Goal: Task Accomplishment & Management: Use online tool/utility

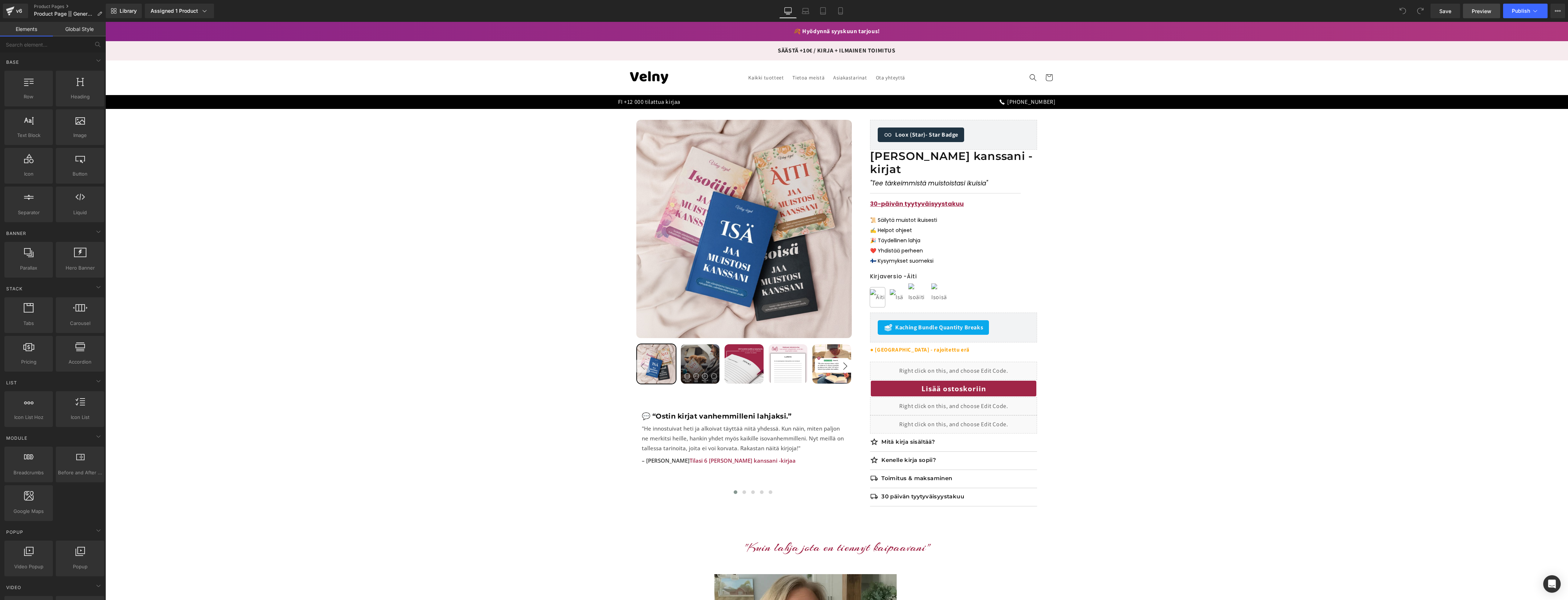
click at [1477, 12] on span "Preview" at bounding box center [1481, 11] width 19 height 7
click at [962, 350] on icon at bounding box center [963, 351] width 4 height 4
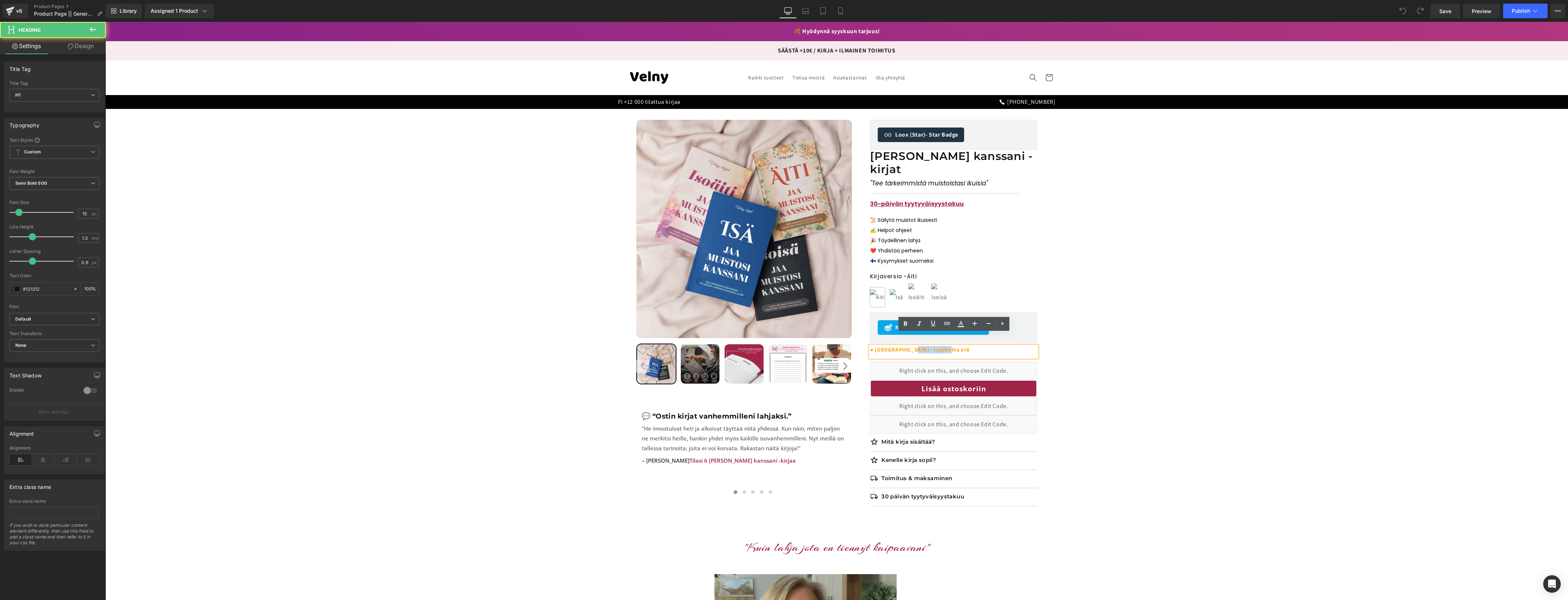
drag, startPoint x: 930, startPoint y: 338, endPoint x: 923, endPoint y: 340, distance: 7.3
click at [911, 346] on h1 "● Varastossa - rajoitettu erä" at bounding box center [953, 350] width 167 height 7
click at [928, 346] on span "● Varastossa - valmiina toimitettavaksi" at bounding box center [922, 349] width 103 height 7
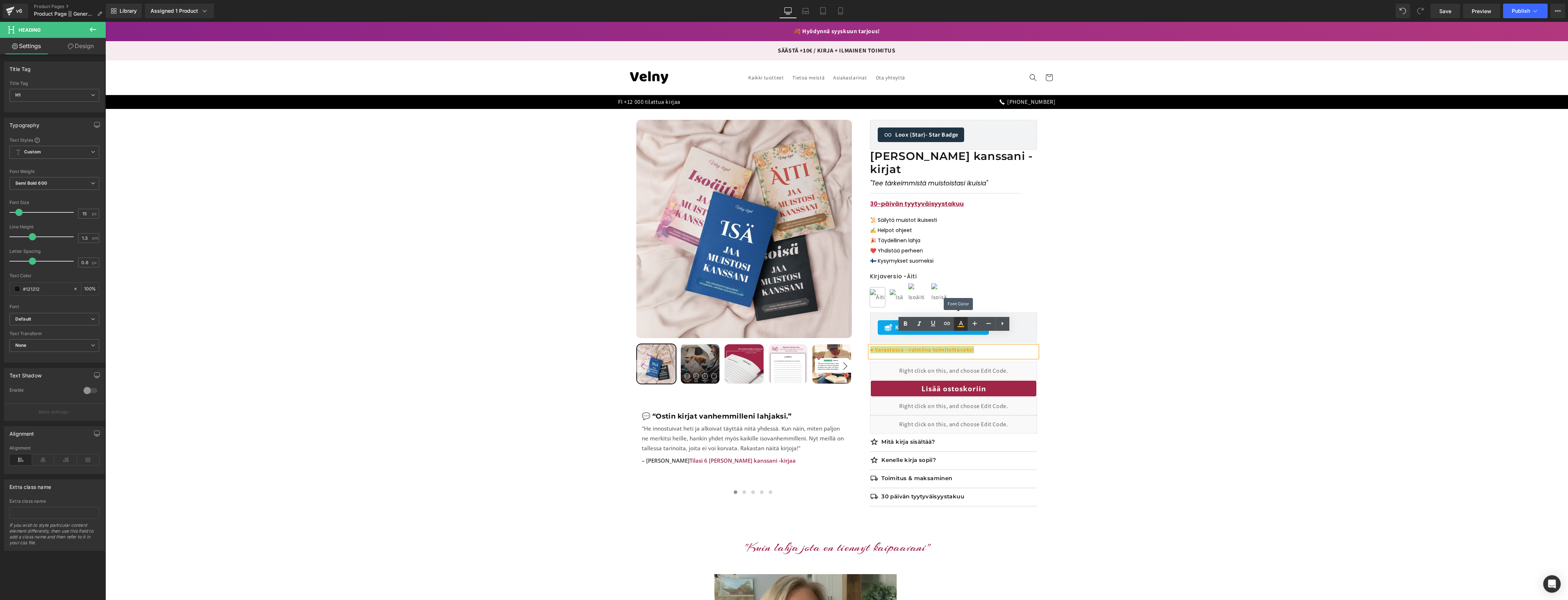
click at [962, 325] on icon at bounding box center [961, 324] width 9 height 9
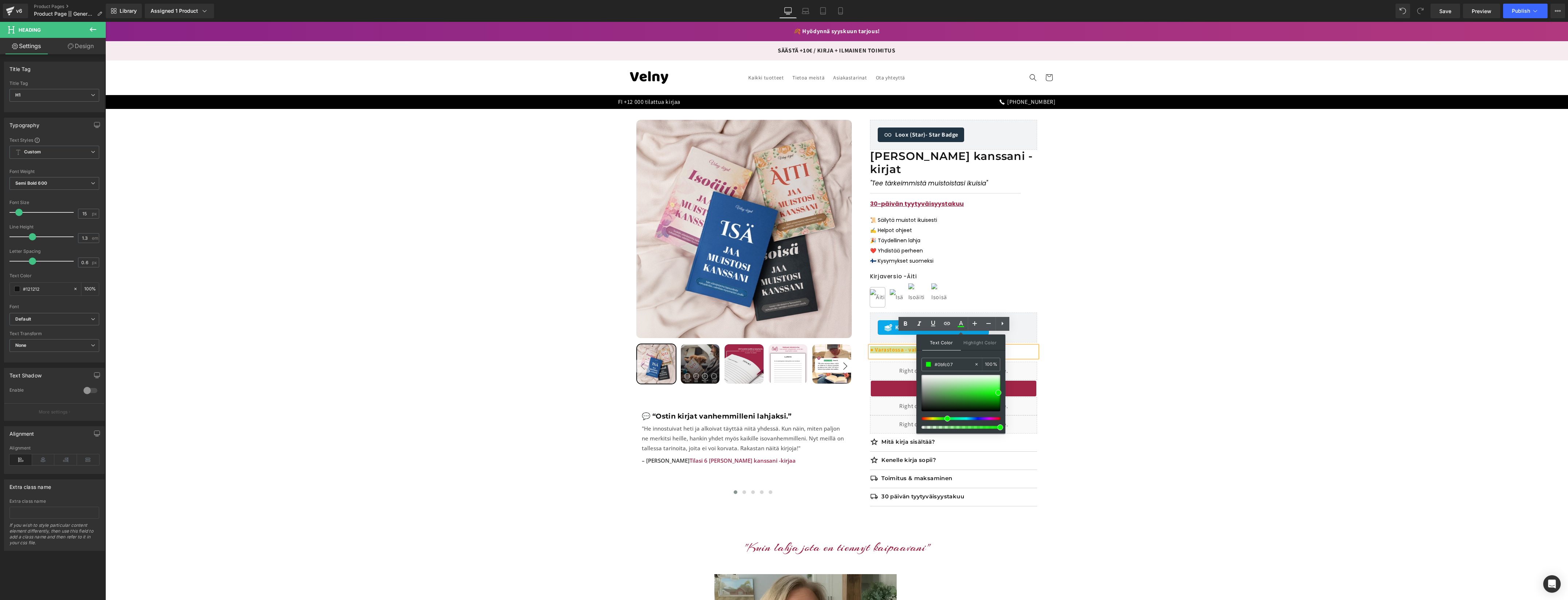
click at [944, 419] on div at bounding box center [957, 419] width 79 height 3
drag, startPoint x: 932, startPoint y: 387, endPoint x: 1004, endPoint y: 401, distance: 73.3
click at [1003, 401] on div "Text Color Highlight Color #333333 #fca207 100 % none 0 %" at bounding box center [960, 384] width 89 height 99
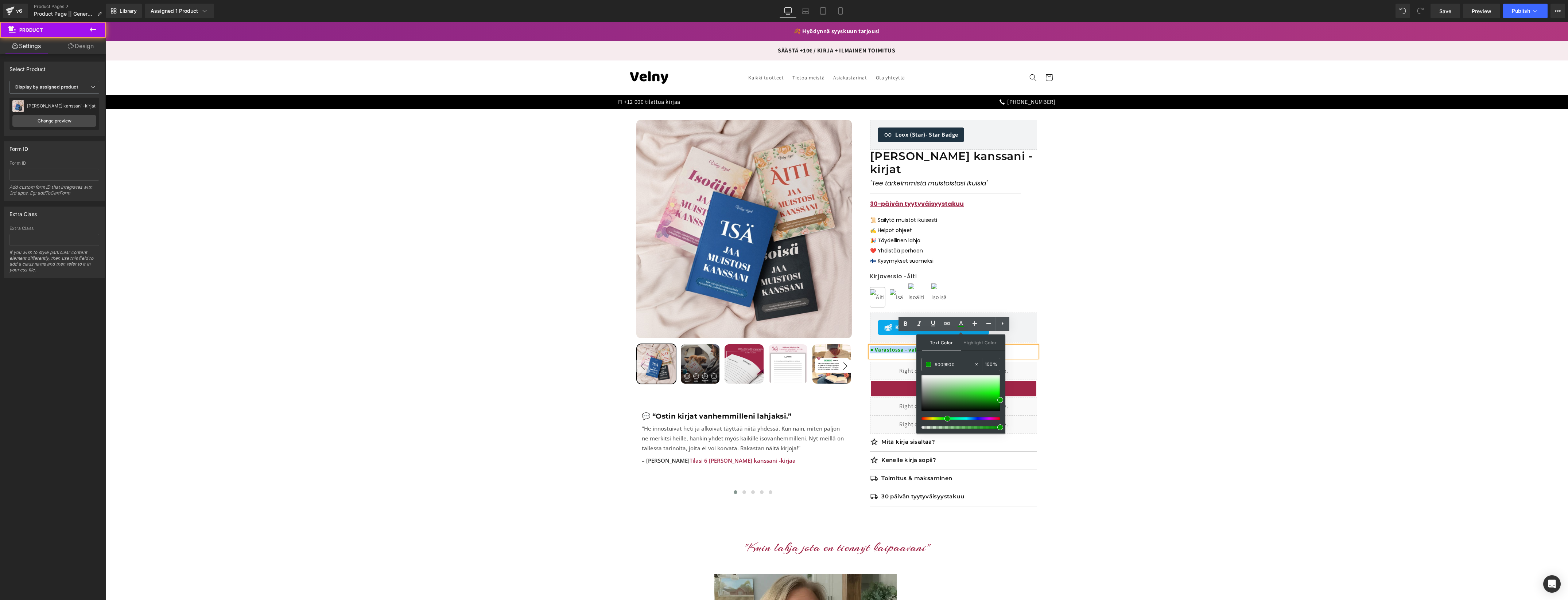
click at [1125, 391] on div "Sale Off 38 % (P) Image ‹ ›" at bounding box center [836, 318] width 1455 height 398
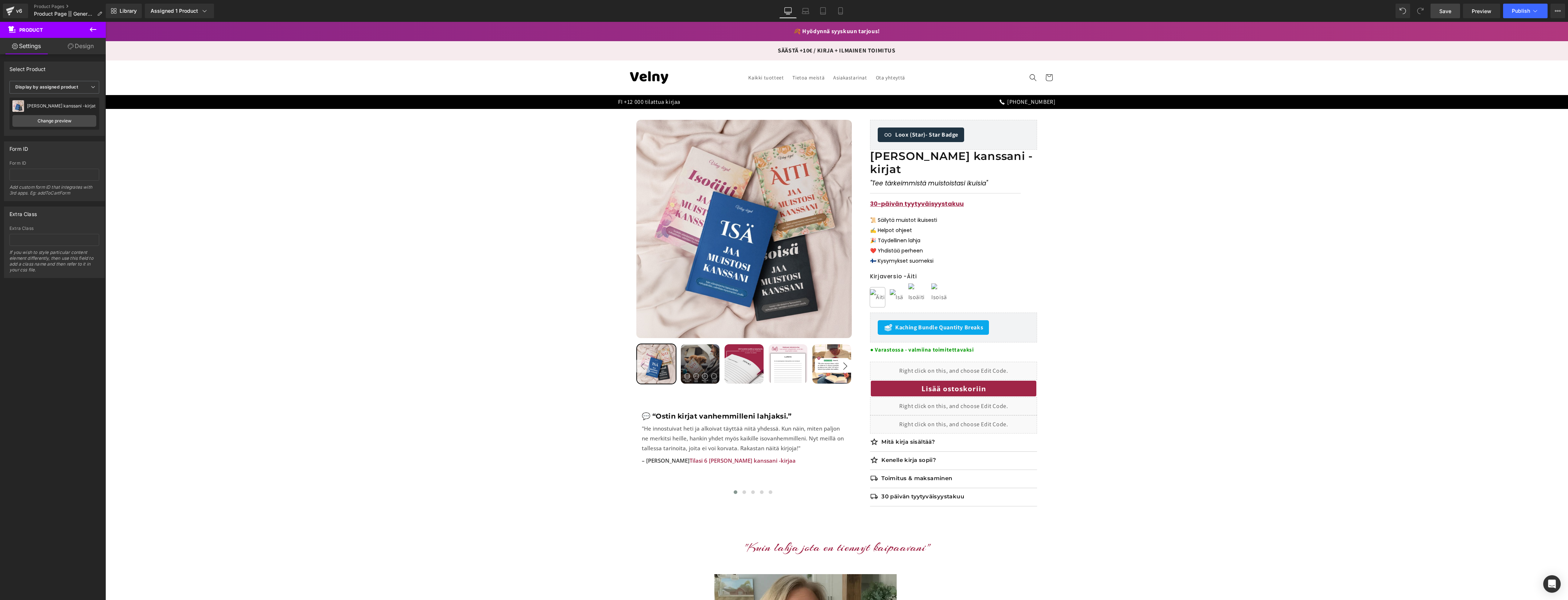
click at [1450, 13] on span "Save" at bounding box center [1445, 11] width 12 height 7
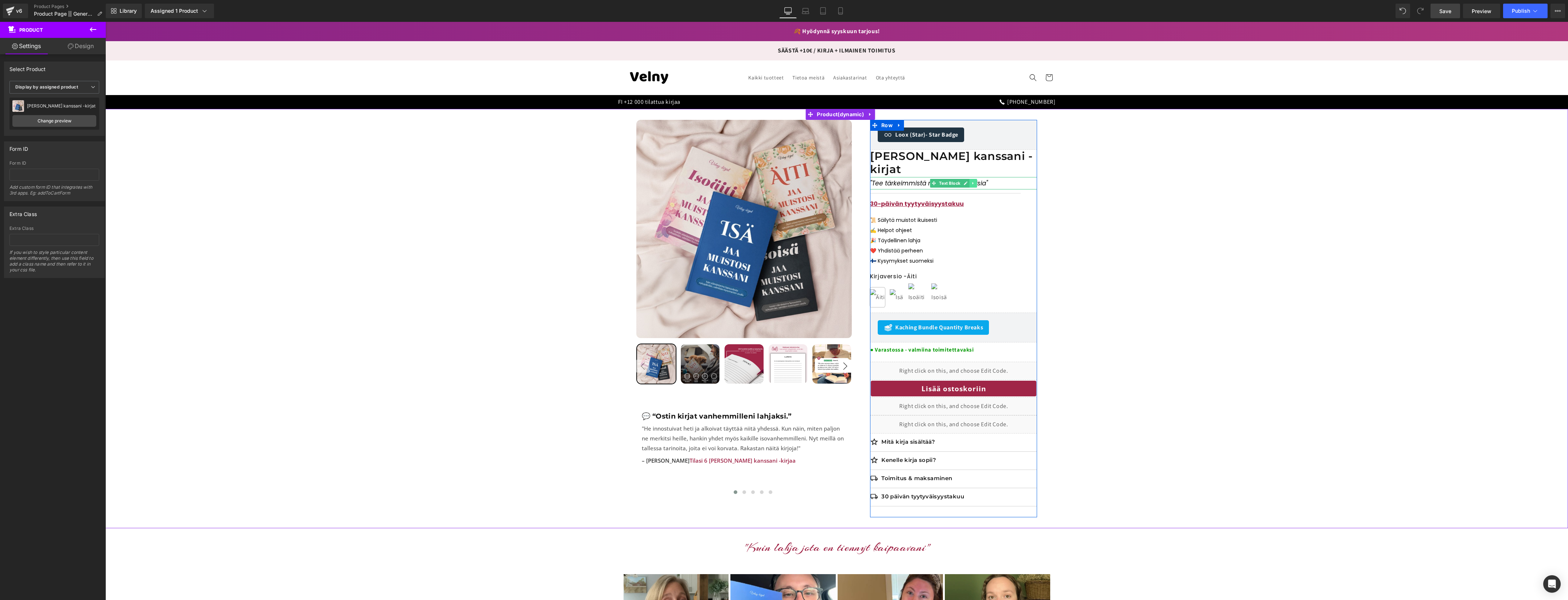
click at [971, 181] on icon at bounding box center [973, 184] width 4 height 4
click at [969, 179] on link at bounding box center [970, 184] width 7 height 9
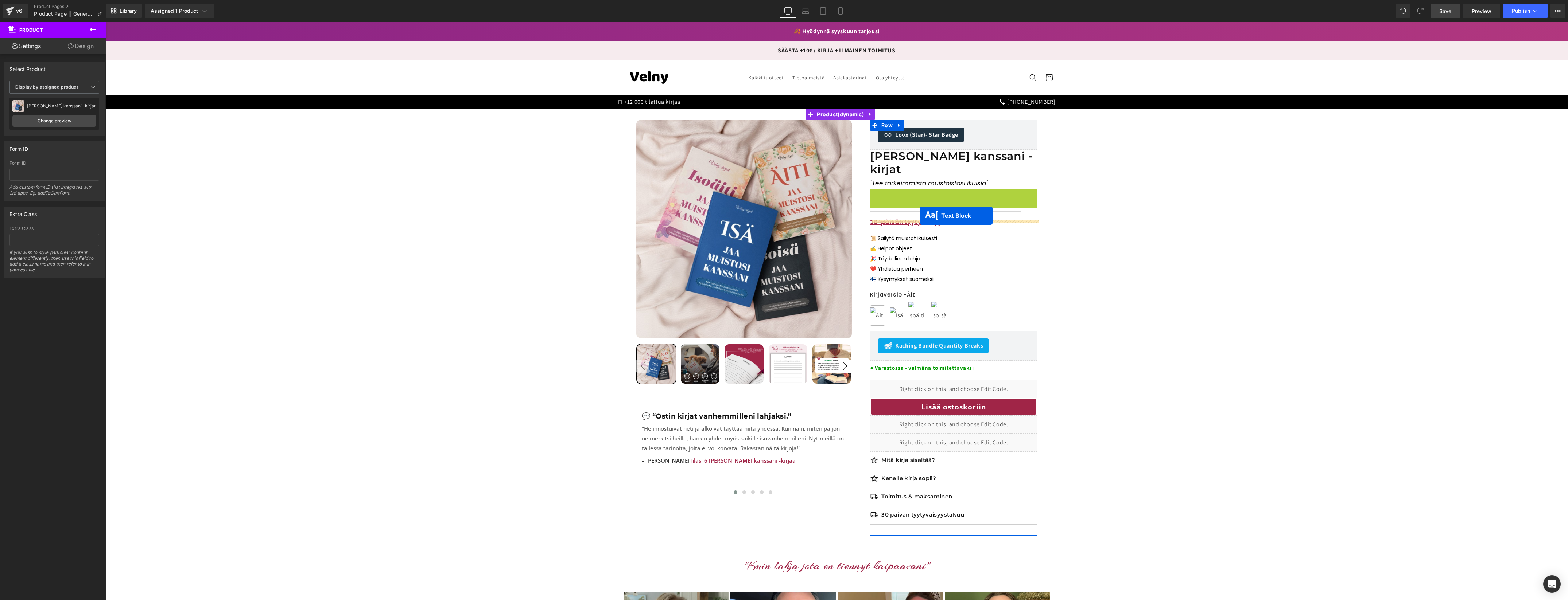
drag, startPoint x: 930, startPoint y: 184, endPoint x: 920, endPoint y: 216, distance: 33.5
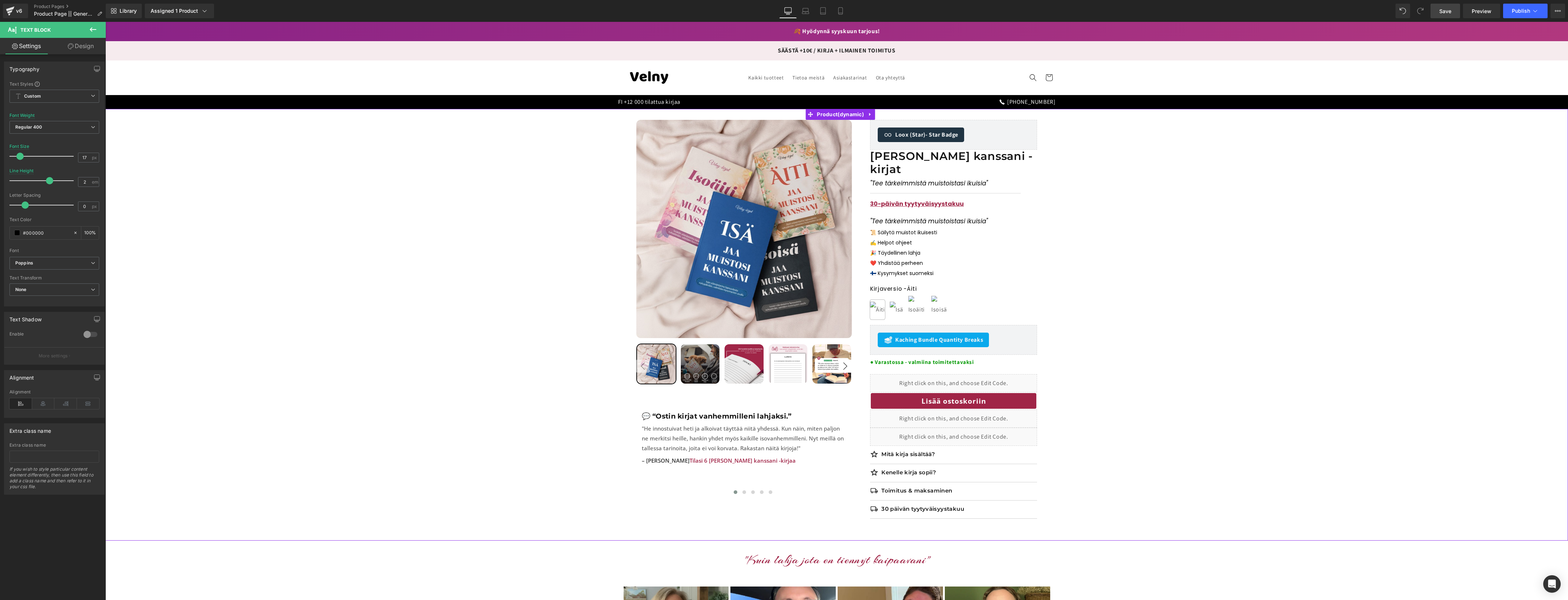
click at [1106, 179] on div "Sale Off 38 % (P) Image ‹ ›" at bounding box center [836, 324] width 1455 height 410
click at [917, 216] on icon ""Tee tärkeimmistä muistoistasi ikuisia"" at bounding box center [929, 221] width 118 height 9
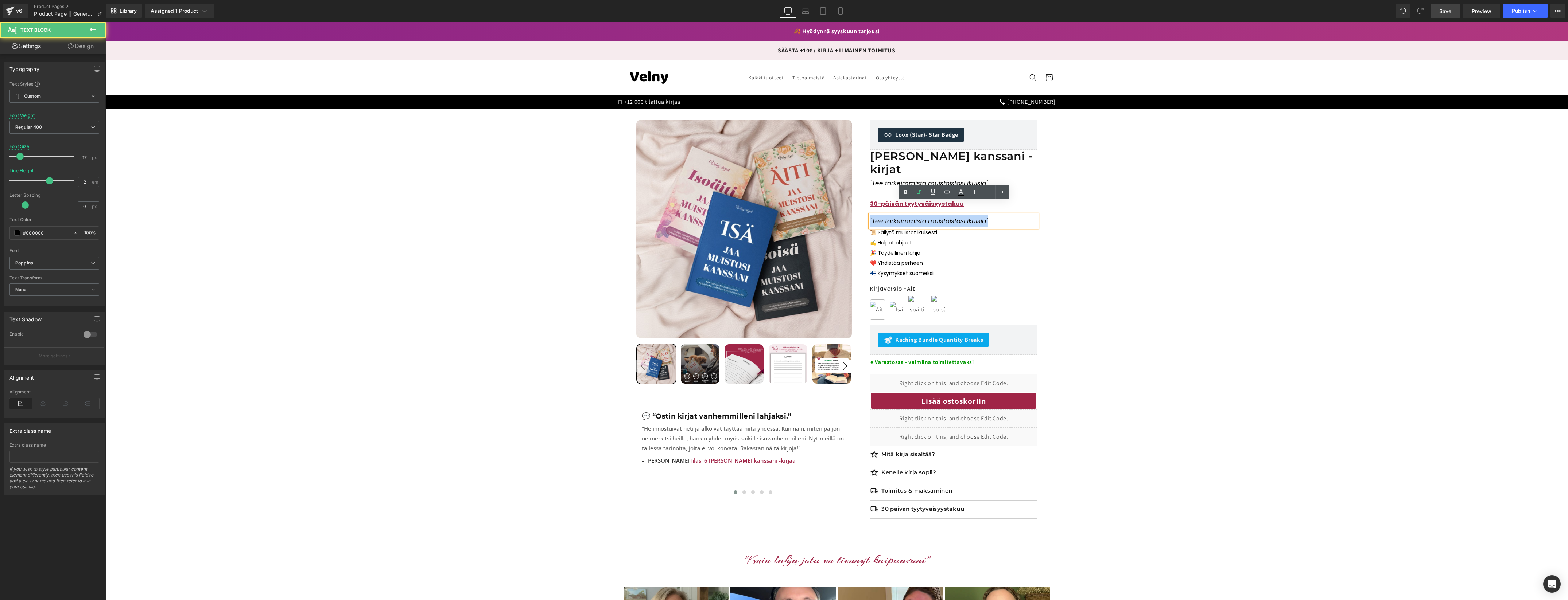
click at [917, 216] on icon ""Tee tärkeimmistä muistoistasi ikuisia"" at bounding box center [929, 221] width 118 height 9
click at [941, 216] on span ""Jaa muistosi kanssani kirja"" at bounding box center [918, 221] width 97 height 9
click at [915, 216] on span ""Jaa muistosi kanssani" kirja"" at bounding box center [920, 221] width 99 height 9
click at [890, 216] on span ""Jaa muistosi Kanssani" kirja"" at bounding box center [914, 221] width 88 height 9
click at [980, 215] on p ""Jaa Muistosi Kanssani" kirja"" at bounding box center [953, 221] width 167 height 13
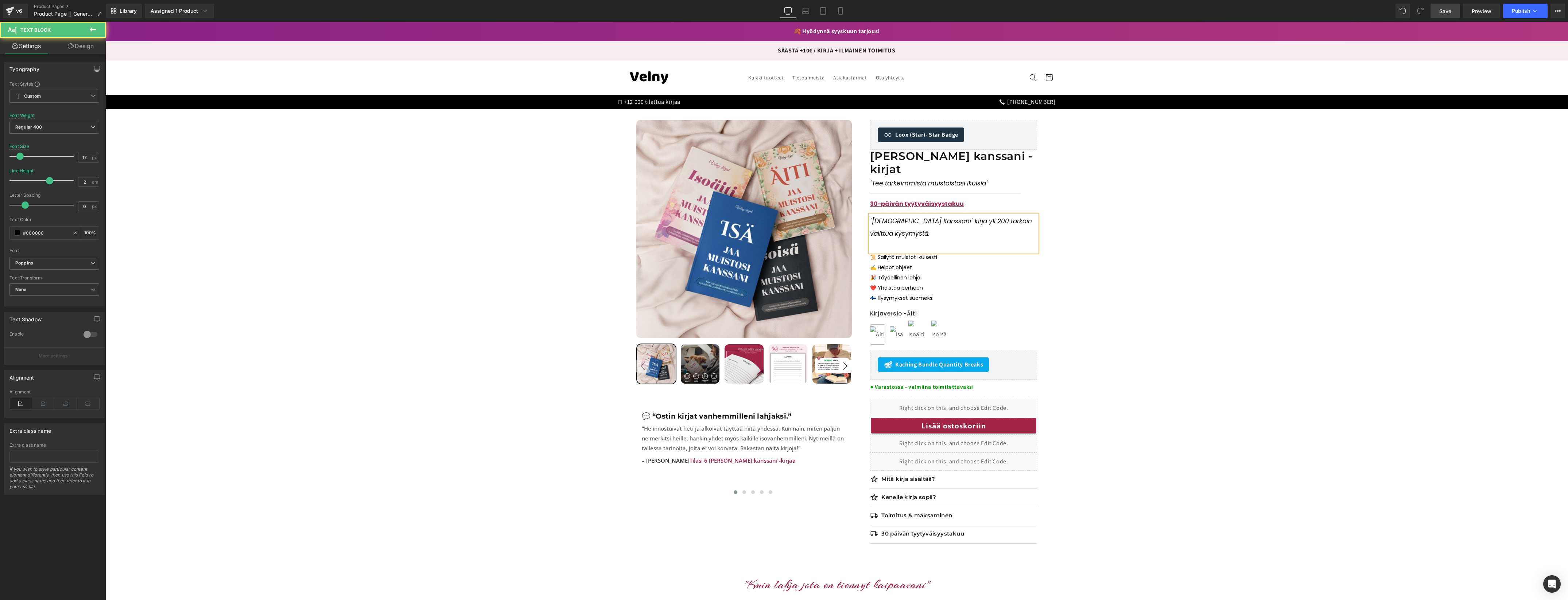
click at [944, 216] on span ""Jaa Muistosi Kanssani" kirja yli 200 tarkoin valittua kysymystä." at bounding box center [951, 227] width 162 height 21
drag, startPoint x: 871, startPoint y: 219, endPoint x: 875, endPoint y: 222, distance: 5.0
click at [871, 219] on span ""Jaa Muistosi Kanssani" - kirja yli 200 tarkoin valittua kysymystä." at bounding box center [950, 227] width 160 height 21
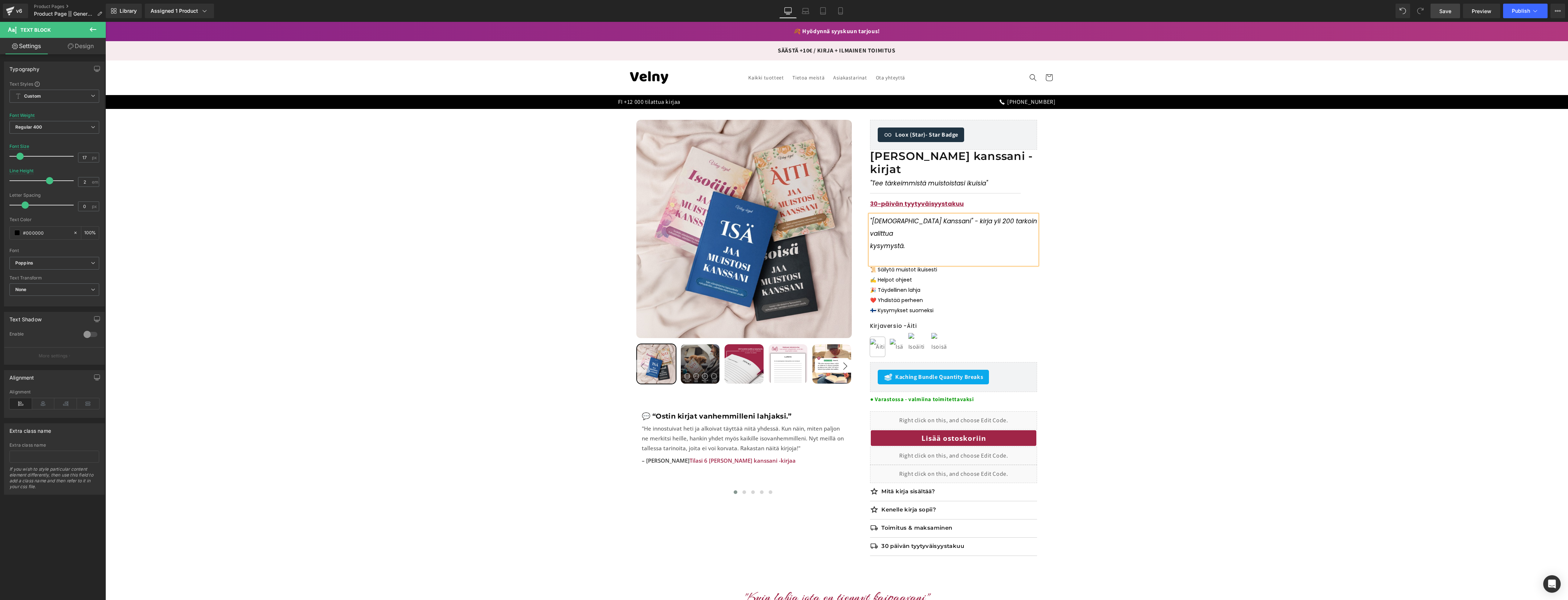
click at [965, 216] on span ""Jaa Muistosi Kanssani" - kirja yli 200 tarkoin valittua" at bounding box center [953, 227] width 167 height 21
click at [871, 242] on span "kysymystä." at bounding box center [887, 246] width 35 height 9
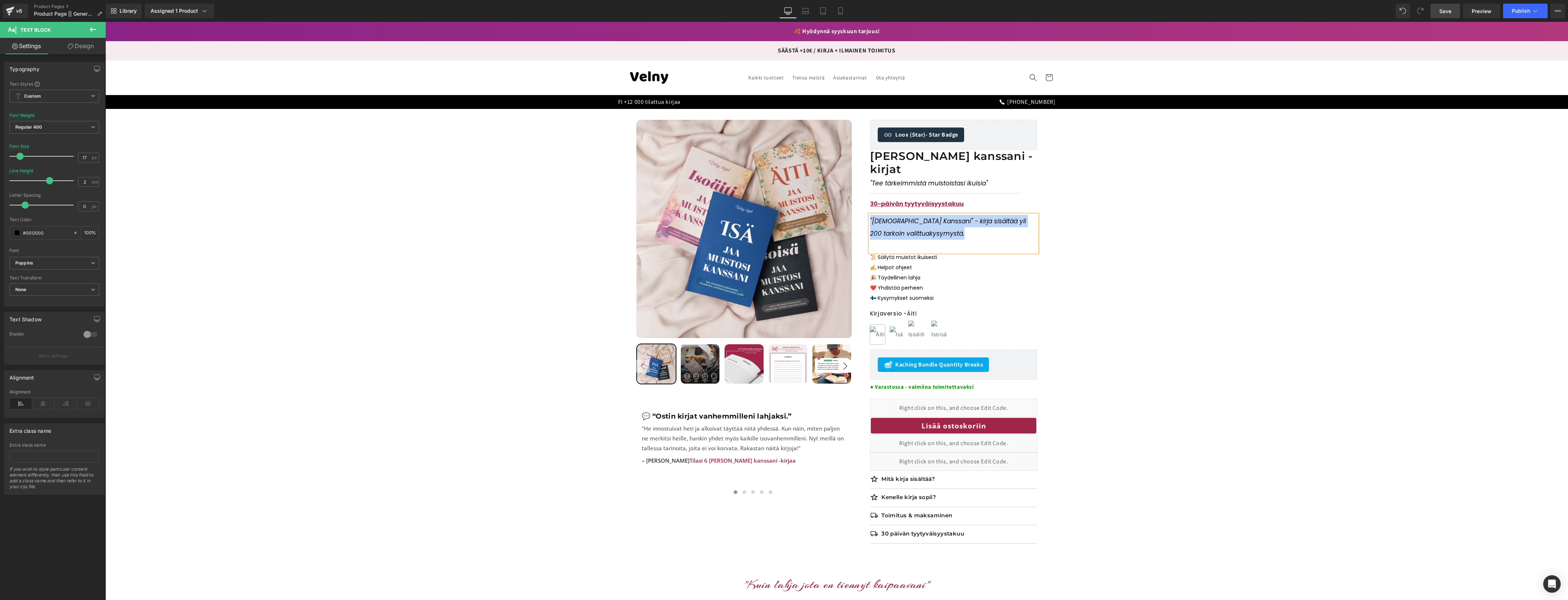
drag, startPoint x: 935, startPoint y: 221, endPoint x: 870, endPoint y: 204, distance: 67.2
click at [870, 215] on p ""Jaa Muistosi Kanssani" - kirja sisältää yli 200 tarkoin valittua kysymystä." at bounding box center [953, 227] width 167 height 25
click at [918, 191] on icon at bounding box center [920, 193] width 9 height 9
click at [919, 191] on icon at bounding box center [920, 193] width 9 height 9
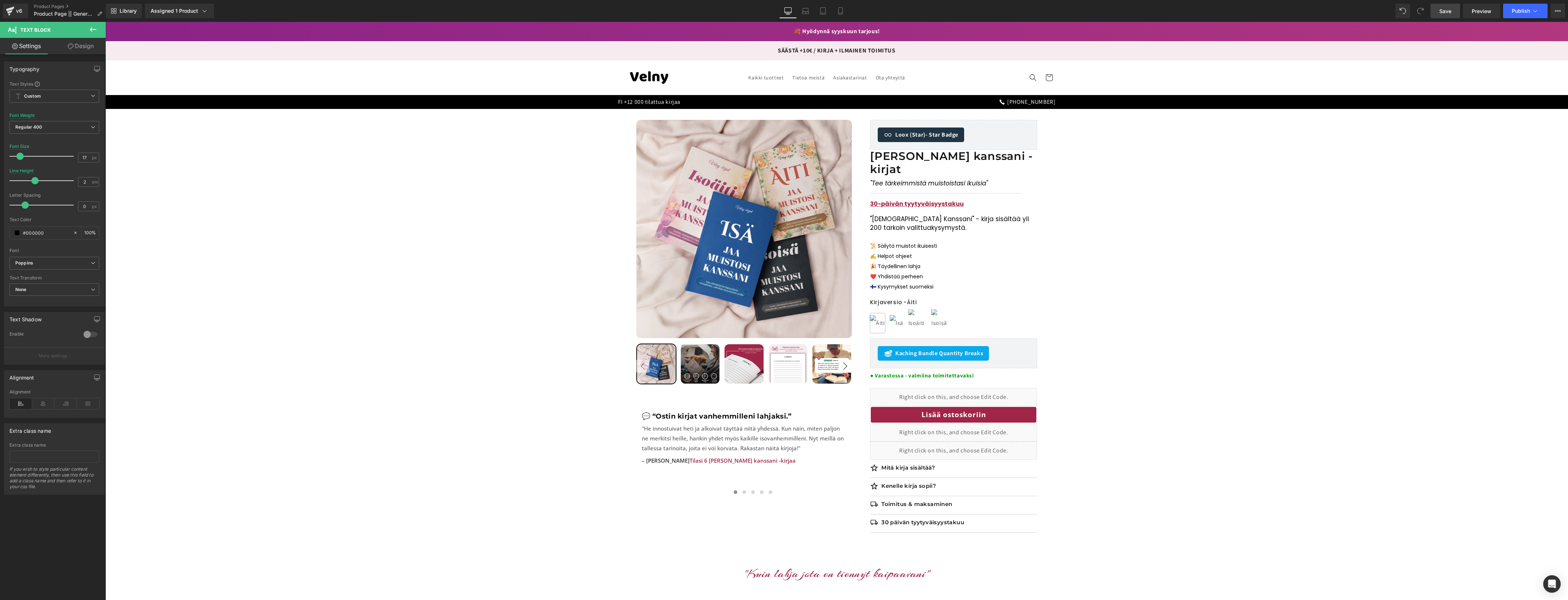
drag, startPoint x: 46, startPoint y: 181, endPoint x: 35, endPoint y: 182, distance: 11.0
click at [34, 182] on span at bounding box center [35, 181] width 7 height 7
click at [37, 182] on div at bounding box center [43, 181] width 61 height 14
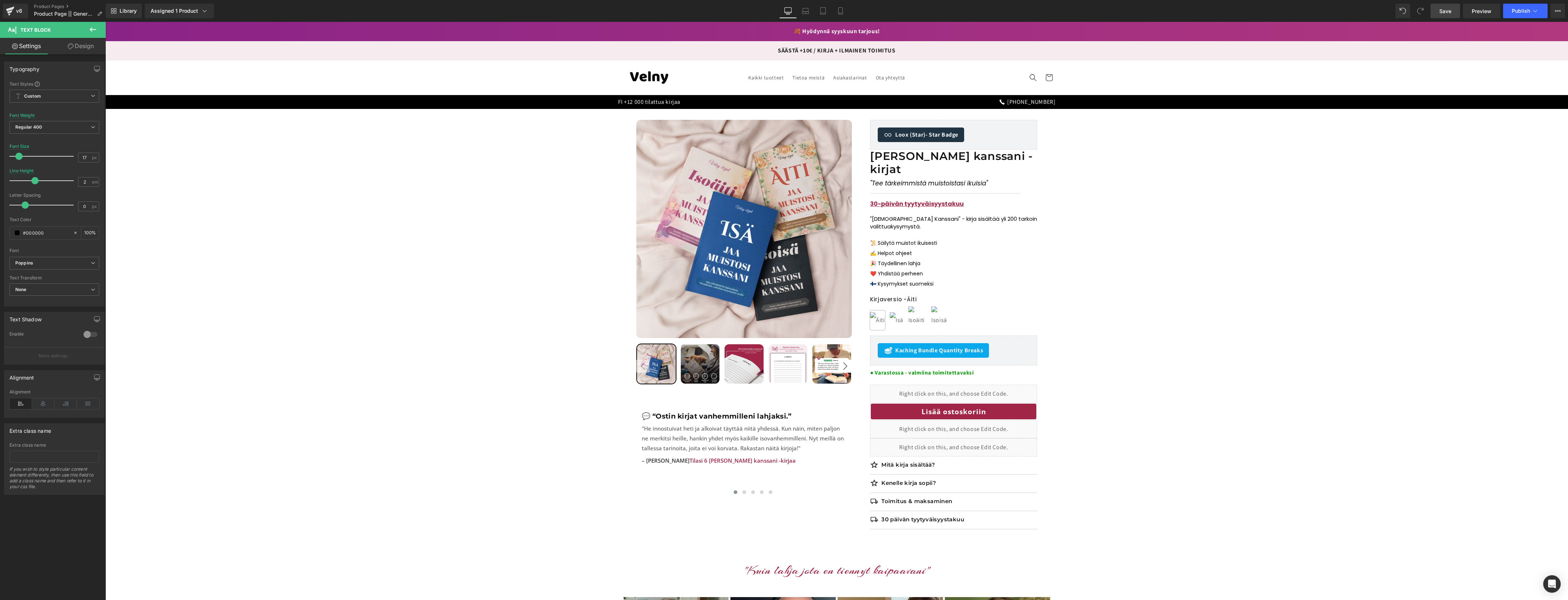
click at [19, 158] on span at bounding box center [19, 157] width 7 height 7
click at [915, 238] on p "📜 Säilytä muistot ikuisesti ✍️ Helpot ohjeet" at bounding box center [953, 248] width 167 height 20
click at [891, 215] on p ""Jaa Muistosi Kanssani" - kirja sisältää yli 200 tarkoin valittua kysymystä." at bounding box center [953, 222] width 167 height 15
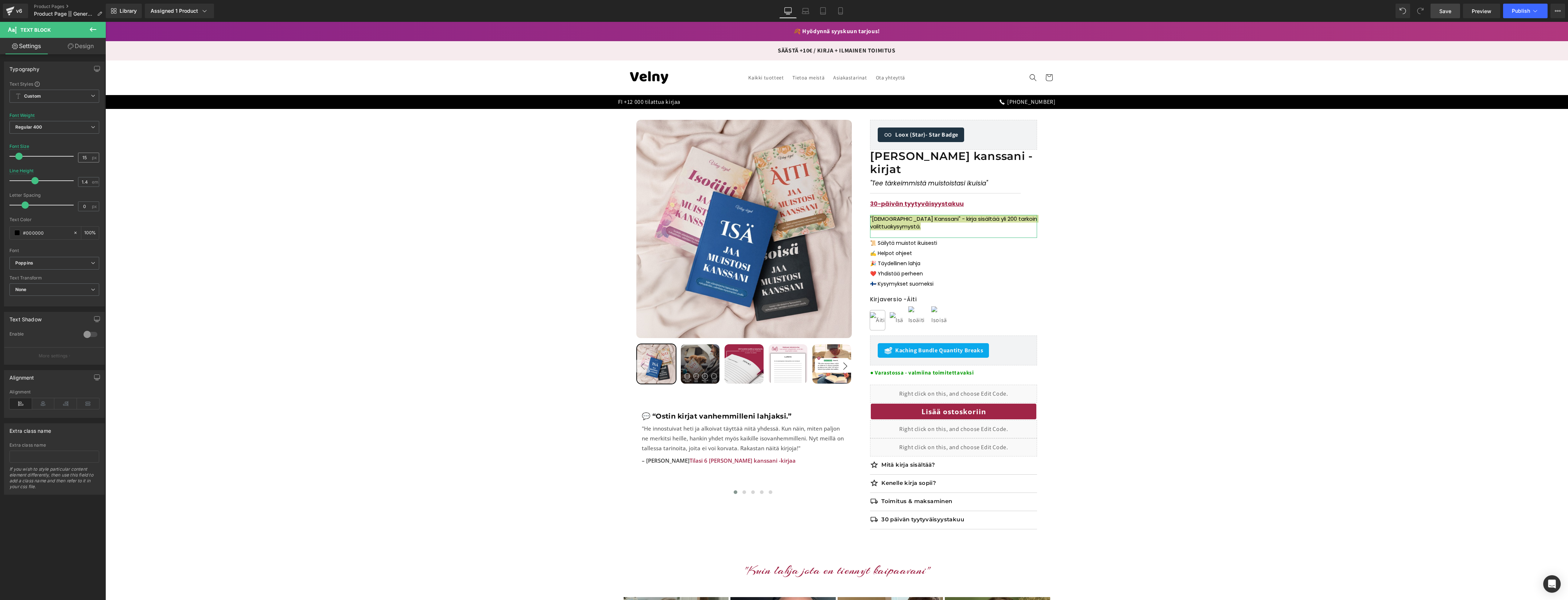
click at [90, 155] on div "15 px" at bounding box center [88, 157] width 21 height 10
click at [89, 157] on div "15 px" at bounding box center [88, 157] width 21 height 10
click at [87, 160] on input "15" at bounding box center [85, 157] width 13 height 9
type input "14"
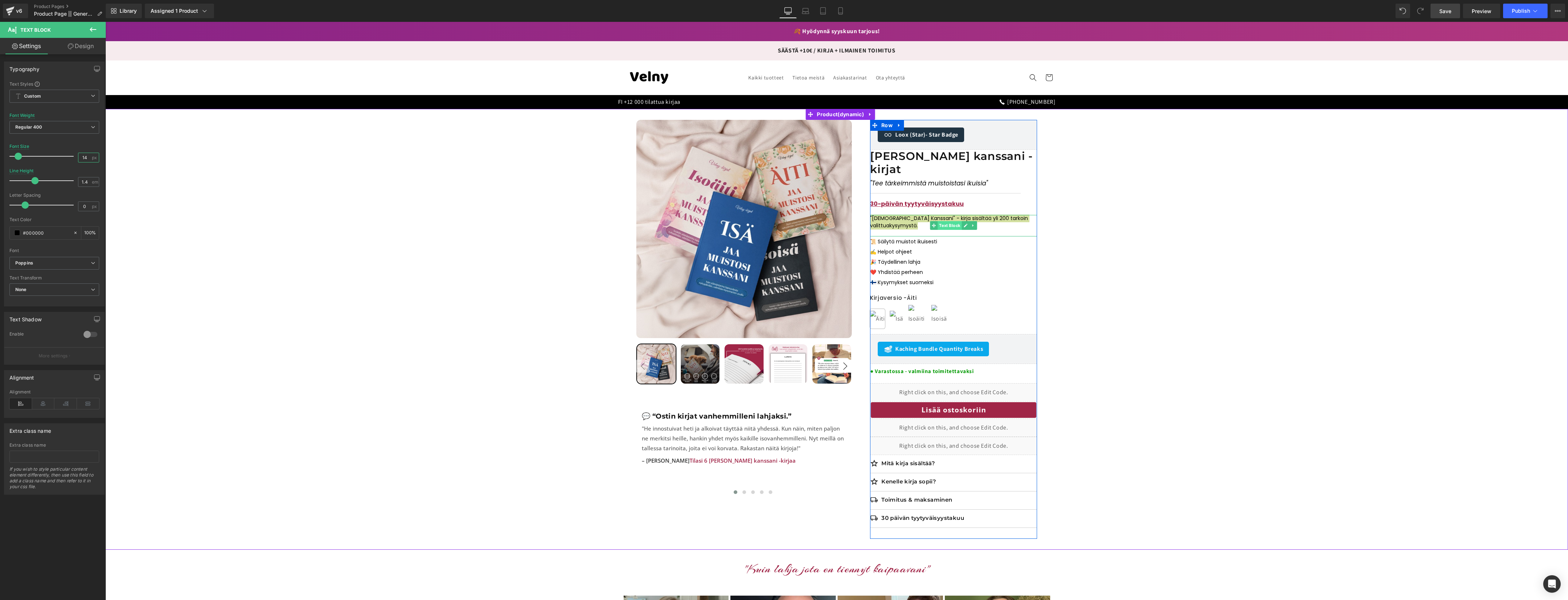
click at [945, 221] on span "Text Block" at bounding box center [950, 225] width 24 height 9
click at [923, 216] on p ""Jaa Muistosi Kanssani" - kirja sisältää yli 200 tarkoin valittua kysymystä." at bounding box center [953, 222] width 167 height 14
click at [1166, 351] on div "Sale Off 38 % (P) Image ‹ ›" at bounding box center [836, 329] width 1455 height 419
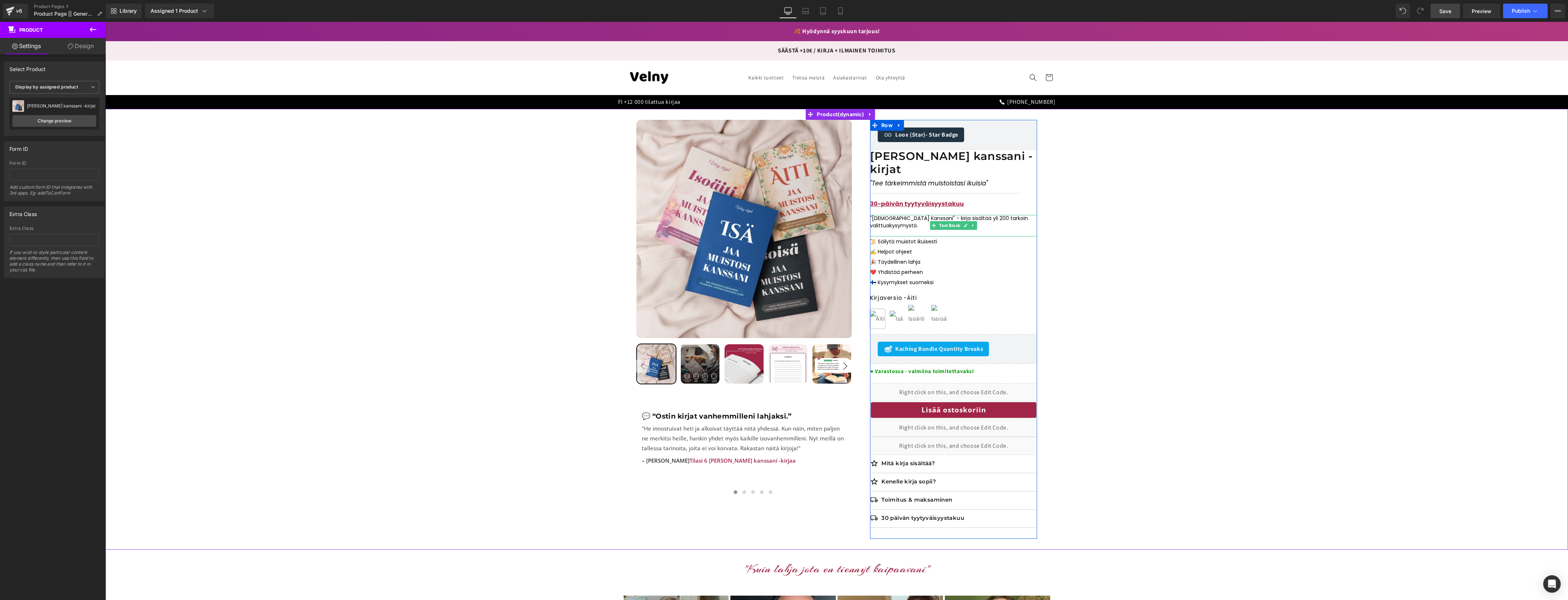
click at [928, 215] on p ""Jaa Muistosi Kanssani" - kirja sisältää yli 200 tarkoin valittua kysymystä." at bounding box center [953, 222] width 167 height 14
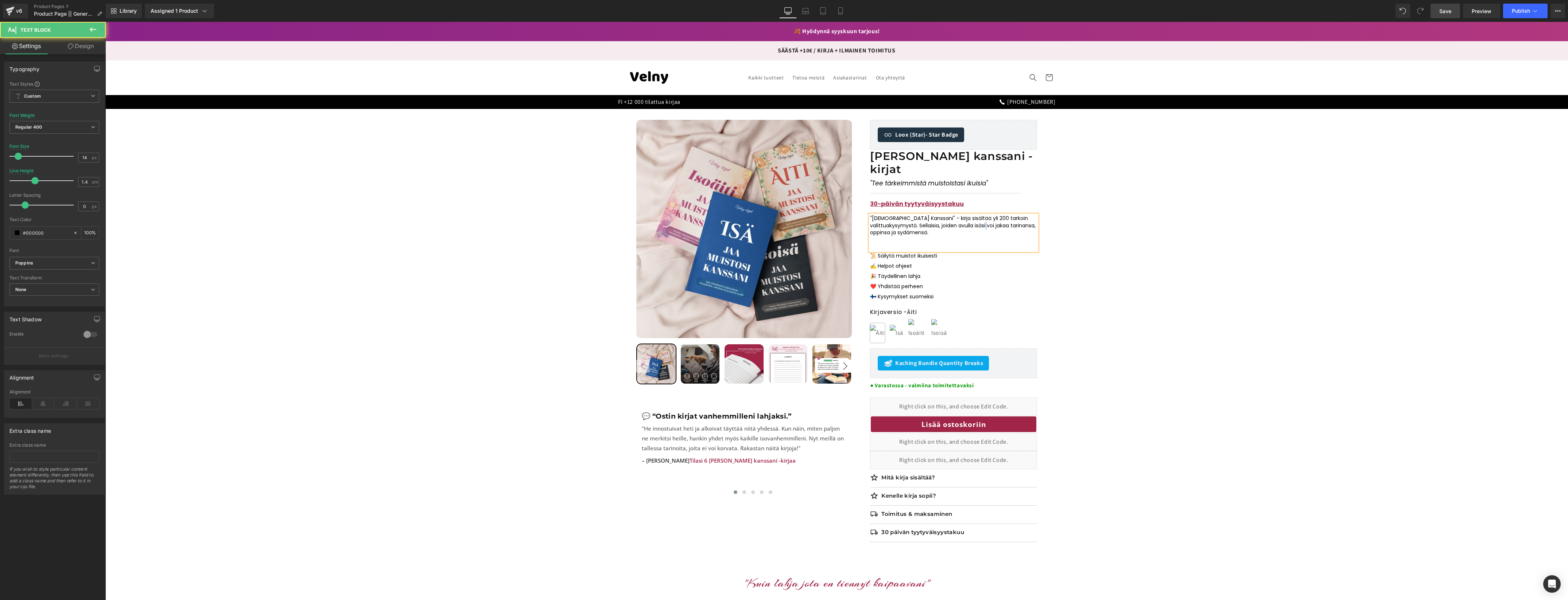
click at [988, 222] on span "kysymystä. Sellaisia, joiden avulla isäsi voi jakaa tarinansa, oppinsa ja sydäm…" at bounding box center [953, 228] width 166 height 14
click at [983, 237] on p at bounding box center [953, 240] width 167 height 7
drag, startPoint x: 986, startPoint y: 212, endPoint x: 977, endPoint y: 212, distance: 9.0
click at [977, 222] on span "kysymystä. Sellaisia, joiden avulla isäsi voi jakaa tarinansa, oppinsa ja sydäm…" at bounding box center [953, 228] width 166 height 14
click at [927, 243] on p at bounding box center [953, 247] width 167 height 7
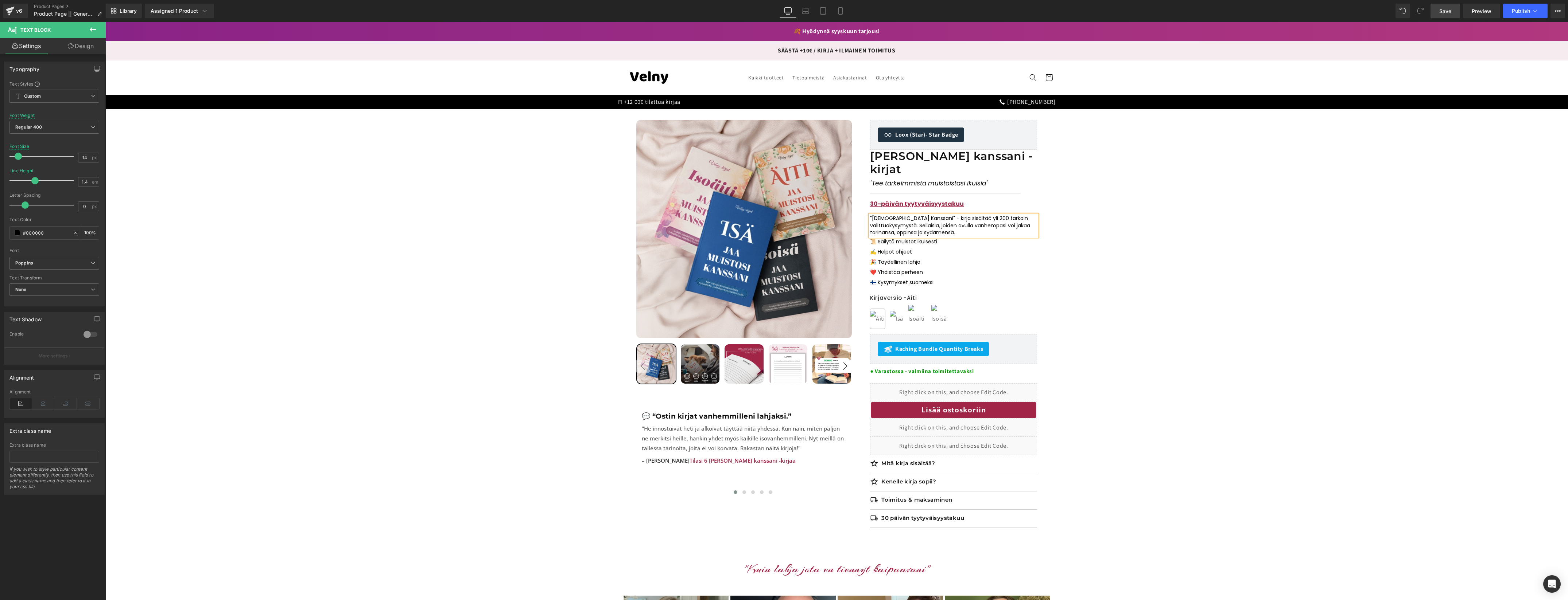
click at [1130, 242] on div "Sale Off 38 % (P) Image ‹ ›" at bounding box center [836, 329] width 1455 height 419
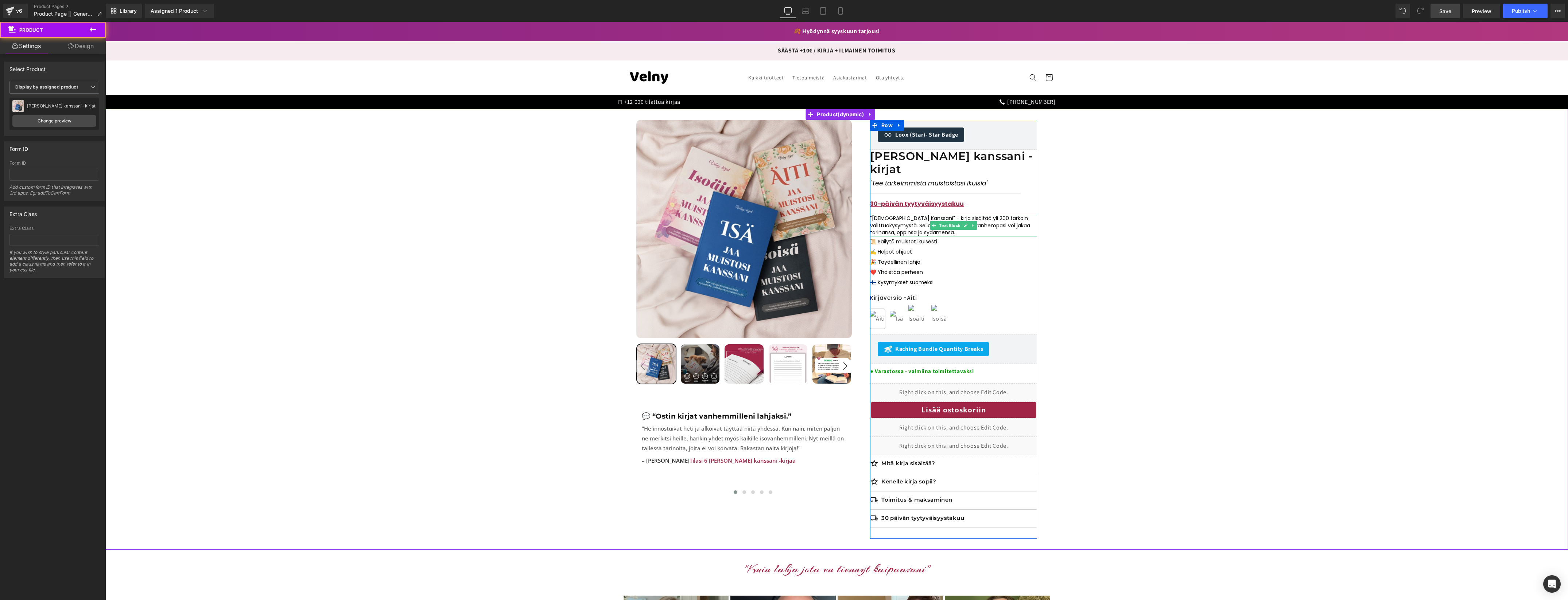
click at [977, 218] on p ""Jaa Muistosi Kanssani" - kirja sisältää yli 200 tarkoin valittua kysymystä. Se…" at bounding box center [953, 225] width 167 height 22
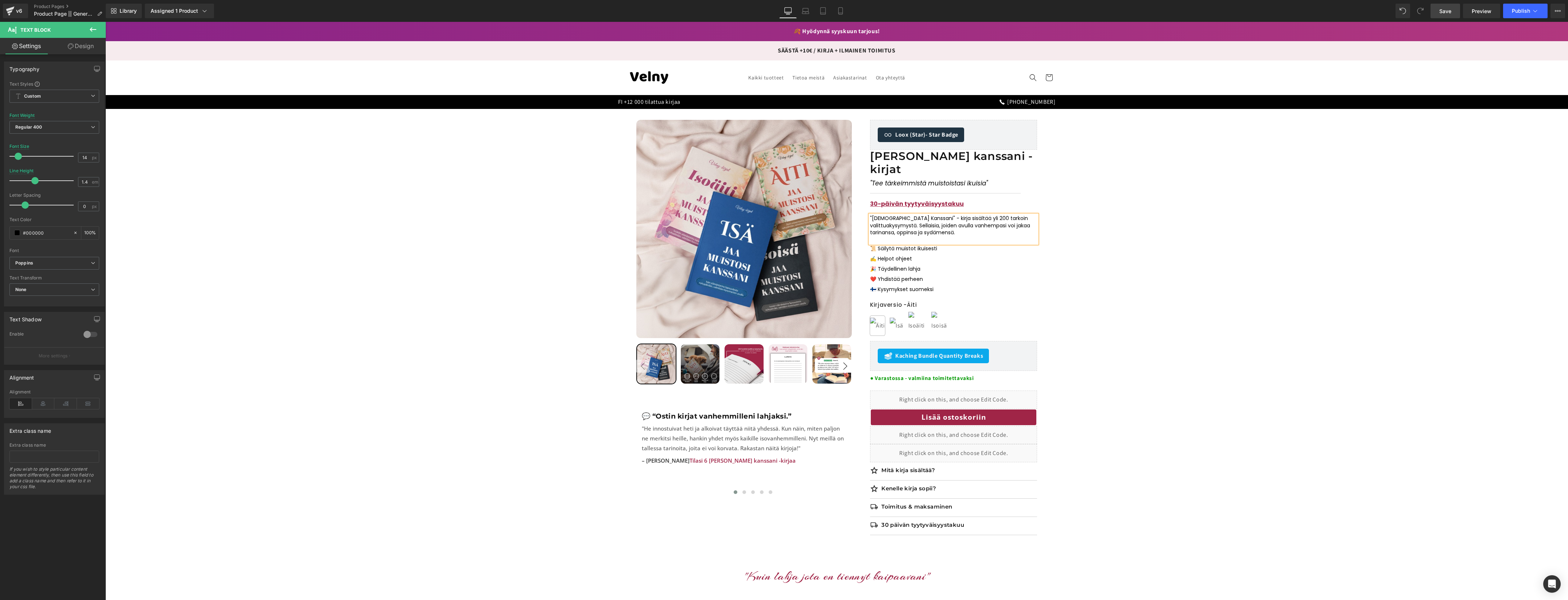
click at [1096, 234] on div "Sale Off 38 % (P) Image ‹ ›" at bounding box center [836, 333] width 1455 height 426
drag, startPoint x: 932, startPoint y: 276, endPoint x: 881, endPoint y: 277, distance: 51.0
click at [878, 284] on p "🇫🇮 Kysymykset suomeksi" at bounding box center [953, 289] width 167 height 10
click at [1097, 280] on div "Sale Off 38 % (P) Image ‹ ›" at bounding box center [836, 333] width 1455 height 426
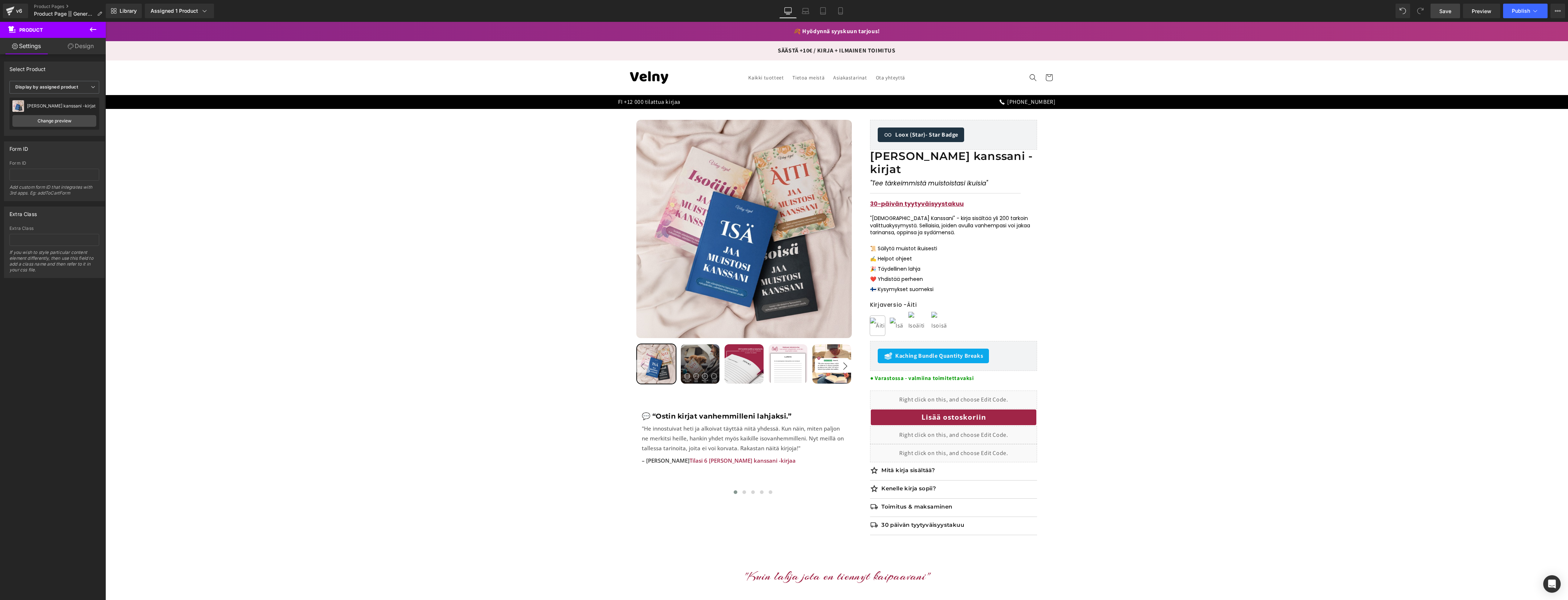
click at [1443, 16] on link "Save" at bounding box center [1444, 10] width 29 height 14
click at [976, 444] on link at bounding box center [974, 449] width 10 height 11
click at [968, 447] on icon at bounding box center [969, 449] width 5 height 5
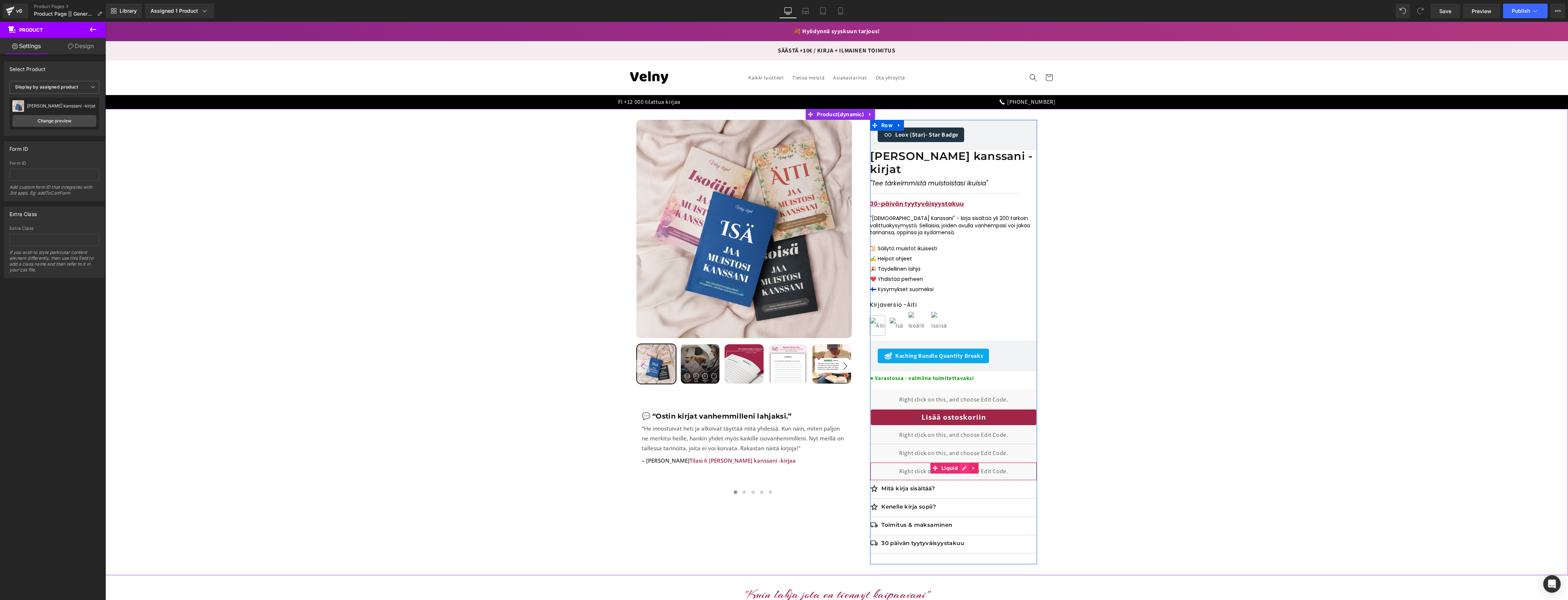
click at [962, 462] on div "Liquid" at bounding box center [953, 471] width 167 height 18
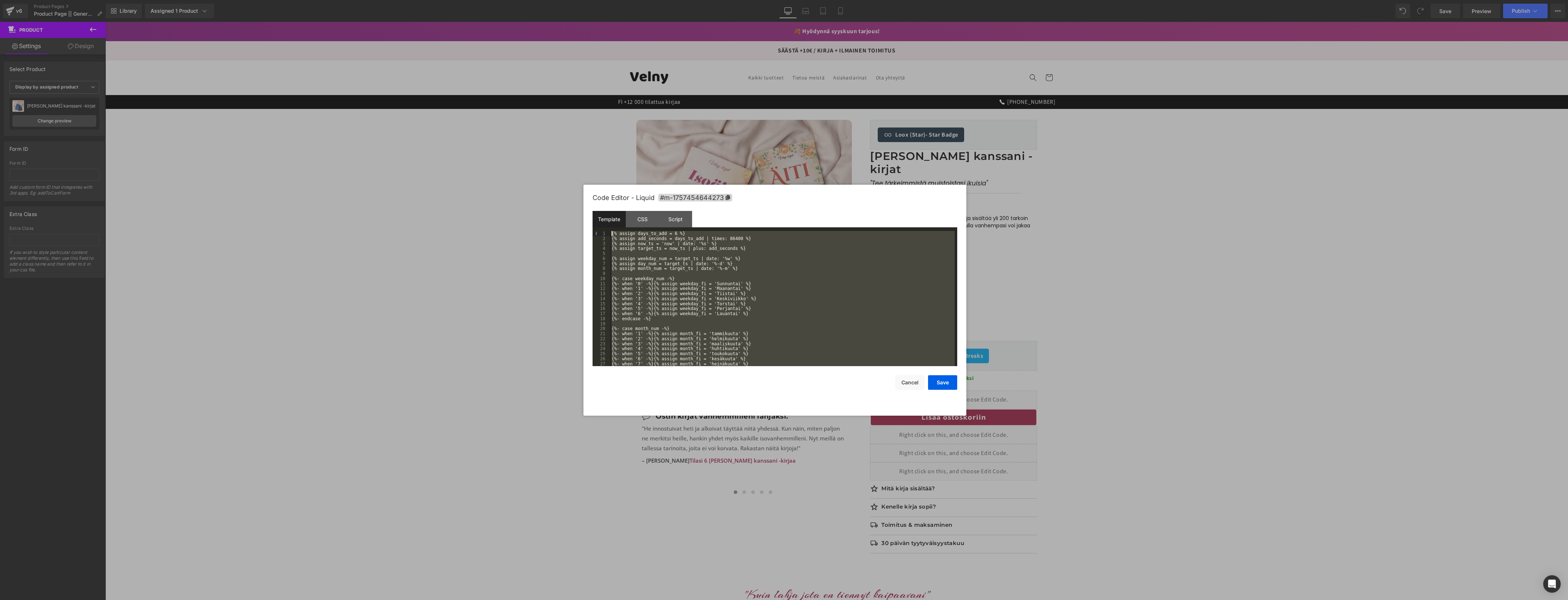
drag, startPoint x: 666, startPoint y: 363, endPoint x: 578, endPoint y: 149, distance: 231.4
click at [578, 149] on body "Text Block You are previewing how the will restyle your page. You can not edit …" at bounding box center [784, 300] width 1568 height 600
click at [906, 389] on button "Cancel" at bounding box center [909, 382] width 29 height 14
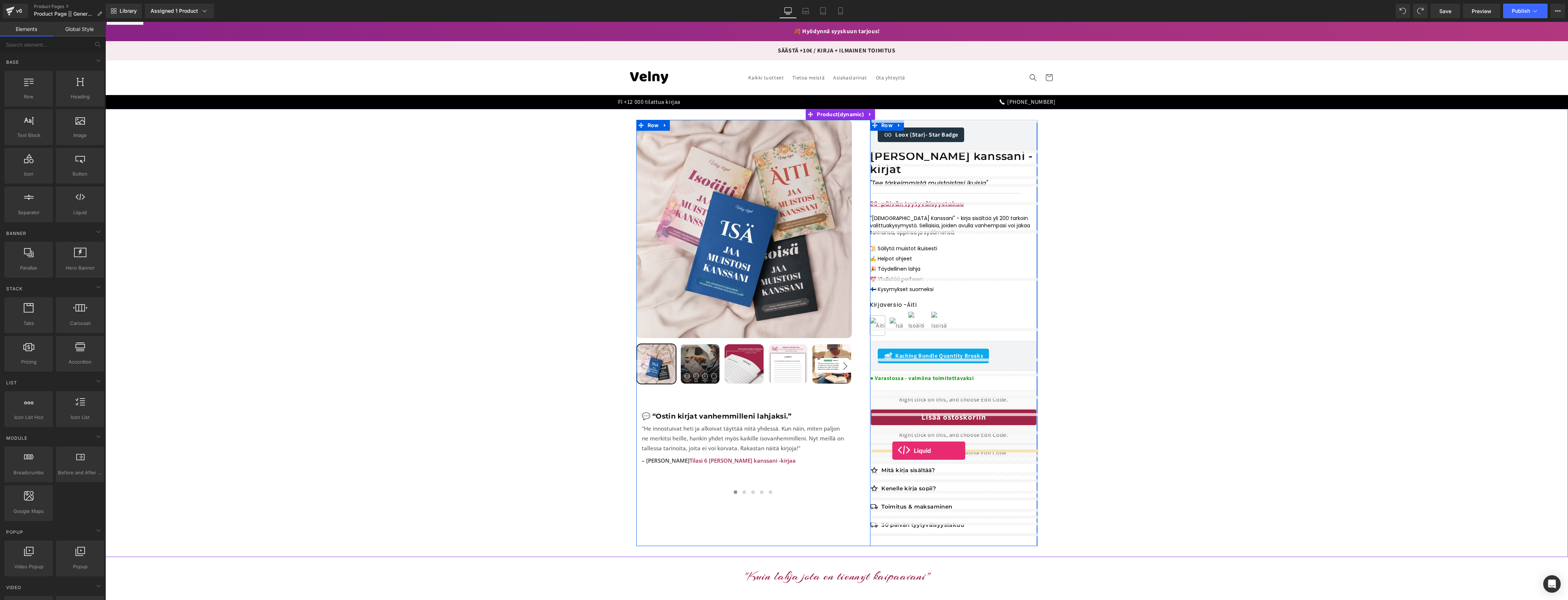
drag, startPoint x: 206, startPoint y: 219, endPoint x: 892, endPoint y: 451, distance: 724.2
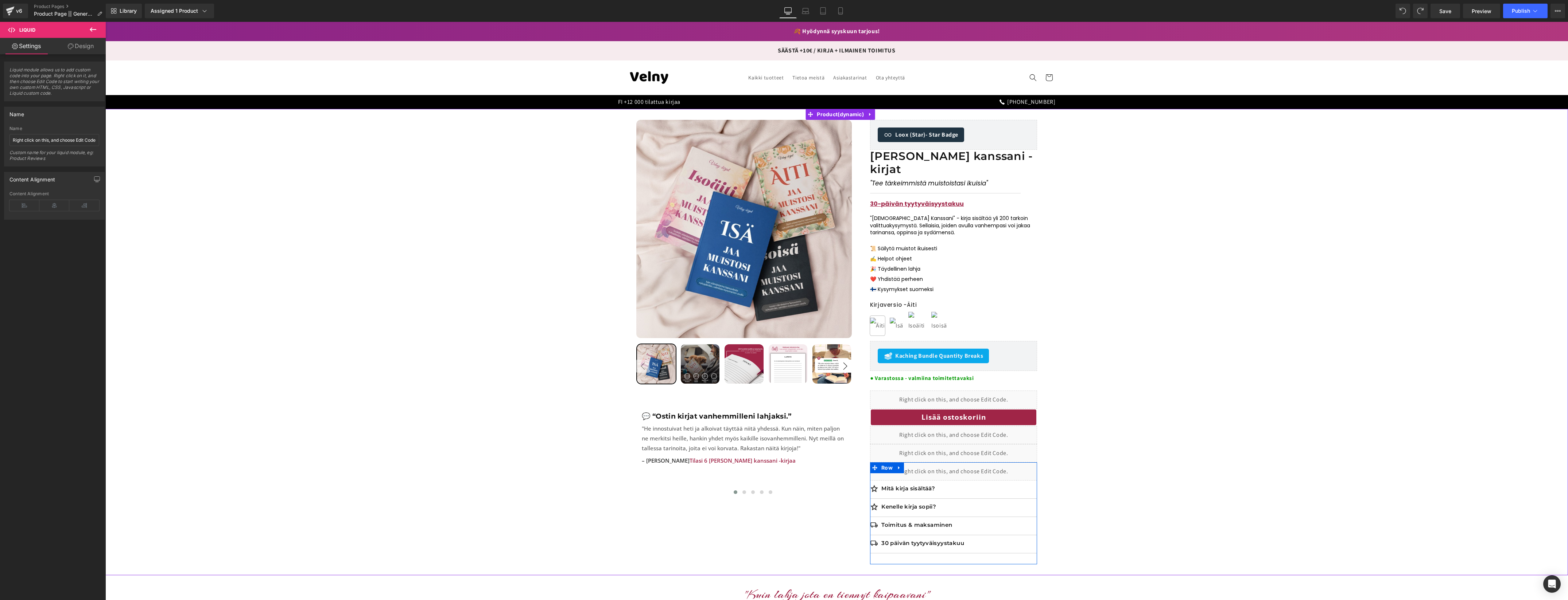
click at [965, 462] on div "Liquid" at bounding box center [953, 471] width 167 height 18
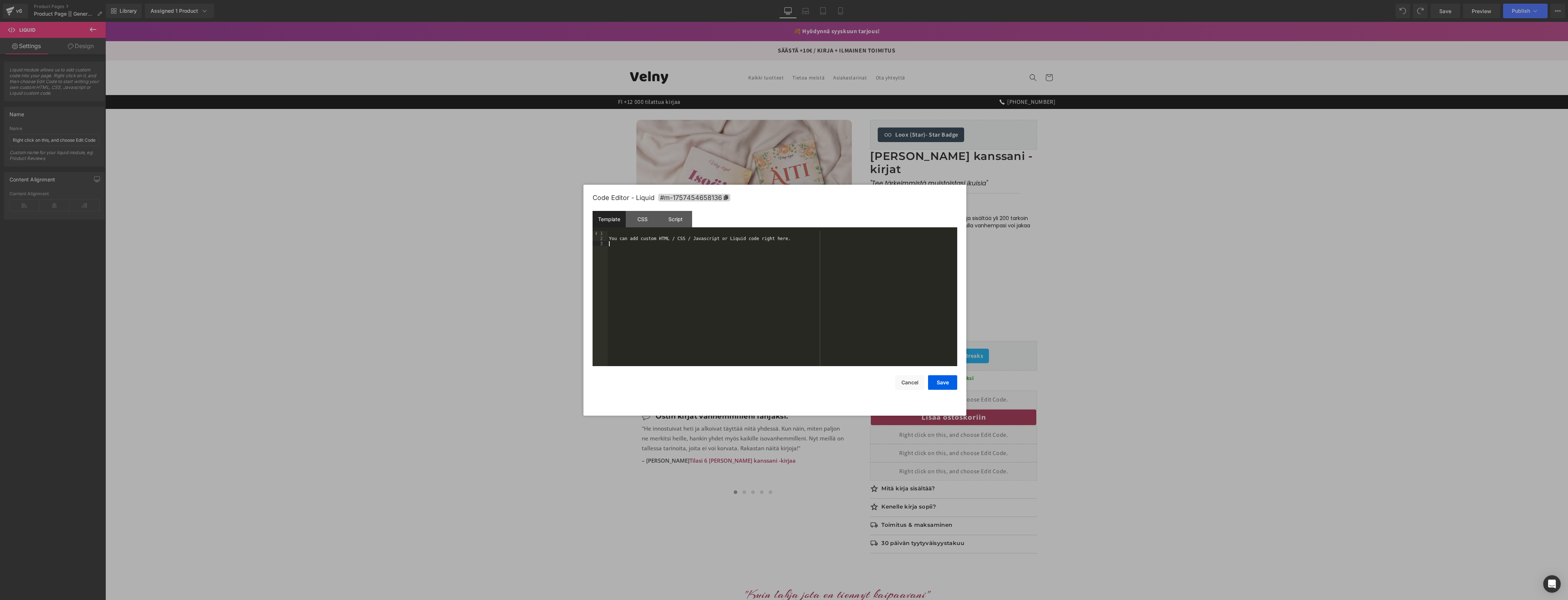
click at [815, 242] on div "You can add custom HTML / CSS / Javascript or Liquid code right here." at bounding box center [782, 303] width 350 height 145
drag, startPoint x: 800, startPoint y: 236, endPoint x: 531, endPoint y: 221, distance: 269.4
click at [531, 221] on body "Liquid You are previewing how the will restyle your page. You can not edit Elem…" at bounding box center [784, 300] width 1568 height 600
drag, startPoint x: 719, startPoint y: 237, endPoint x: 596, endPoint y: 234, distance: 123.0
click at [596, 234] on pre "1 2 3 You can add custom HTML / CSS / Javascript or Liquid code right here. XXX…" at bounding box center [774, 298] width 364 height 135
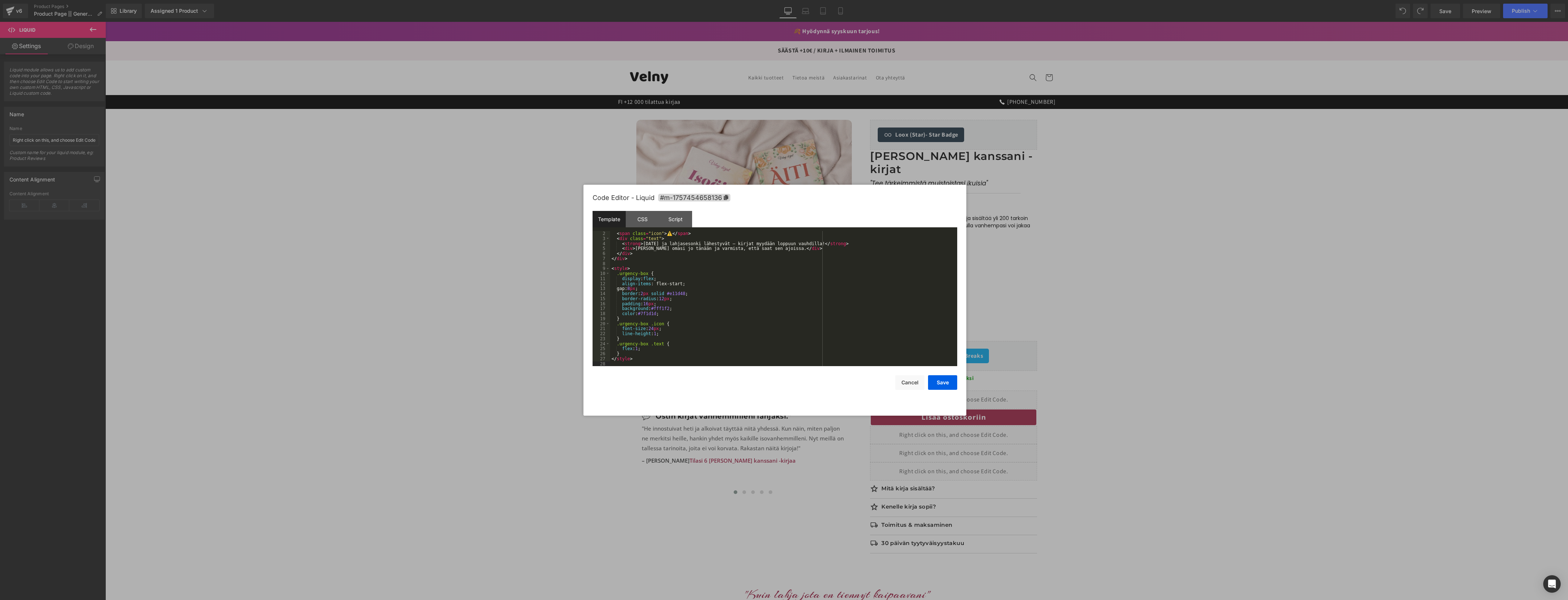
scroll to position [10, 0]
click at [941, 381] on button "Save" at bounding box center [942, 382] width 29 height 14
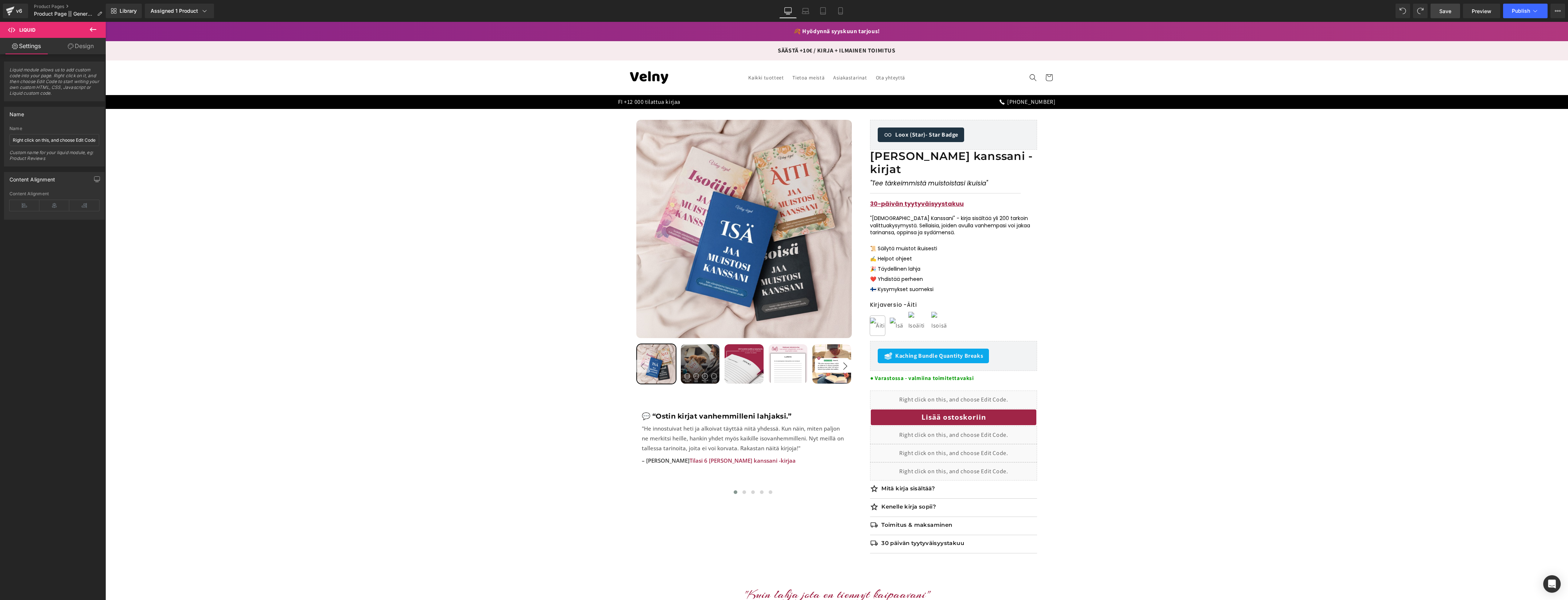
click at [1441, 11] on span "Save" at bounding box center [1445, 11] width 12 height 7
click at [1516, 13] on span "Publish" at bounding box center [1521, 11] width 18 height 6
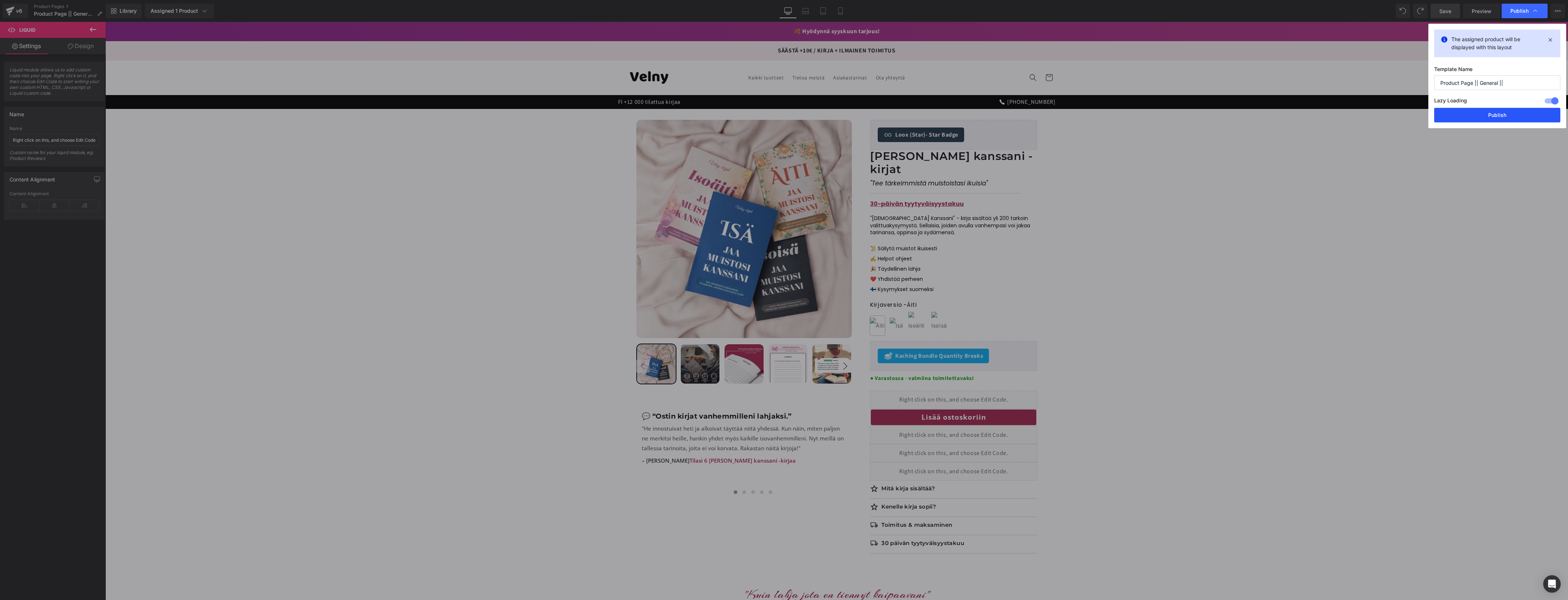
drag, startPoint x: 1491, startPoint y: 112, endPoint x: 1174, endPoint y: 156, distance: 320.0
click at [1491, 112] on button "Publish" at bounding box center [1497, 115] width 126 height 14
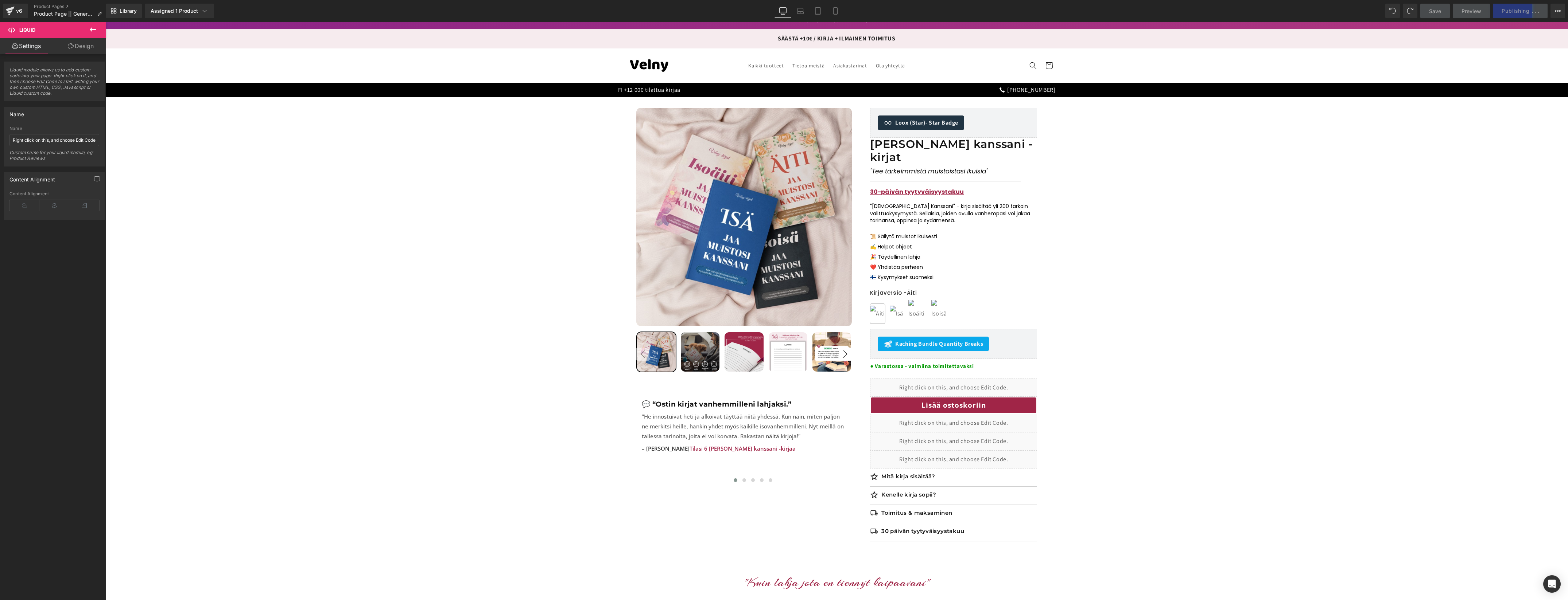
scroll to position [0, 0]
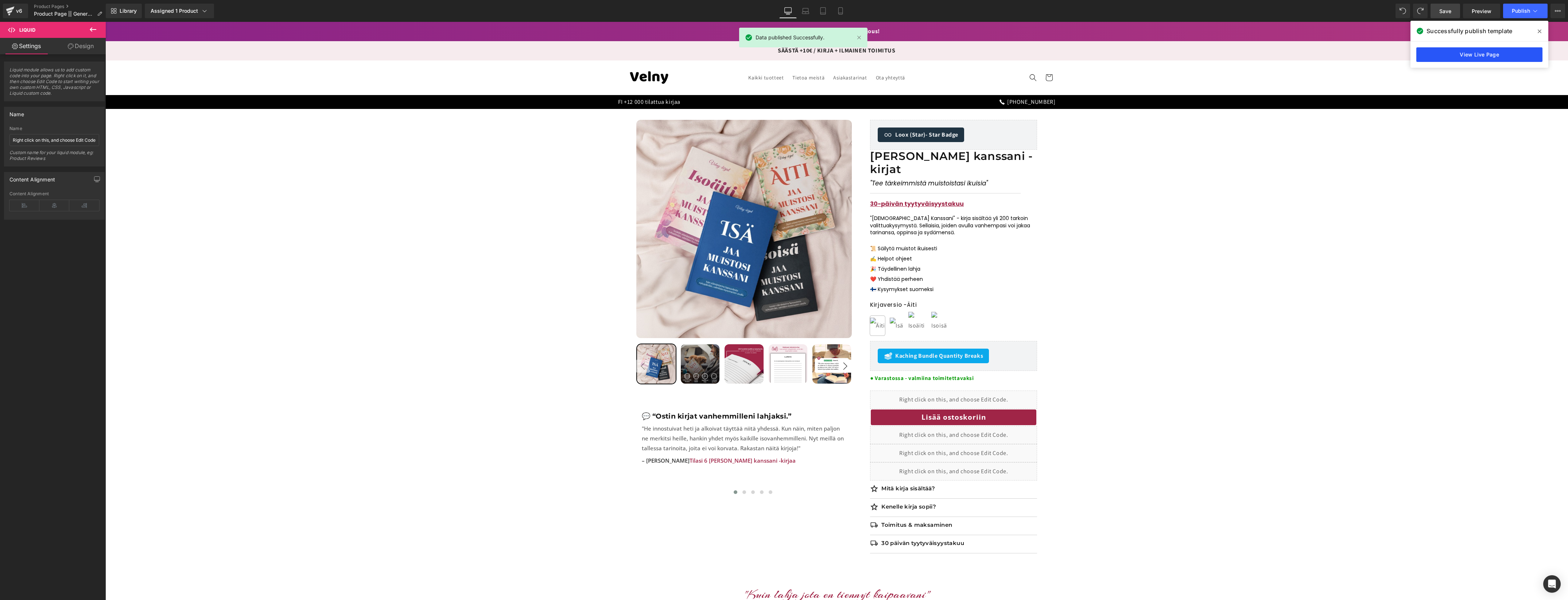
click at [1475, 55] on link "View Live Page" at bounding box center [1479, 54] width 126 height 14
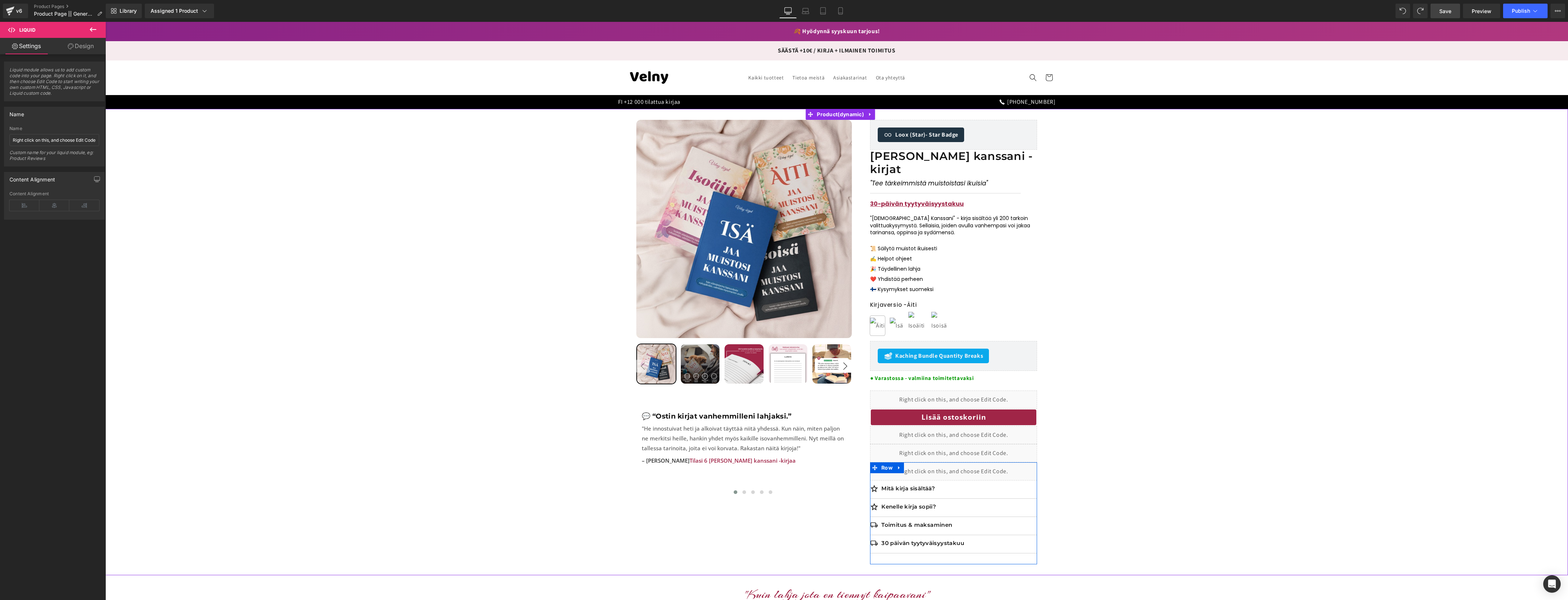
click at [963, 462] on div "Liquid" at bounding box center [953, 471] width 167 height 18
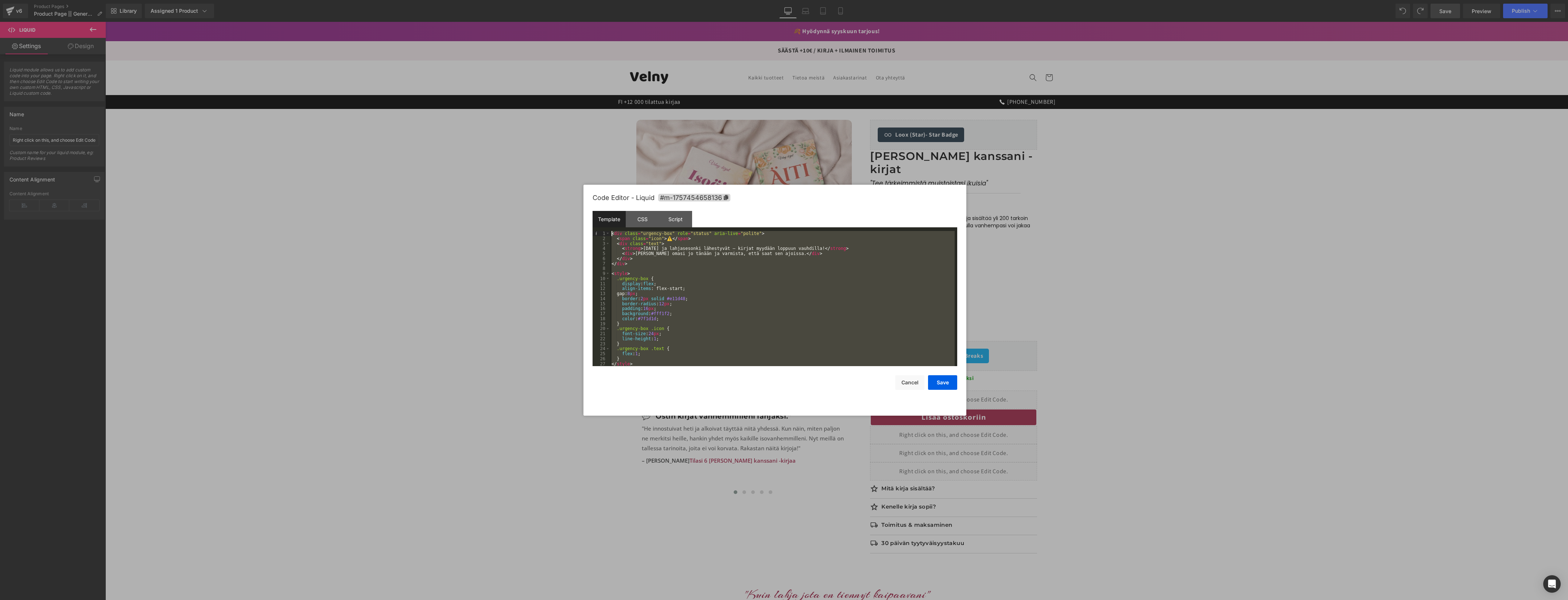
drag, startPoint x: 637, startPoint y: 360, endPoint x: 599, endPoint y: 185, distance: 179.1
click at [599, 185] on div "Code Editor - Liquid #m-1757454658136 Template CSS Script Data 1 2 3 4 5 6 7 8 …" at bounding box center [774, 300] width 364 height 231
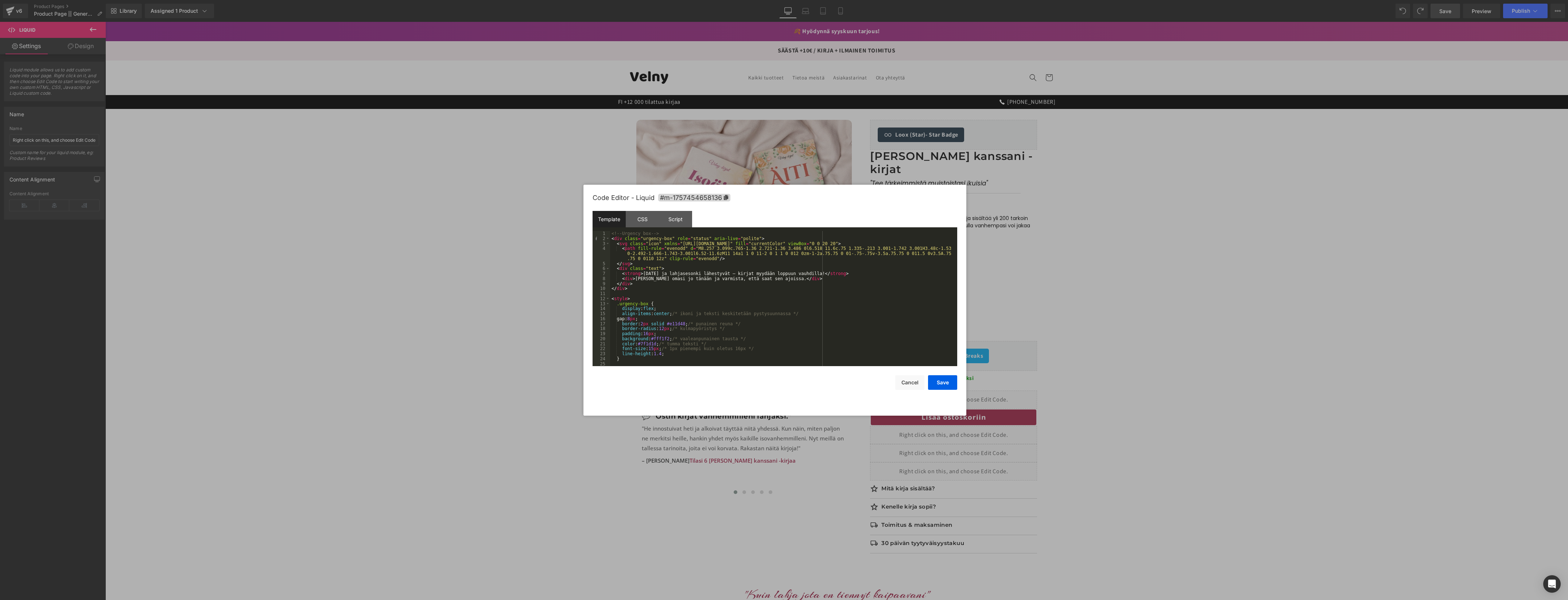
scroll to position [80, 0]
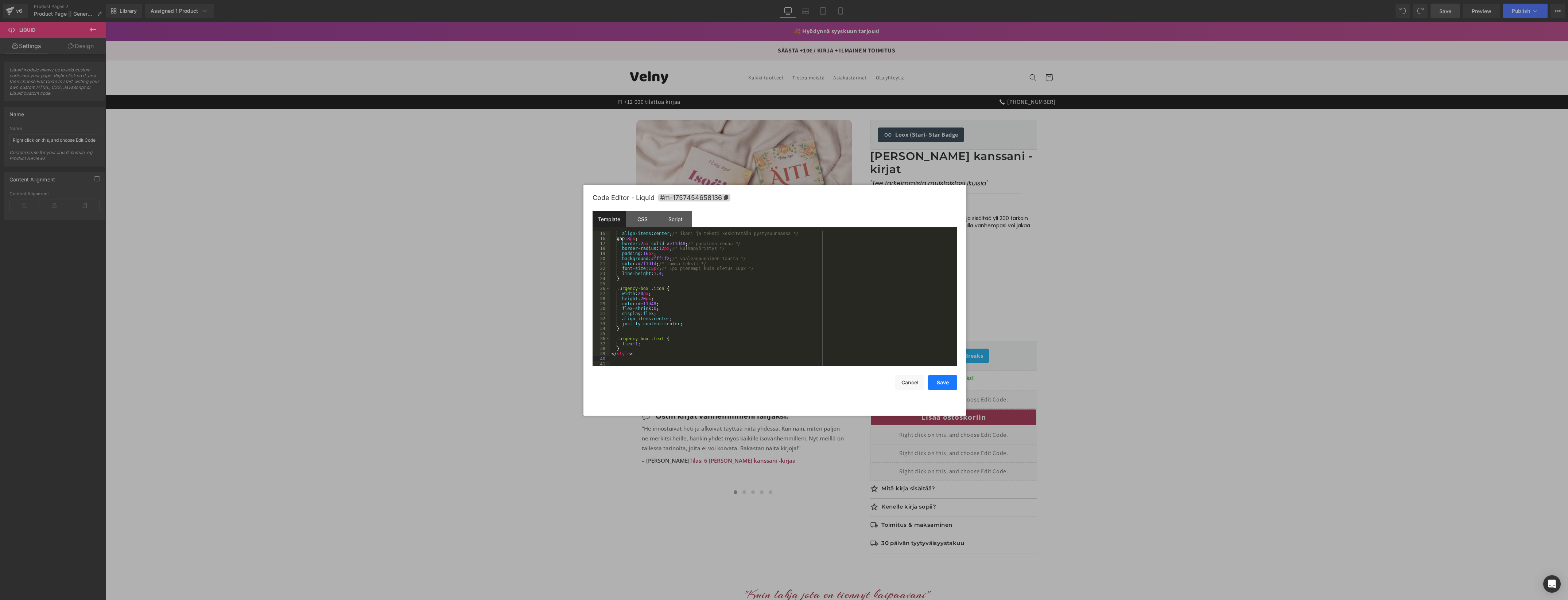
click at [936, 381] on button "Save" at bounding box center [942, 382] width 29 height 14
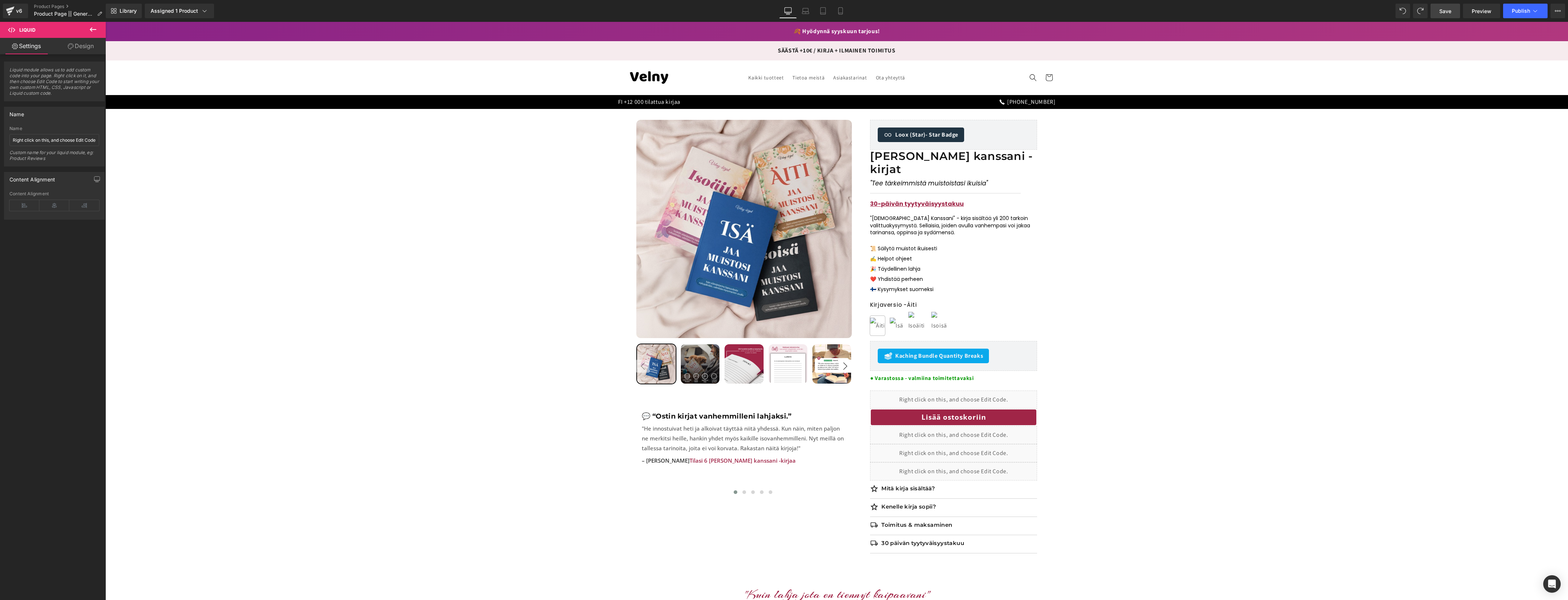
click at [1452, 12] on link "Save" at bounding box center [1444, 10] width 29 height 14
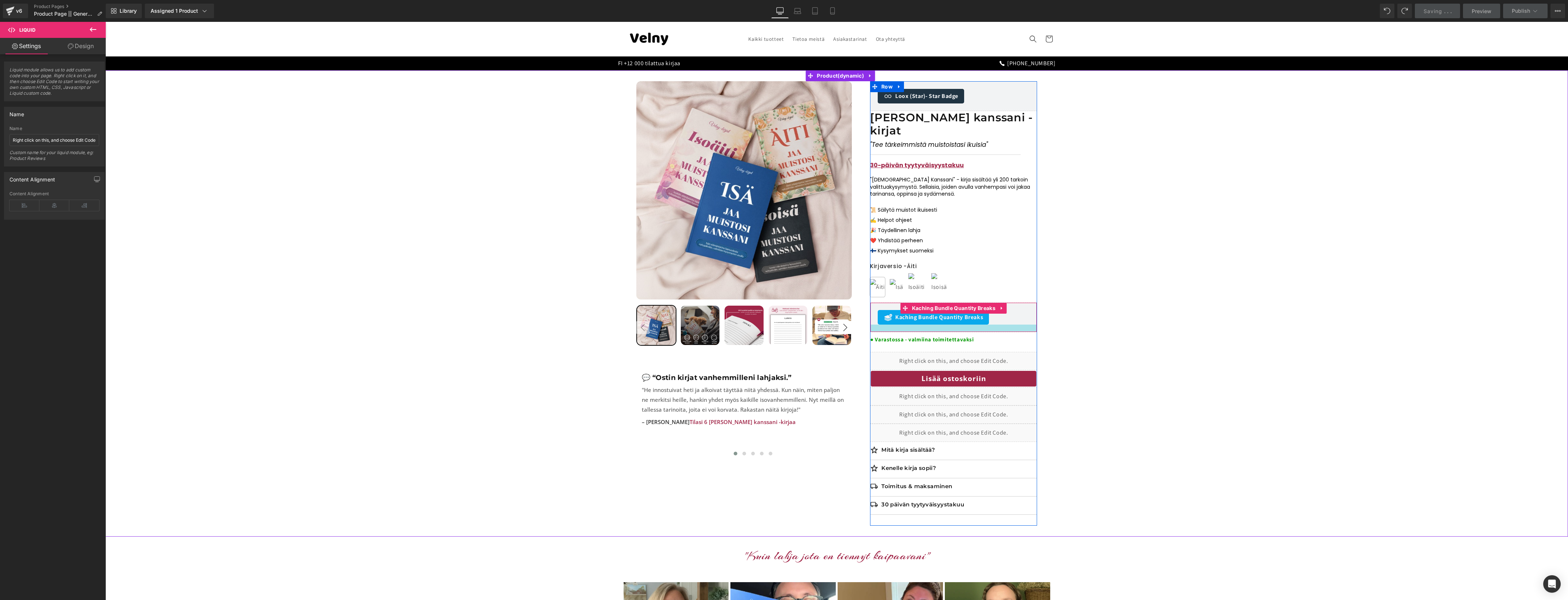
scroll to position [83, 0]
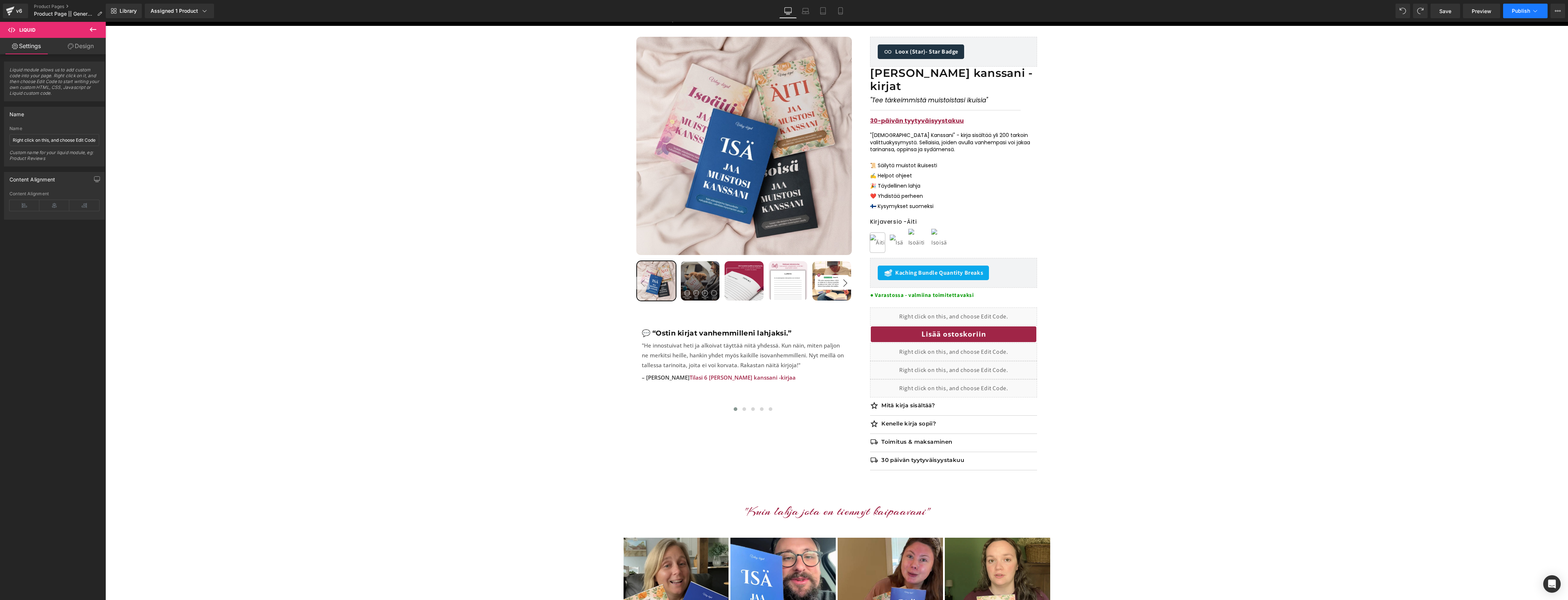
click at [1510, 14] on button "Publish" at bounding box center [1525, 10] width 44 height 14
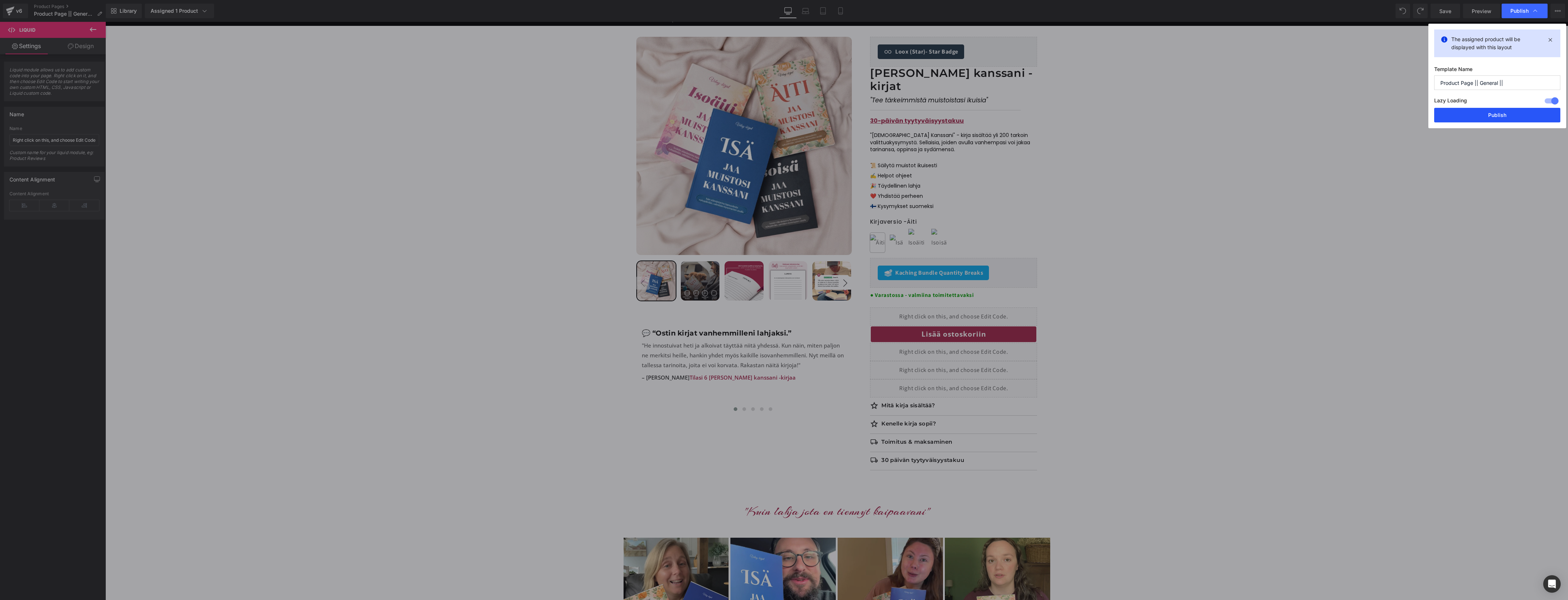
click at [1486, 112] on button "Publish" at bounding box center [1497, 115] width 126 height 14
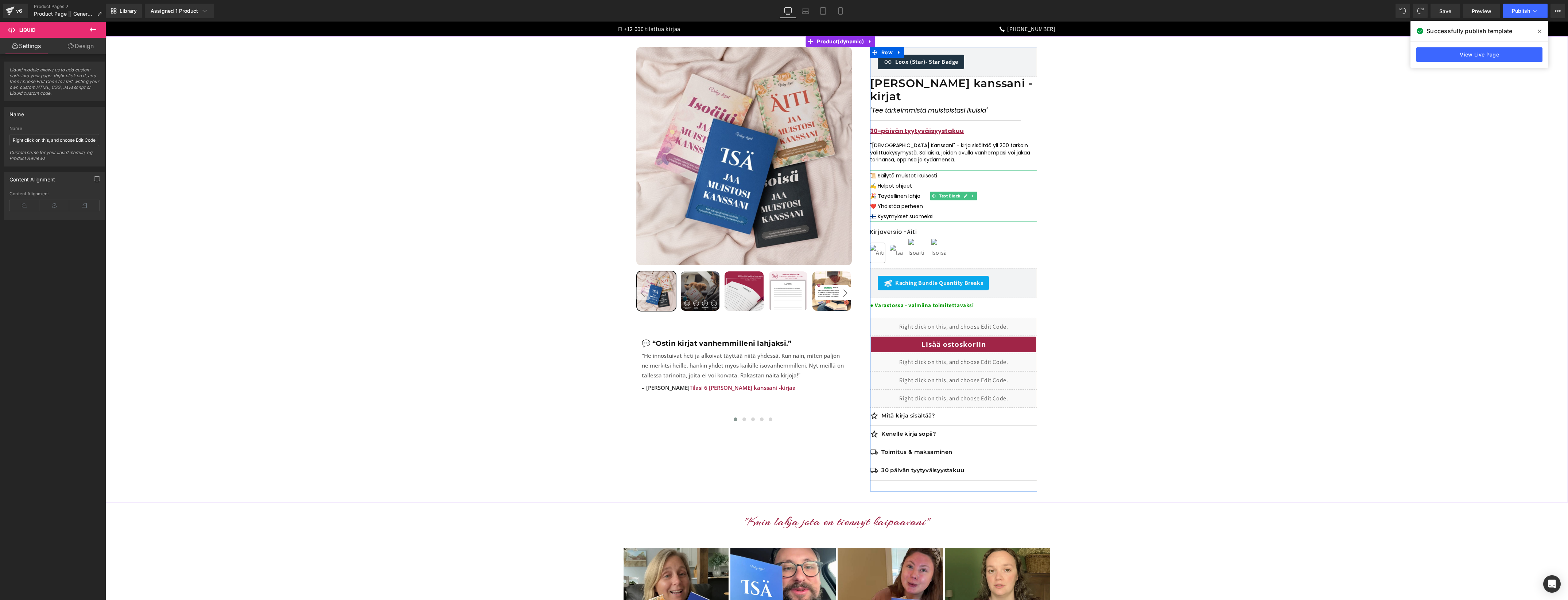
scroll to position [63, 0]
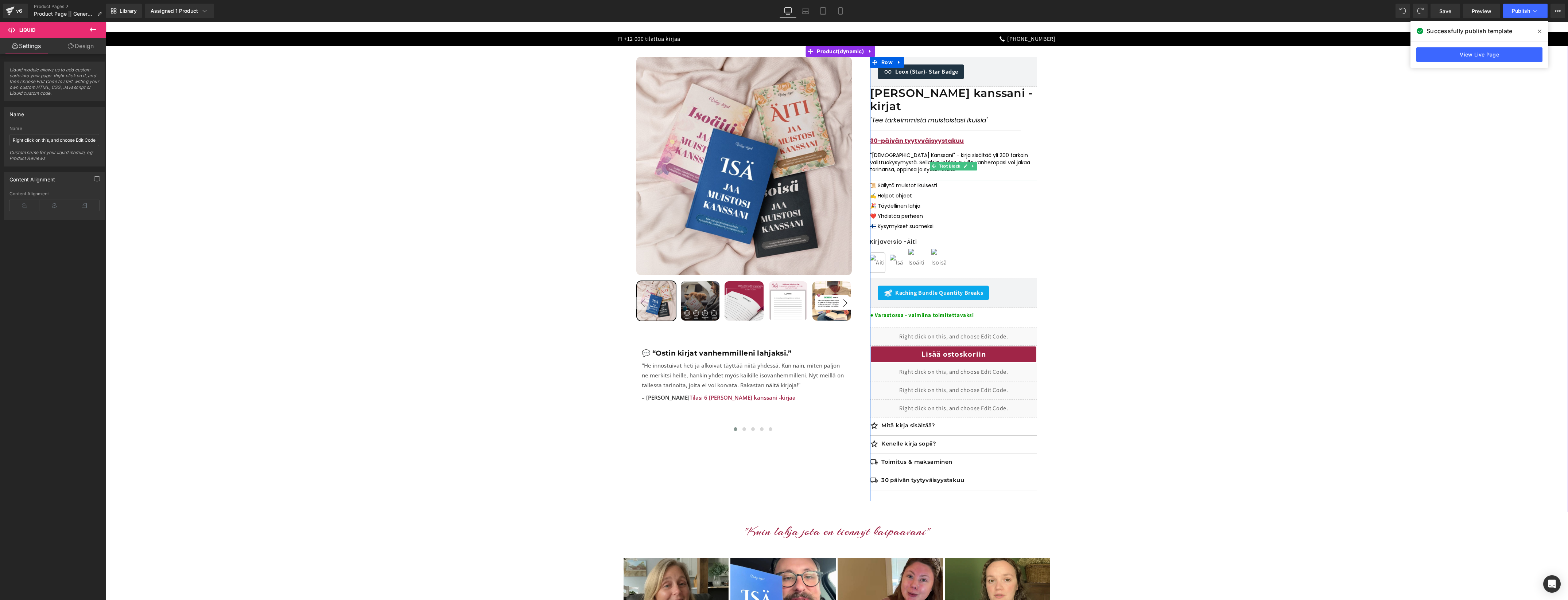
click at [902, 159] on span "kysymystä. Sellaisia, joiden avulla vanhempasi voi jakaa tarinansa, oppinsa ja …" at bounding box center [950, 166] width 160 height 14
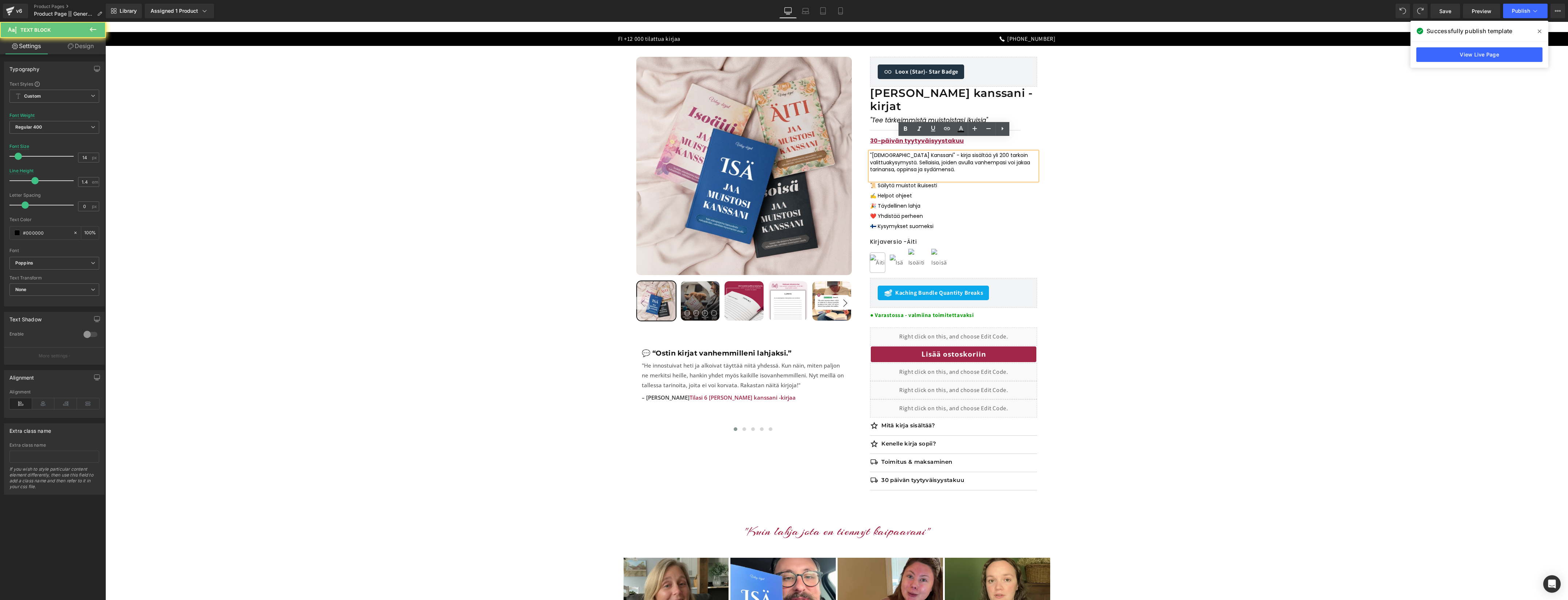
click at [902, 174] on p at bounding box center [953, 178] width 167 height 7
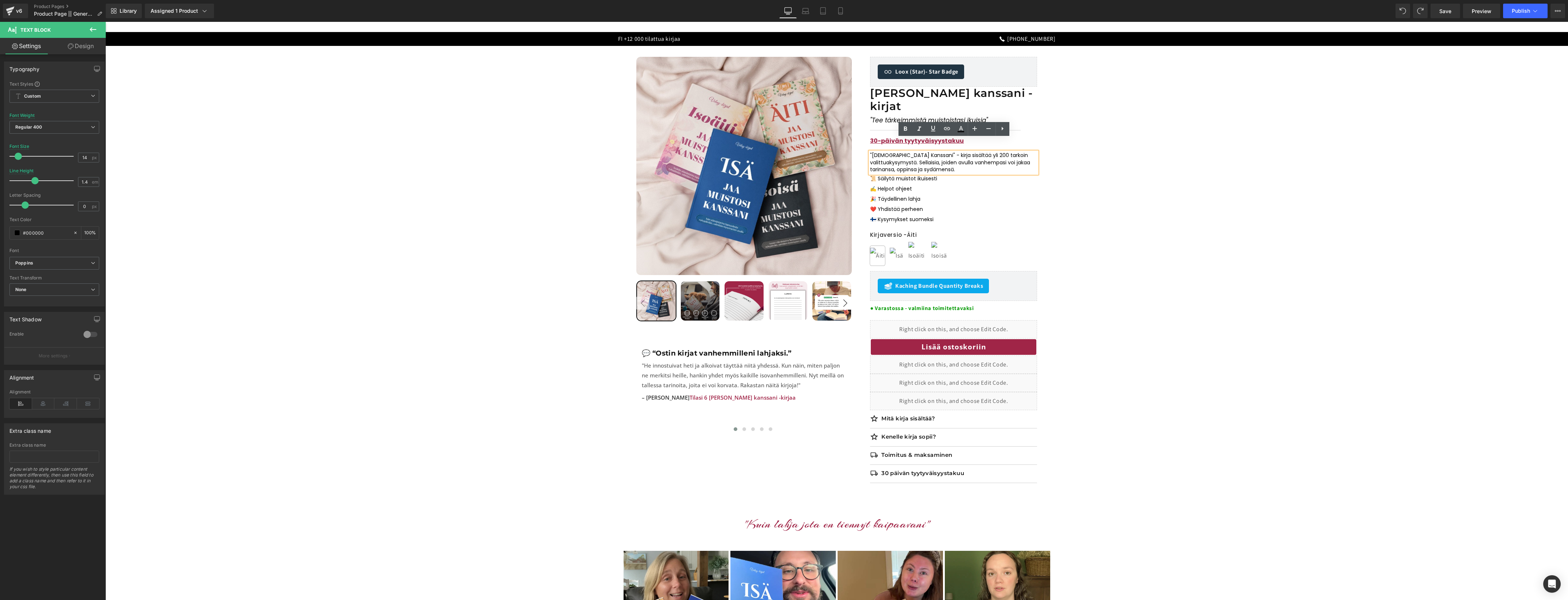
click at [903, 152] on p ""Jaa Muistosi Kanssani" - kirja sisältää yli 200 tarkoin valittua kysymystä. Se…" at bounding box center [953, 163] width 167 height 22
click at [838, 12] on icon at bounding box center [839, 10] width 4 height 7
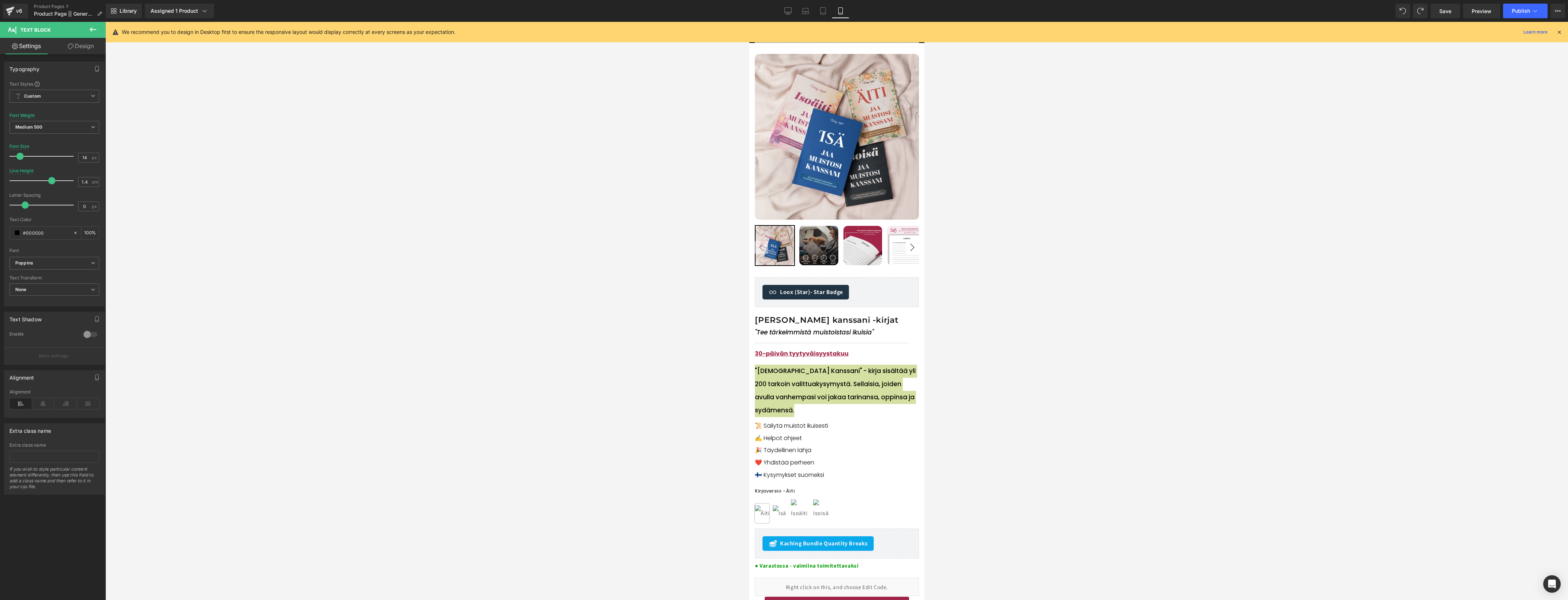
scroll to position [213, 0]
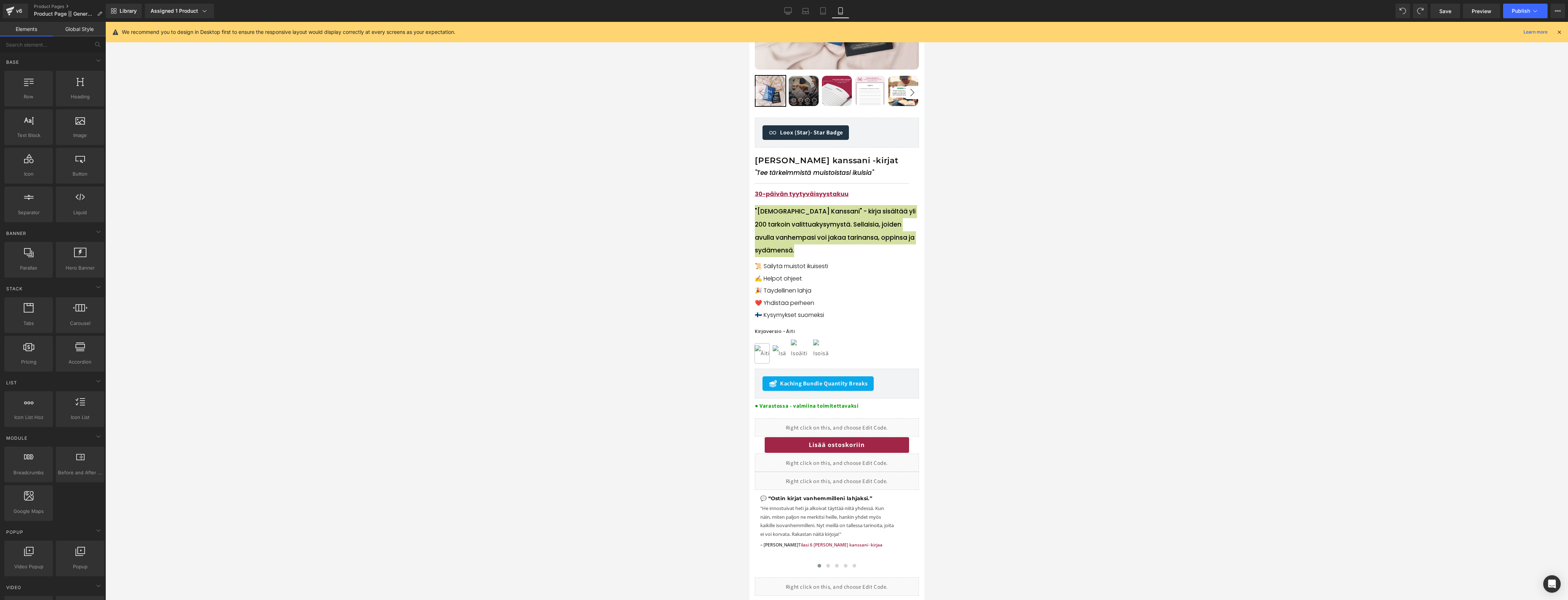
drag, startPoint x: 1016, startPoint y: 214, endPoint x: 927, endPoint y: 228, distance: 90.1
click at [1016, 214] on div at bounding box center [836, 311] width 1462 height 578
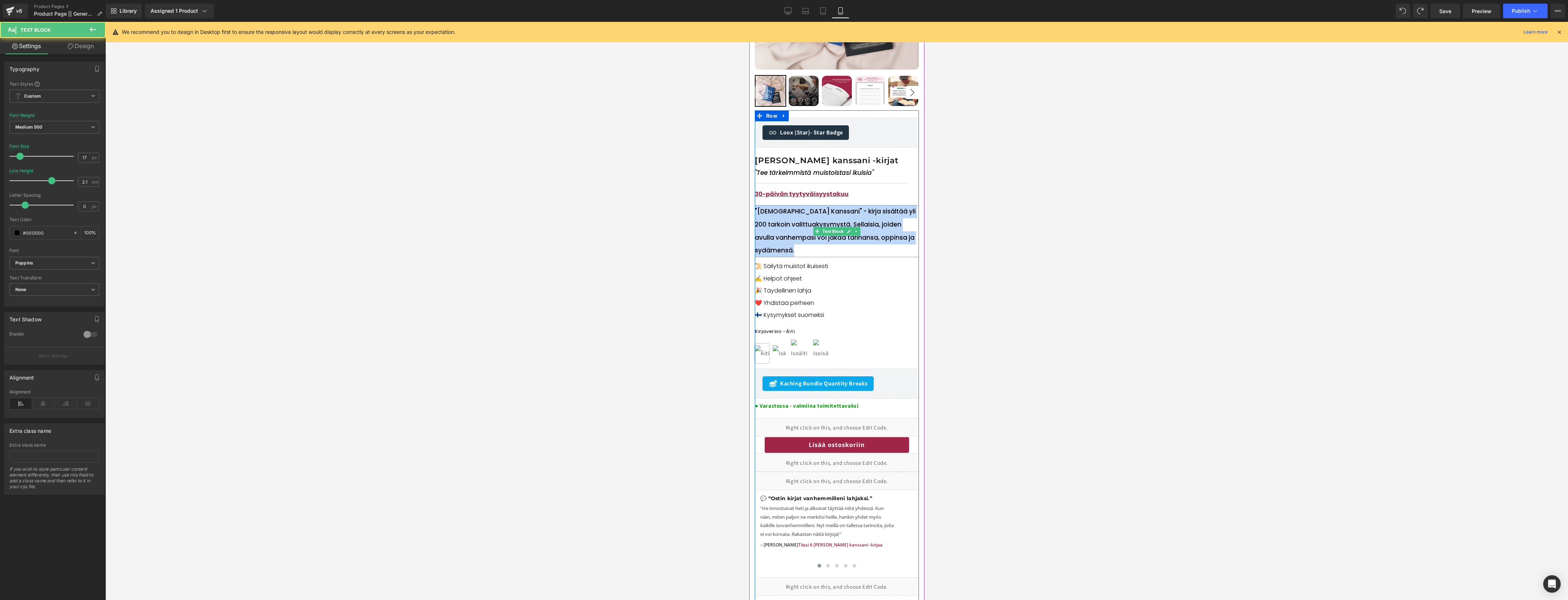
click at [788, 228] on p ""Jaa Muistosi Kanssani" - kirja sisältää yli 200 tarkoin valittua kysymystä. Se…" at bounding box center [836, 231] width 164 height 52
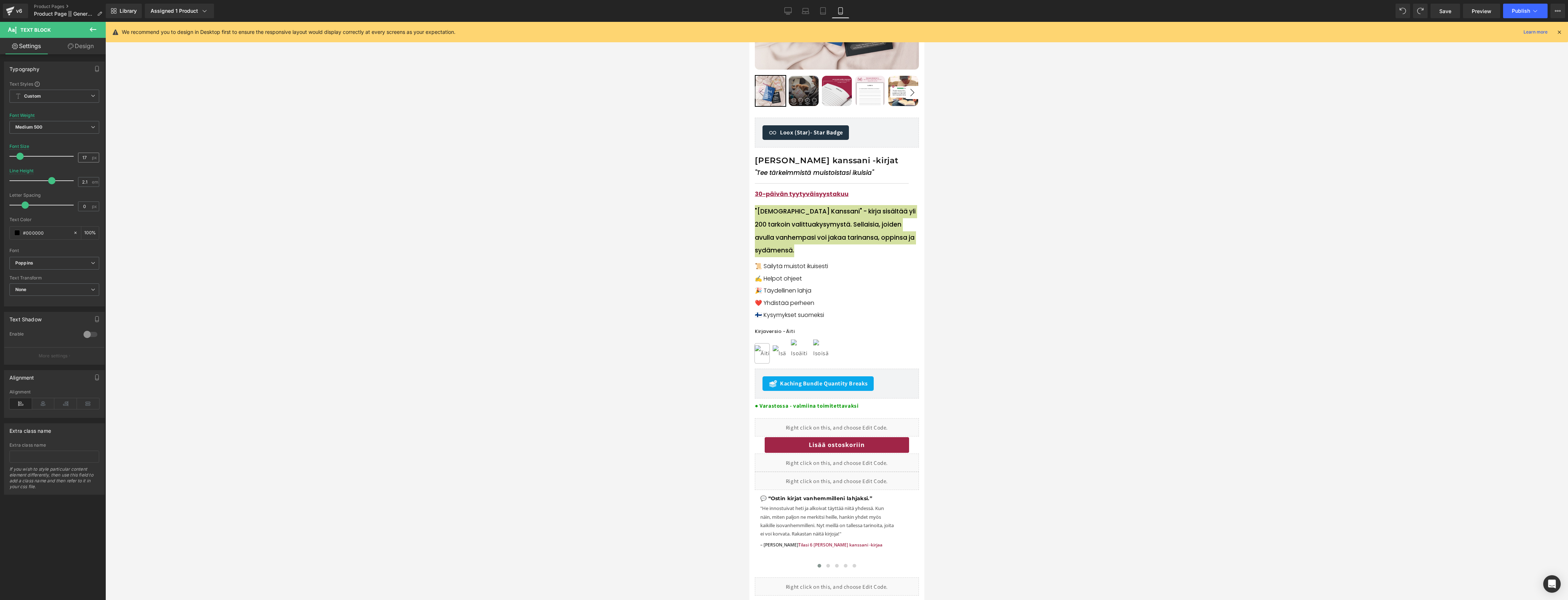
click at [88, 157] on div "17 px" at bounding box center [88, 157] width 21 height 10
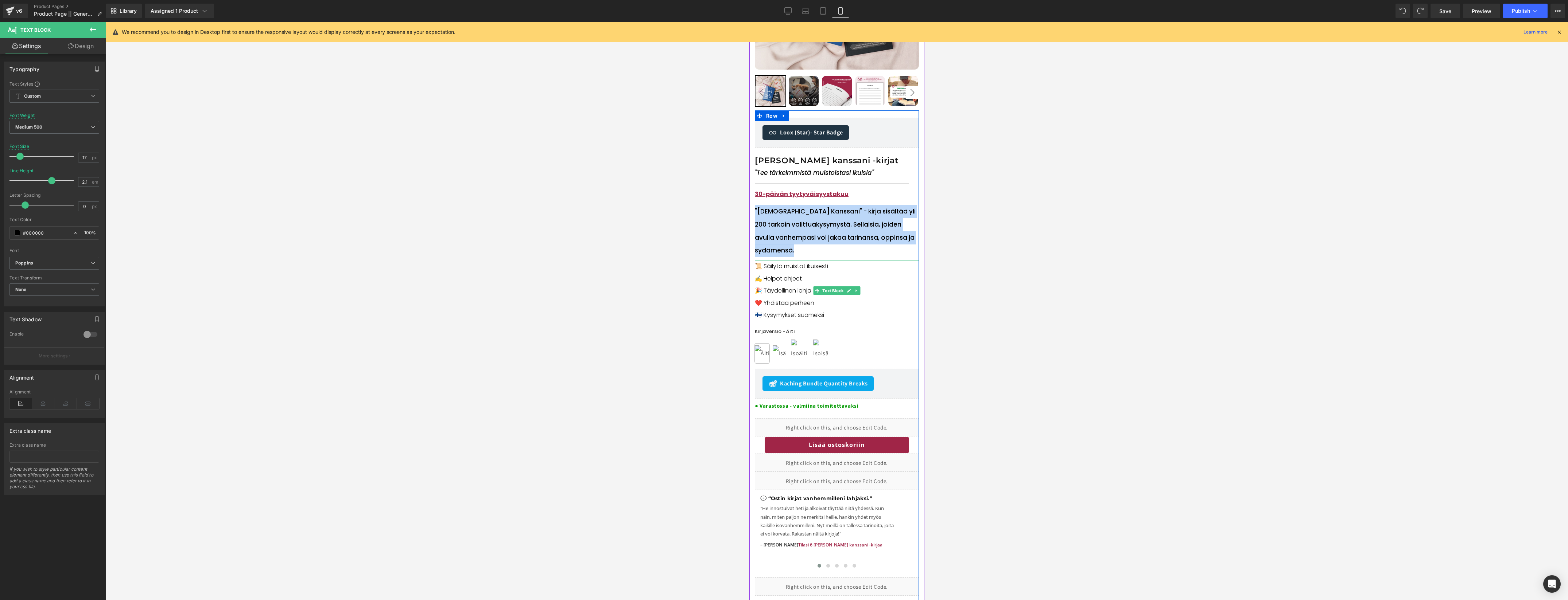
click at [794, 270] on p "📜 Säilytä muistot ikuisesti ✍️ Helpot ohjeet" at bounding box center [836, 272] width 164 height 25
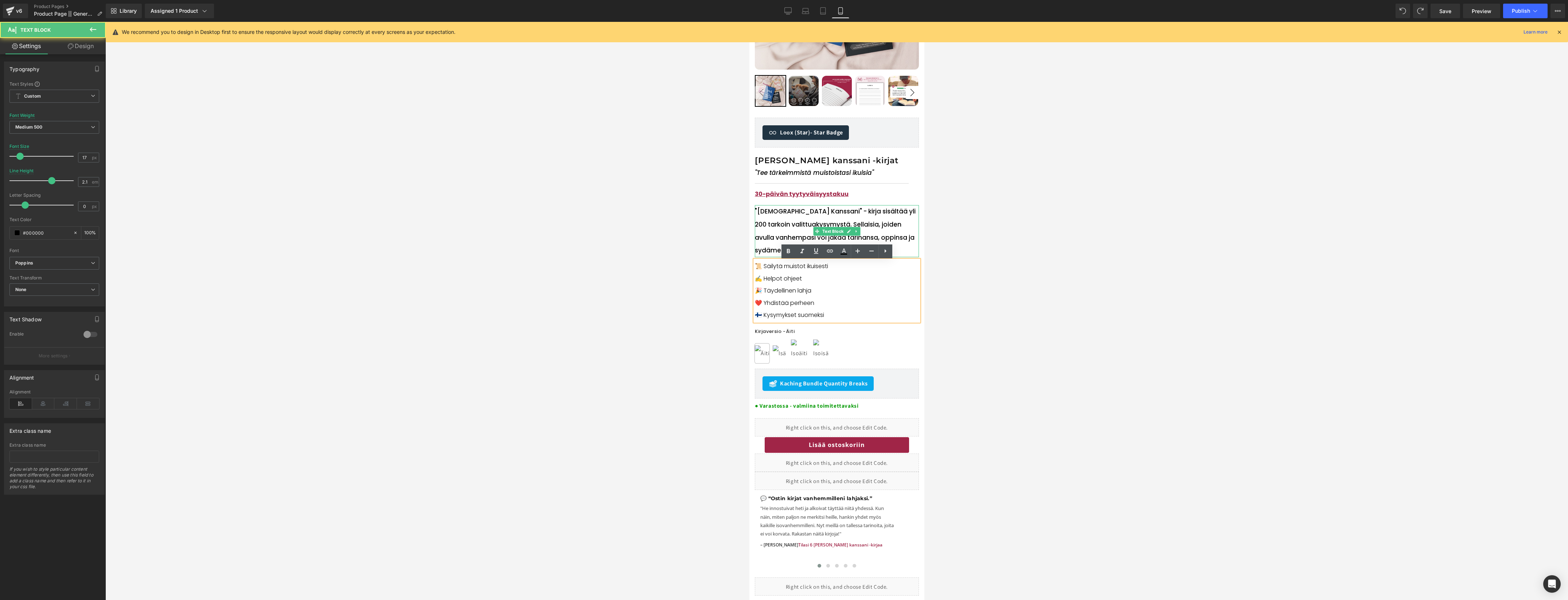
click at [793, 216] on p ""Jaa Muistosi Kanssani" - kirja sisältää yli 200 tarkoin valittua kysymystä. Se…" at bounding box center [836, 231] width 164 height 52
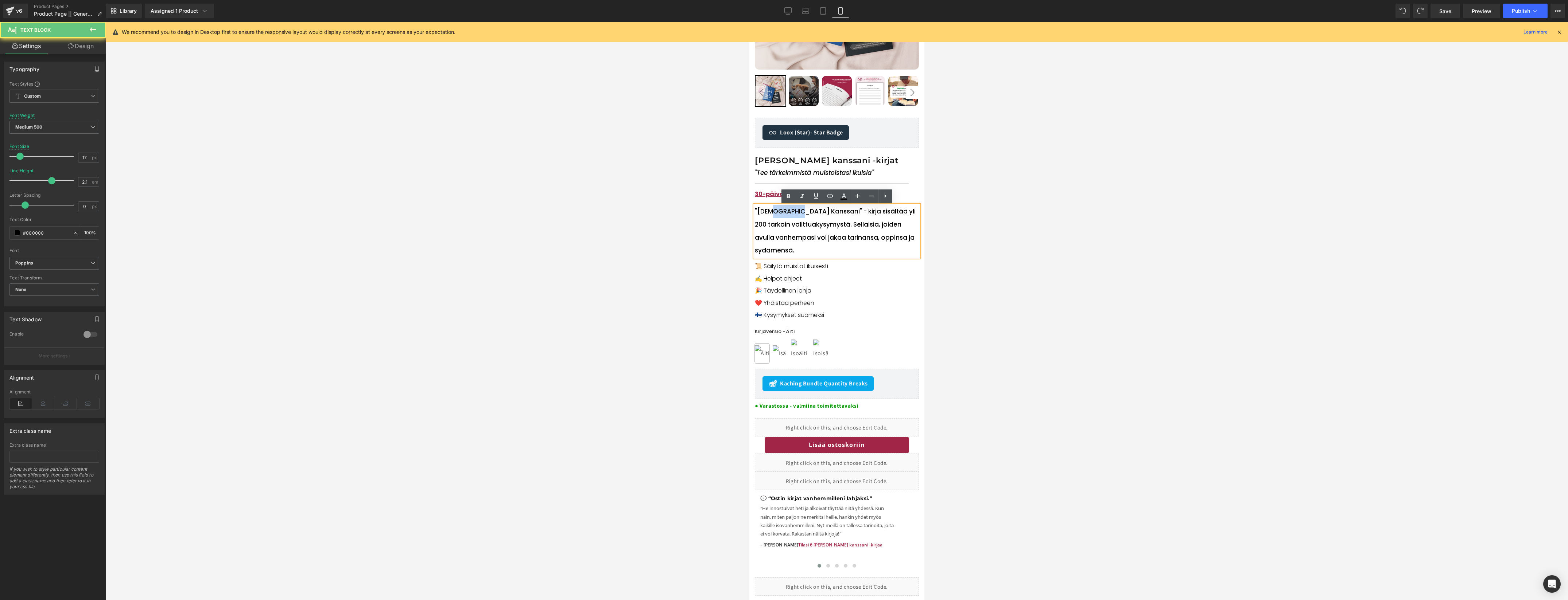
click at [793, 216] on p ""Jaa Muistosi Kanssani" - kirja sisältää yli 200 tarkoin valittua kysymystä. Se…" at bounding box center [836, 231] width 164 height 52
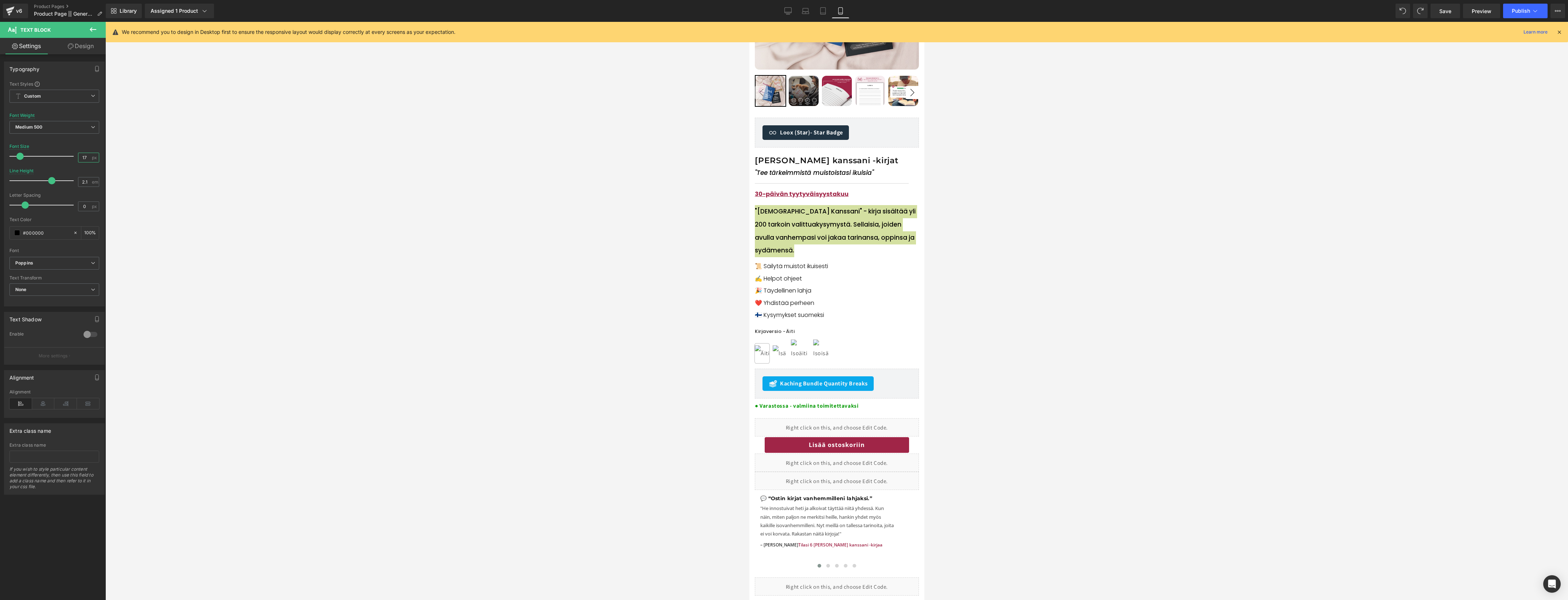
click at [87, 157] on input "17" at bounding box center [85, 157] width 13 height 9
type input "16"
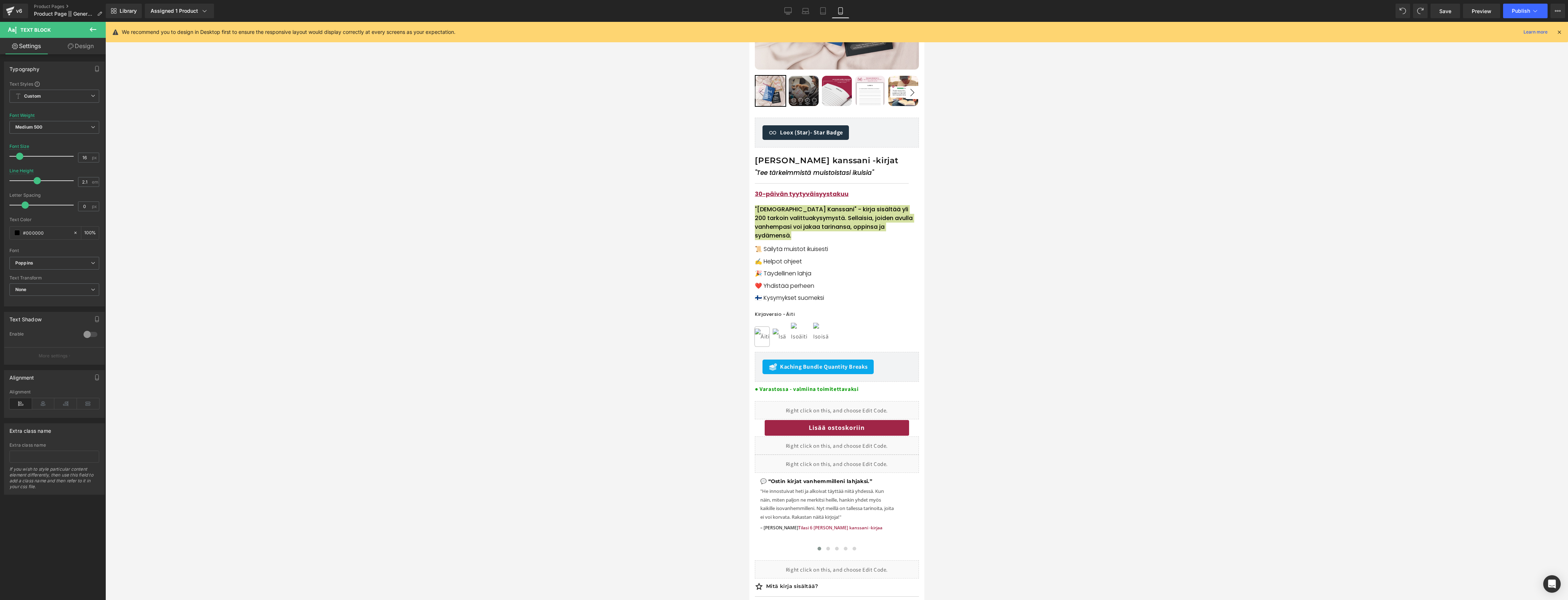
drag, startPoint x: 52, startPoint y: 183, endPoint x: 39, endPoint y: 184, distance: 13.0
click at [39, 184] on div at bounding box center [43, 181] width 61 height 14
click at [64, 127] on span "Medium 500" at bounding box center [55, 127] width 90 height 13
click at [58, 170] on li "Regular 400" at bounding box center [55, 172] width 90 height 11
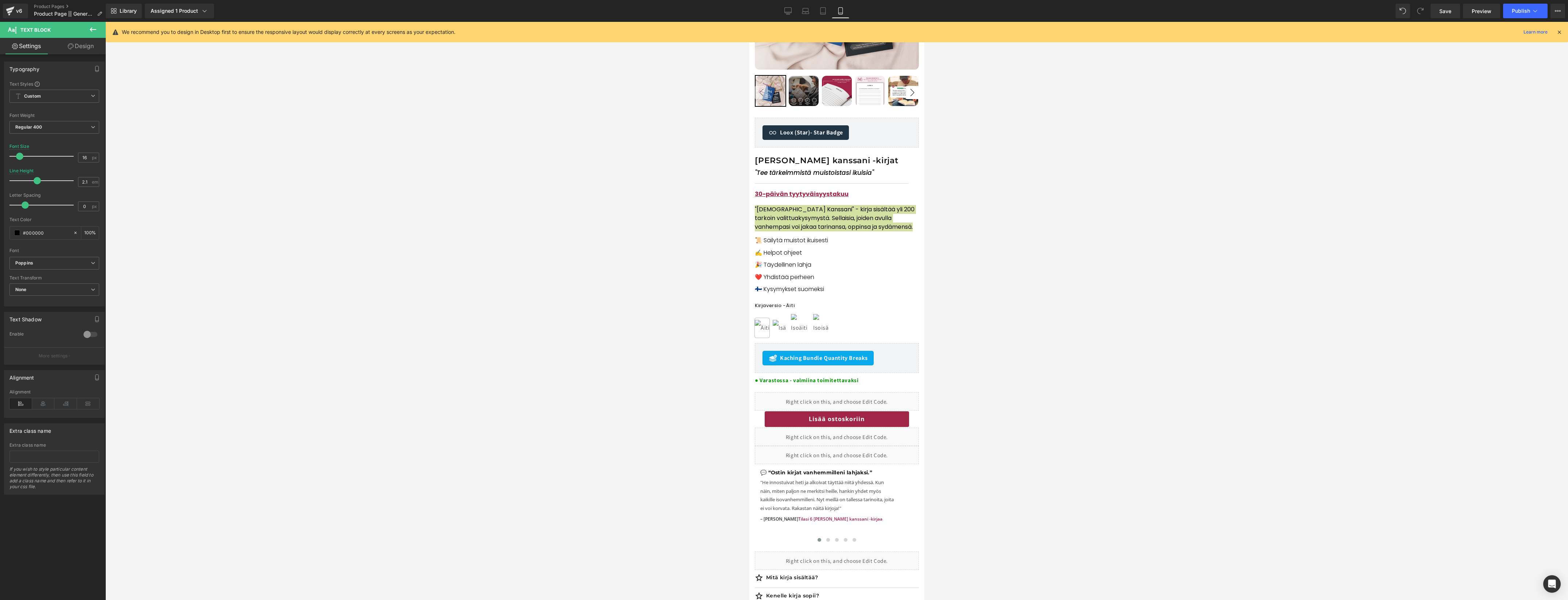
click at [996, 291] on div at bounding box center [836, 311] width 1462 height 578
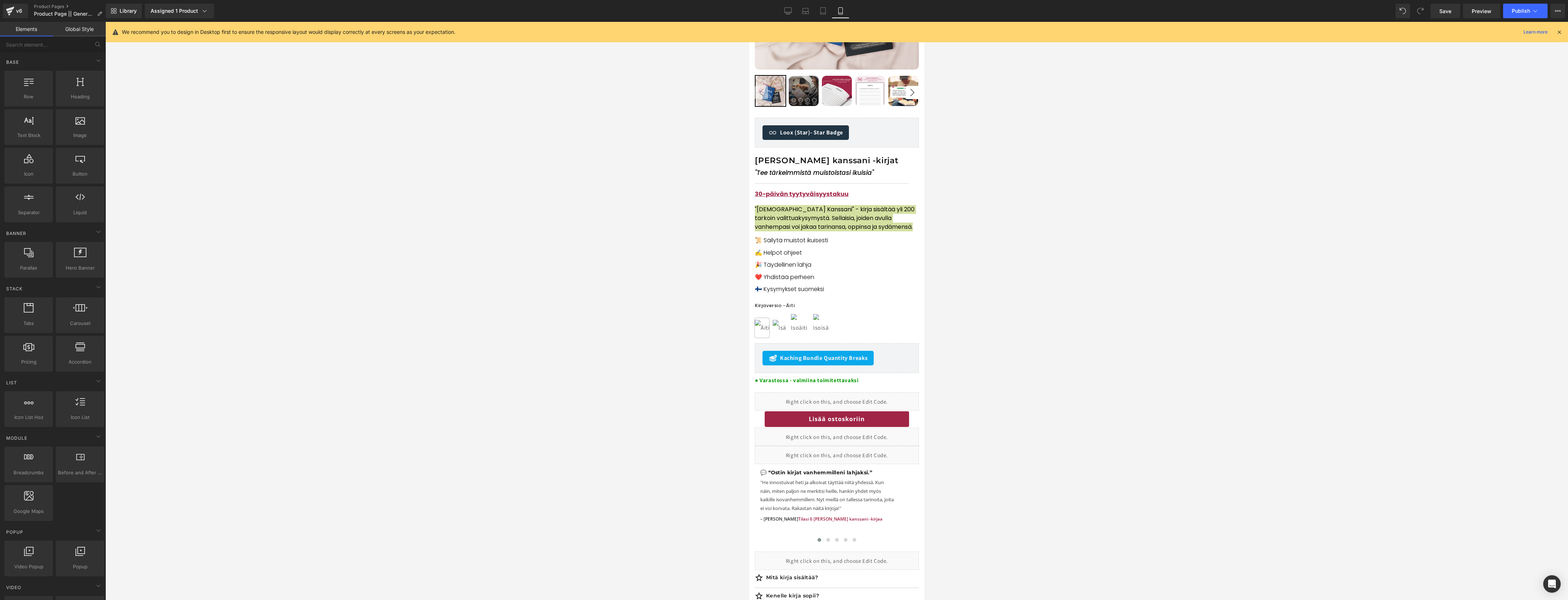
click at [982, 292] on div at bounding box center [836, 311] width 1462 height 578
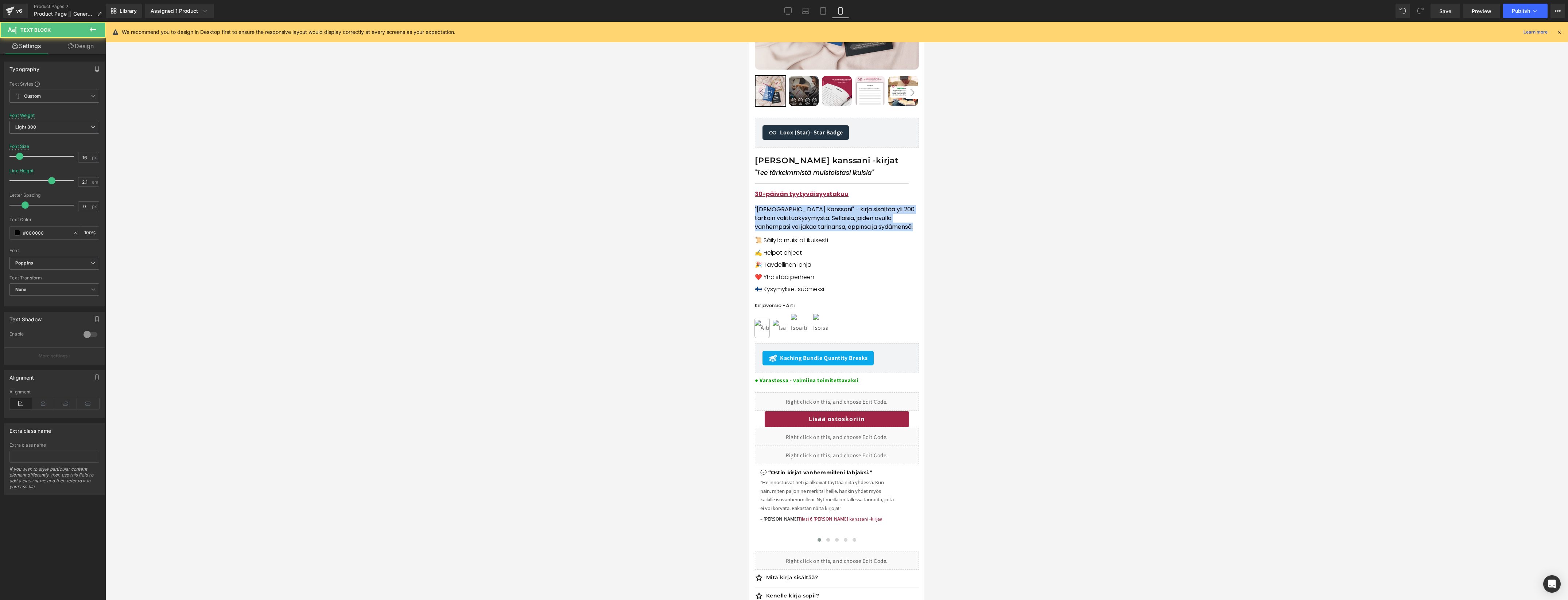
click at [895, 286] on p "🇫🇮 Kysymykset suomeksi" at bounding box center [836, 289] width 164 height 13
click at [1020, 234] on div at bounding box center [836, 311] width 1462 height 578
click at [801, 244] on p "📜 Säilytä muistot ikuisesti ✍️ Helpot ohjeet" at bounding box center [836, 246] width 164 height 25
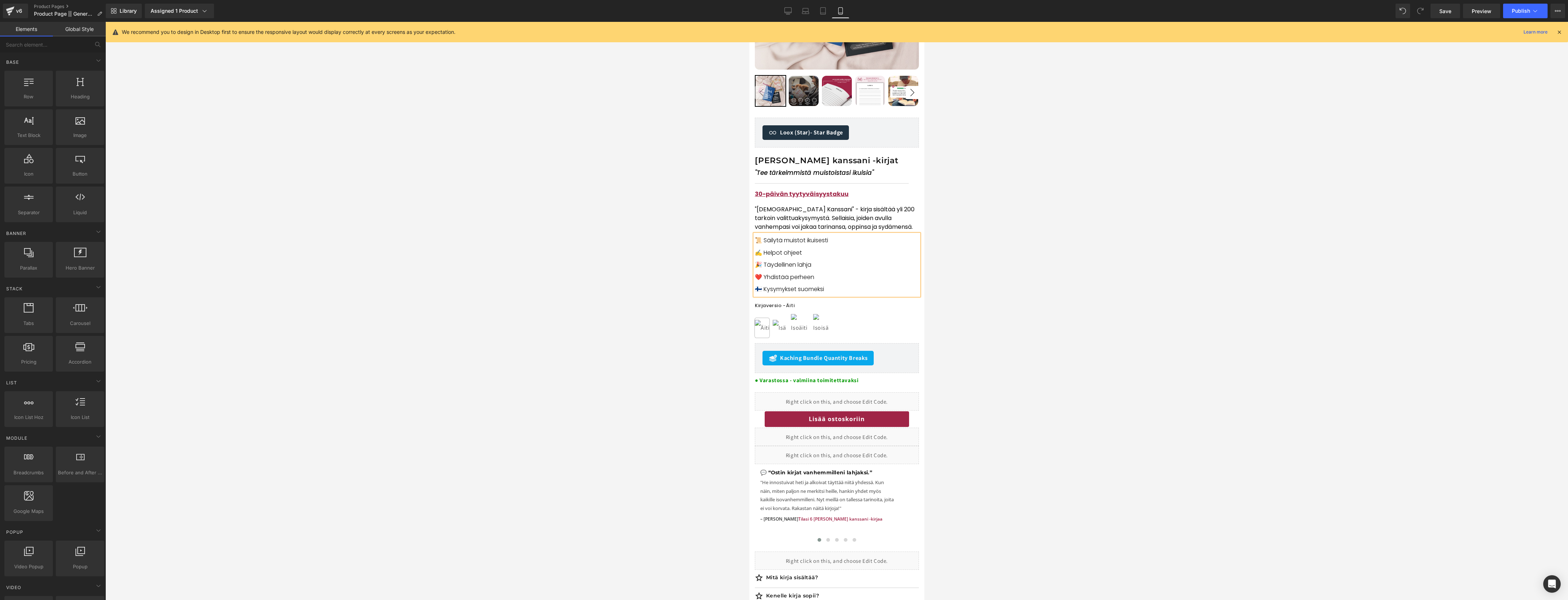
drag, startPoint x: 966, startPoint y: 235, endPoint x: 929, endPoint y: 239, distance: 37.2
click at [965, 235] on div at bounding box center [836, 311] width 1462 height 578
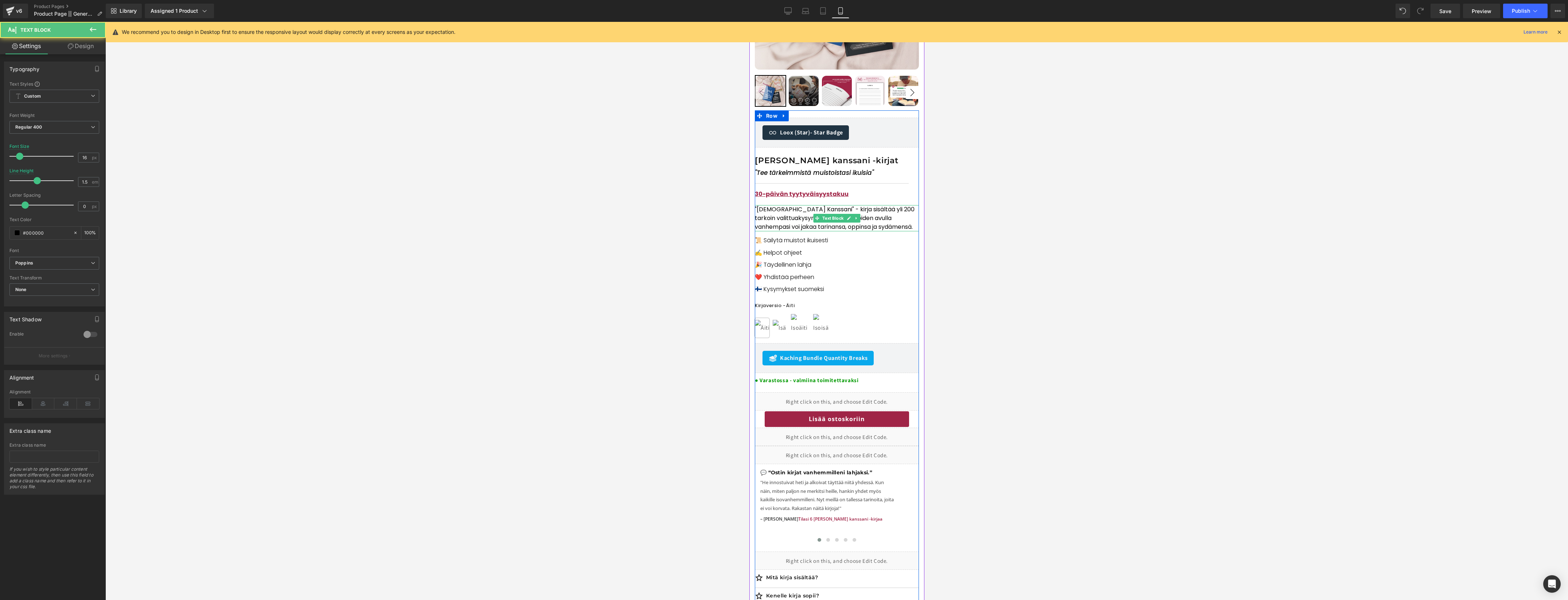
click at [791, 220] on span "kysymystä. Sellaisia, joiden avulla vanhempasi voi jakaa tarinansa, oppinsa ja …" at bounding box center [833, 222] width 158 height 17
drag, startPoint x: 45, startPoint y: 129, endPoint x: 46, endPoint y: 133, distance: 4.1
click at [45, 129] on span "Regular 400" at bounding box center [55, 127] width 90 height 13
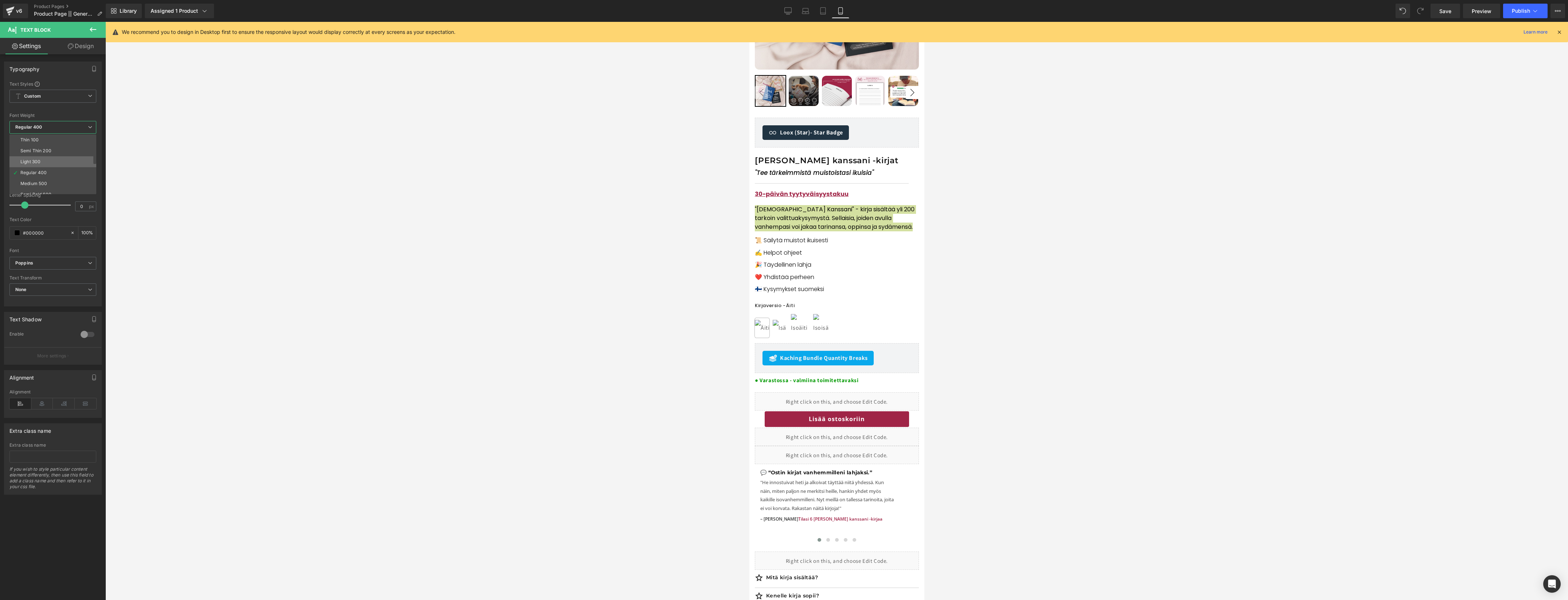
click at [51, 160] on li "Light 300" at bounding box center [55, 162] width 90 height 11
drag, startPoint x: 392, startPoint y: 243, endPoint x: 728, endPoint y: 294, distance: 339.8
click at [393, 243] on div at bounding box center [836, 311] width 1462 height 578
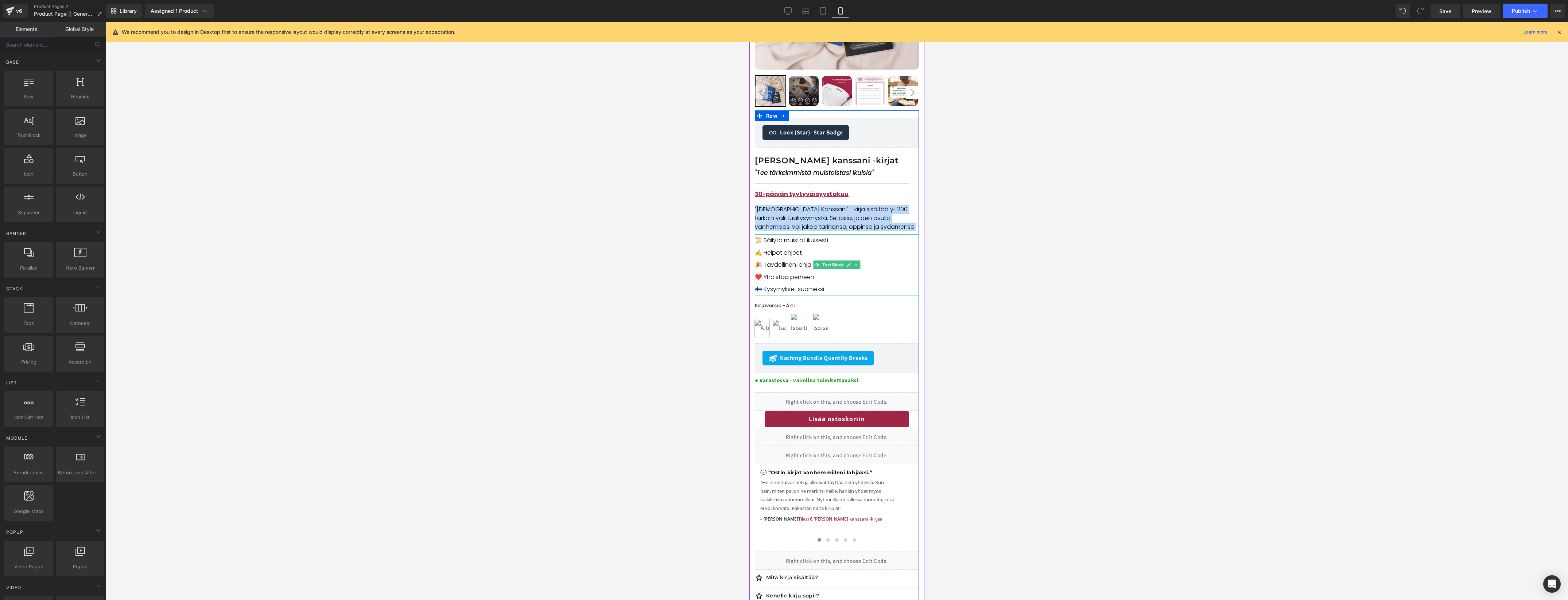
click at [778, 249] on p "📜 Säilytä muistot ikuisesti ✍️ Helpot ohjeet" at bounding box center [836, 246] width 164 height 25
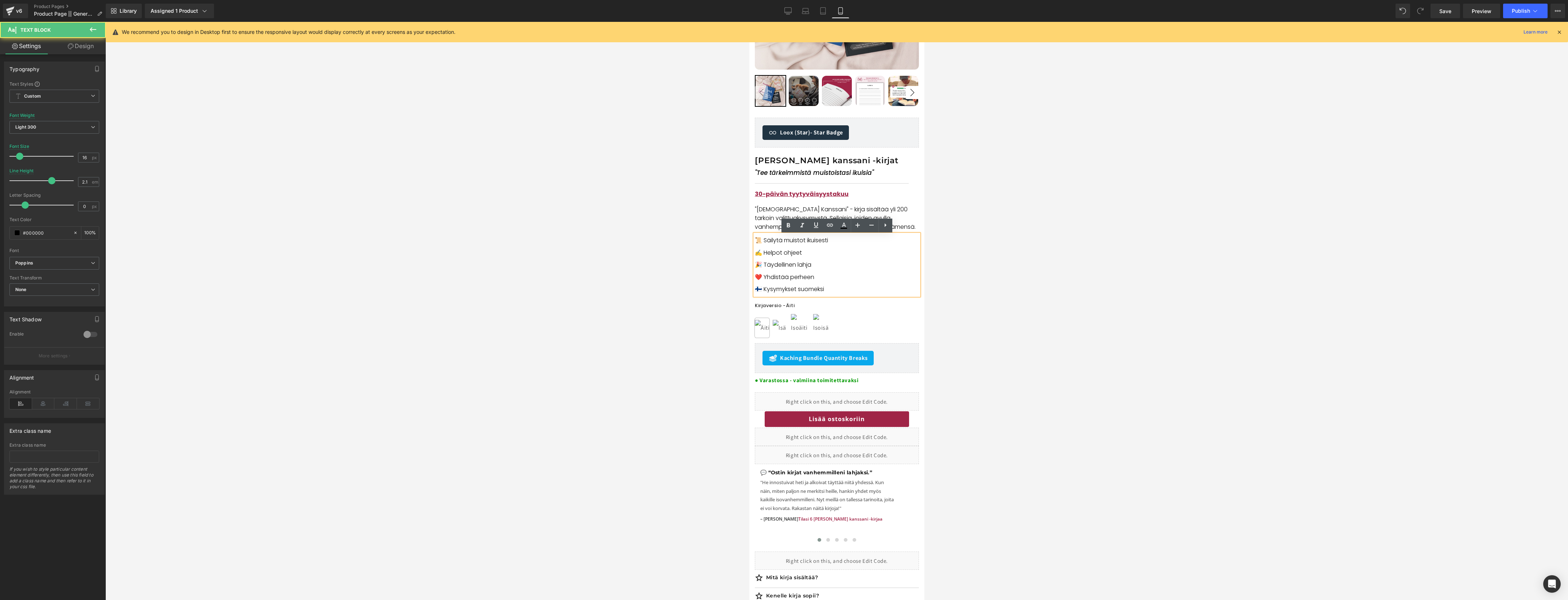
click at [776, 253] on p "📜 Säilytä muistot ikuisesti ✍️ Helpot ohjeet" at bounding box center [836, 246] width 164 height 25
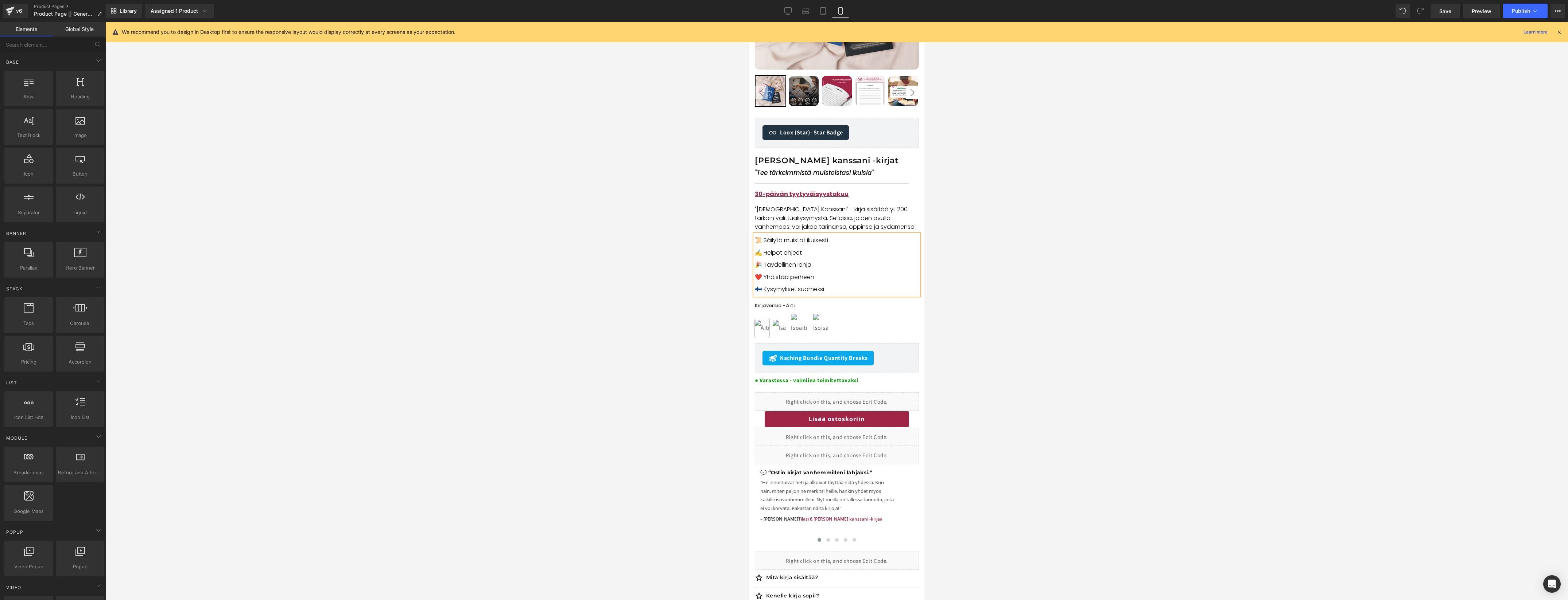
drag, startPoint x: 1018, startPoint y: 266, endPoint x: 999, endPoint y: 268, distance: 19.1
click at [1018, 266] on div at bounding box center [836, 311] width 1462 height 578
click at [836, 221] on span "Text Block" at bounding box center [833, 219] width 24 height 9
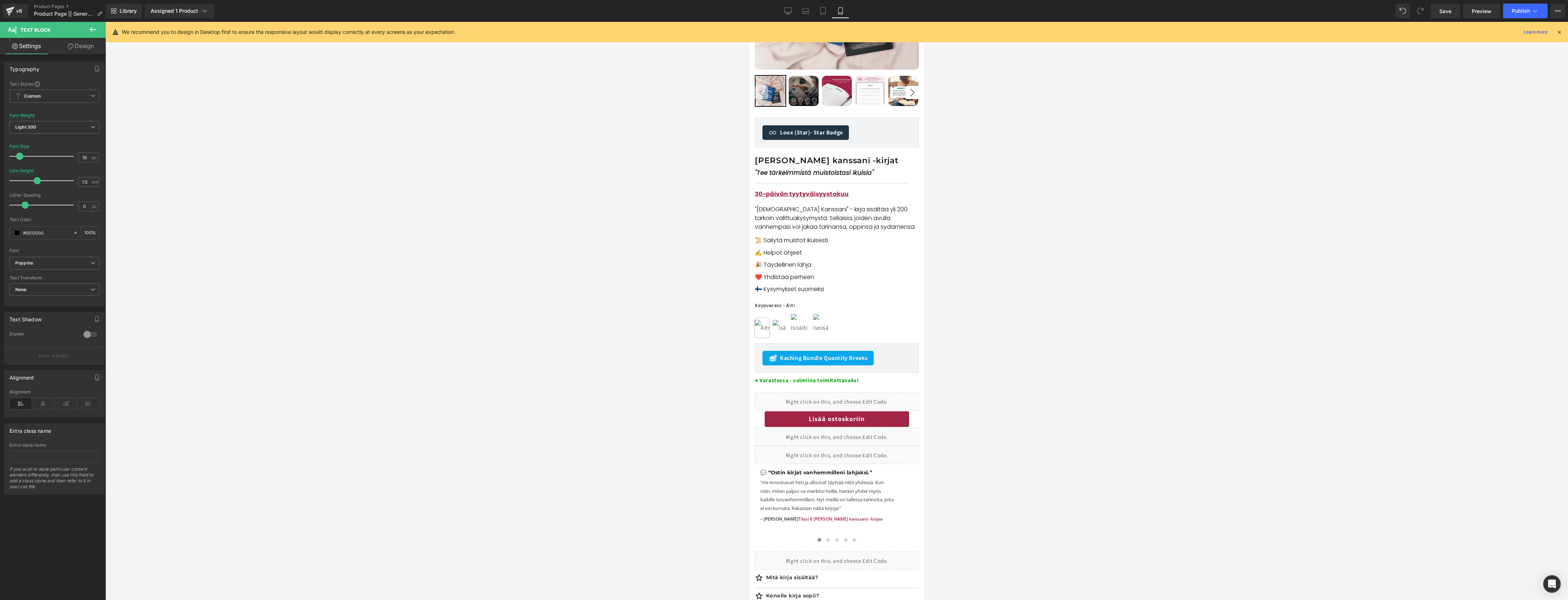
drag, startPoint x: 1008, startPoint y: 227, endPoint x: 945, endPoint y: 228, distance: 63.0
click at [998, 225] on div at bounding box center [836, 311] width 1462 height 578
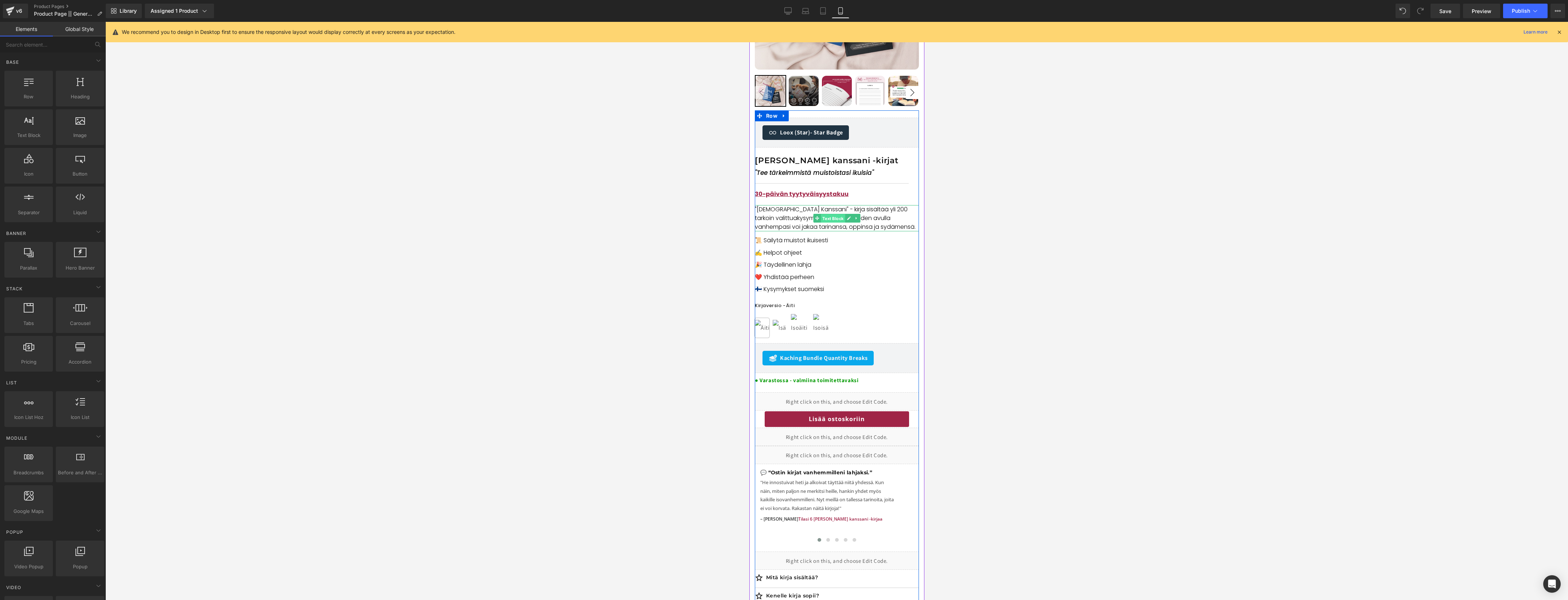
click at [828, 218] on span "Text Block" at bounding box center [833, 219] width 24 height 9
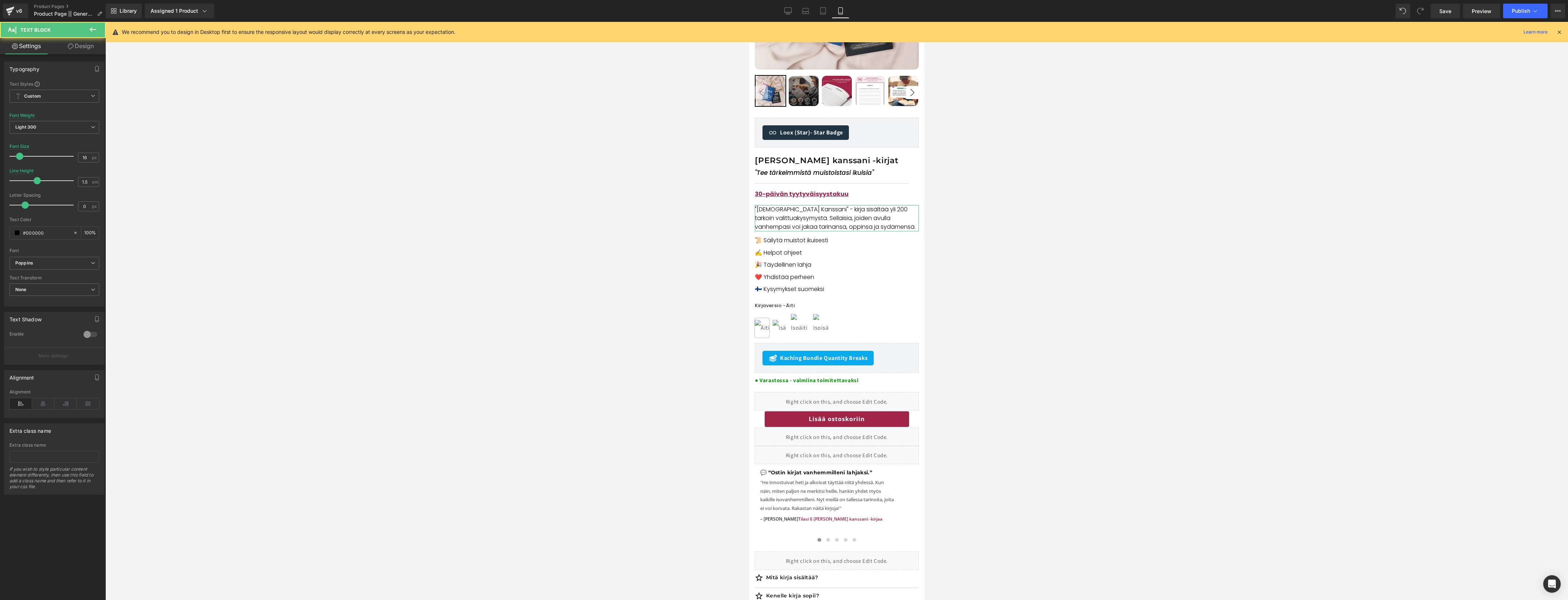
click at [67, 50] on link "Design" at bounding box center [80, 46] width 53 height 16
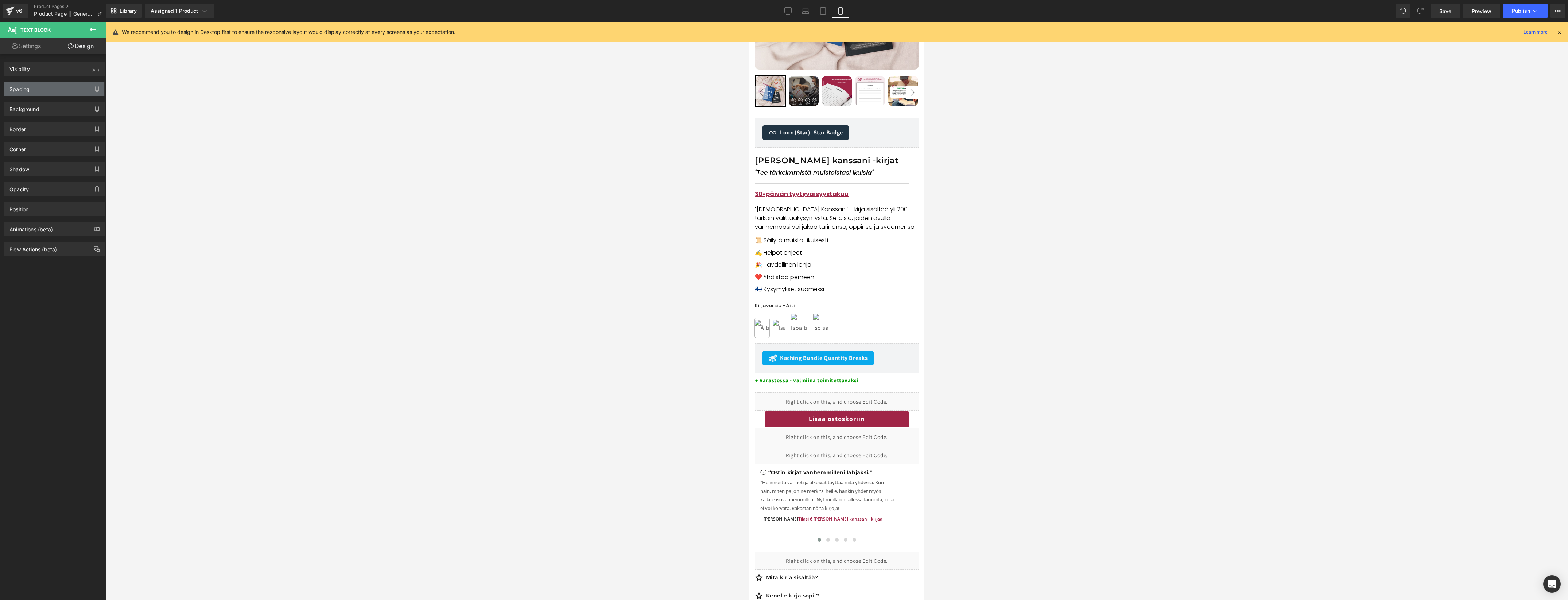
click at [61, 85] on div "Spacing" at bounding box center [54, 88] width 100 height 13
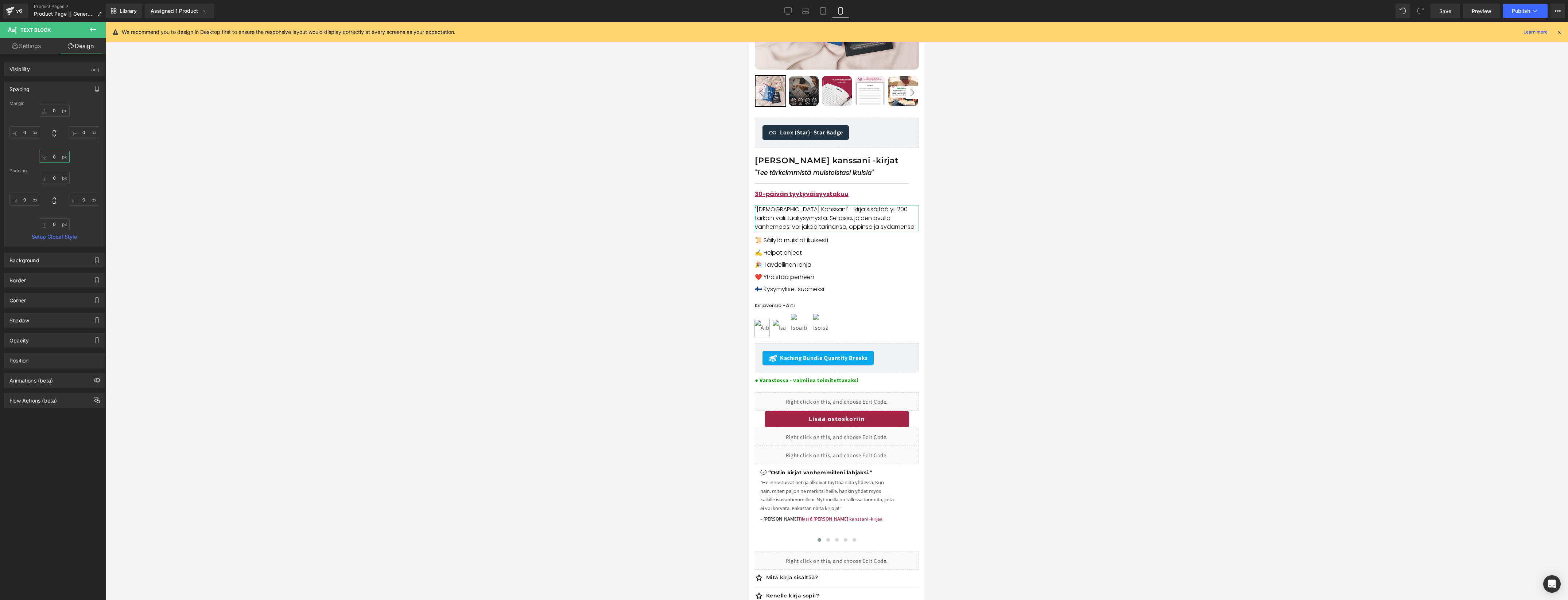
click at [55, 158] on input "text" at bounding box center [54, 157] width 31 height 12
type input "12"
click at [1446, 12] on span "Save" at bounding box center [1445, 11] width 12 height 7
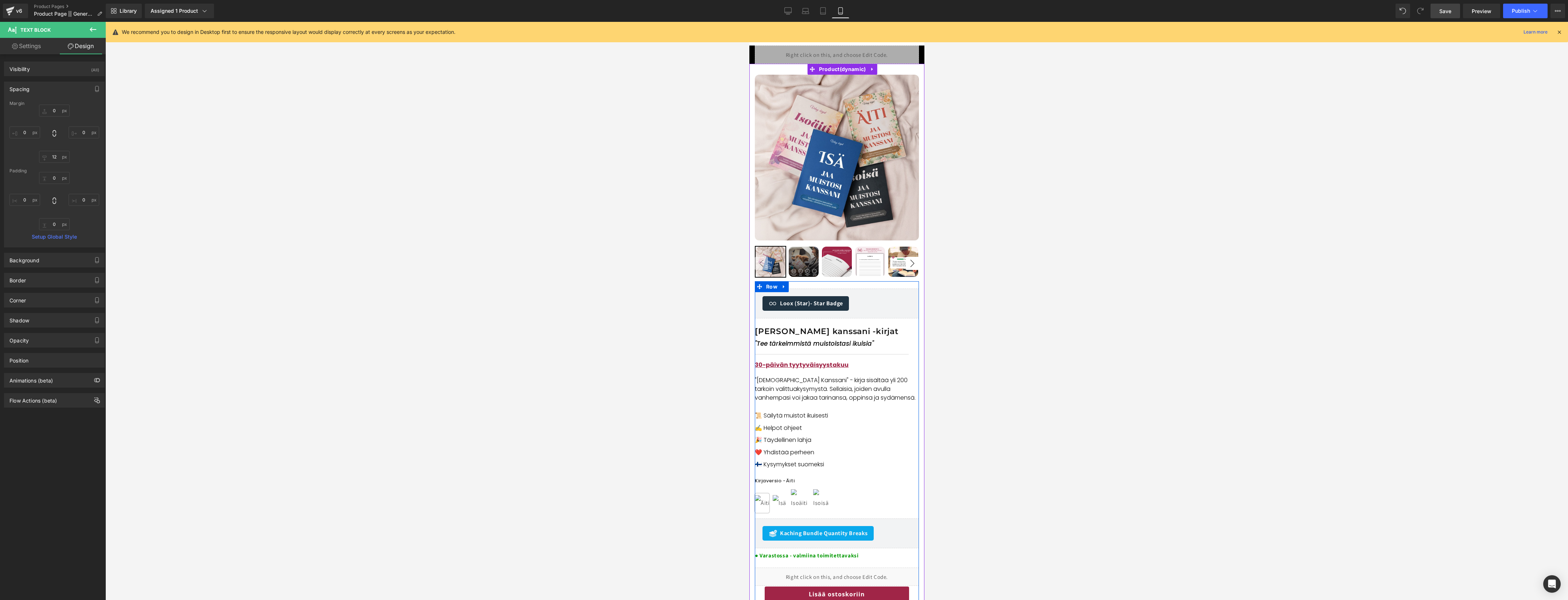
scroll to position [0, 0]
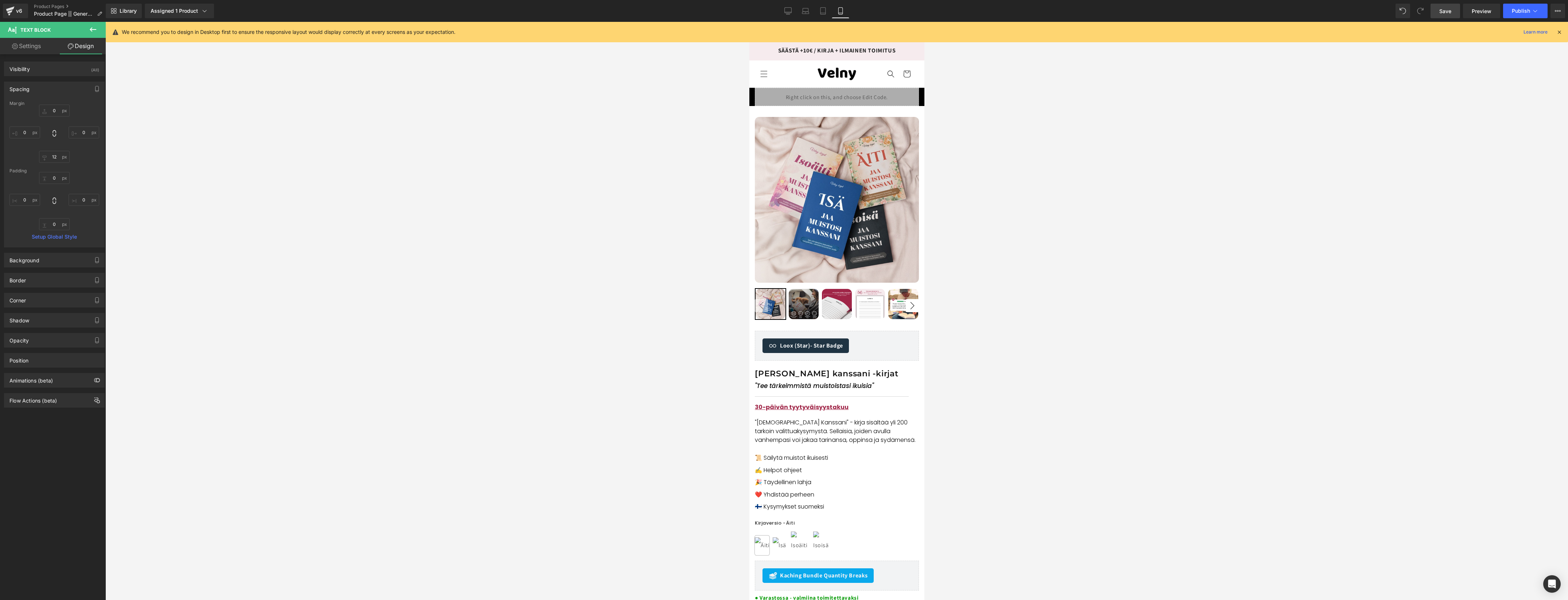
click at [827, 51] on p "SÄÄSTÄ +10€ / KIRJA + ILMAINEN TOIMITUS" at bounding box center [836, 51] width 166 height 10
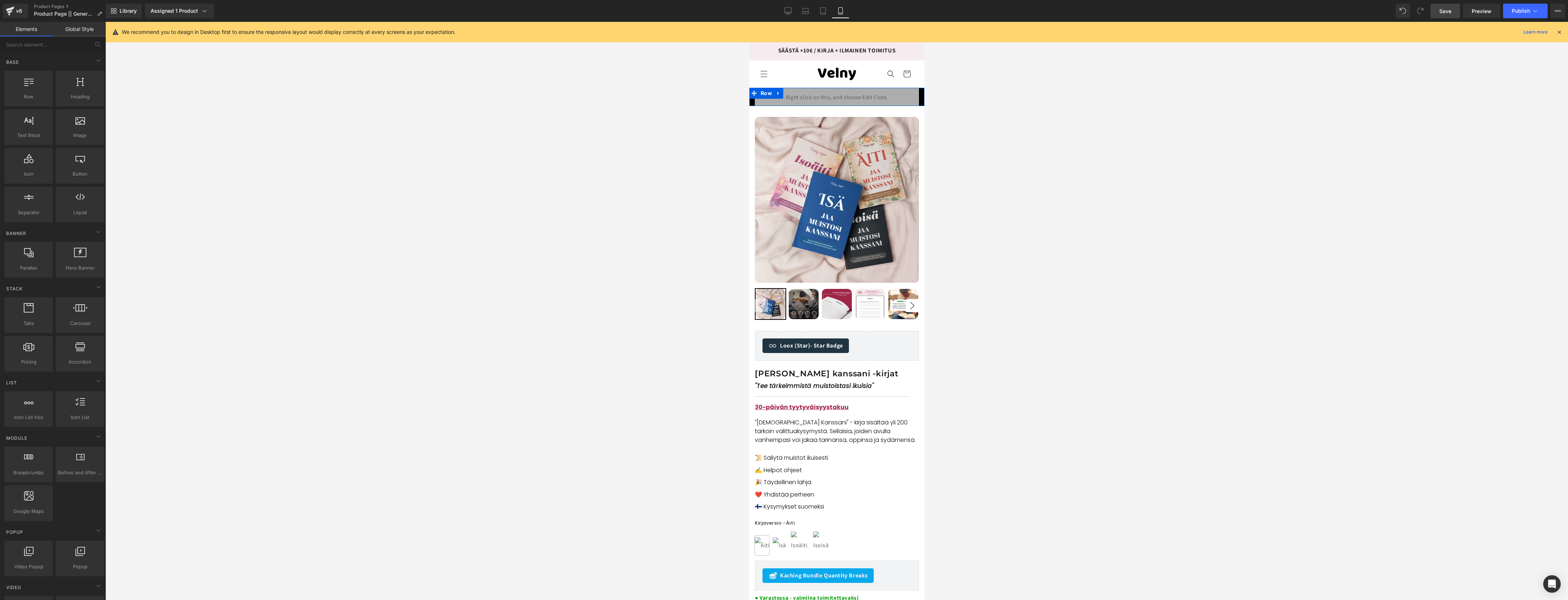
click at [845, 94] on div "Liquid" at bounding box center [836, 97] width 164 height 18
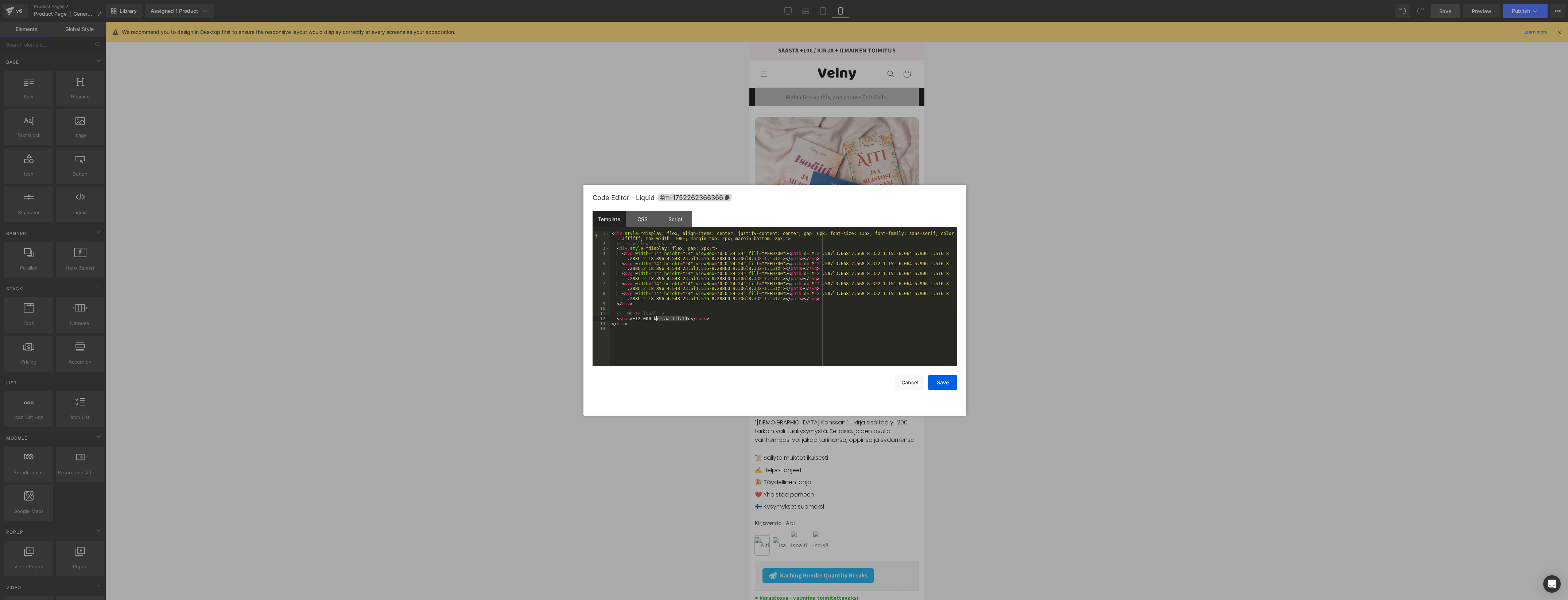
drag, startPoint x: 687, startPoint y: 318, endPoint x: 655, endPoint y: 321, distance: 32.1
click at [655, 321] on div "< div style = "display: flex; align-items: center; justify-content: center; gap…" at bounding box center [783, 306] width 347 height 151
click at [944, 379] on button "Save" at bounding box center [942, 382] width 29 height 14
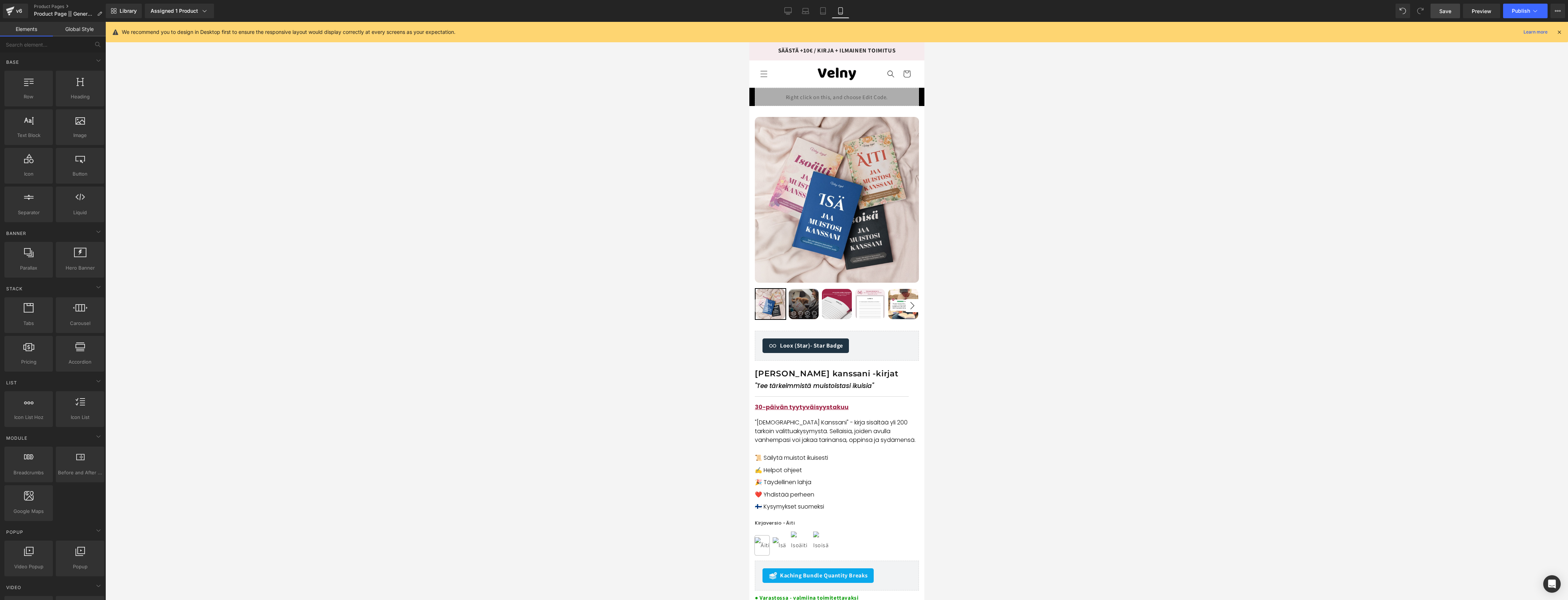
click at [1448, 13] on span "Save" at bounding box center [1445, 11] width 12 height 7
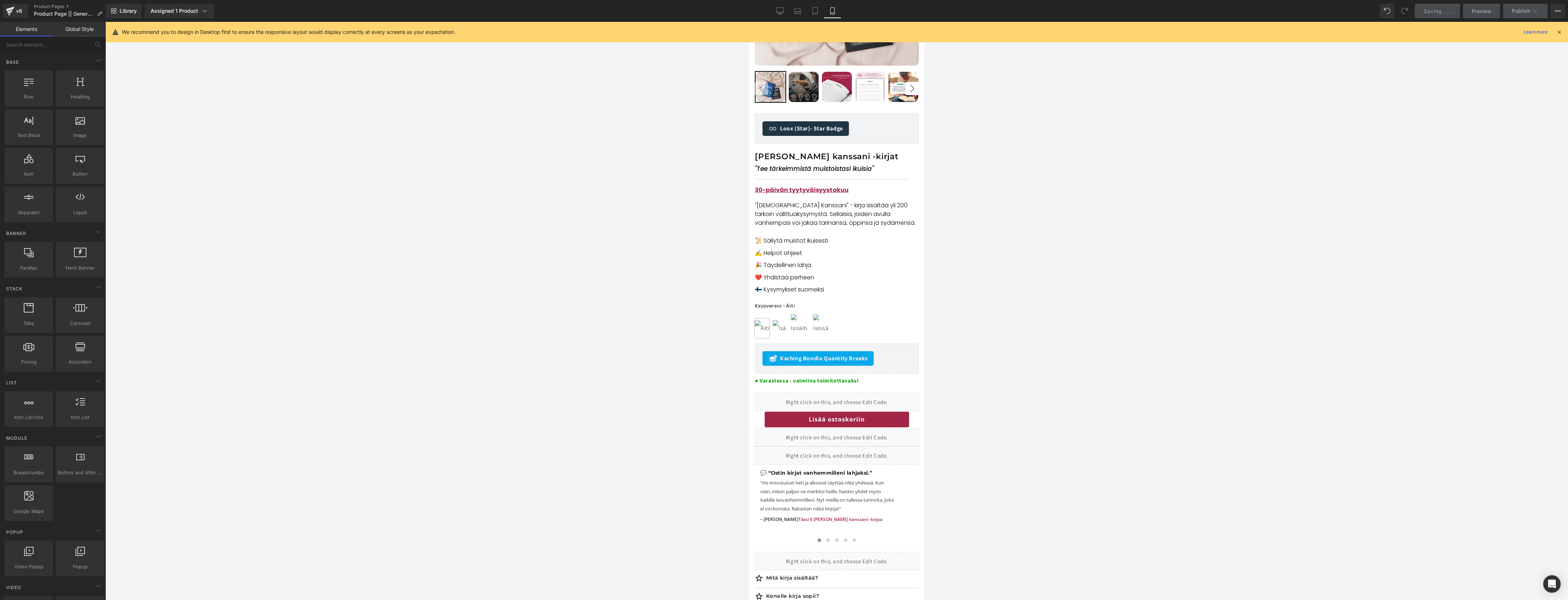
scroll to position [257, 0]
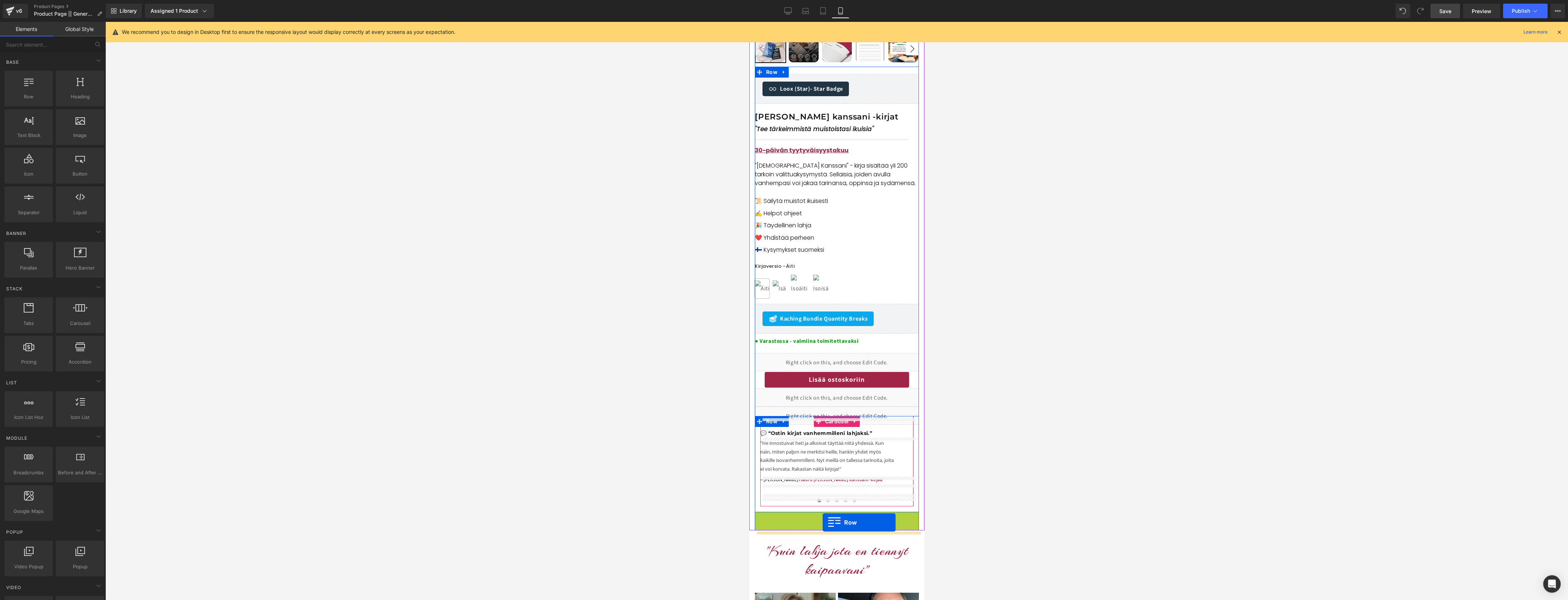
drag, startPoint x: 759, startPoint y: 518, endPoint x: 822, endPoint y: 523, distance: 63.2
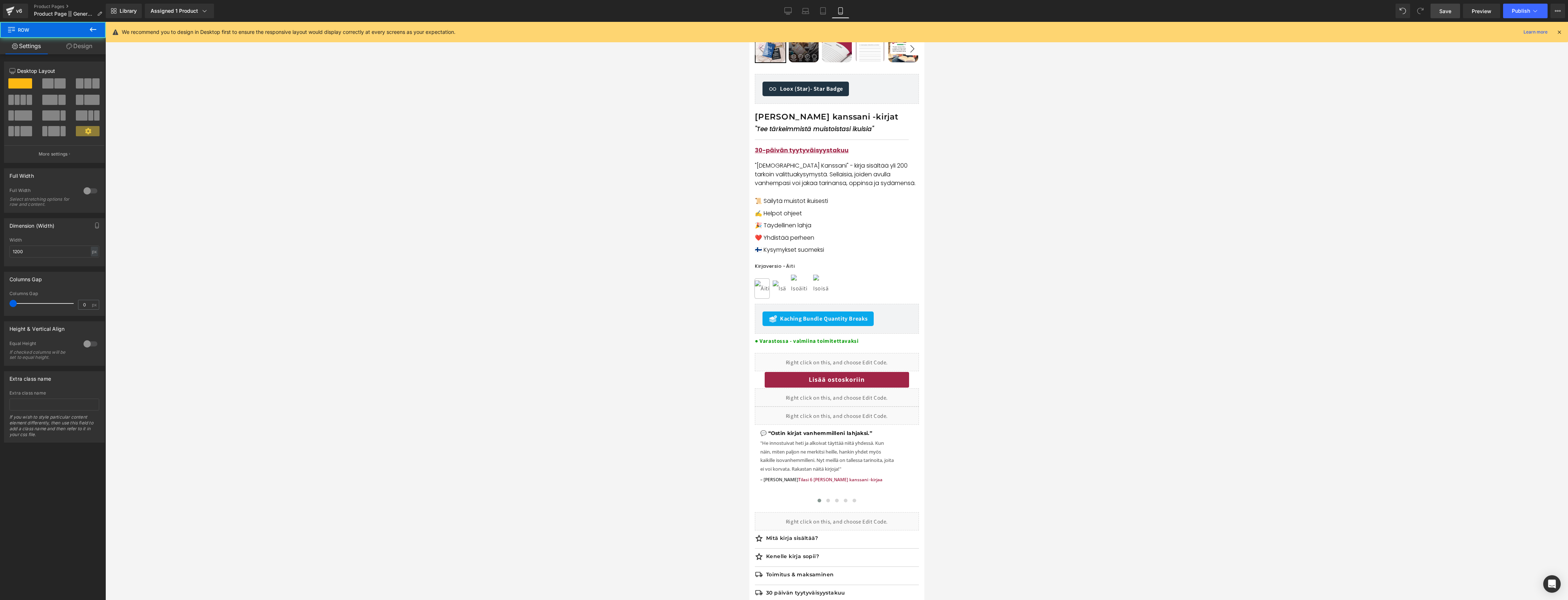
drag, startPoint x: 1001, startPoint y: 518, endPoint x: 955, endPoint y: 520, distance: 46.0
click at [1001, 518] on div at bounding box center [836, 311] width 1462 height 578
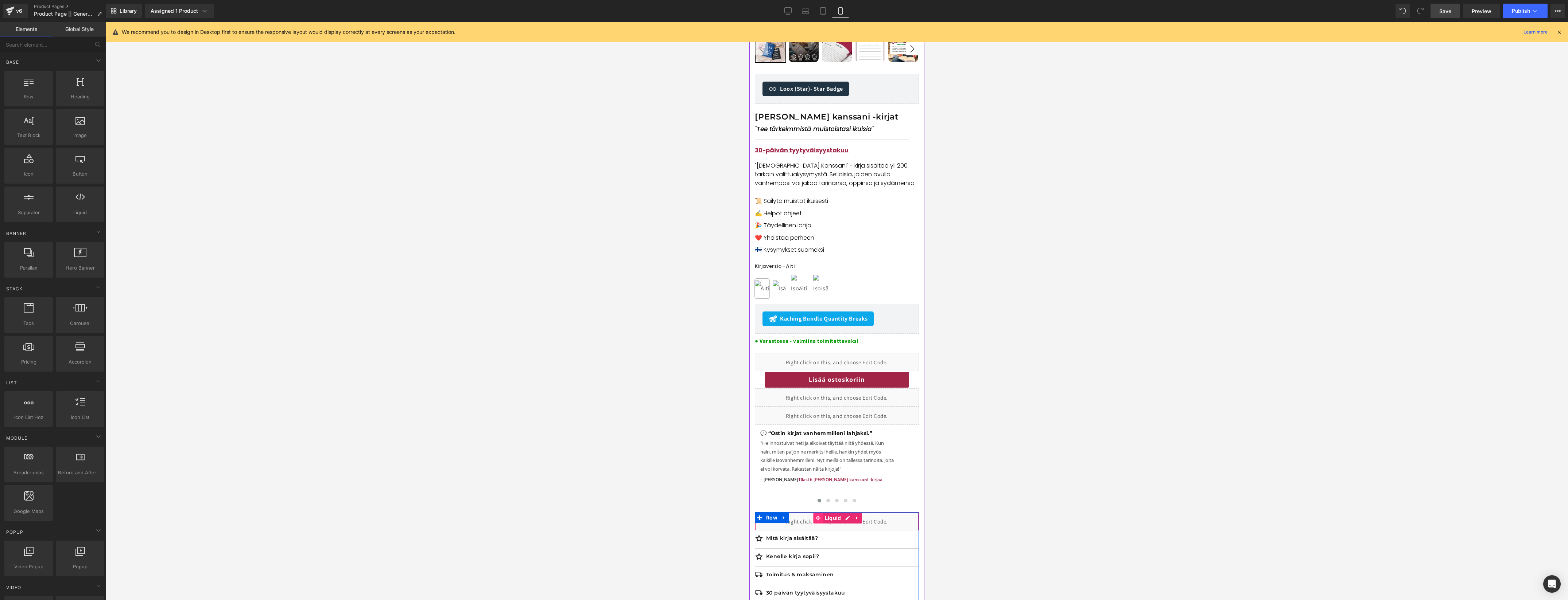
drag, startPoint x: 799, startPoint y: 525, endPoint x: 815, endPoint y: 522, distance: 16.3
click at [800, 525] on div "Liquid" at bounding box center [836, 521] width 164 height 18
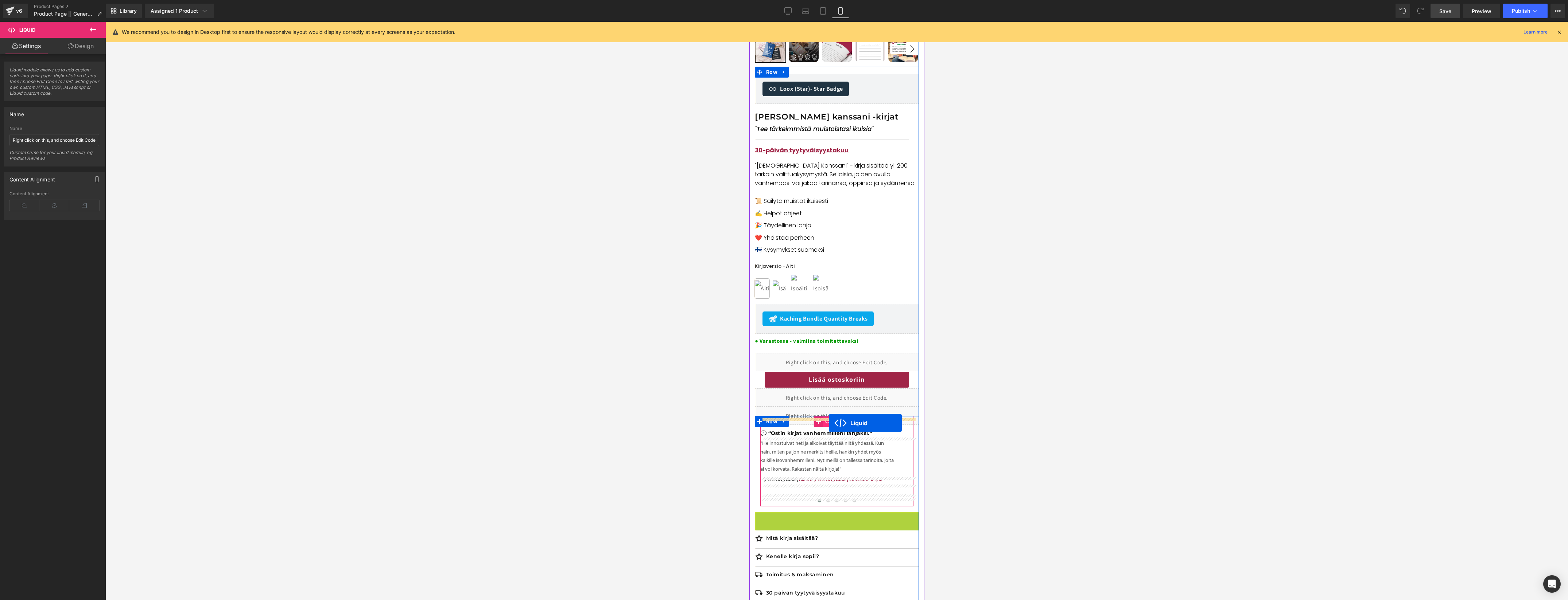
drag, startPoint x: 821, startPoint y: 516, endPoint x: 829, endPoint y: 423, distance: 93.3
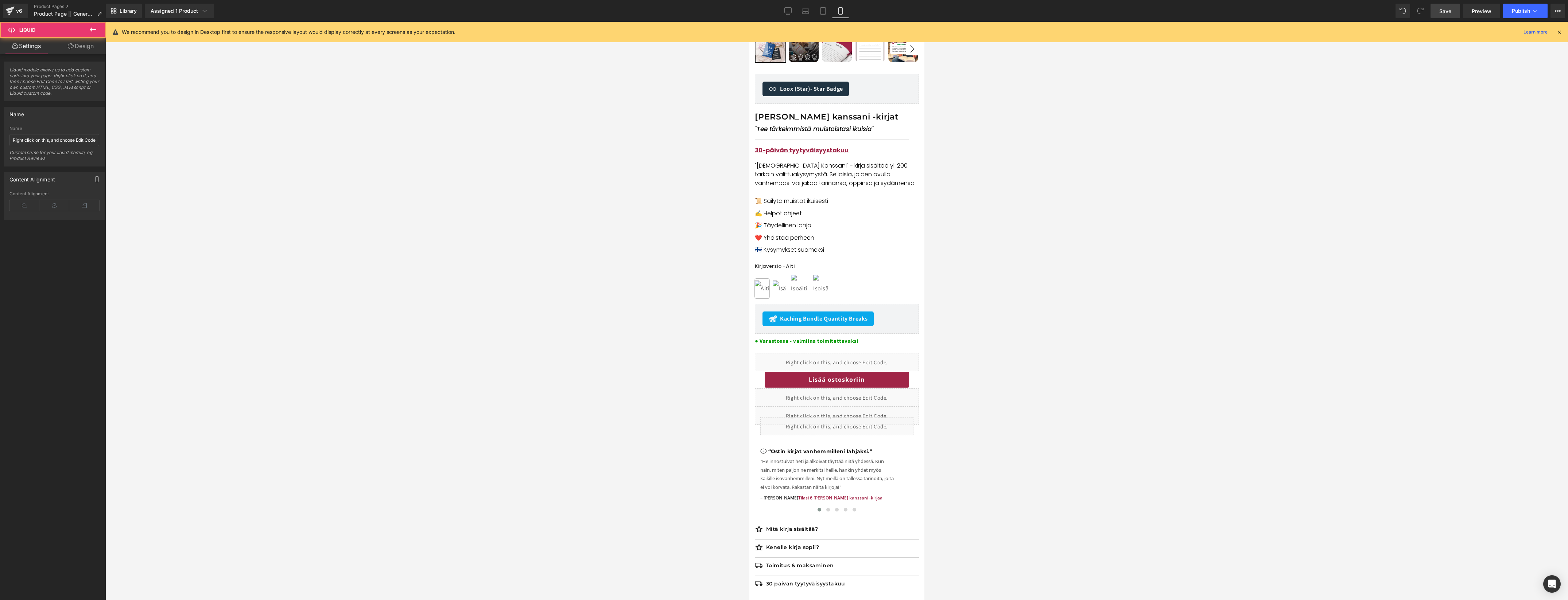
click at [986, 448] on div at bounding box center [836, 311] width 1462 height 578
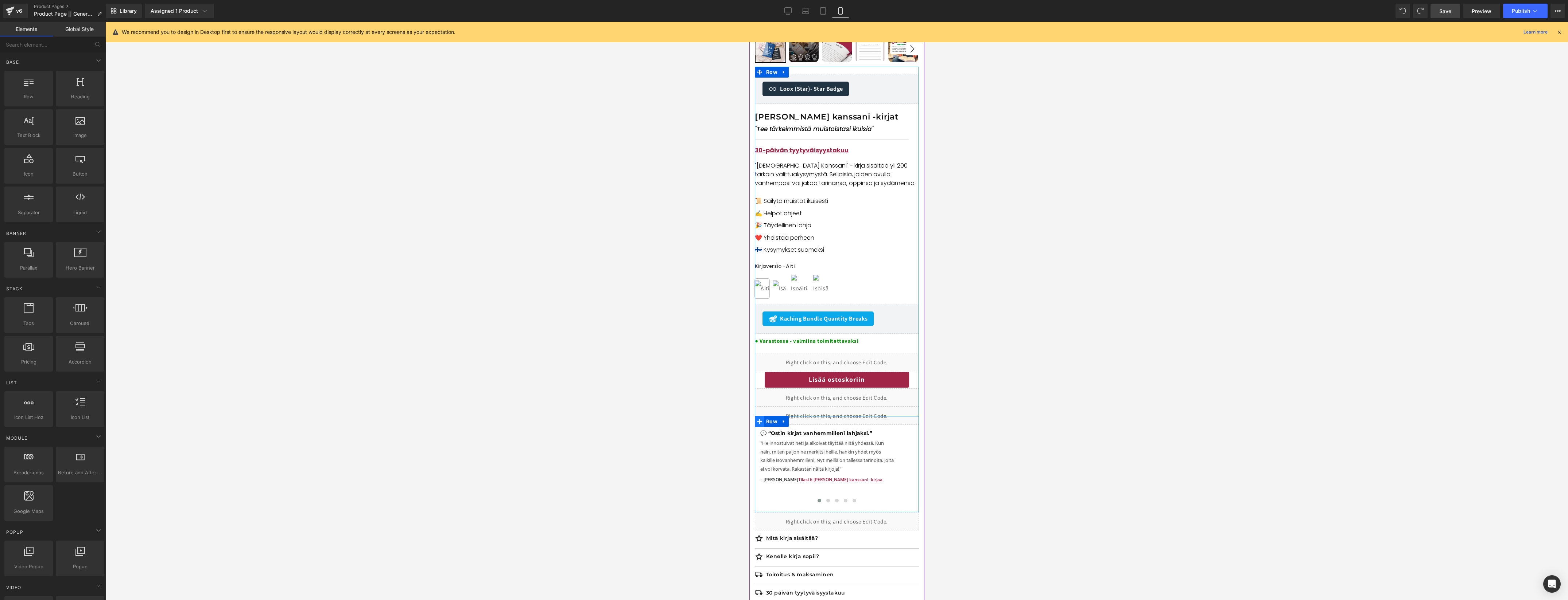
click at [761, 421] on icon at bounding box center [759, 421] width 5 height 5
drag, startPoint x: 991, startPoint y: 443, endPoint x: 925, endPoint y: 446, distance: 66.1
click at [991, 443] on div at bounding box center [836, 311] width 1462 height 578
click at [844, 425] on span "Carousel" at bounding box center [836, 422] width 27 height 11
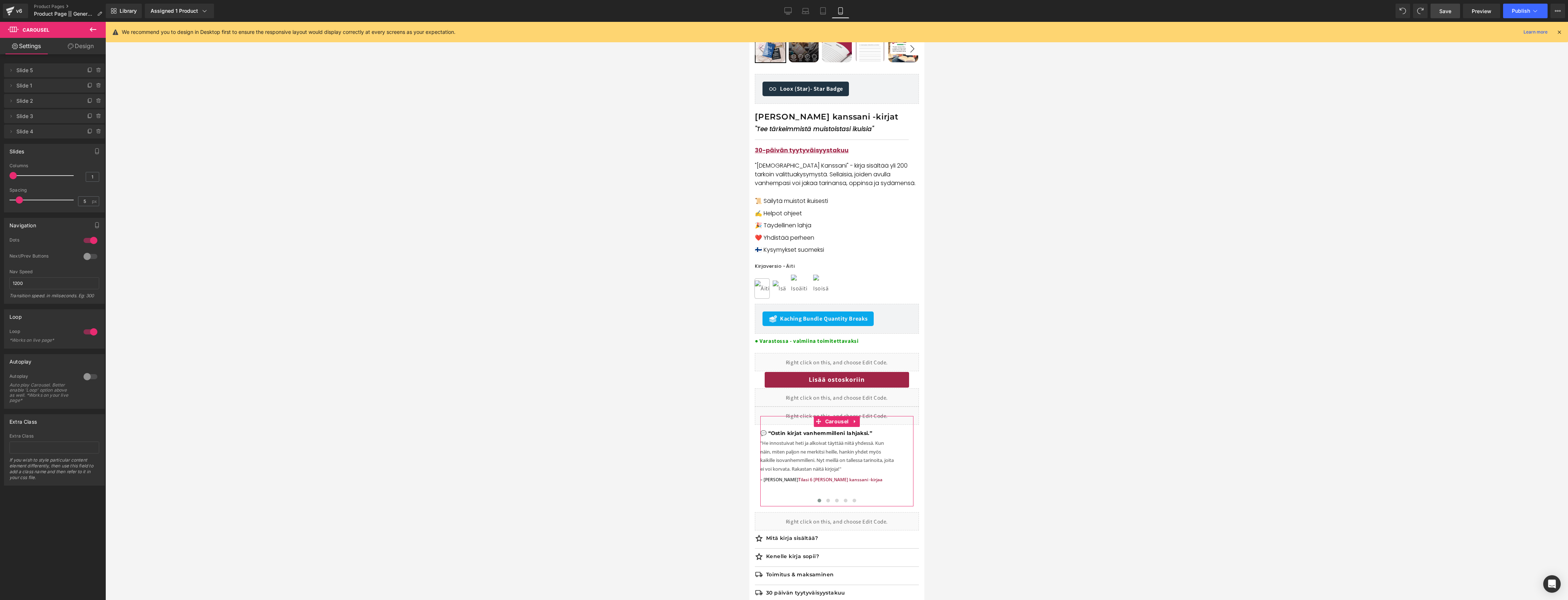
click at [82, 53] on link "Design" at bounding box center [80, 46] width 53 height 16
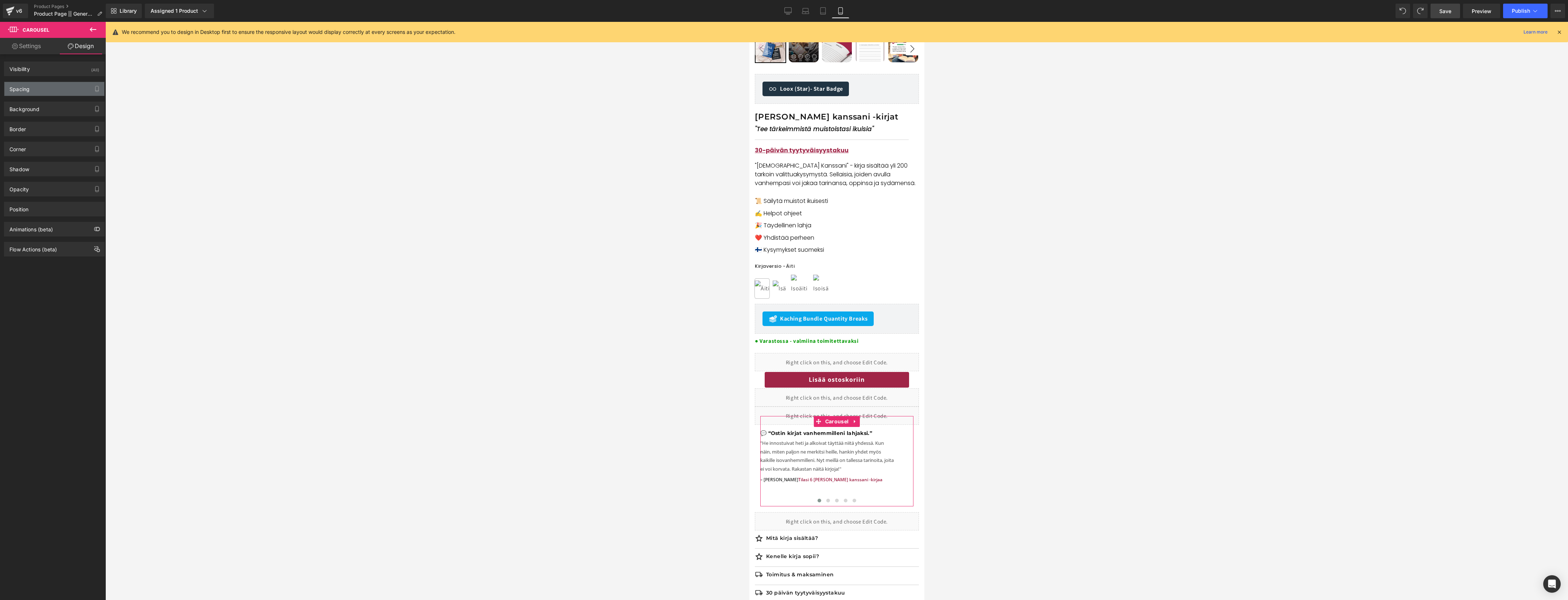
click at [65, 94] on div "Spacing" at bounding box center [54, 88] width 100 height 13
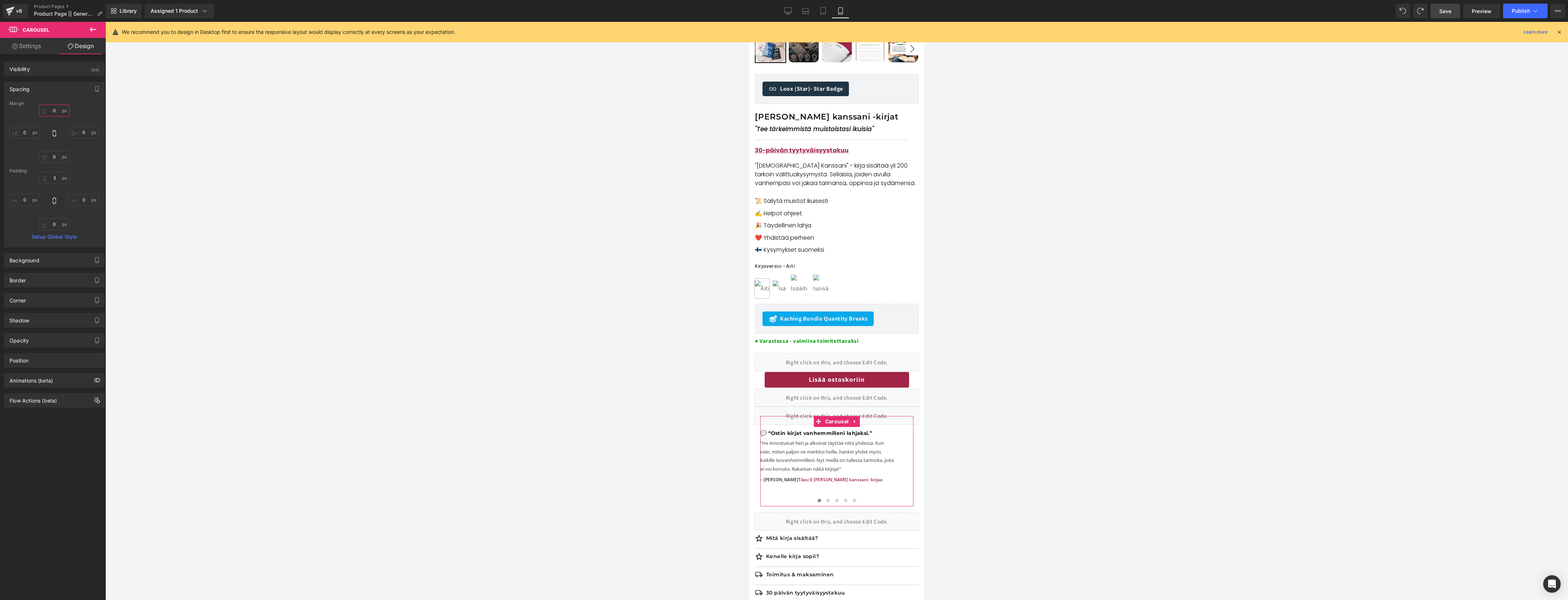
click at [56, 107] on input "0" at bounding box center [54, 111] width 31 height 12
type input "240"
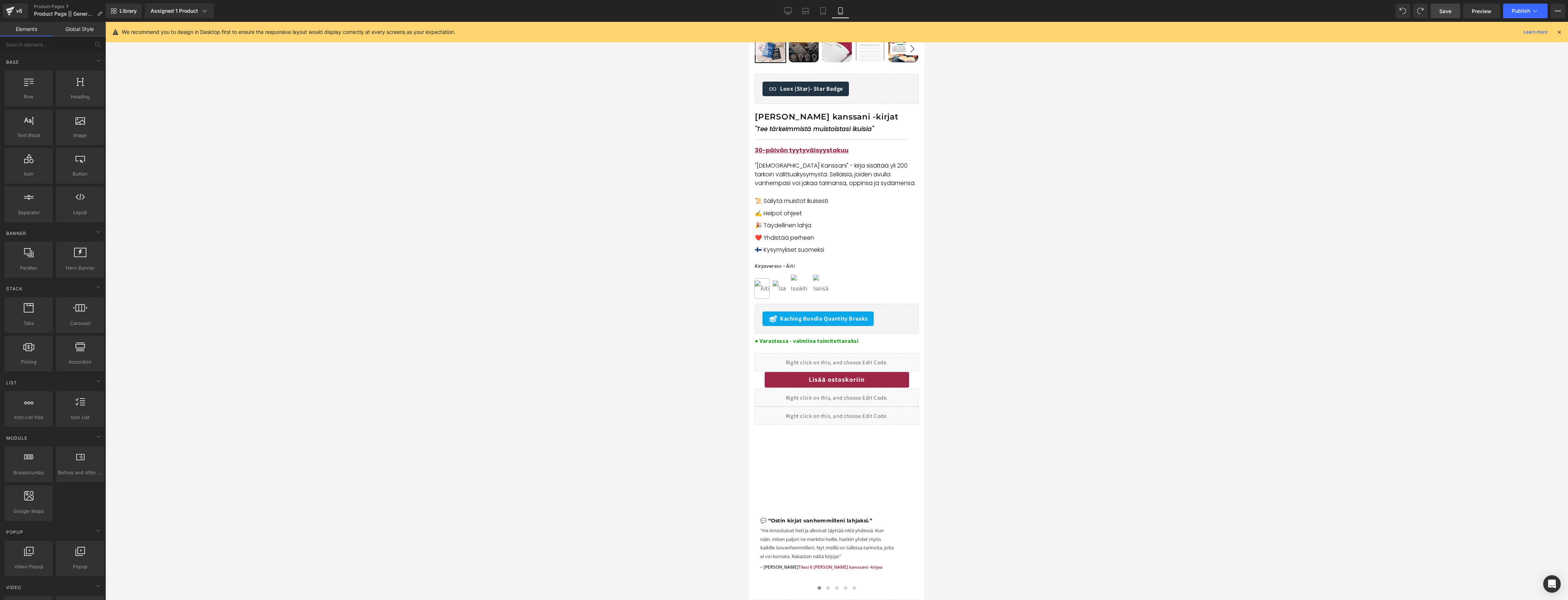
click at [395, 187] on div at bounding box center [836, 311] width 1462 height 578
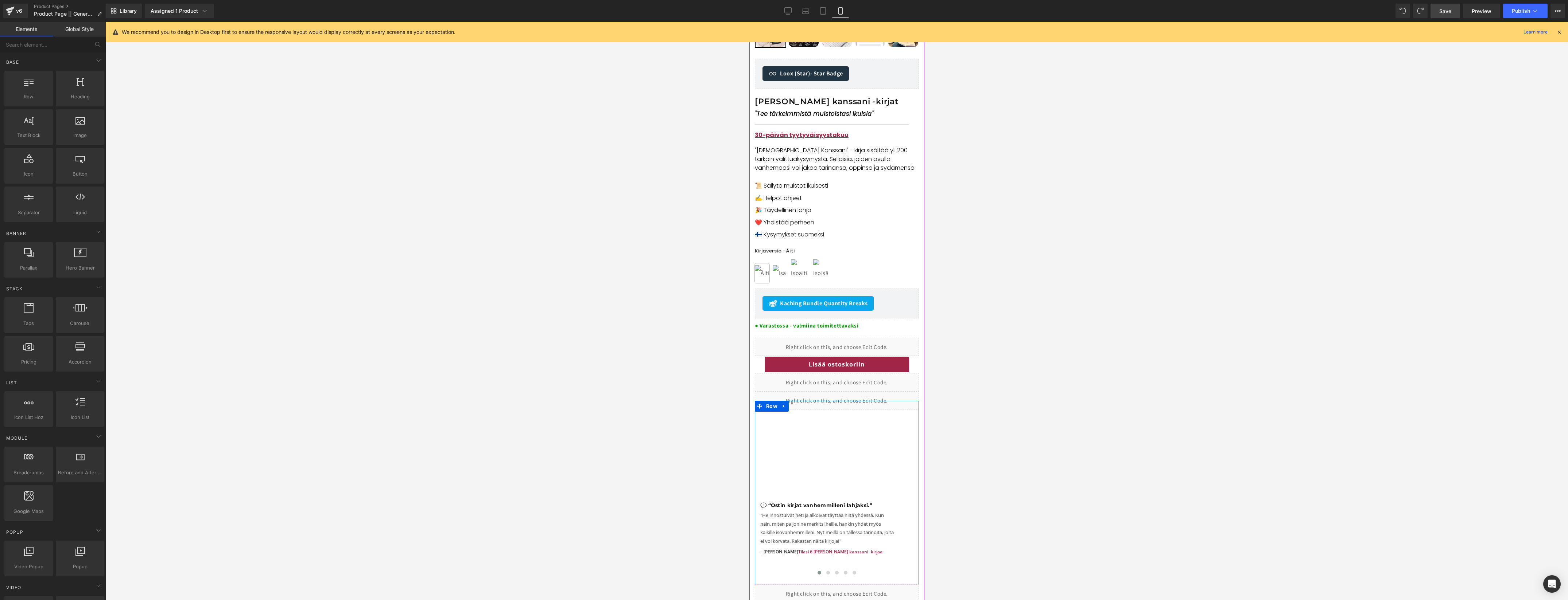
scroll to position [351, 0]
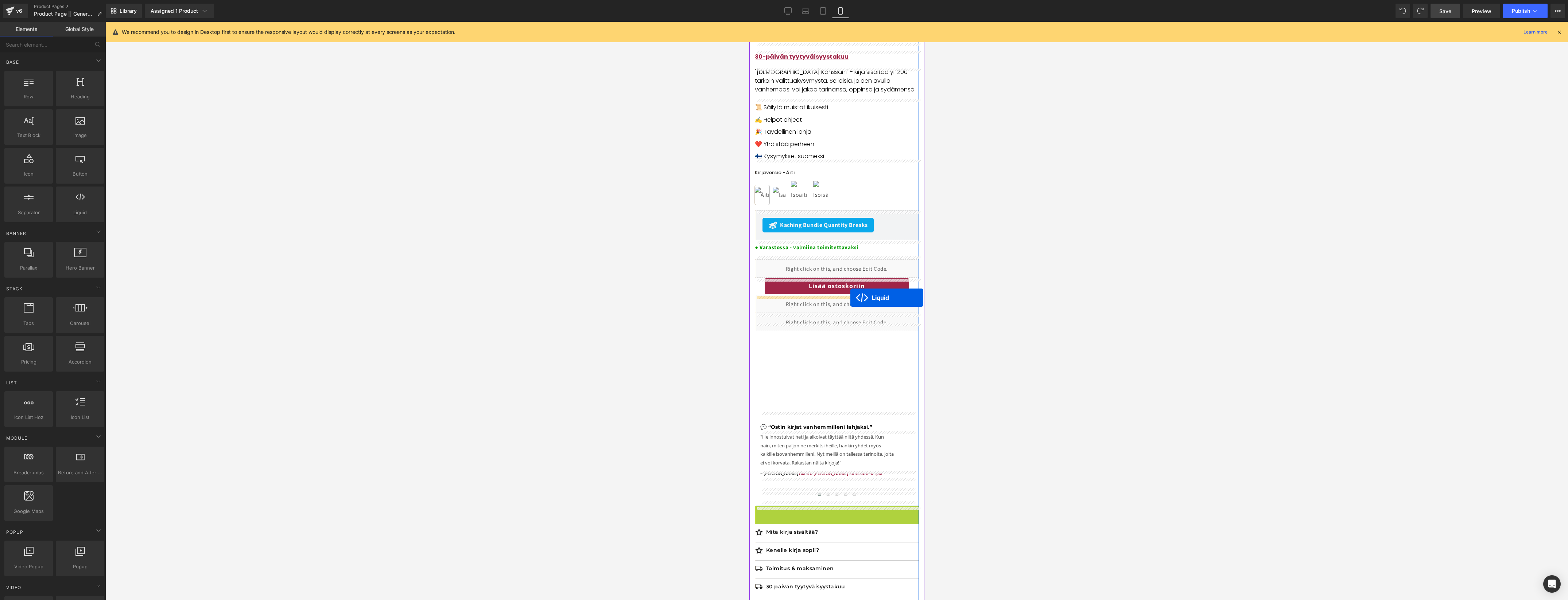
drag, startPoint x: 821, startPoint y: 515, endPoint x: 850, endPoint y: 297, distance: 219.9
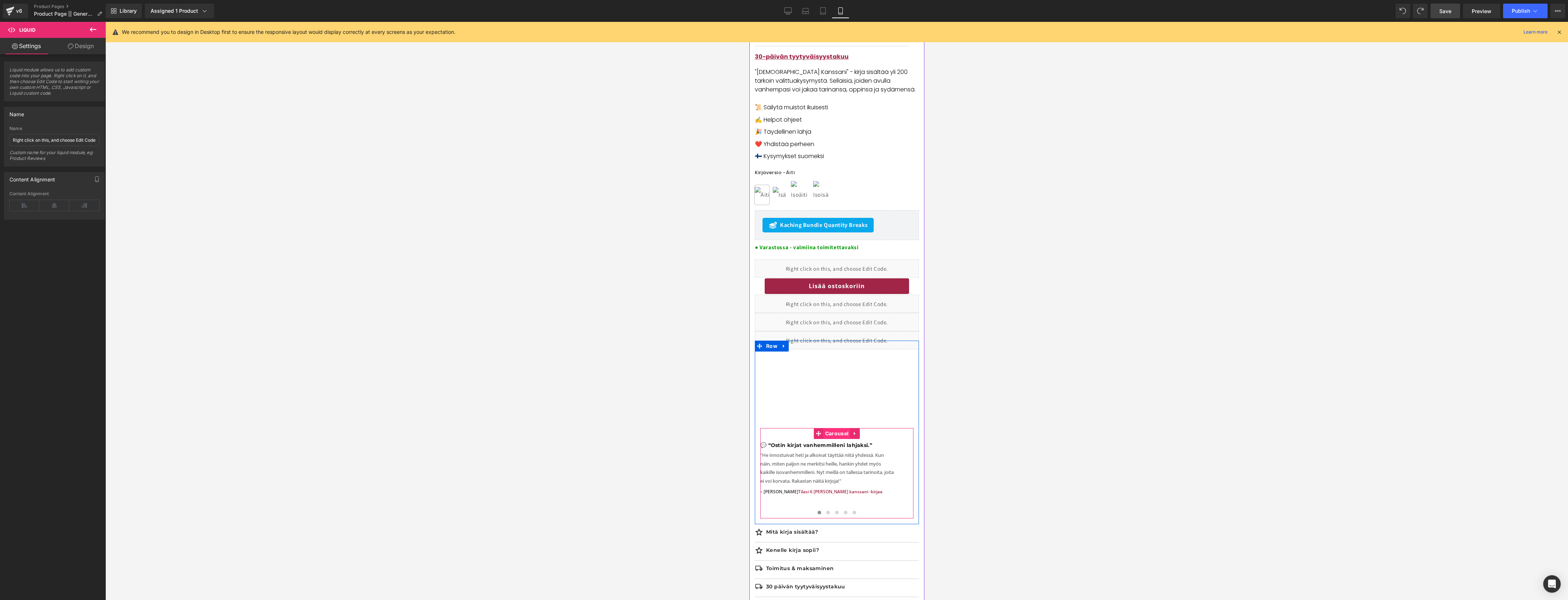
click at [833, 434] on span "Carousel" at bounding box center [836, 434] width 27 height 11
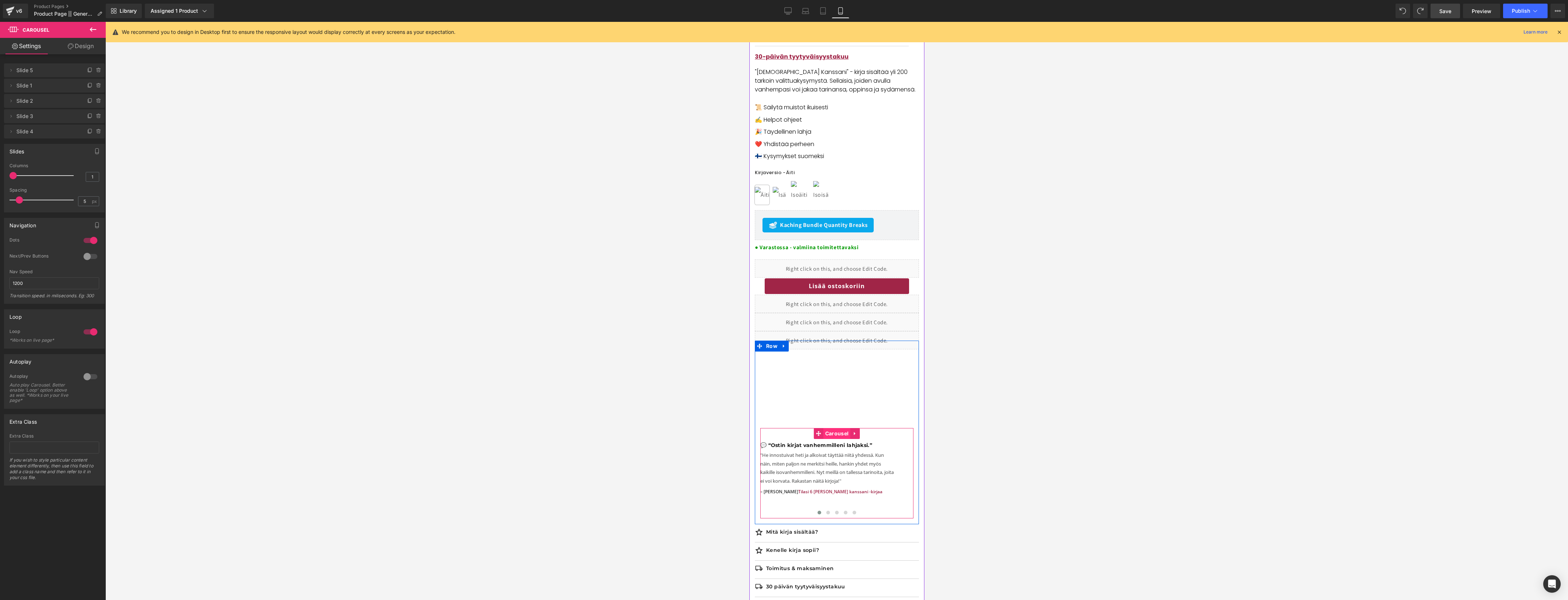
click at [831, 430] on span "Carousel" at bounding box center [836, 434] width 27 height 11
click at [78, 46] on link "Design" at bounding box center [80, 46] width 53 height 16
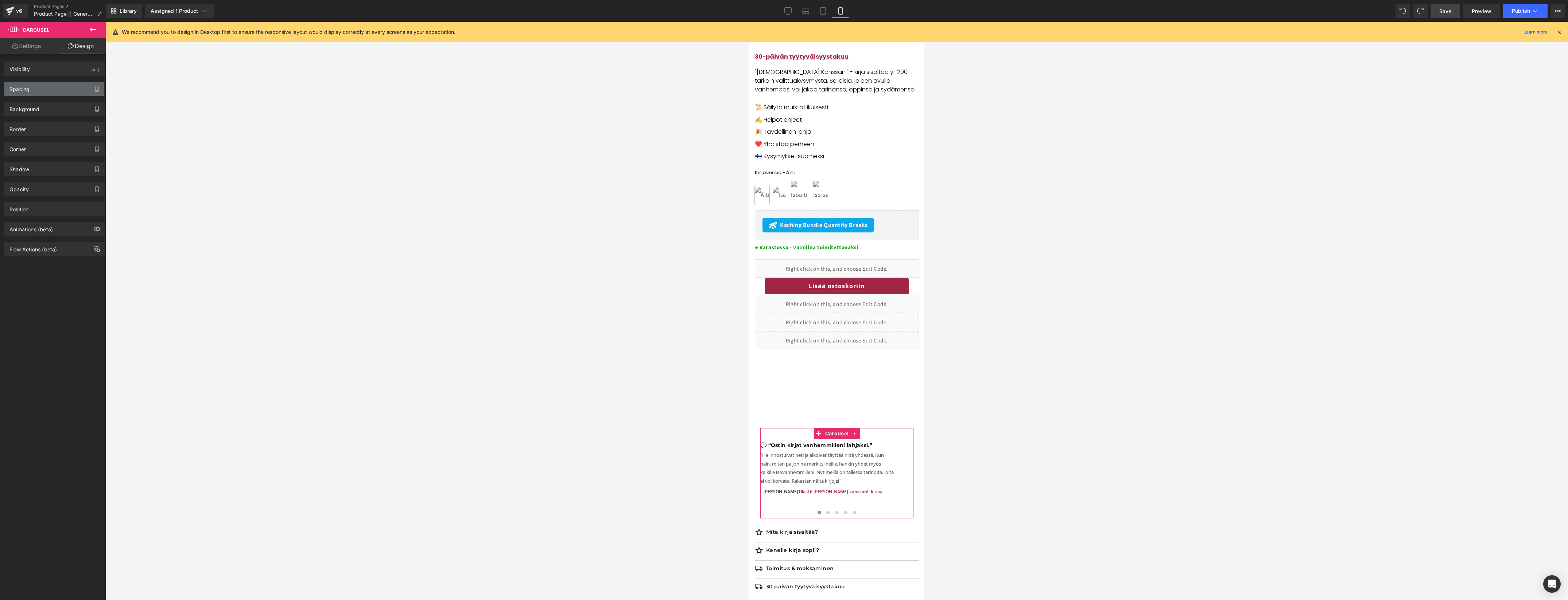
click at [52, 88] on div "Spacing" at bounding box center [54, 88] width 100 height 13
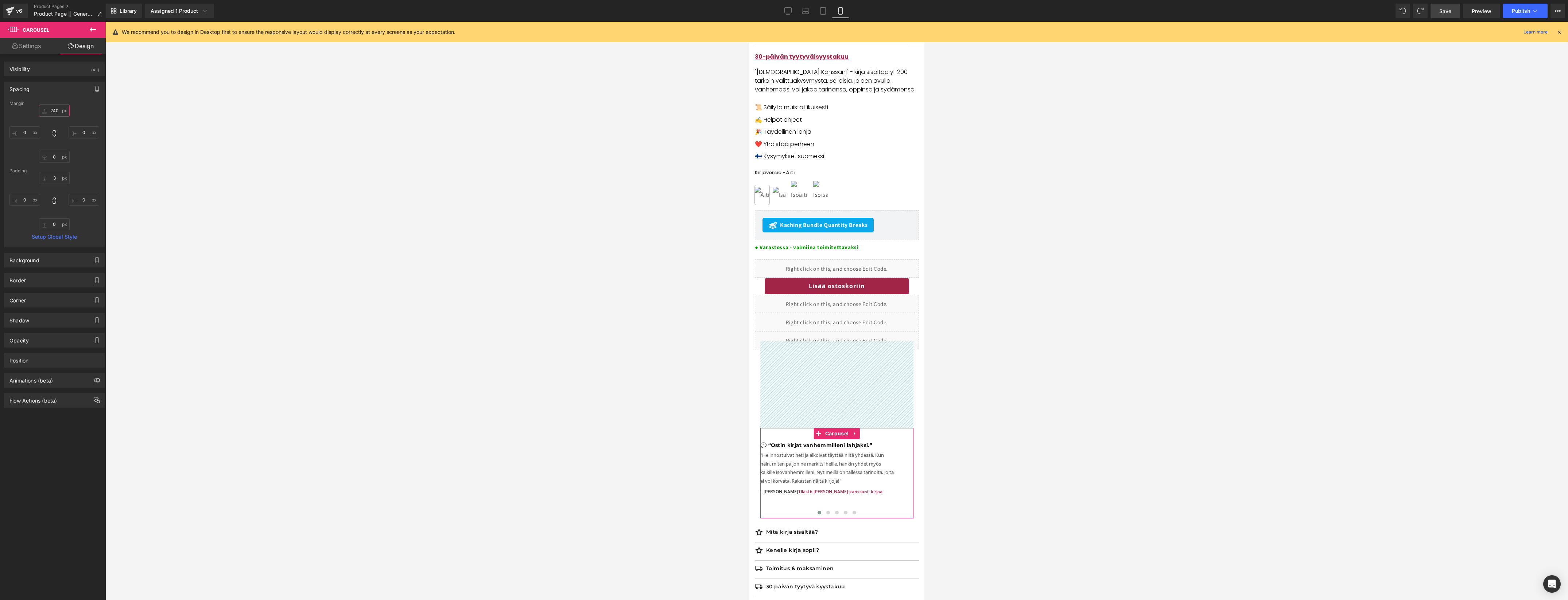
click at [53, 112] on input "text" at bounding box center [54, 111] width 31 height 12
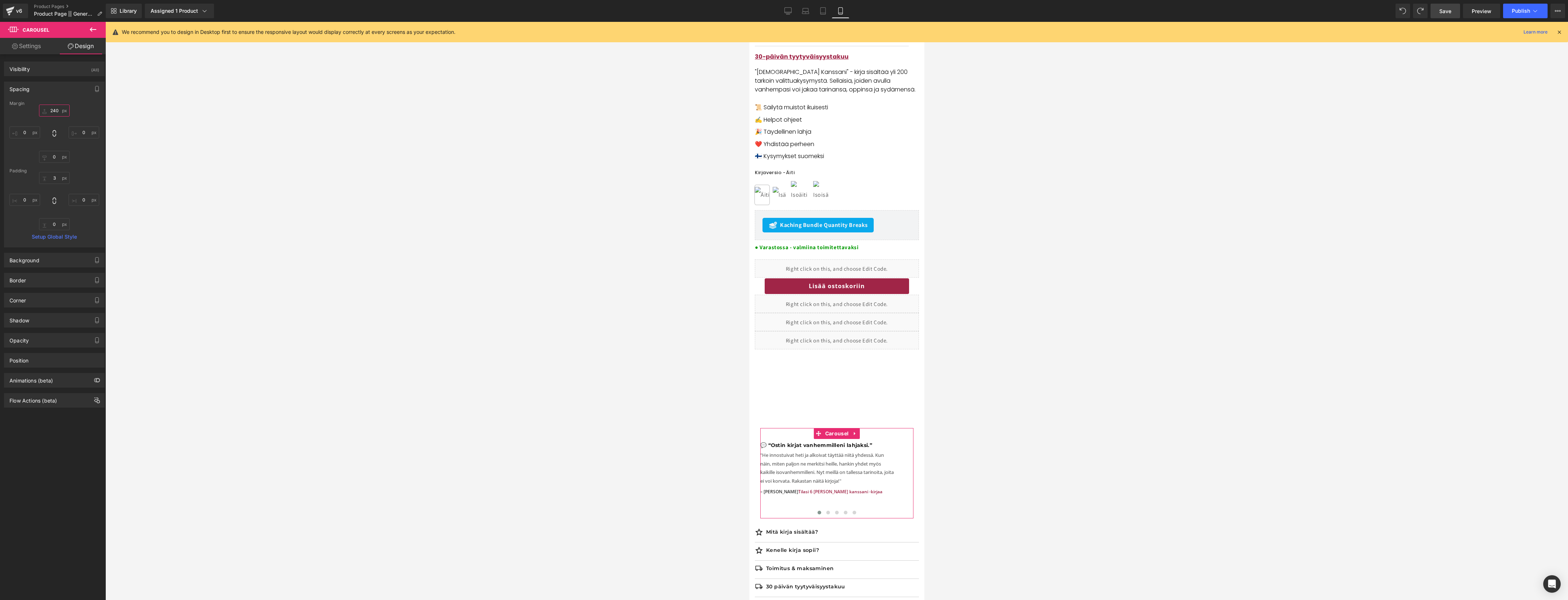
click at [58, 109] on input "text" at bounding box center [54, 111] width 31 height 12
type input "12"
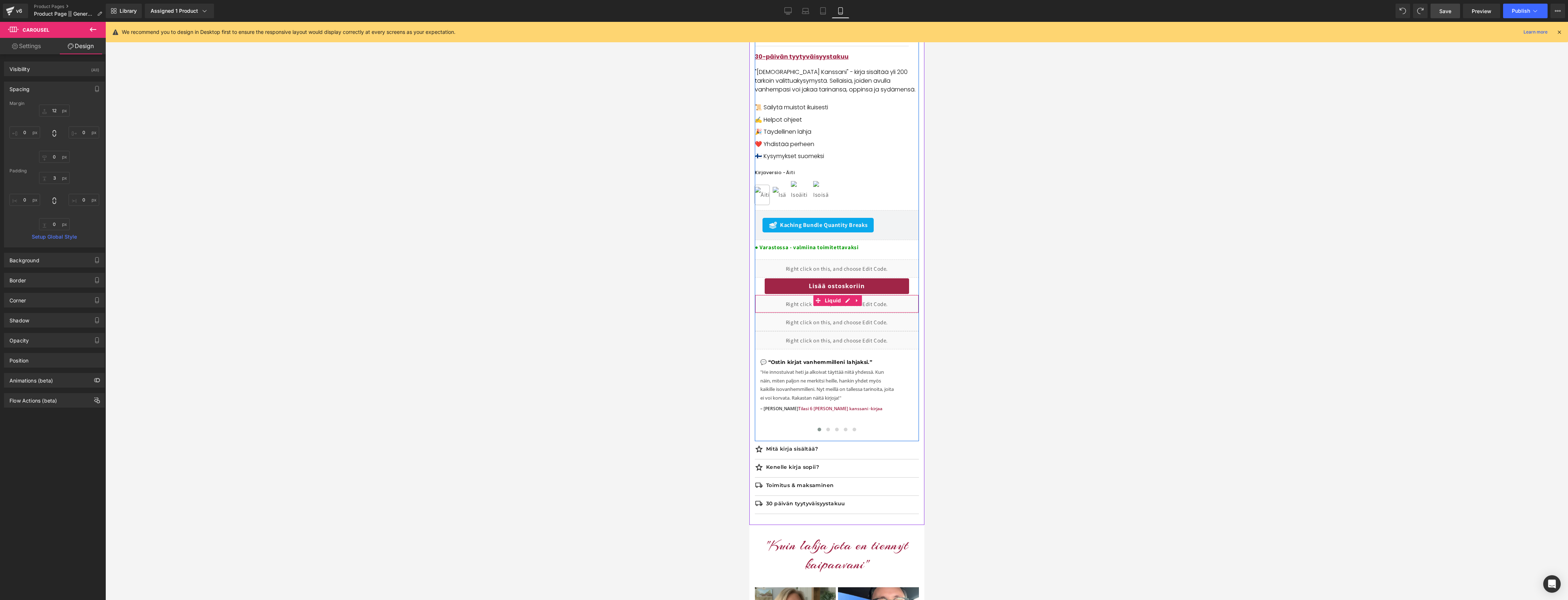
click at [909, 306] on div "Liquid" at bounding box center [836, 304] width 164 height 18
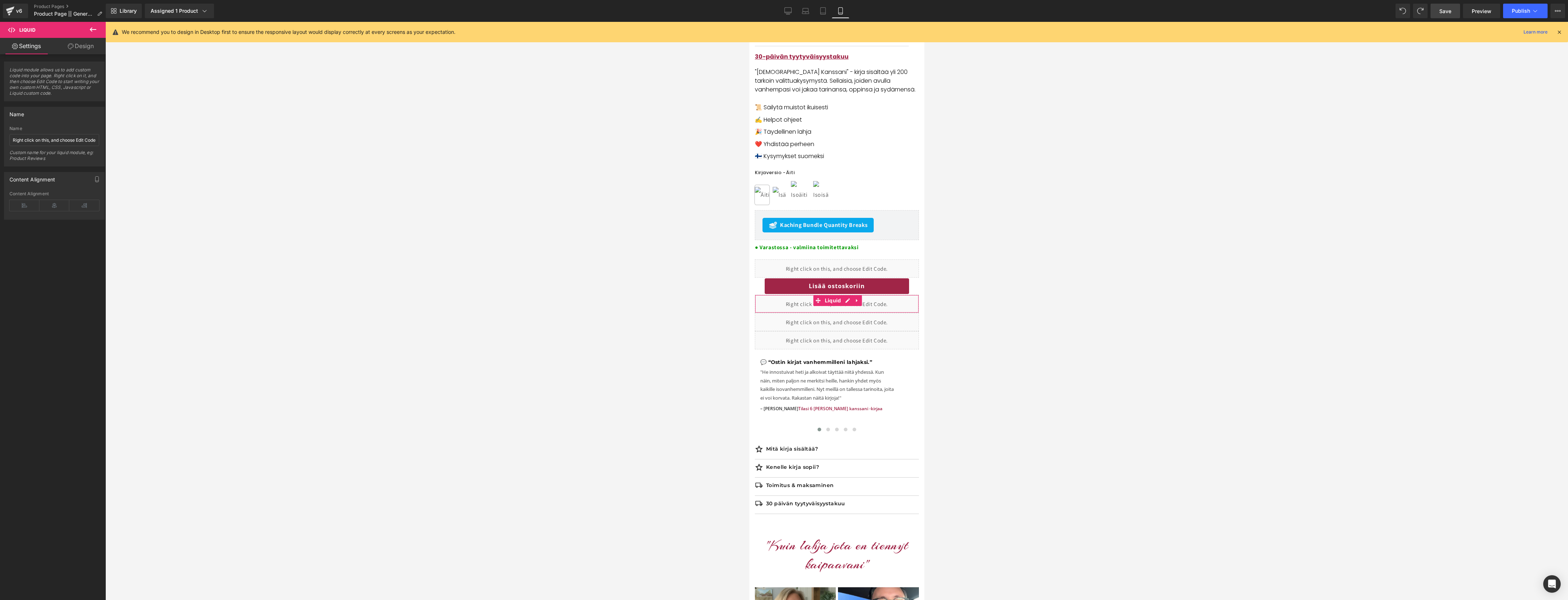
drag, startPoint x: 92, startPoint y: 52, endPoint x: 67, endPoint y: 71, distance: 31.4
click at [92, 52] on link "Design" at bounding box center [80, 46] width 53 height 16
click at [58, 84] on div "Spacing" at bounding box center [54, 88] width 100 height 13
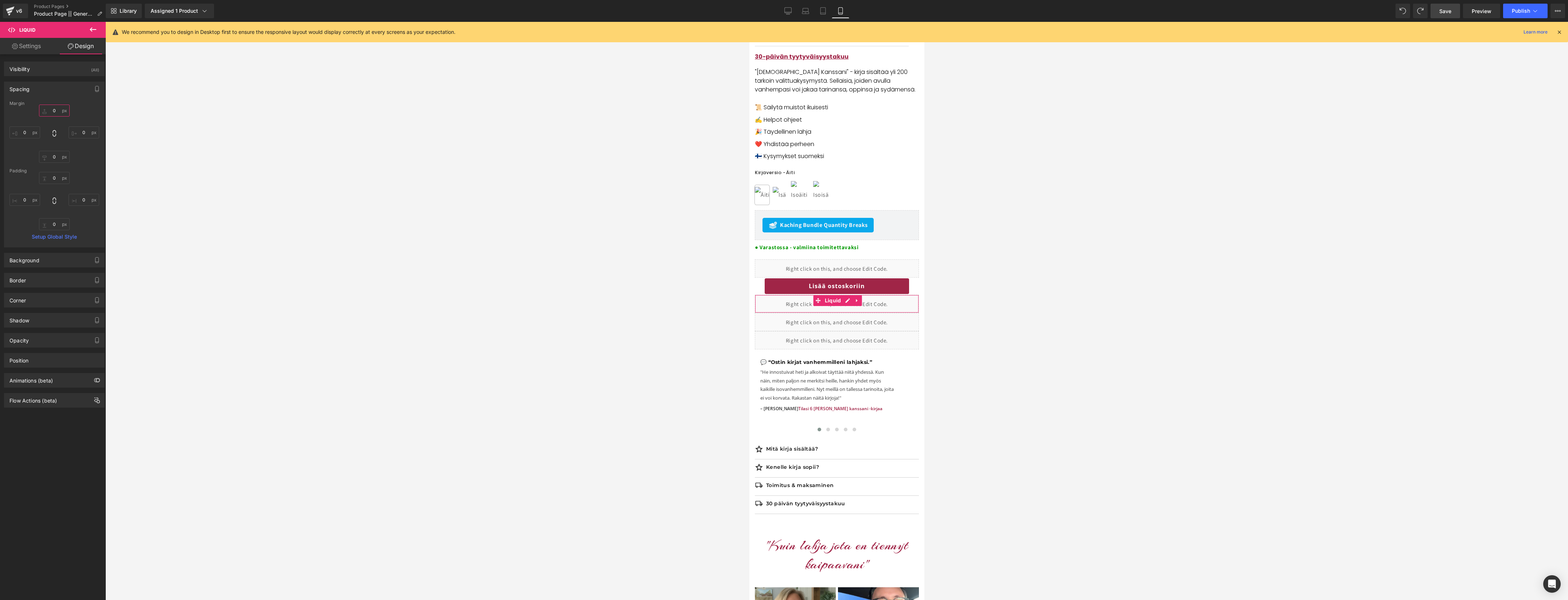
click at [56, 111] on input "0" at bounding box center [54, 111] width 31 height 12
type input "12"
click at [56, 175] on input "0" at bounding box center [54, 178] width 31 height 12
type input "12"
click at [52, 155] on input "0" at bounding box center [54, 157] width 31 height 12
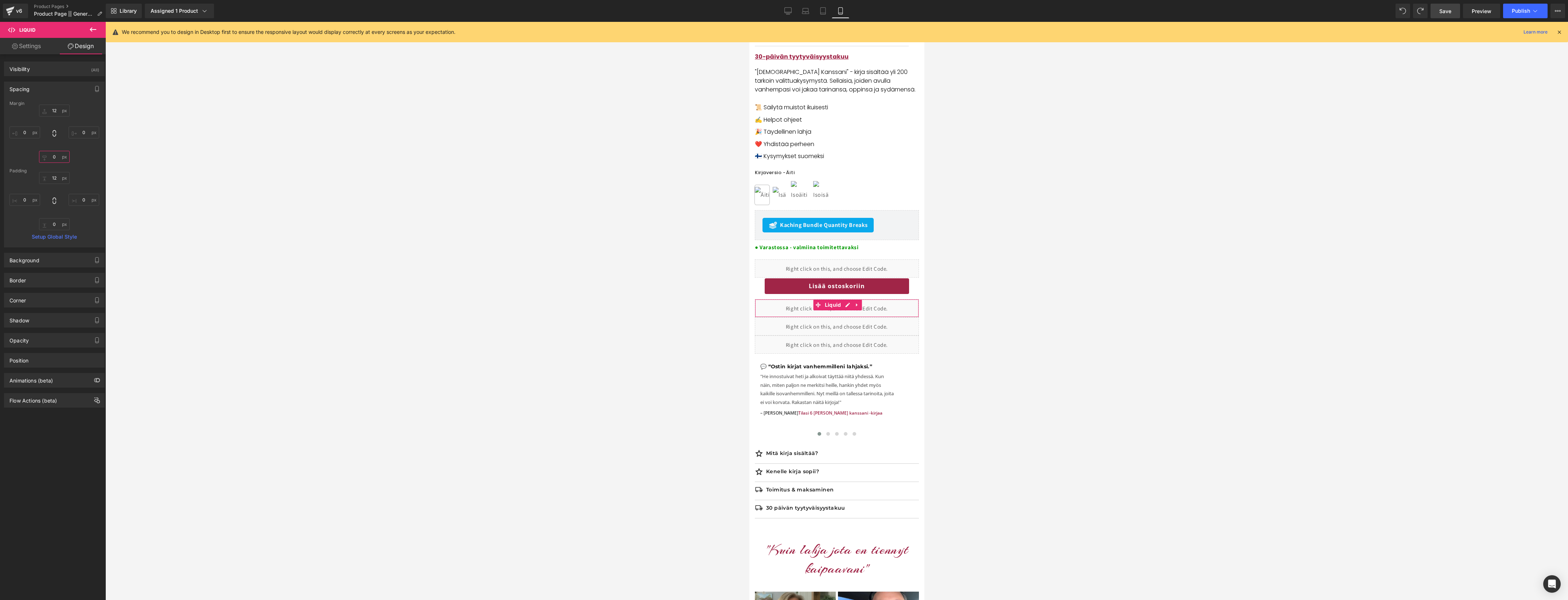
click at [58, 158] on input "0" at bounding box center [54, 157] width 31 height 12
type input "12"
click at [56, 178] on input "12" at bounding box center [54, 178] width 31 height 12
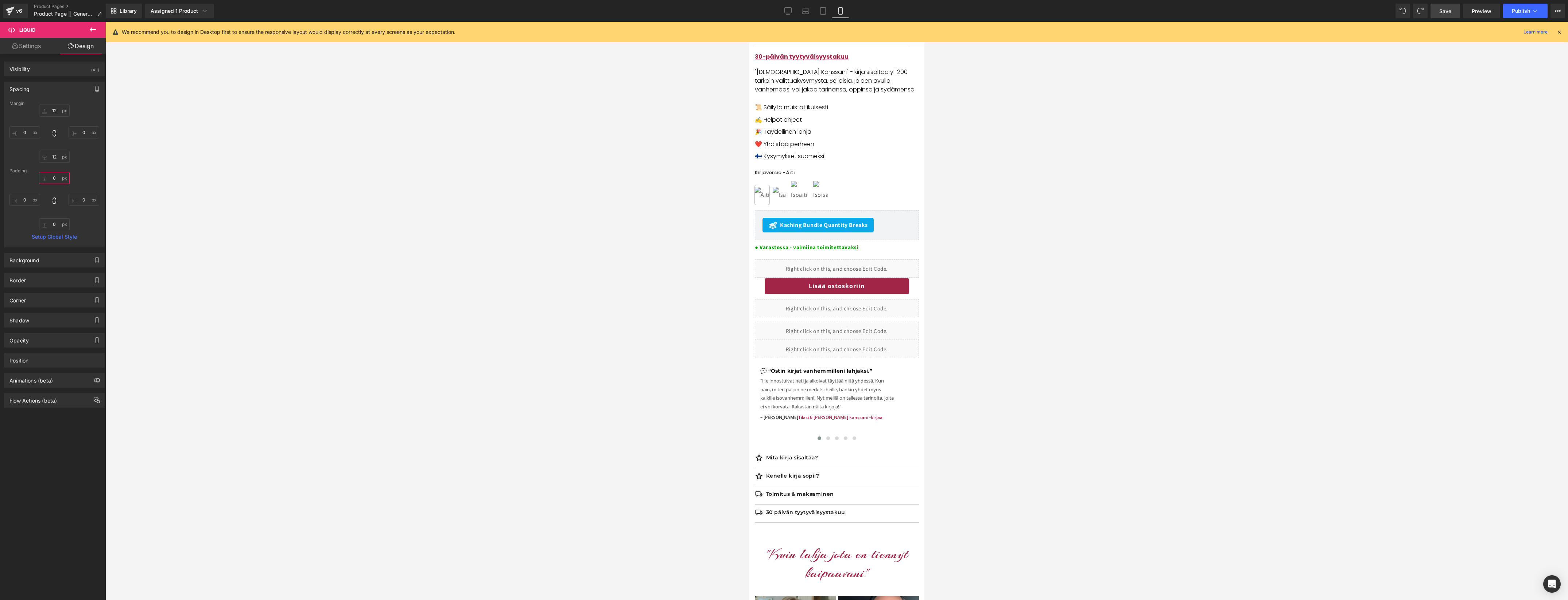
type input "0"
click at [1447, 10] on span "Save" at bounding box center [1445, 11] width 12 height 7
click at [1517, 15] on button "Publish" at bounding box center [1525, 10] width 44 height 14
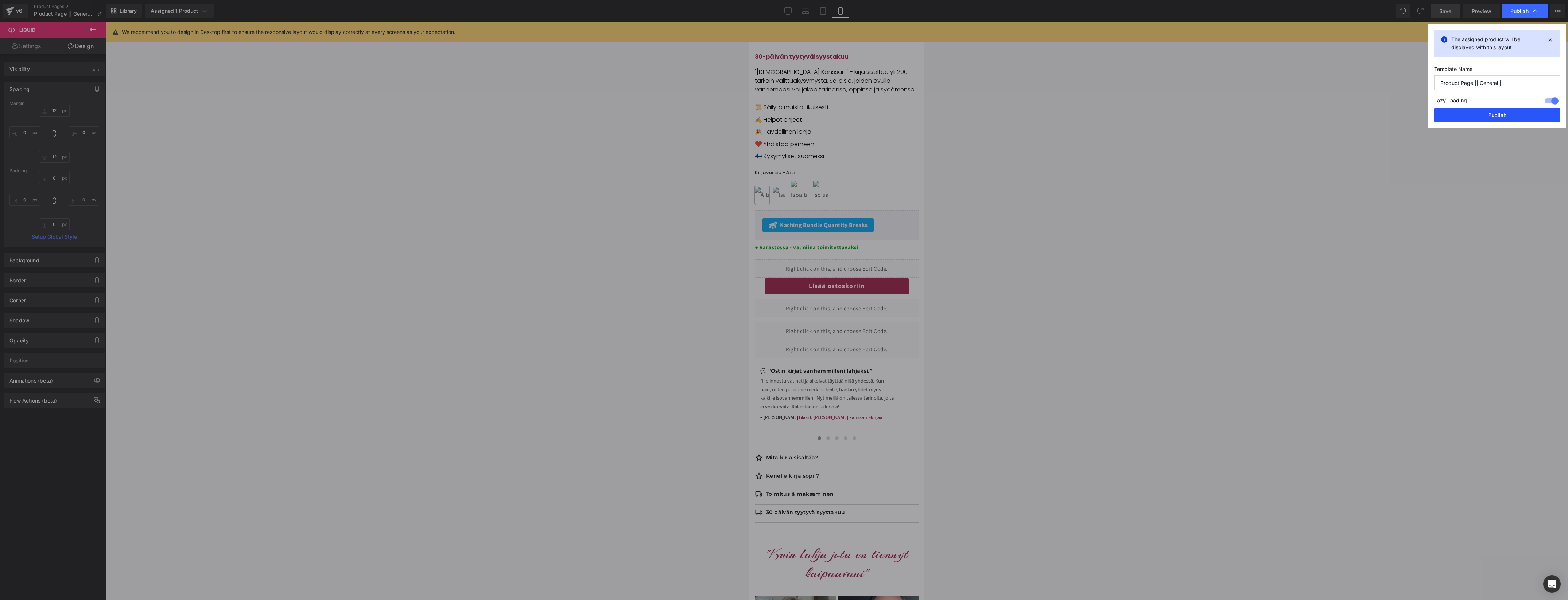
click at [1490, 116] on button "Publish" at bounding box center [1497, 115] width 126 height 14
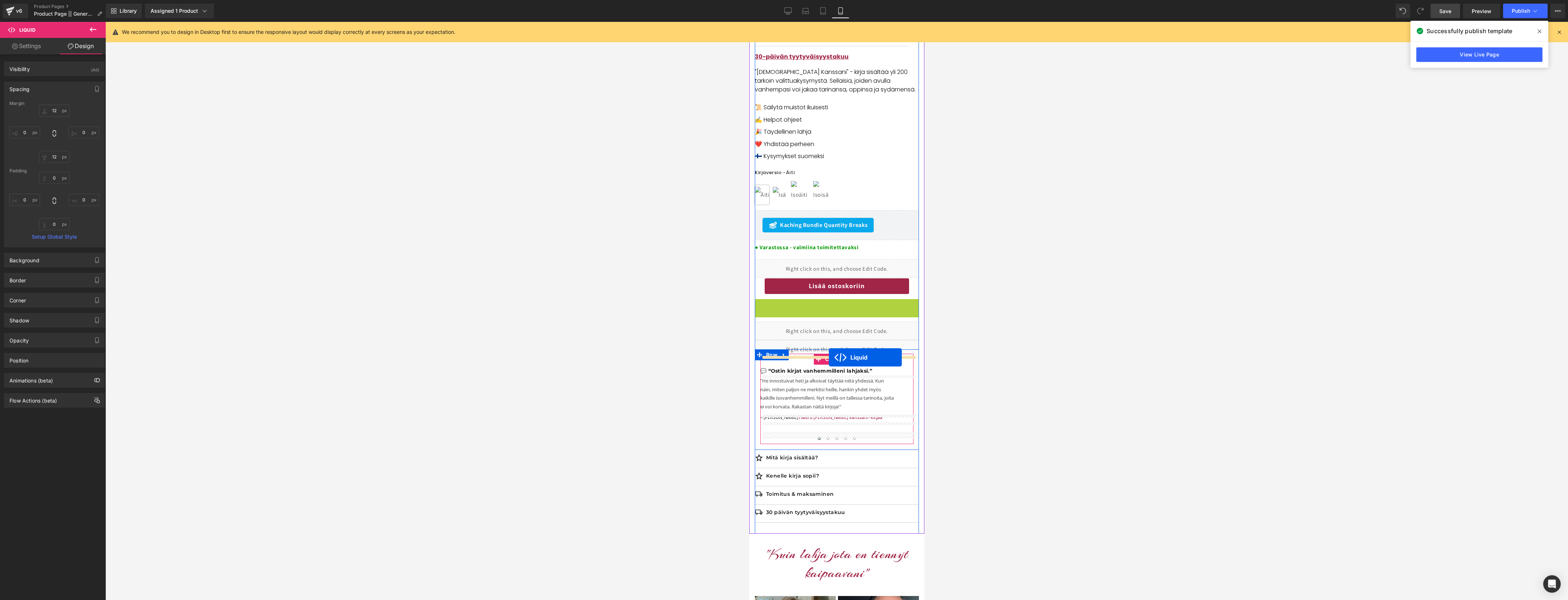
drag, startPoint x: 818, startPoint y: 305, endPoint x: 829, endPoint y: 358, distance: 54.1
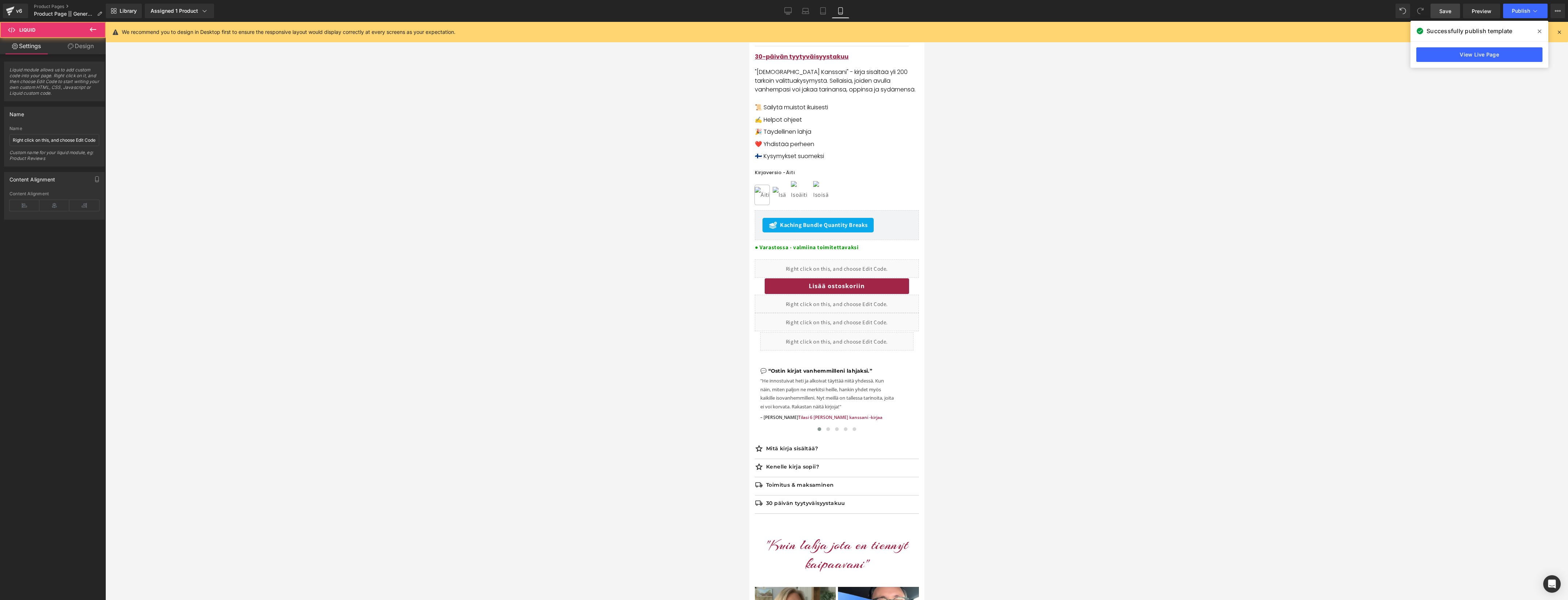
click at [986, 340] on div at bounding box center [836, 311] width 1462 height 578
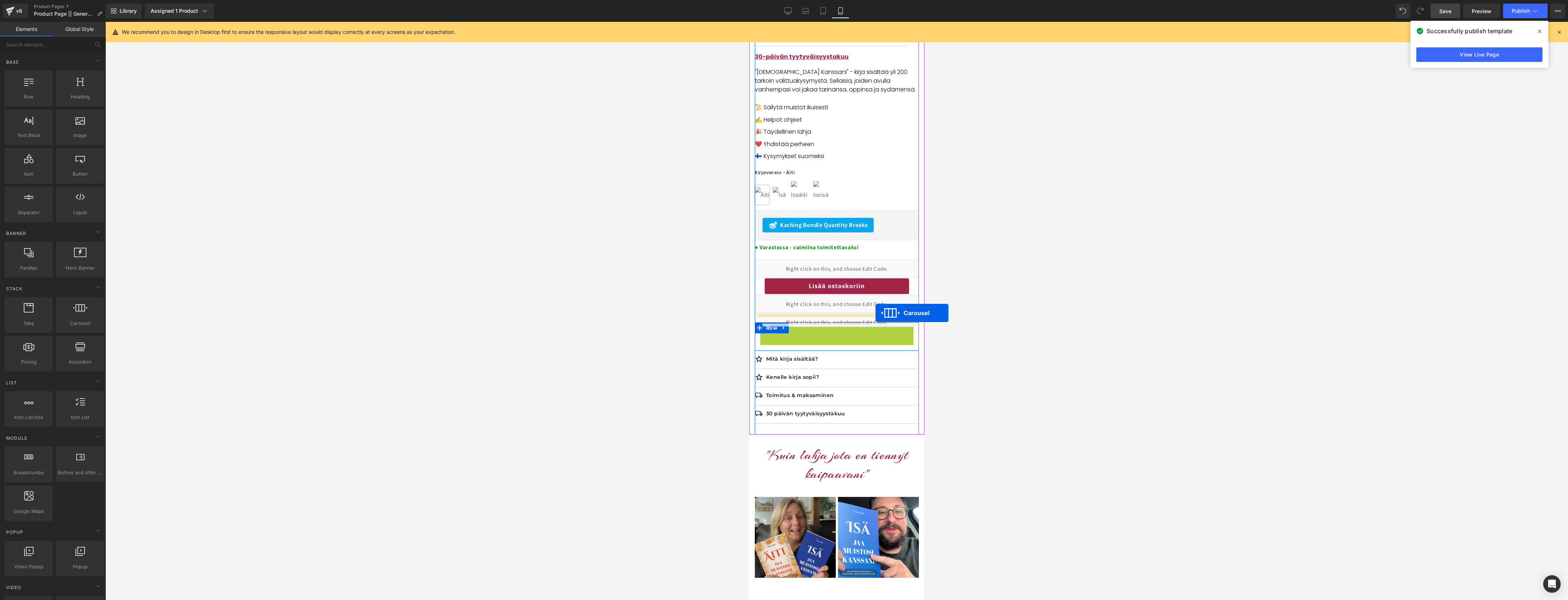
drag, startPoint x: 820, startPoint y: 334, endPoint x: 875, endPoint y: 313, distance: 58.9
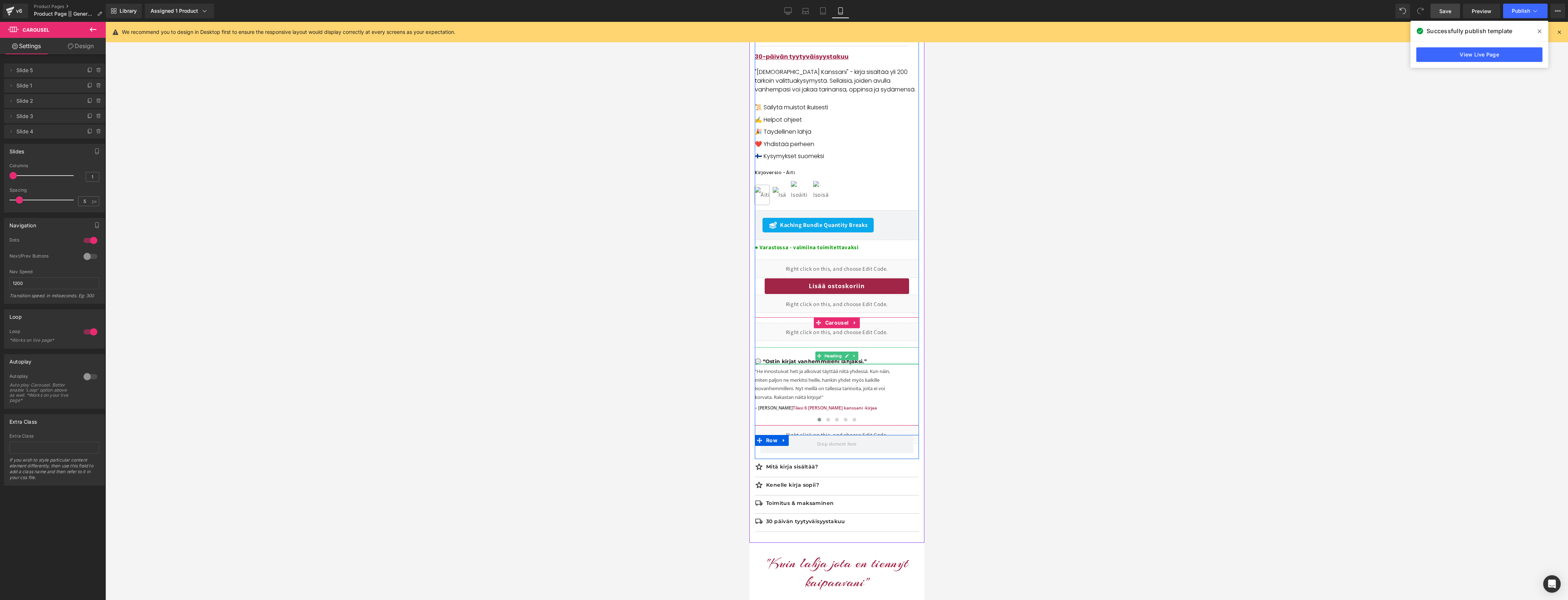
drag, startPoint x: 880, startPoint y: 366, endPoint x: 875, endPoint y: 363, distance: 5.8
click at [879, 365] on div at bounding box center [836, 364] width 164 height 1
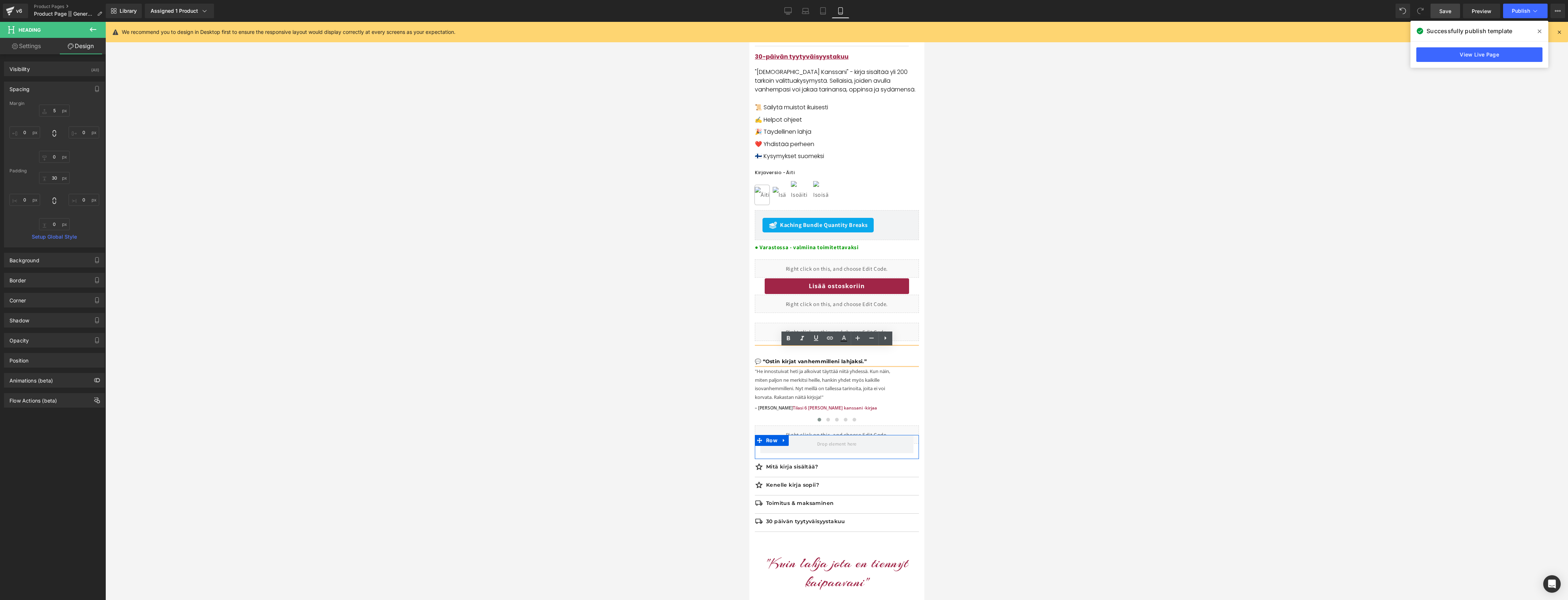
click at [908, 387] on div "Liquid 💬 “Ostin kirjat vanhemmilleni lahjaksi.” Heading "He innostuivat heti ja…" at bounding box center [836, 372] width 164 height 107
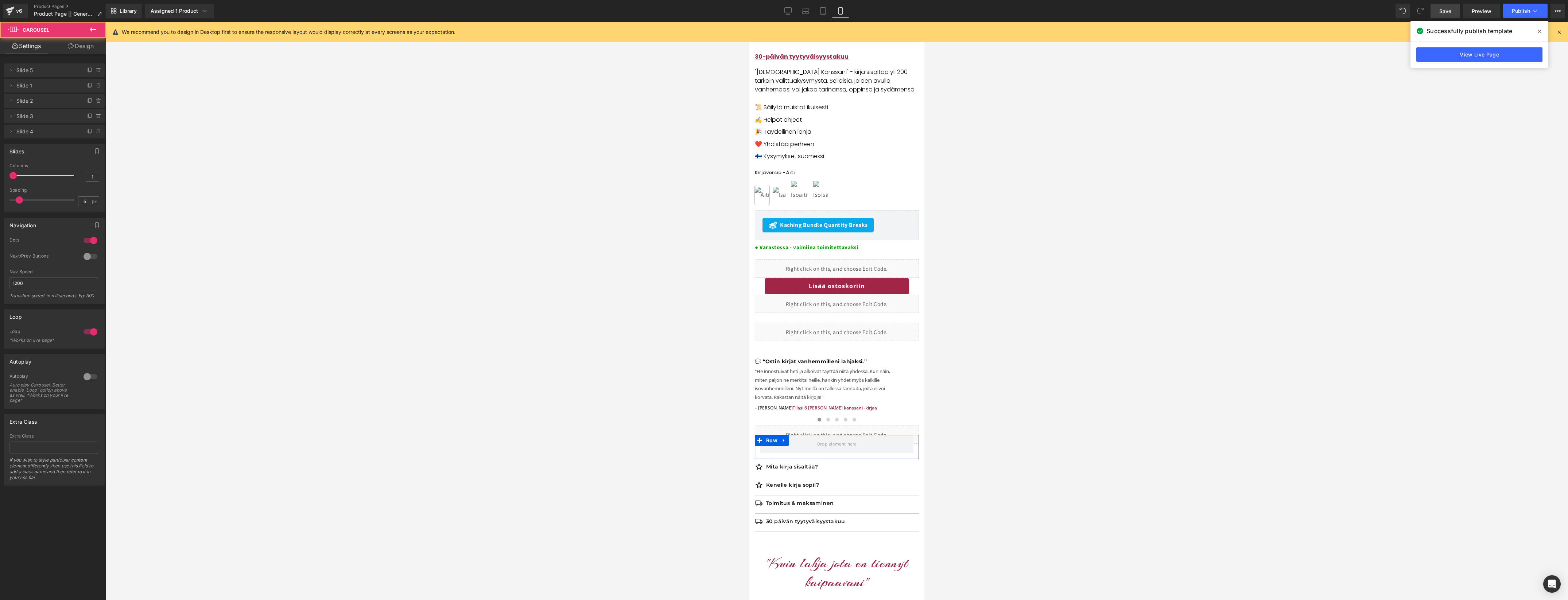
drag, startPoint x: 970, startPoint y: 291, endPoint x: 968, endPoint y: 296, distance: 5.4
click at [969, 293] on div at bounding box center [836, 311] width 1462 height 578
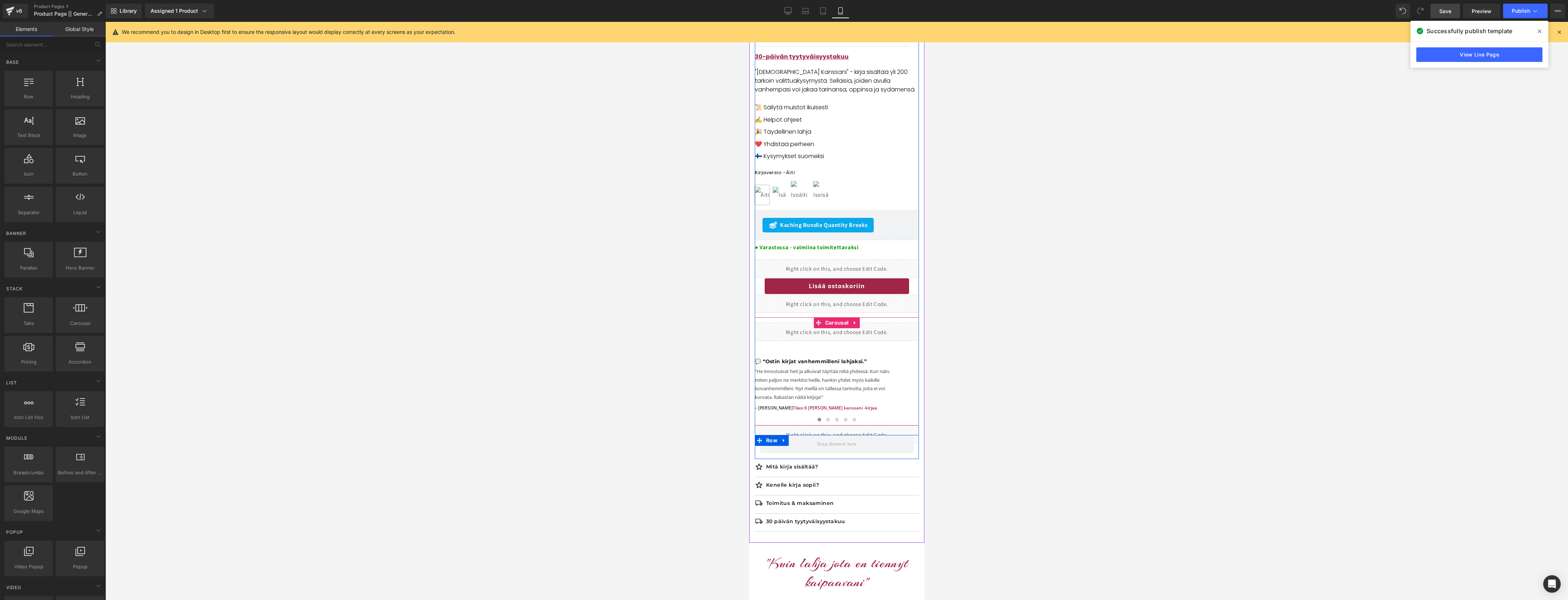
click at [855, 324] on icon at bounding box center [854, 323] width 5 height 5
click at [861, 326] on icon at bounding box center [859, 323] width 5 height 5
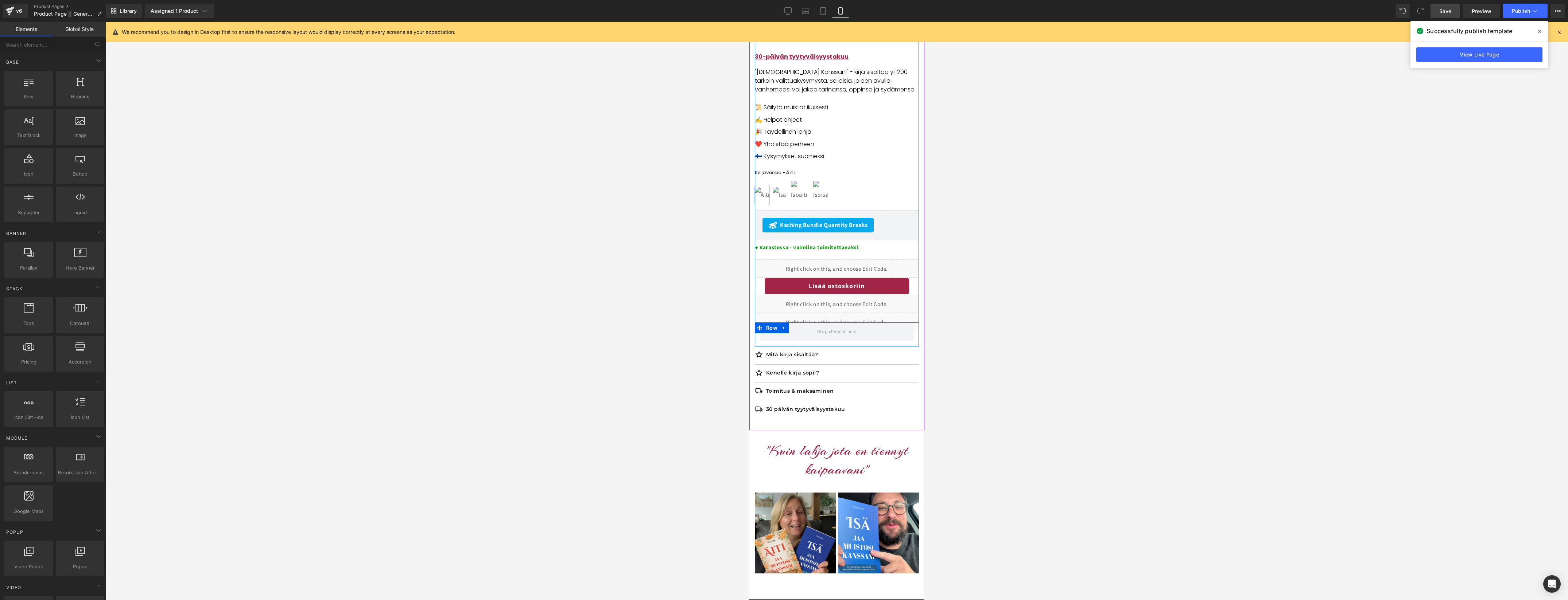
click at [785, 330] on icon at bounding box center [783, 327] width 5 height 5
click at [803, 330] on icon at bounding box center [802, 327] width 5 height 5
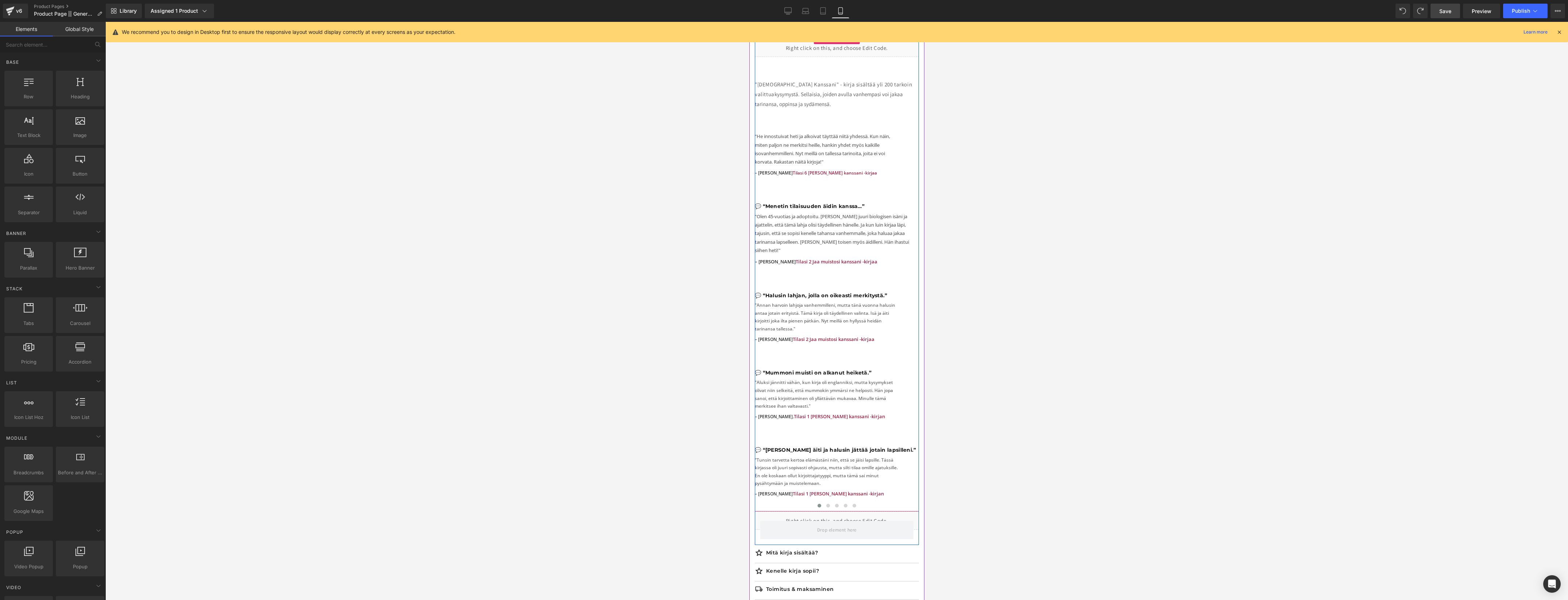
scroll to position [715, 0]
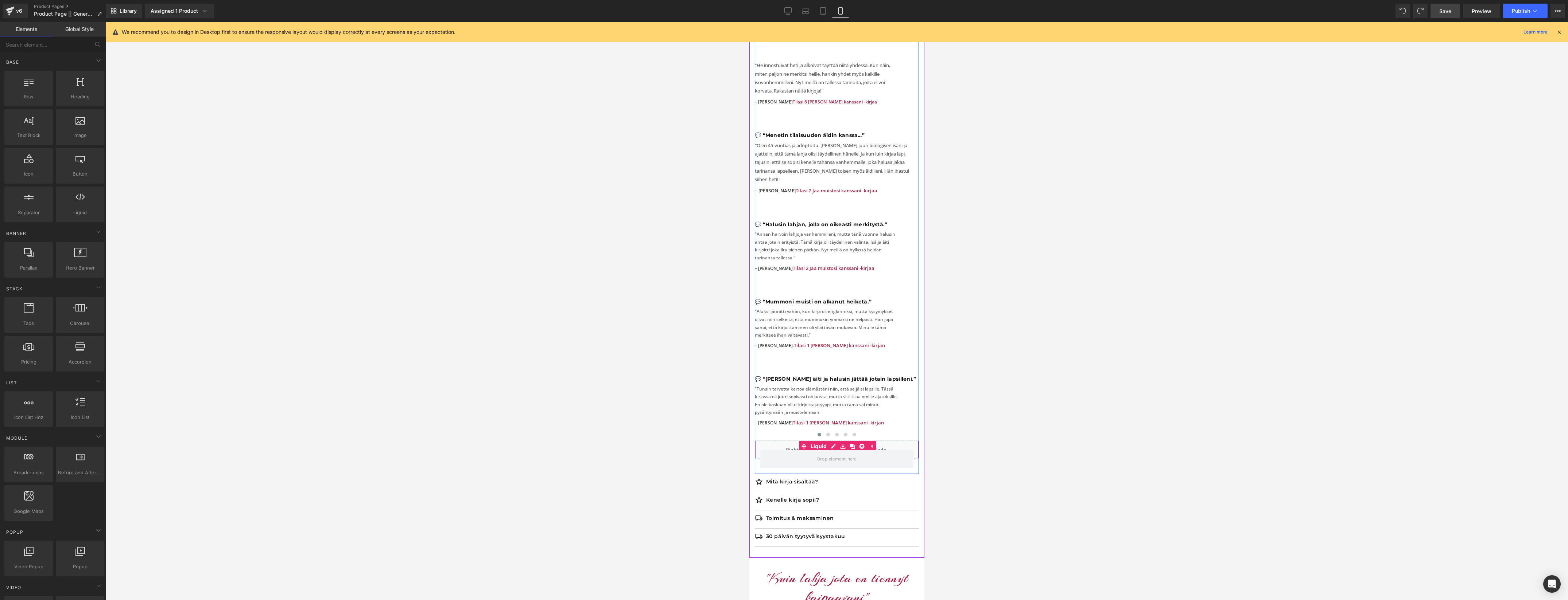
drag, startPoint x: 788, startPoint y: 438, endPoint x: 796, endPoint y: 434, distance: 8.9
click at [789, 440] on div "Liquid" at bounding box center [836, 449] width 164 height 18
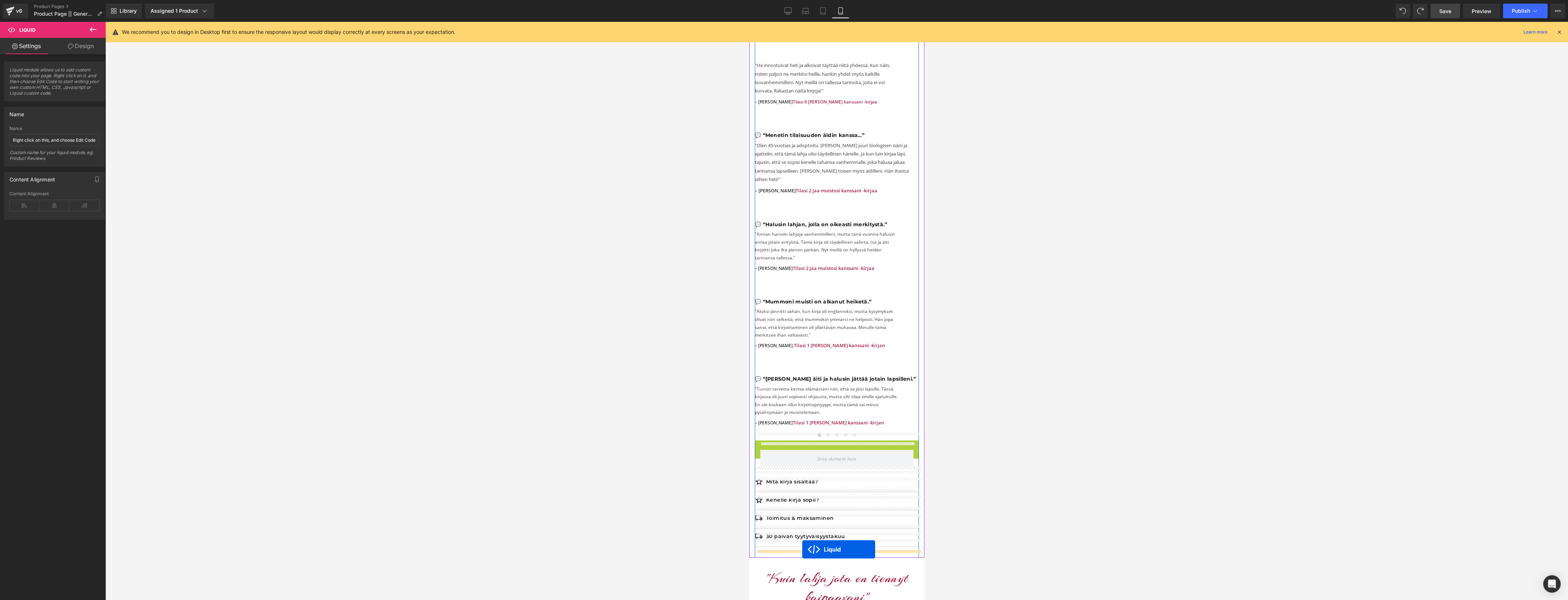
drag, startPoint x: 805, startPoint y: 437, endPoint x: 802, endPoint y: 550, distance: 113.0
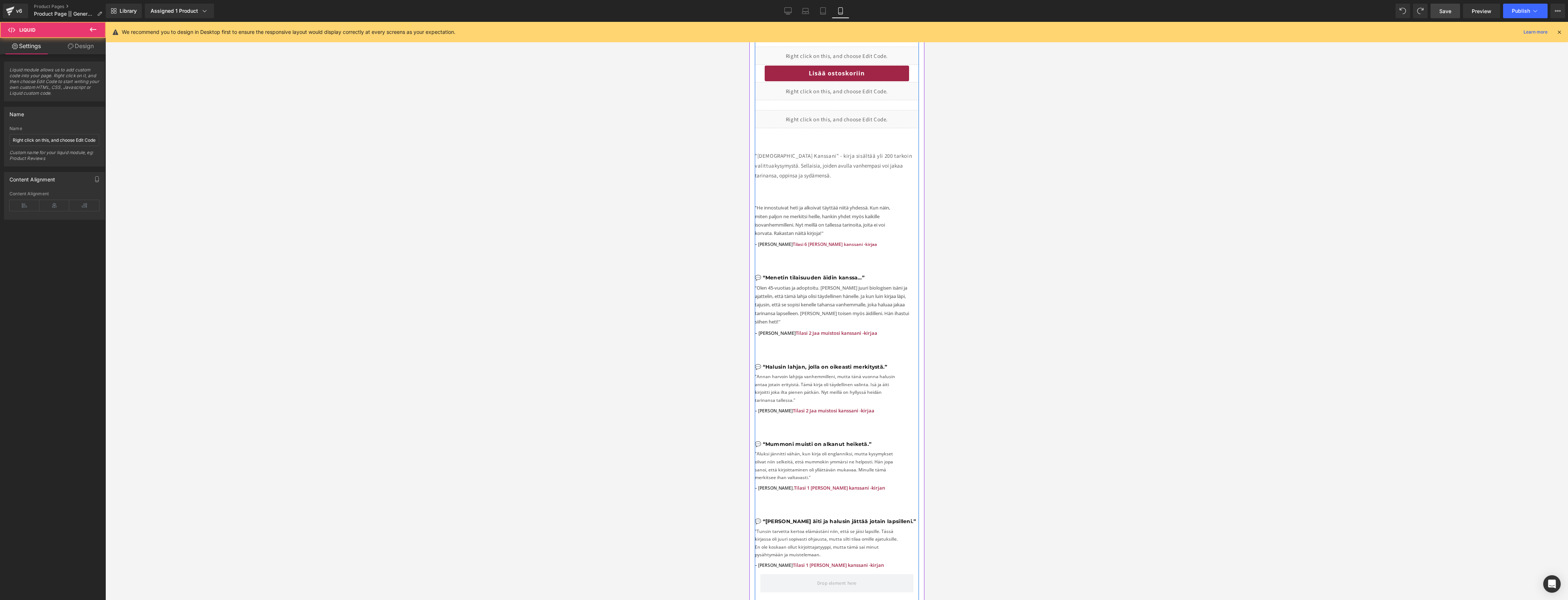
scroll to position [516, 0]
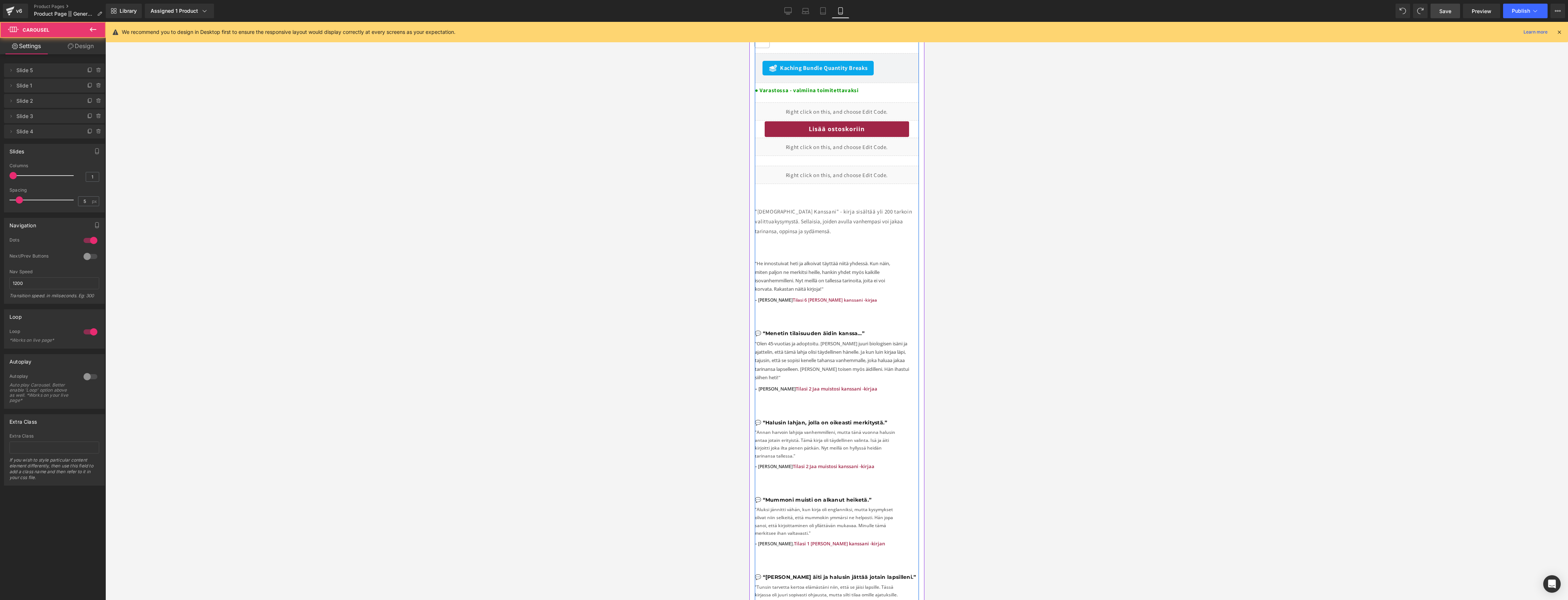
click at [872, 254] on div "Liquid "Jaa Muistosi Kanssani" - kirja sisältää yli 200 tarkoin valittua kysymy…" at bounding box center [836, 239] width 164 height 156
click at [854, 167] on icon at bounding box center [854, 166] width 1 height 3
click at [859, 169] on icon at bounding box center [859, 166] width 5 height 5
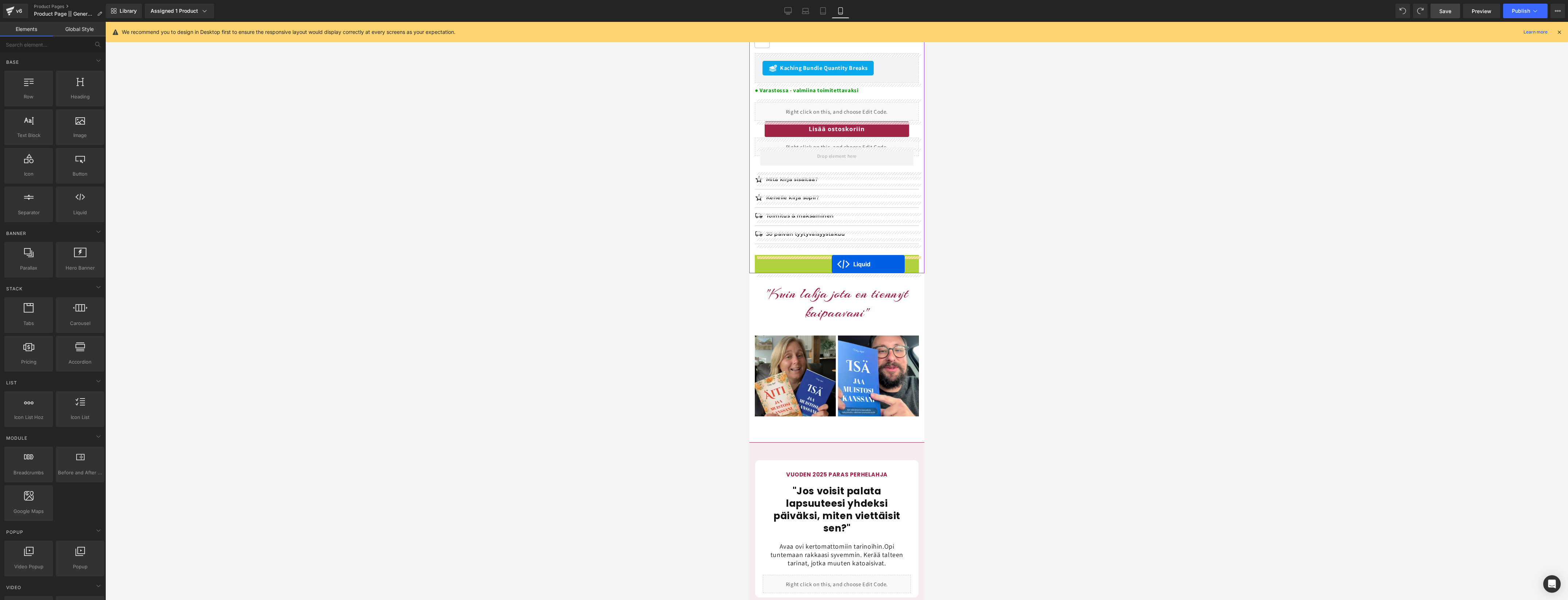
drag, startPoint x: 817, startPoint y: 261, endPoint x: 832, endPoint y: 264, distance: 15.3
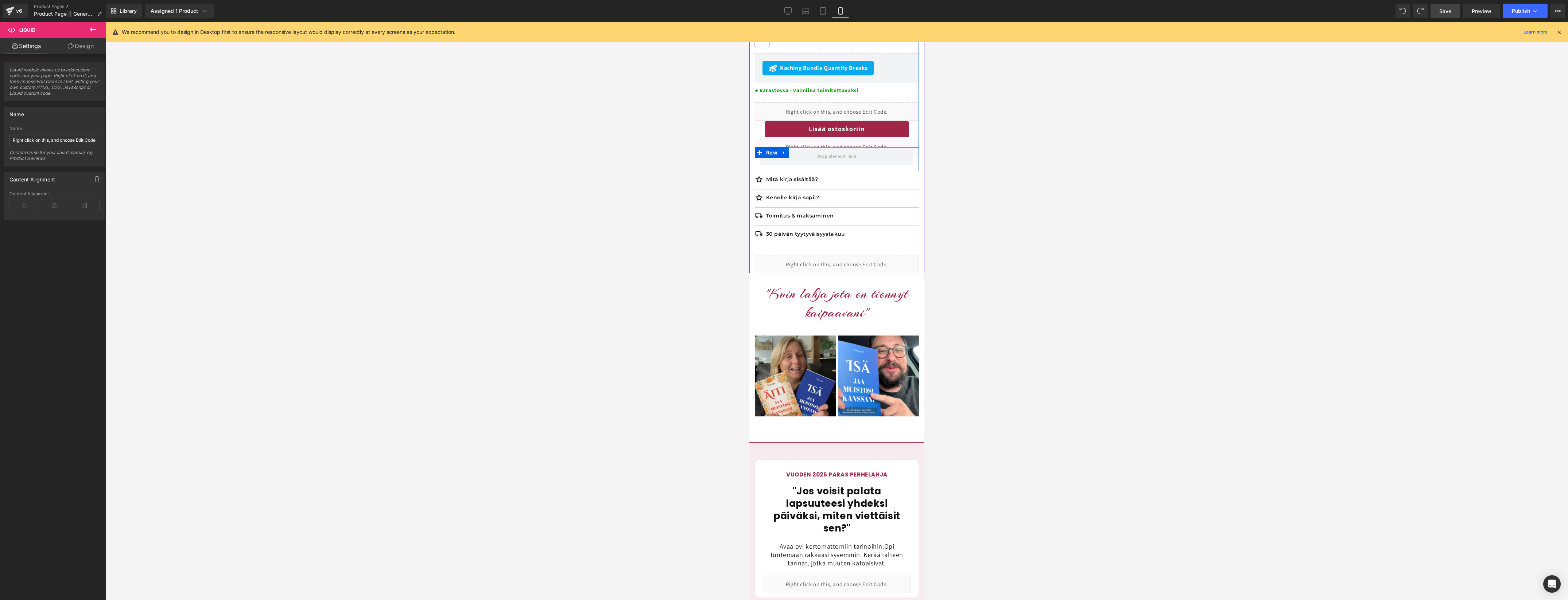
click at [783, 154] on icon at bounding box center [783, 153] width 1 height 3
click at [801, 153] on icon at bounding box center [802, 152] width 5 height 5
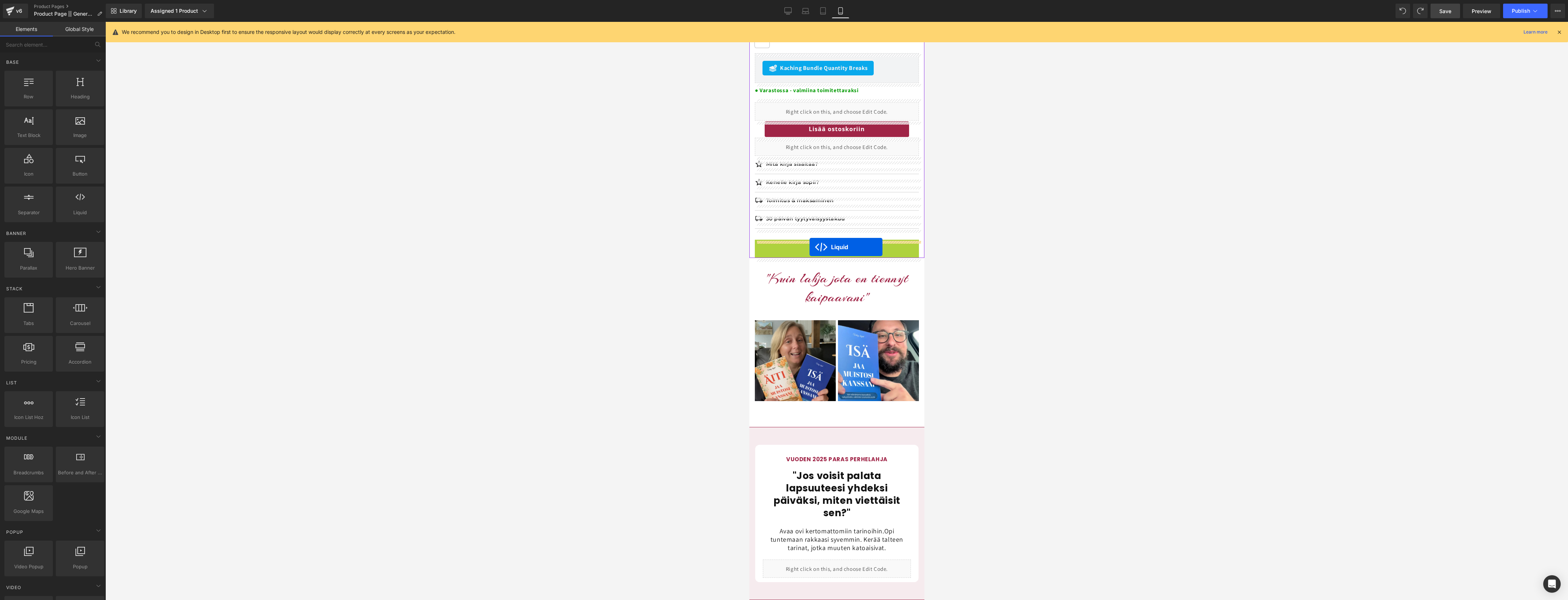
drag, startPoint x: 815, startPoint y: 245, endPoint x: 809, endPoint y: 246, distance: 6.1
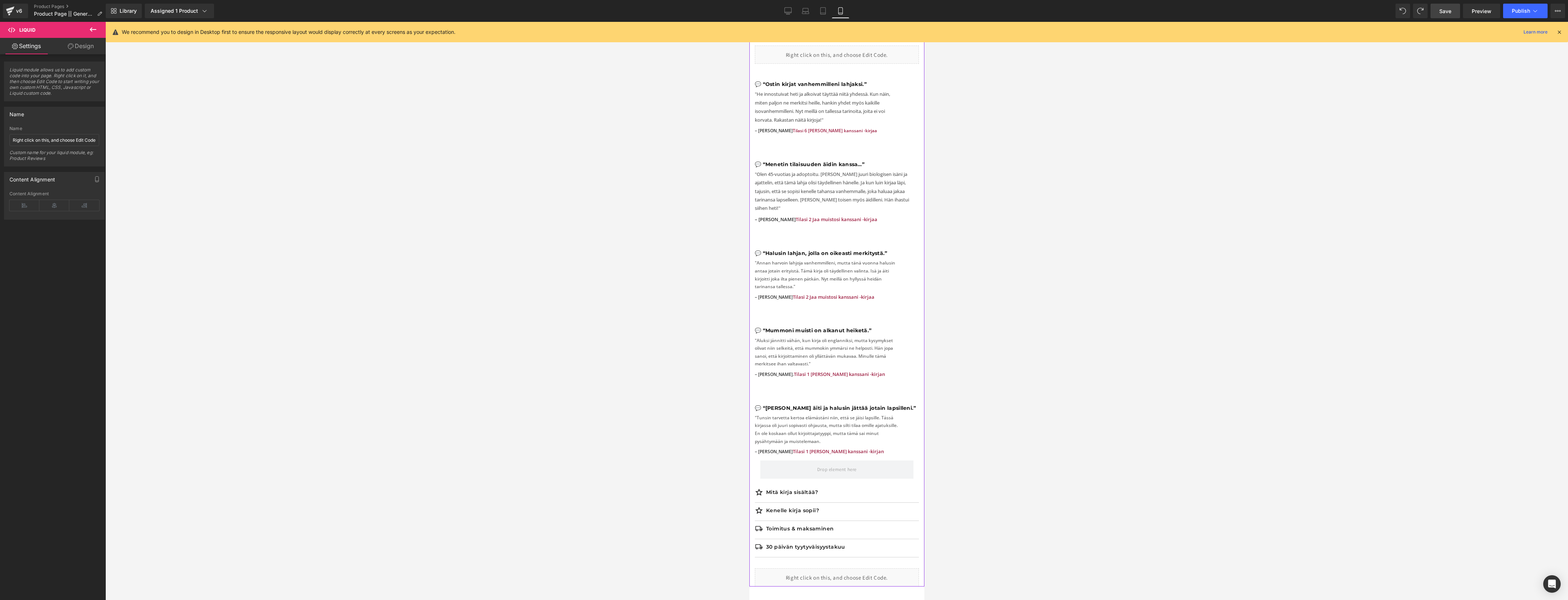
scroll to position [581, 0]
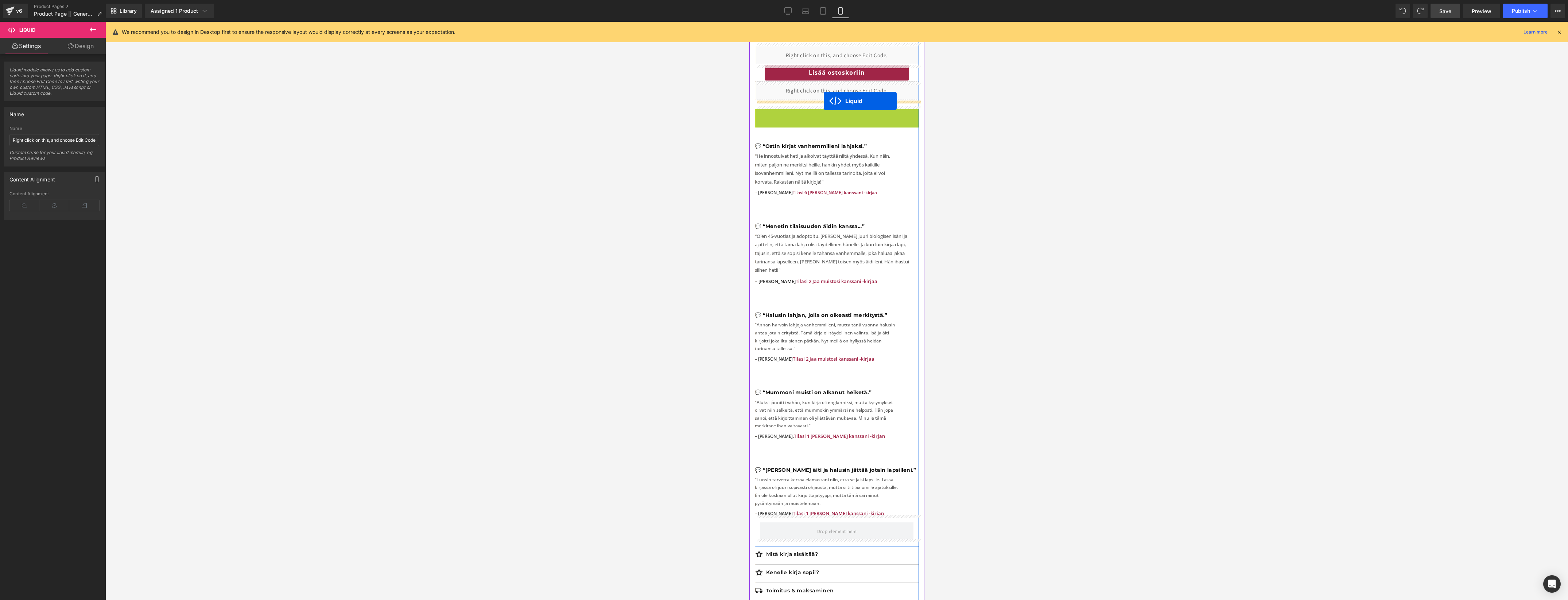
drag, startPoint x: 818, startPoint y: 121, endPoint x: 824, endPoint y: 101, distance: 20.9
click at [855, 137] on icon at bounding box center [854, 136] width 5 height 5
click at [860, 139] on icon at bounding box center [859, 136] width 5 height 5
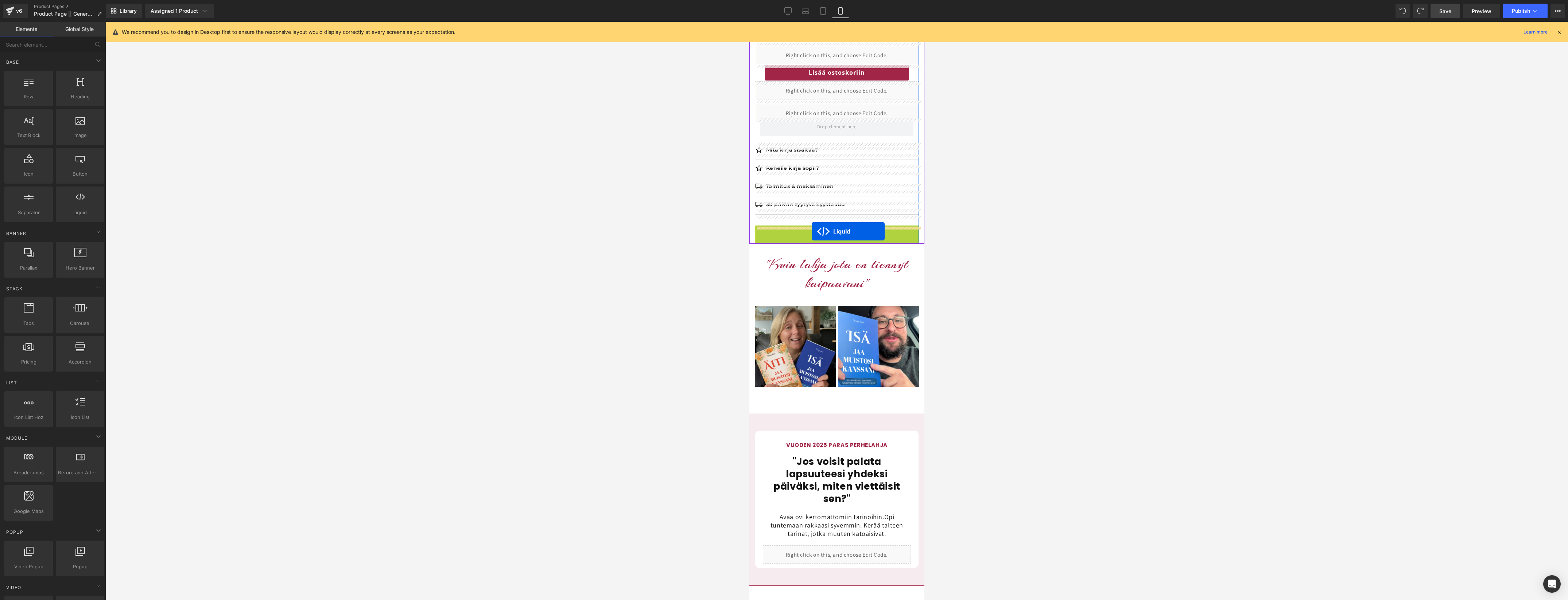
drag, startPoint x: 818, startPoint y: 231, endPoint x: 812, endPoint y: 231, distance: 6.0
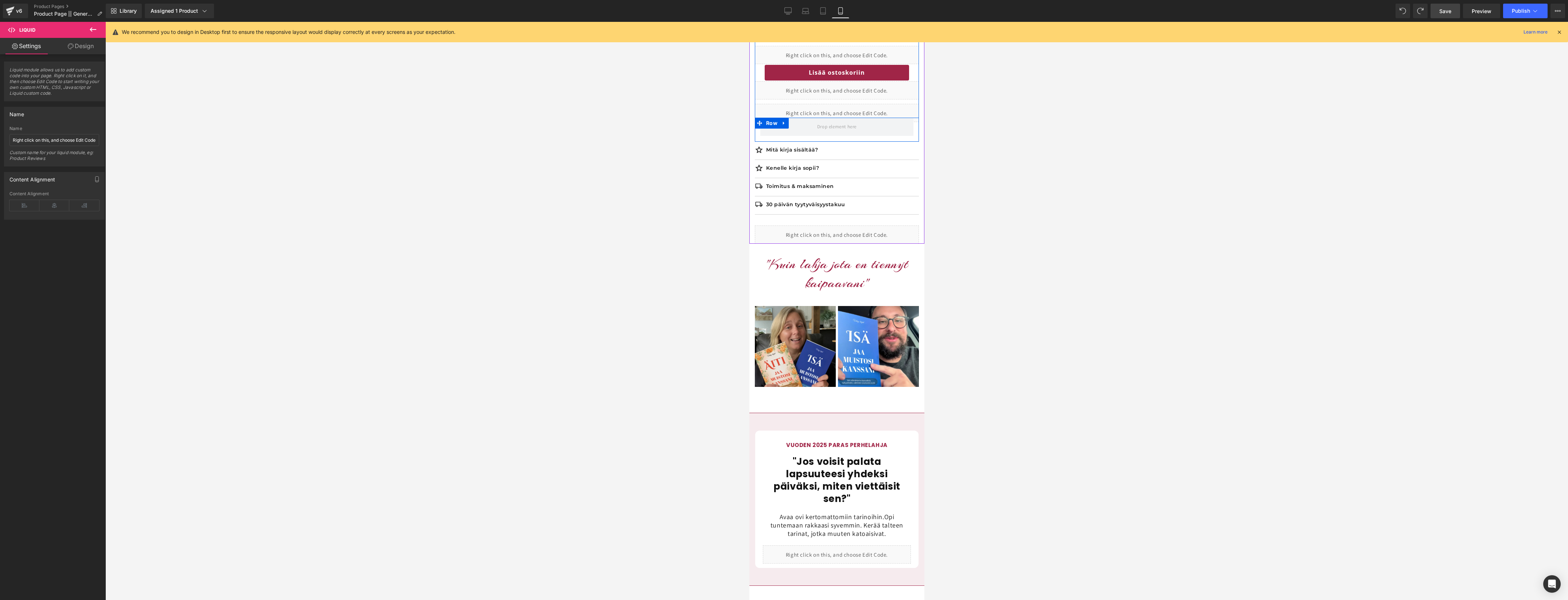
drag, startPoint x: 783, startPoint y: 124, endPoint x: 788, endPoint y: 127, distance: 5.8
click at [783, 124] on icon at bounding box center [783, 123] width 1 height 3
click at [801, 126] on icon at bounding box center [802, 123] width 5 height 5
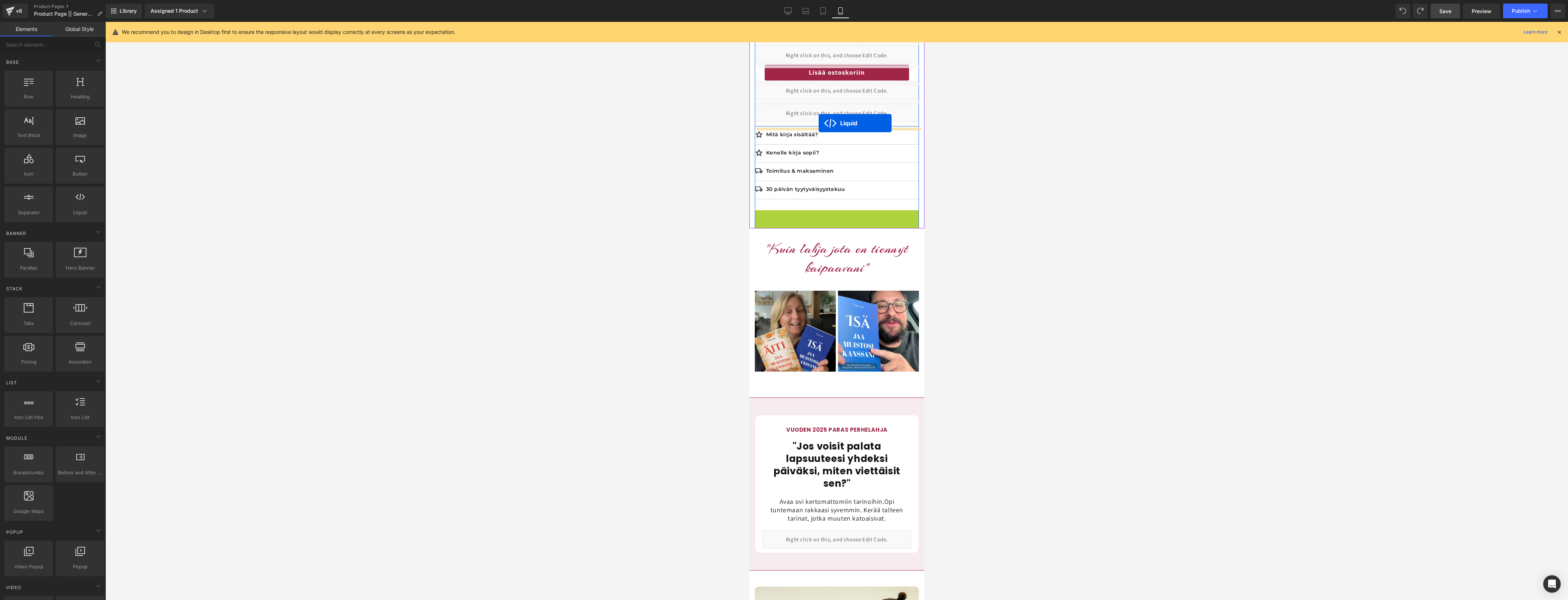
drag, startPoint x: 817, startPoint y: 216, endPoint x: 819, endPoint y: 125, distance: 91.0
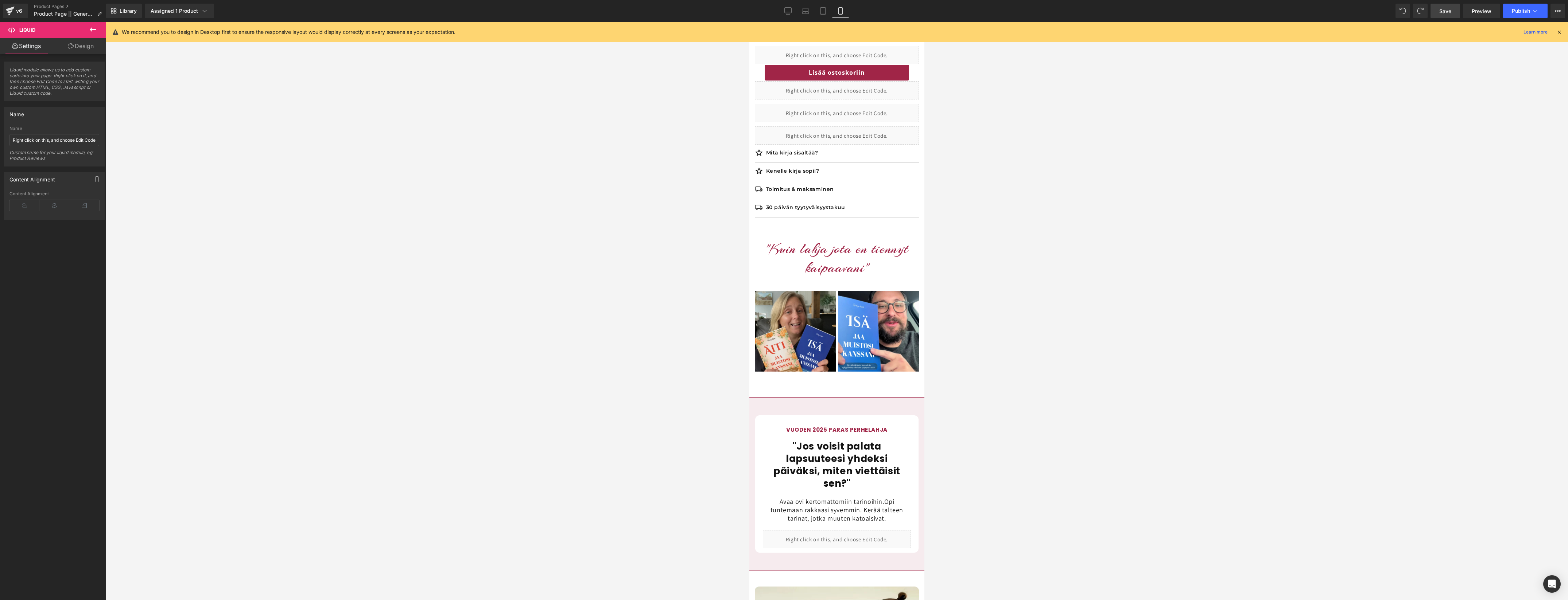
click at [1440, 7] on span "Save" at bounding box center [1445, 11] width 12 height 7
click at [1521, 12] on span "Publish" at bounding box center [1521, 11] width 18 height 6
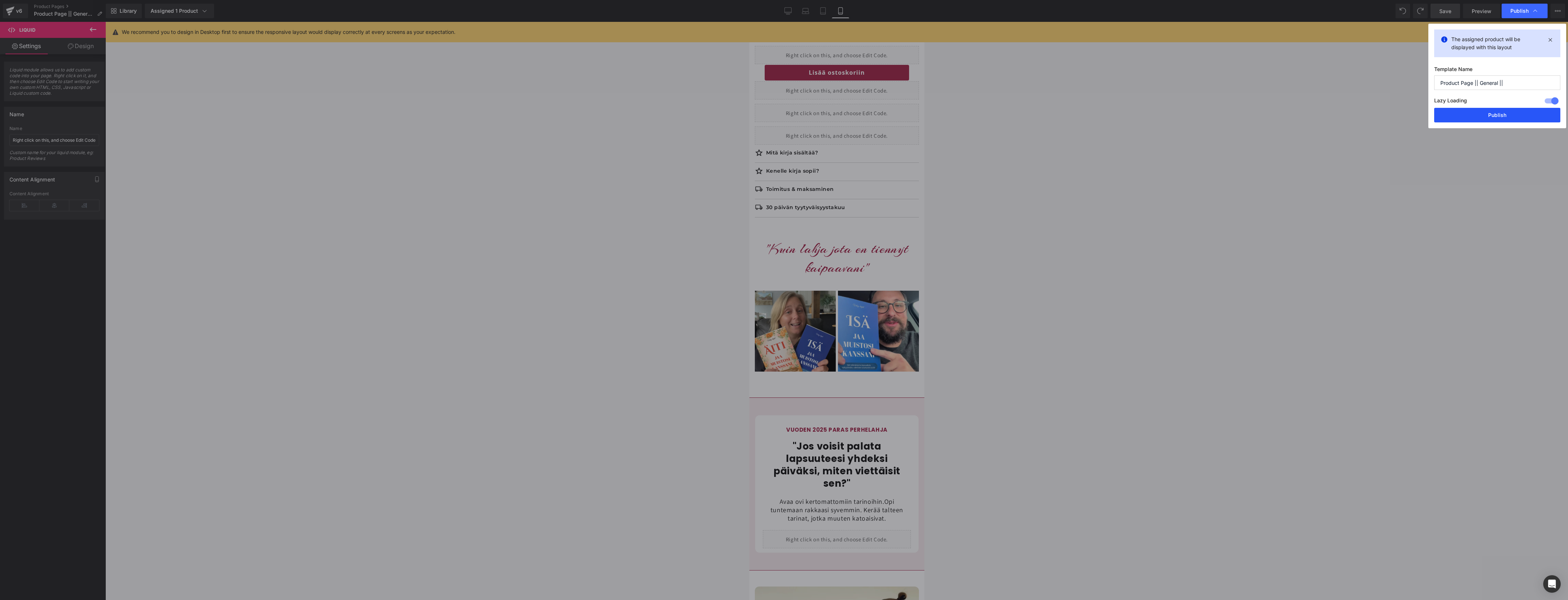
click at [1512, 112] on button "Publish" at bounding box center [1497, 115] width 126 height 14
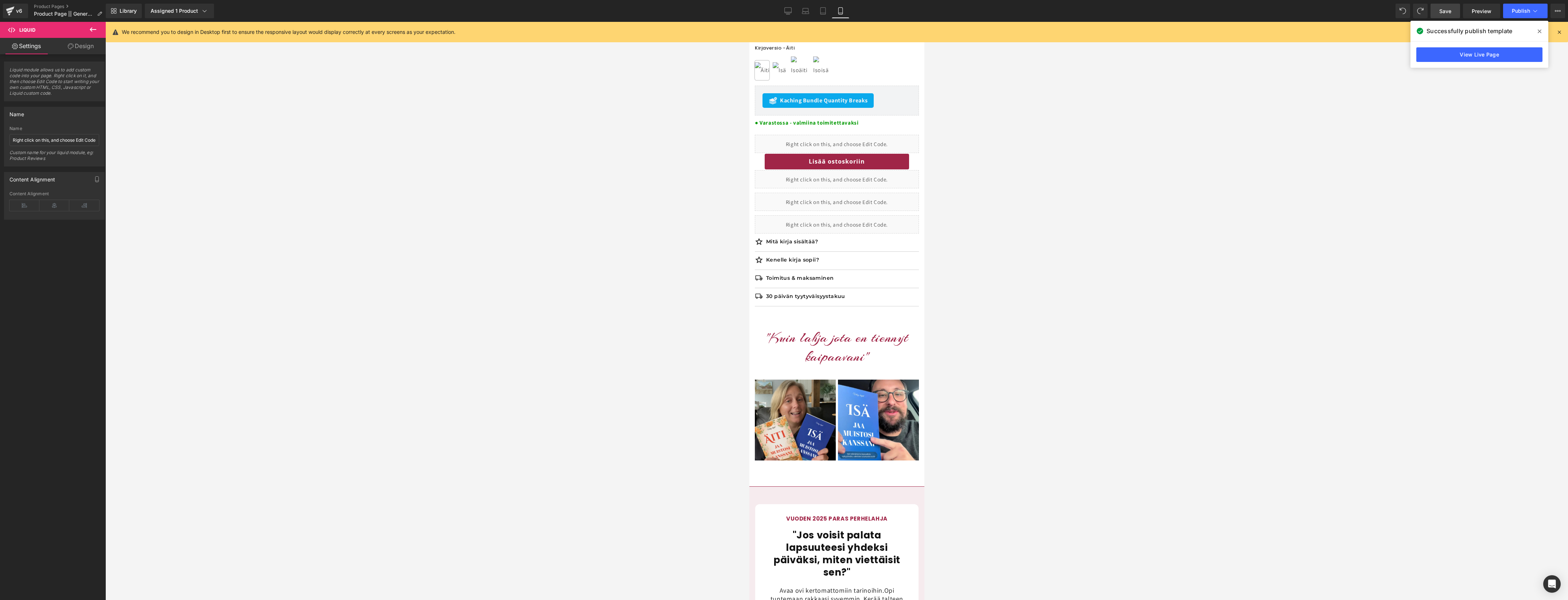
scroll to position [492, 0]
click at [835, 228] on div "Liquid" at bounding box center [836, 225] width 164 height 18
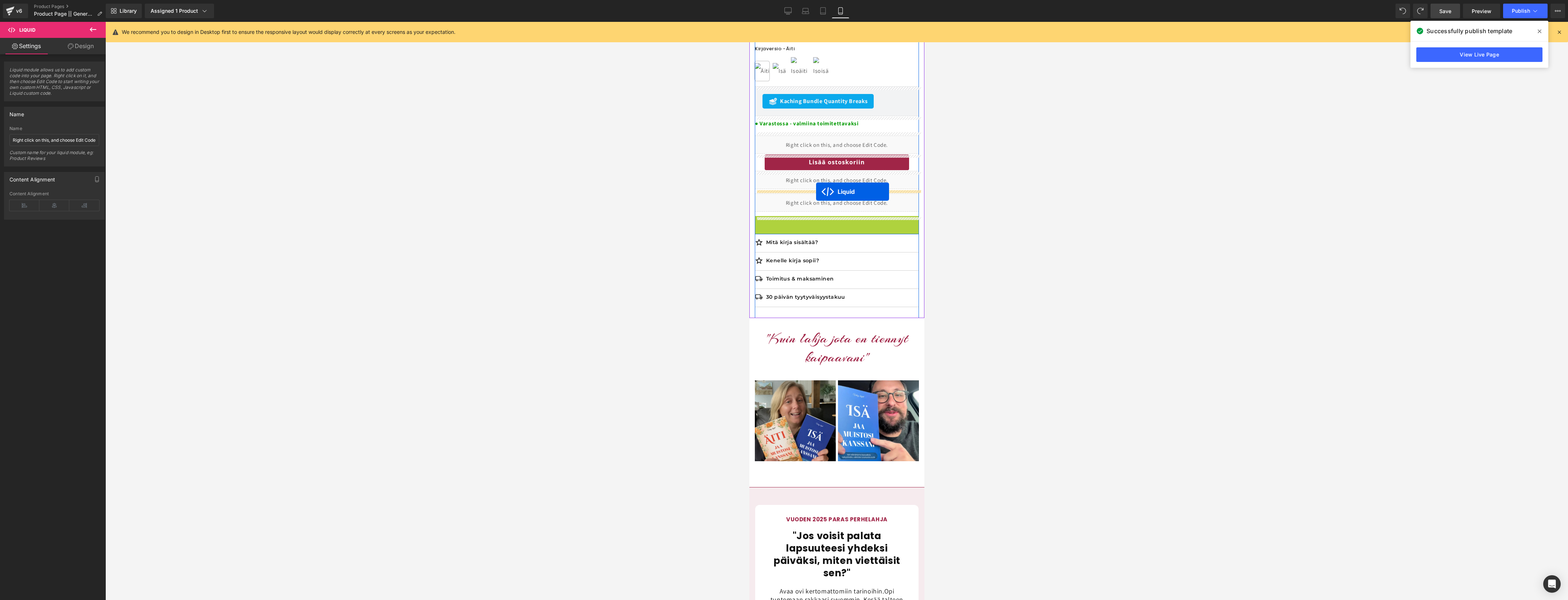
drag, startPoint x: 817, startPoint y: 222, endPoint x: 816, endPoint y: 192, distance: 30.0
click at [1521, 8] on span "Publish" at bounding box center [1521, 11] width 18 height 6
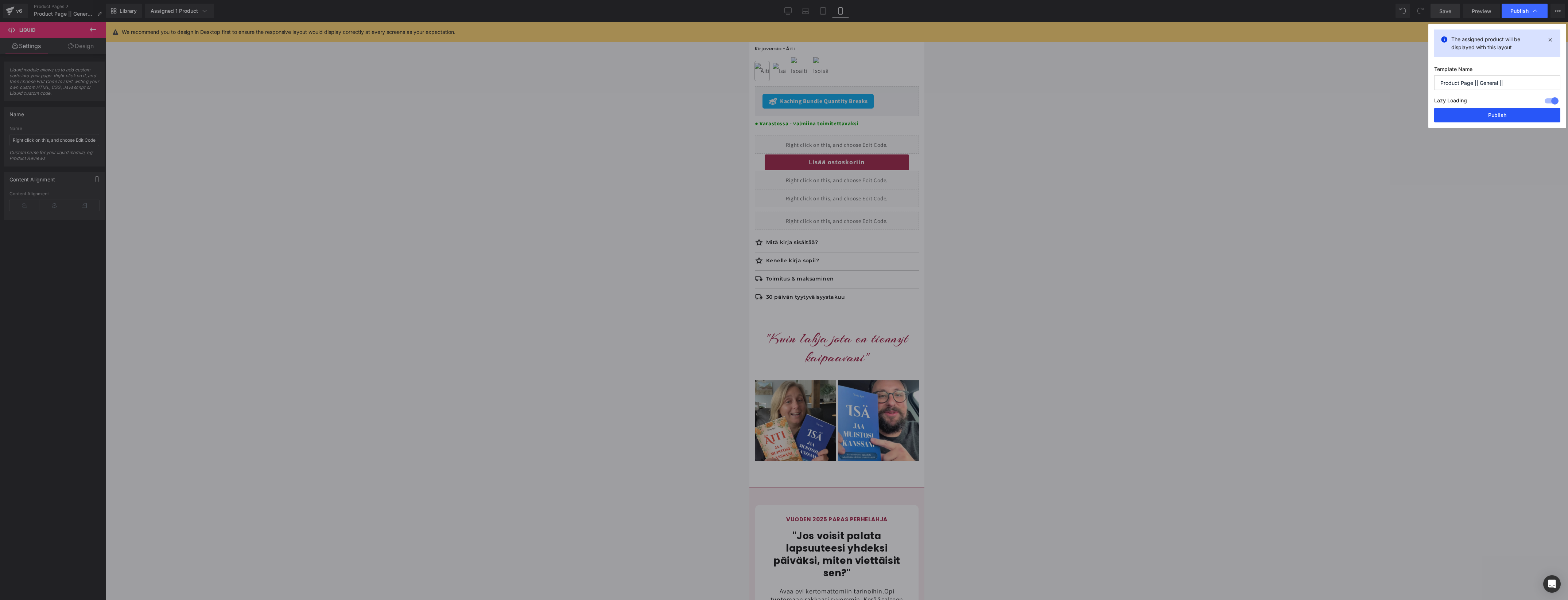
click at [1489, 114] on button "Publish" at bounding box center [1497, 115] width 126 height 14
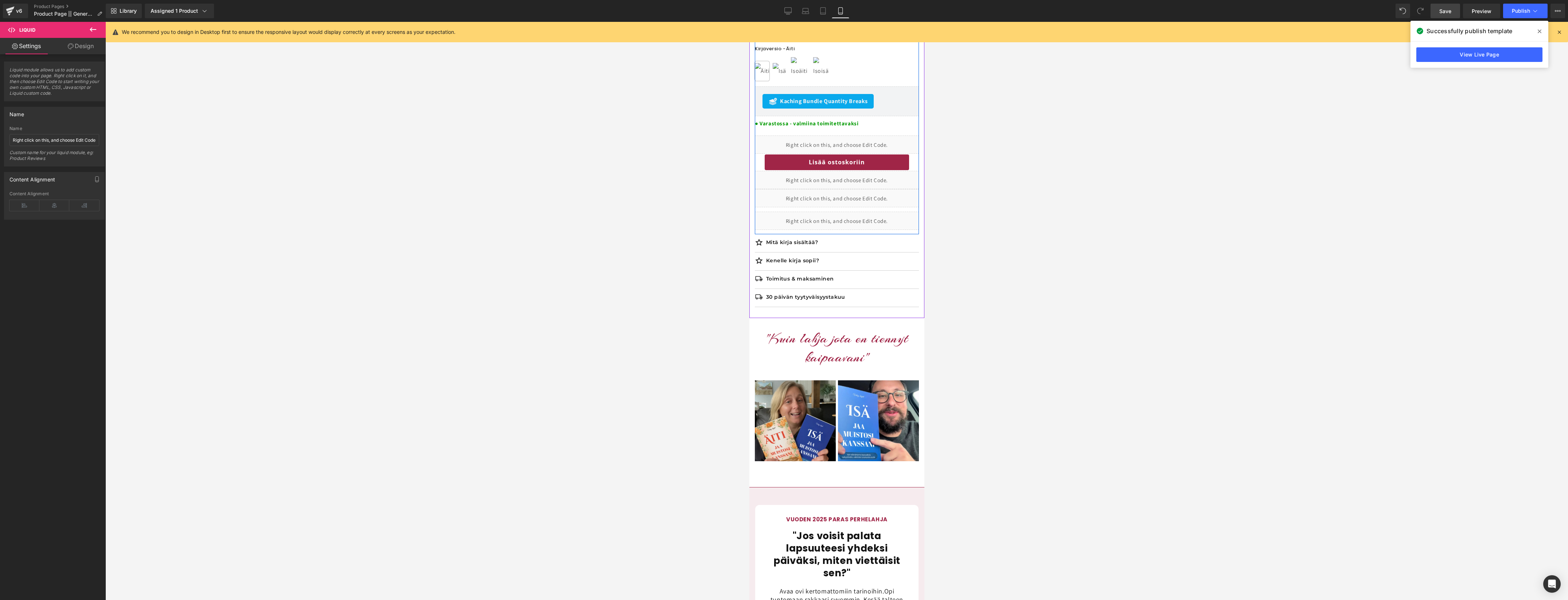
click at [845, 219] on div "Liquid" at bounding box center [836, 221] width 164 height 18
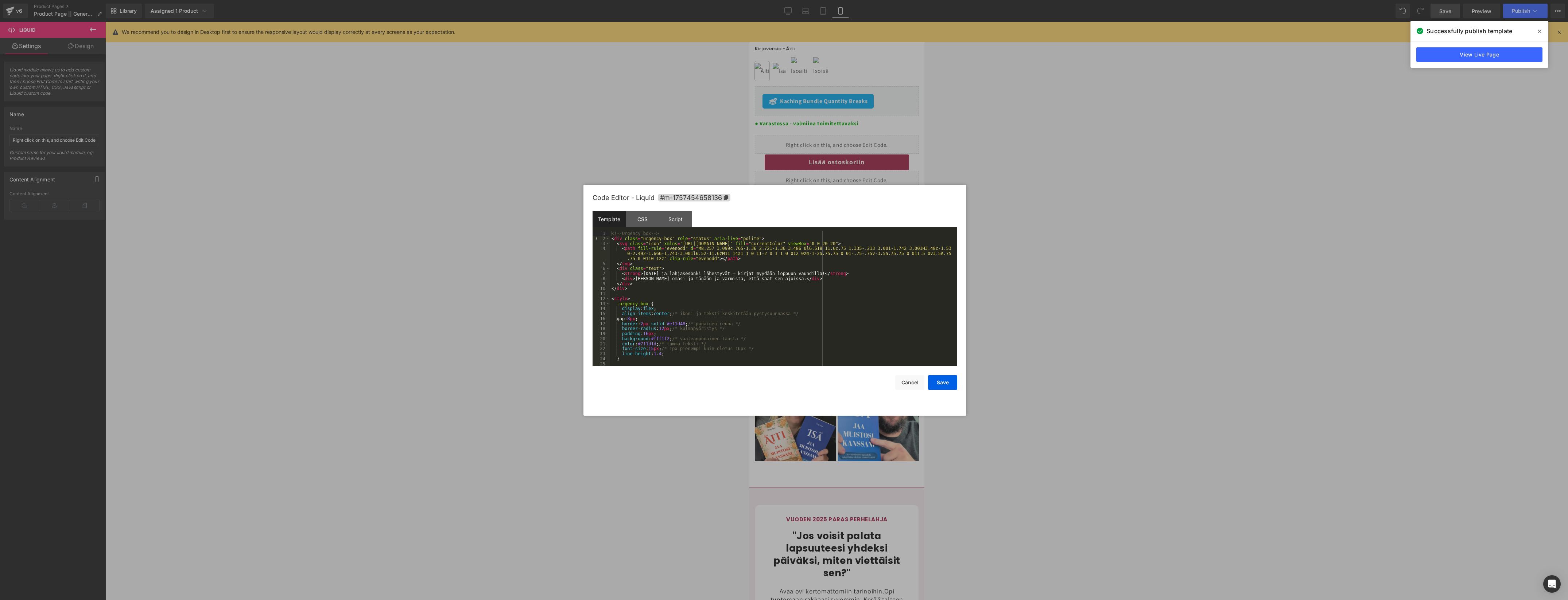
click at [744, 274] on div "<!-- Urgency box --> < div class = "urgency-box" role = "status" aria-live = "p…" at bounding box center [783, 303] width 345 height 145
click at [948, 383] on button "Save" at bounding box center [942, 382] width 29 height 14
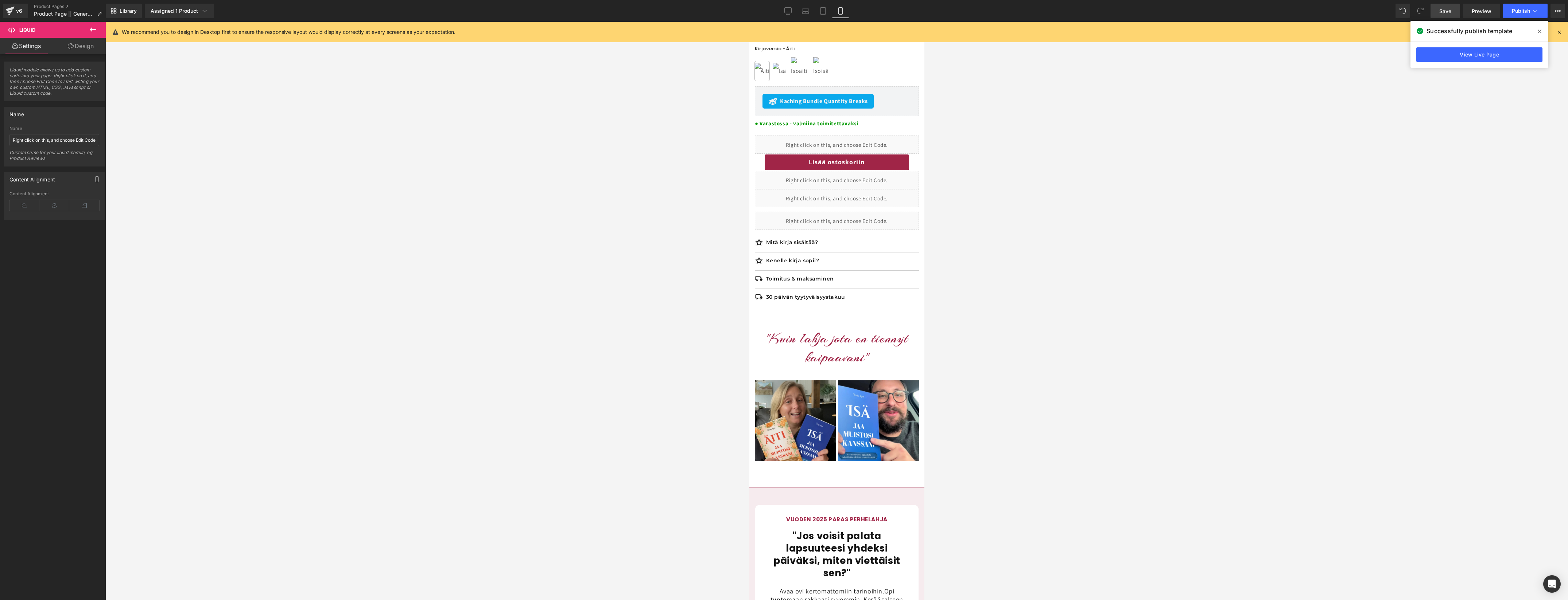
click at [1514, 18] on div "Library Assigned 1 Product Product Preview Jaa muistosi kanssani -kirjat Manage…" at bounding box center [836, 10] width 1462 height 22
click at [1516, 13] on span "Publish" at bounding box center [1521, 11] width 18 height 6
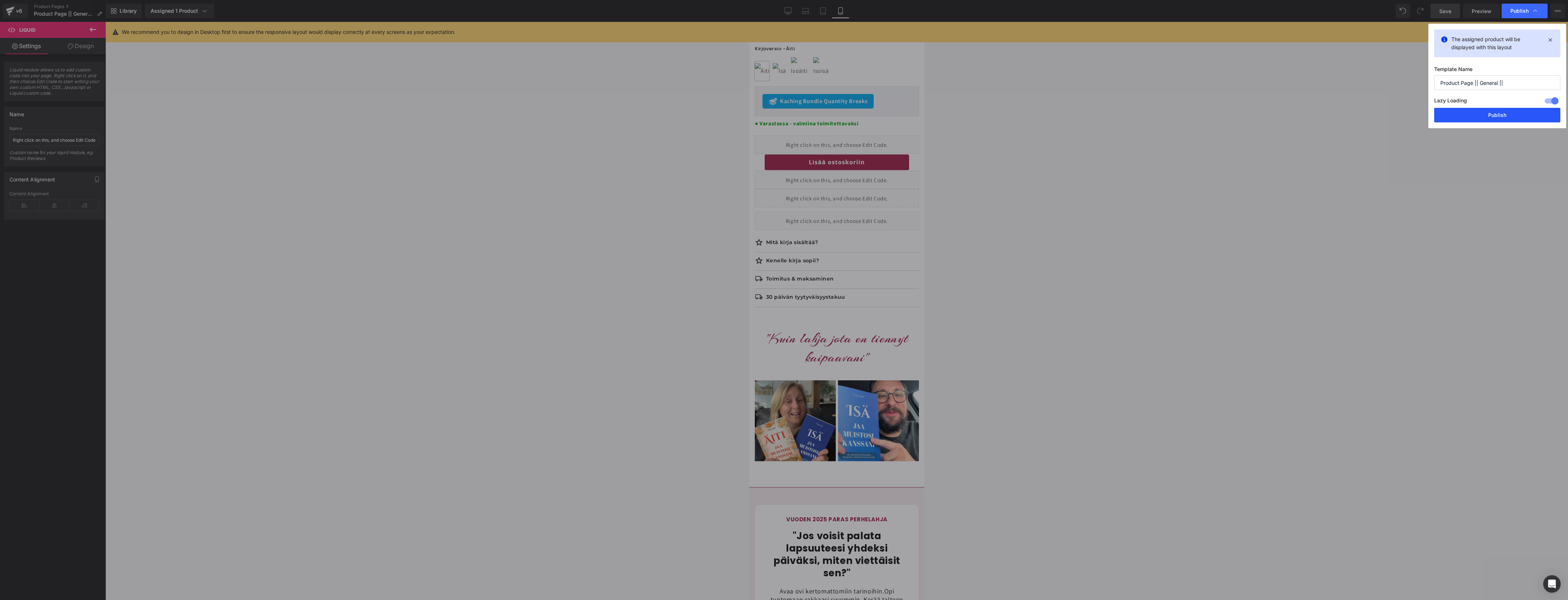
click at [1480, 118] on button "Publish" at bounding box center [1497, 115] width 126 height 14
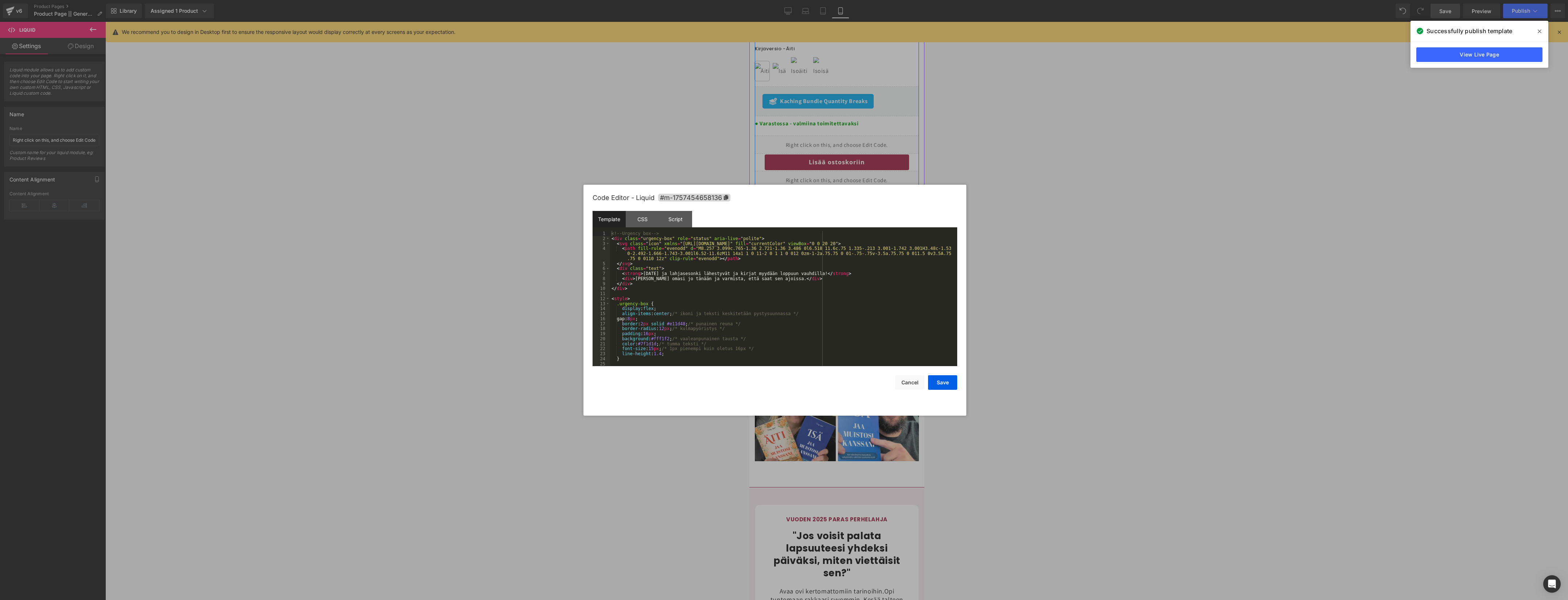
click at [847, 218] on div "Liquid" at bounding box center [836, 221] width 164 height 18
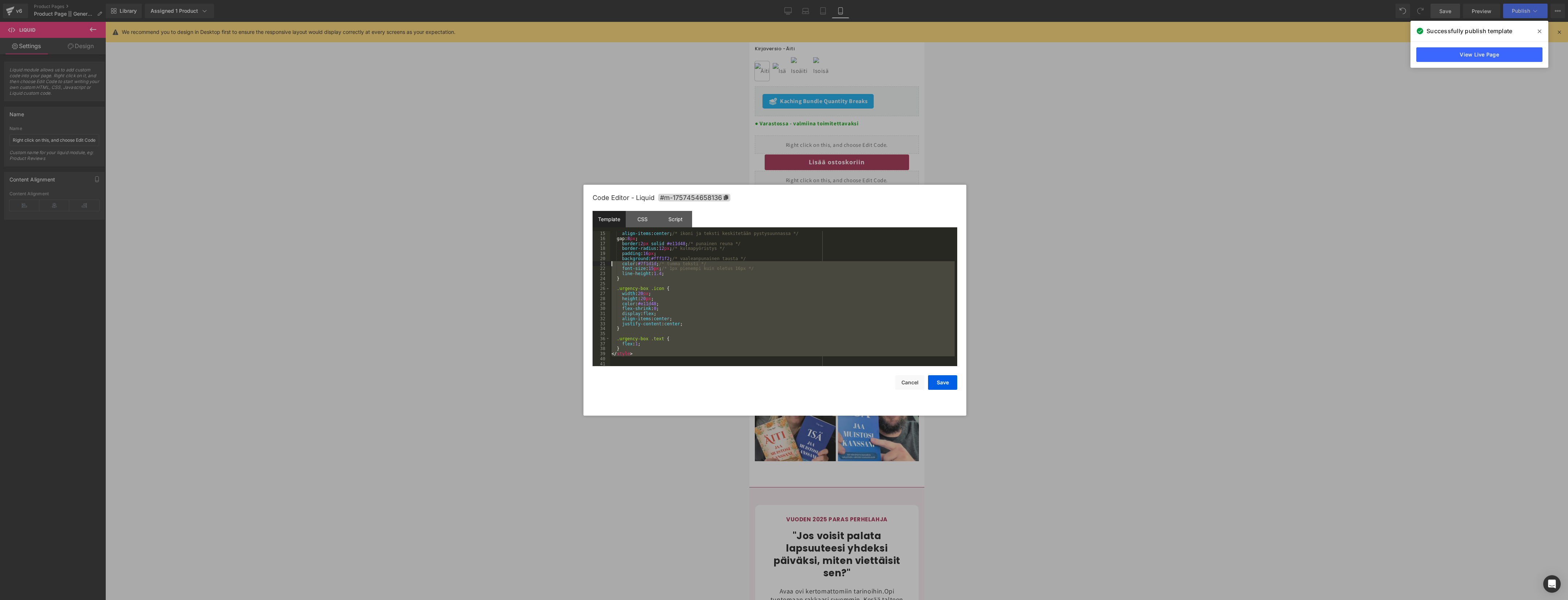
scroll to position [0, 0]
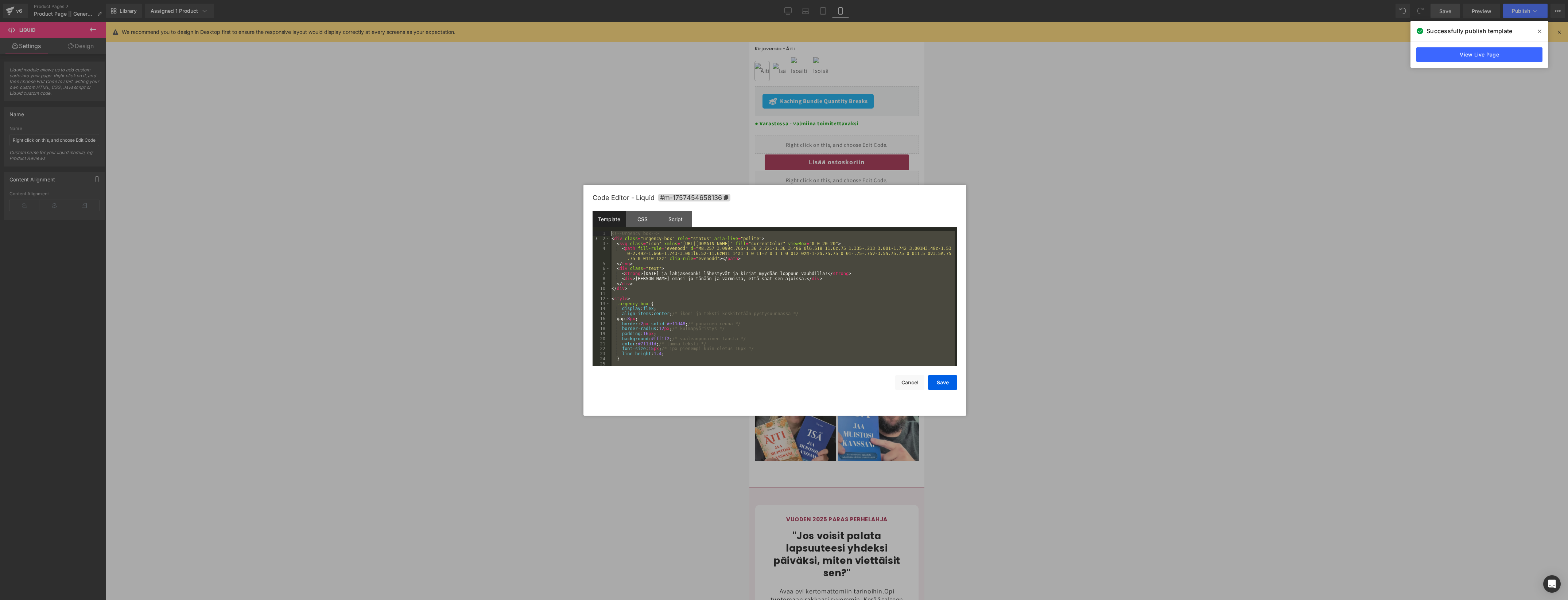
drag, startPoint x: 662, startPoint y: 360, endPoint x: 594, endPoint y: 88, distance: 280.4
click at [592, 88] on body "Liquid You are previewing how the will restyle your page. You can not edit Elem…" at bounding box center [784, 300] width 1568 height 600
click at [919, 384] on button "Cancel" at bounding box center [909, 382] width 29 height 14
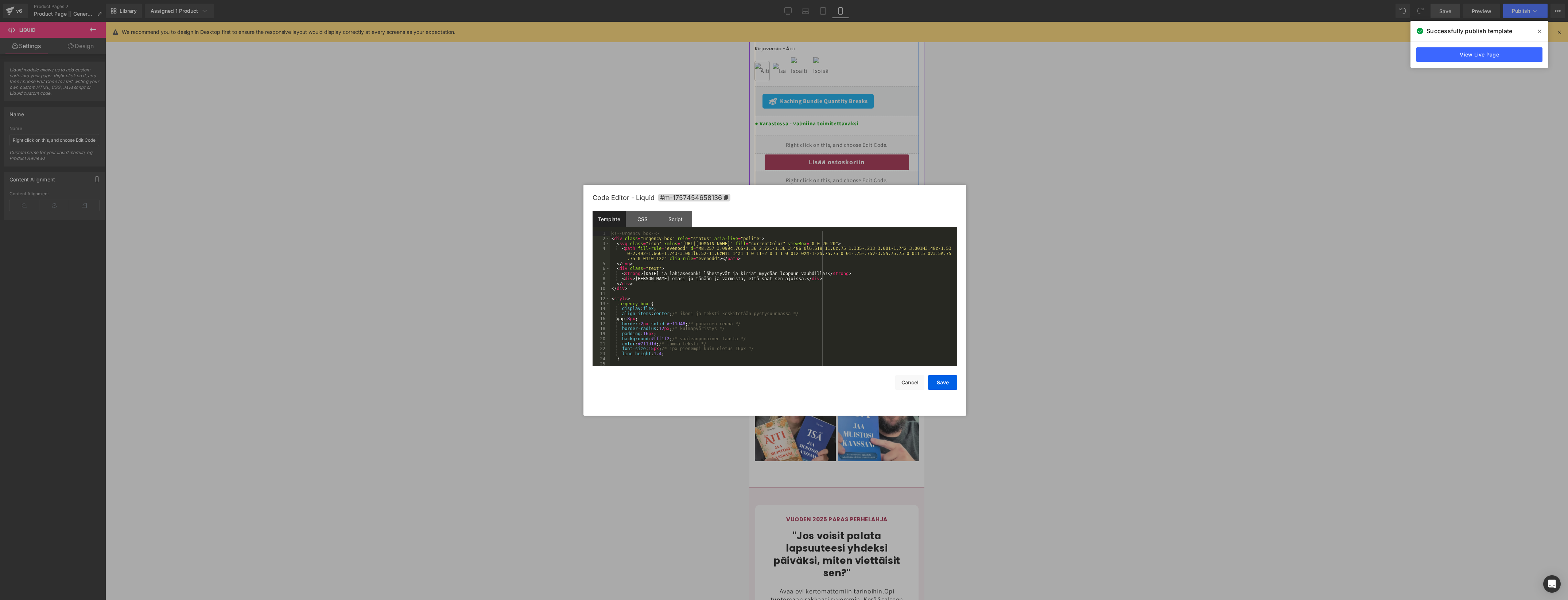
click at [848, 218] on div "Liquid" at bounding box center [836, 221] width 164 height 18
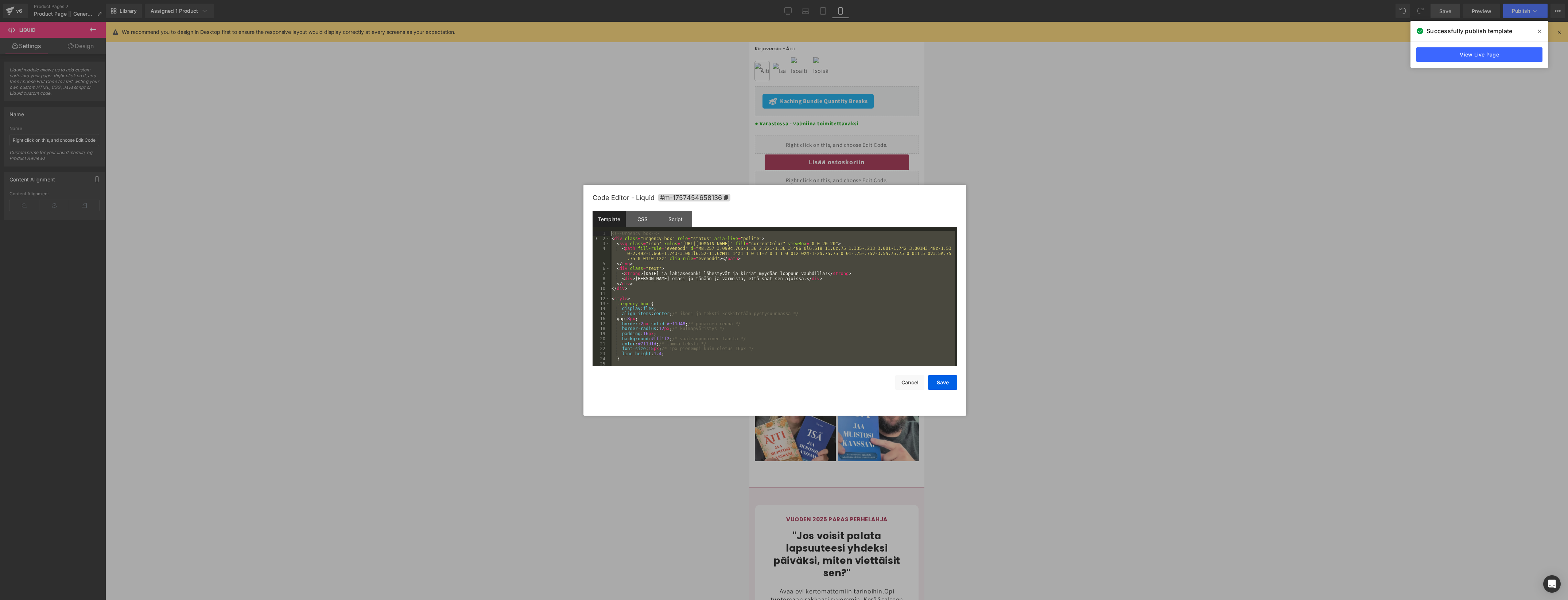
drag, startPoint x: 649, startPoint y: 357, endPoint x: 596, endPoint y: 126, distance: 237.0
click at [595, 127] on body "Liquid You are previewing how the will restyle your page. You can not edit Elem…" at bounding box center [784, 300] width 1568 height 600
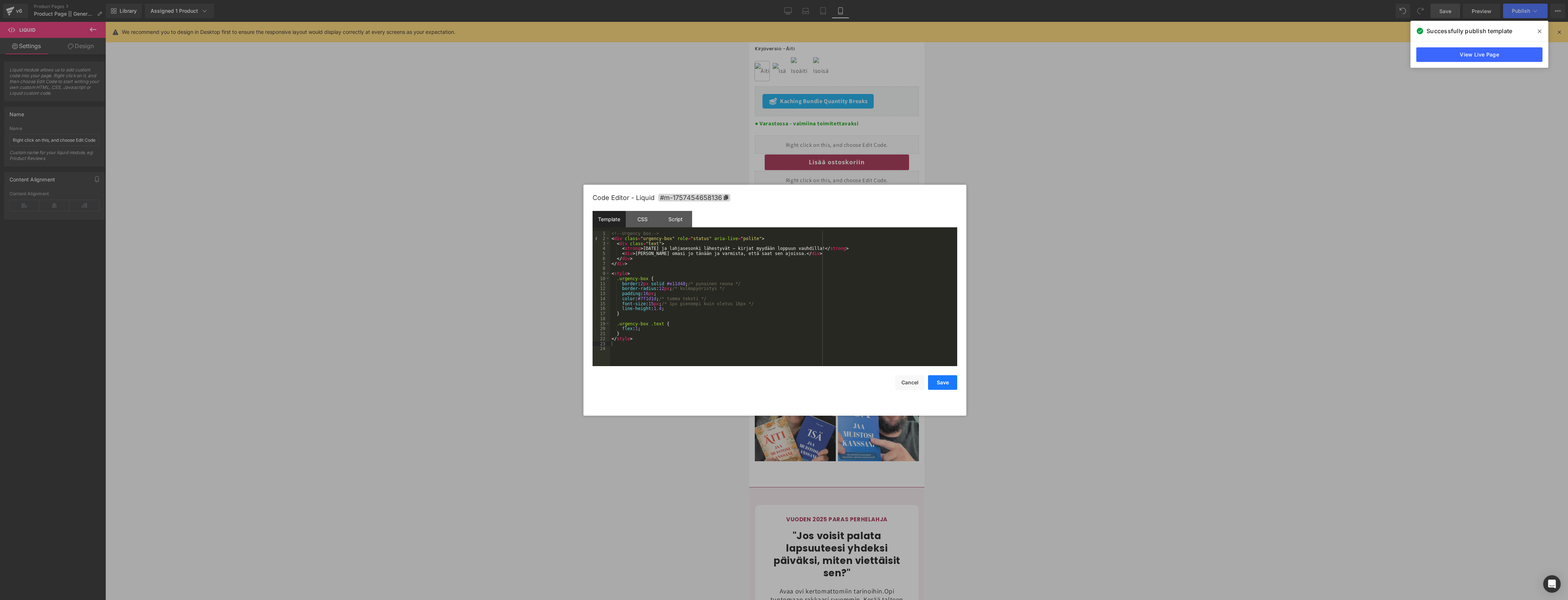
click at [943, 381] on button "Save" at bounding box center [942, 382] width 29 height 14
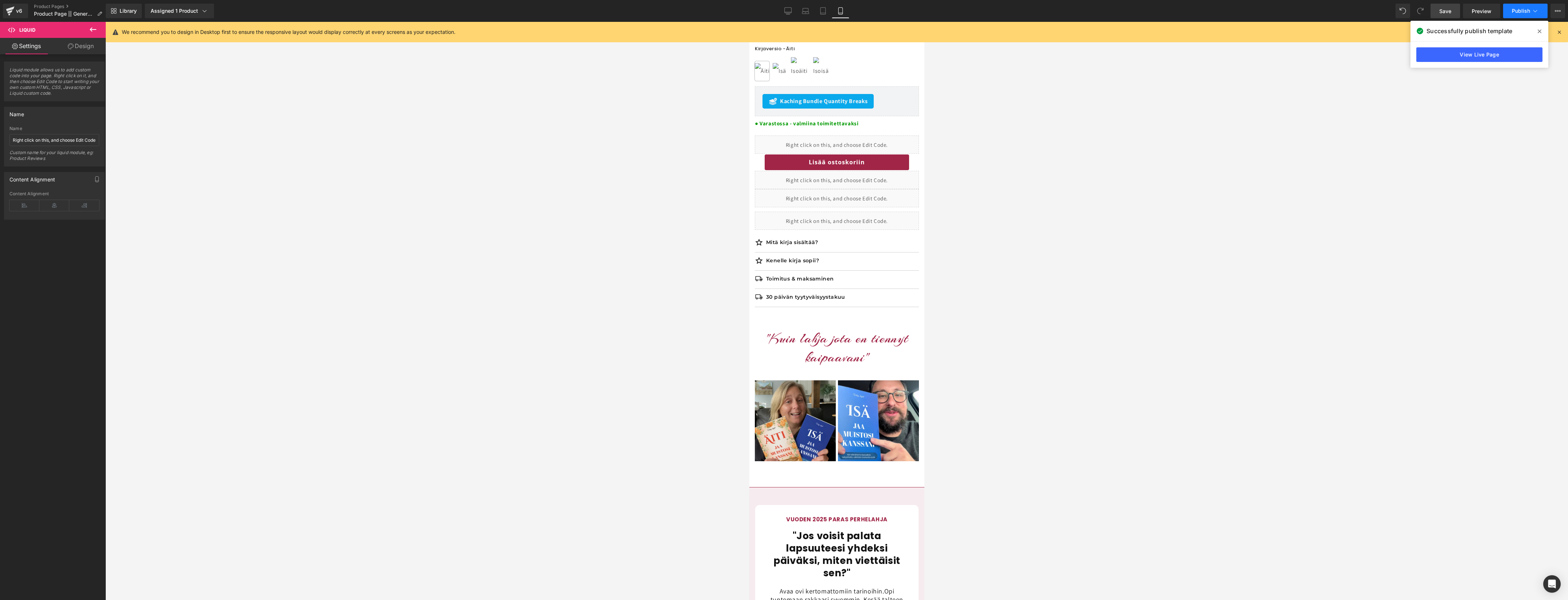
click at [1522, 11] on span "Publish" at bounding box center [1521, 11] width 18 height 6
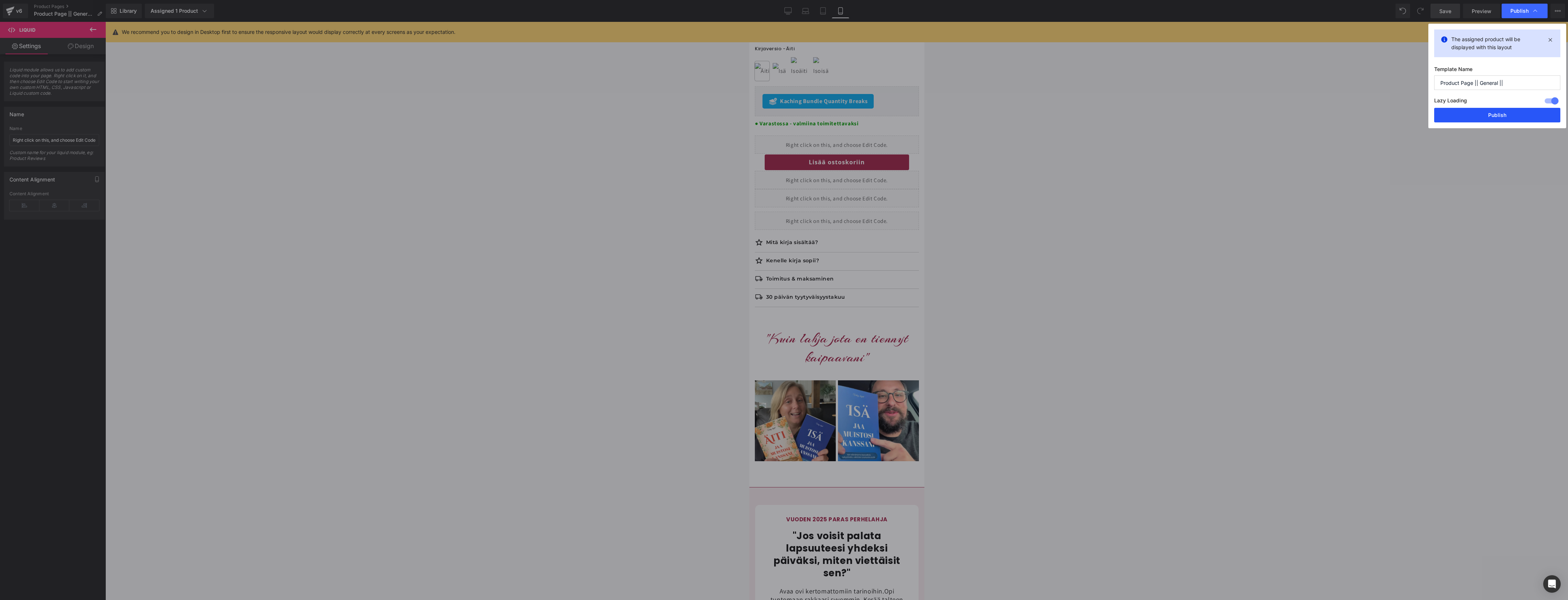
click at [1466, 115] on button "Publish" at bounding box center [1497, 115] width 126 height 14
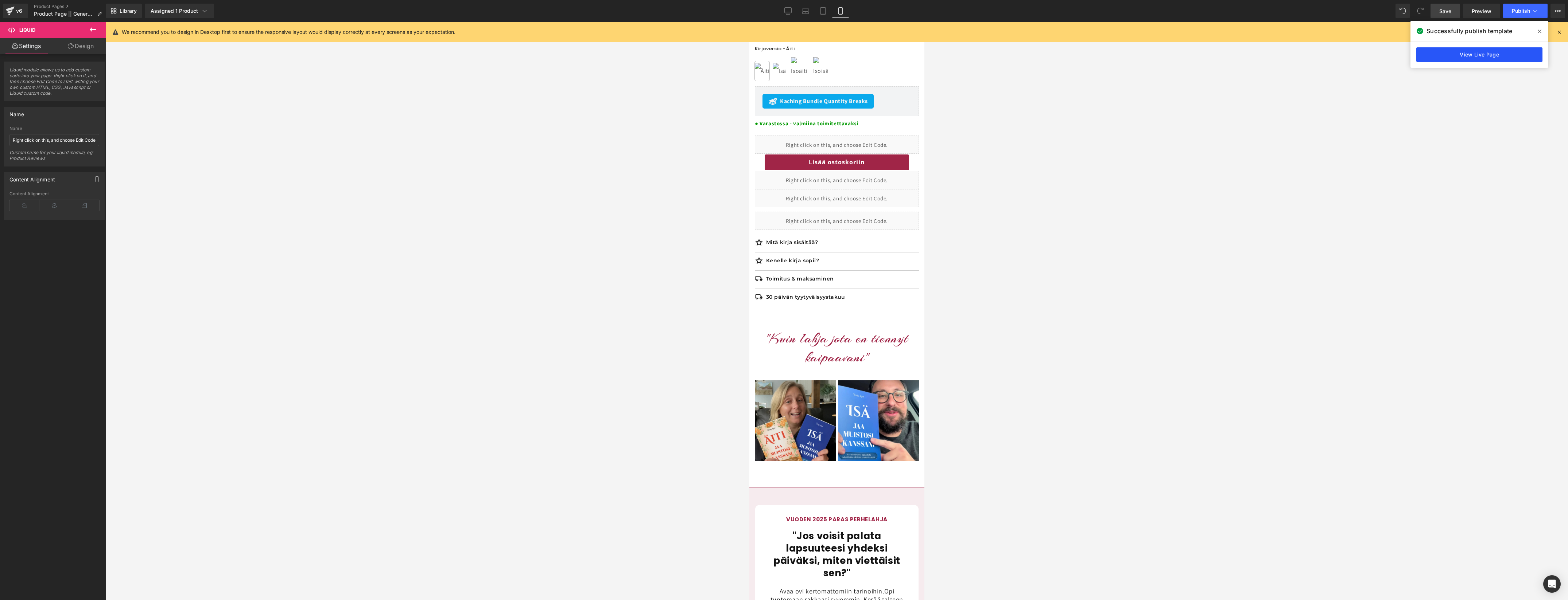
click at [1474, 55] on link "View Live Page" at bounding box center [1479, 54] width 126 height 14
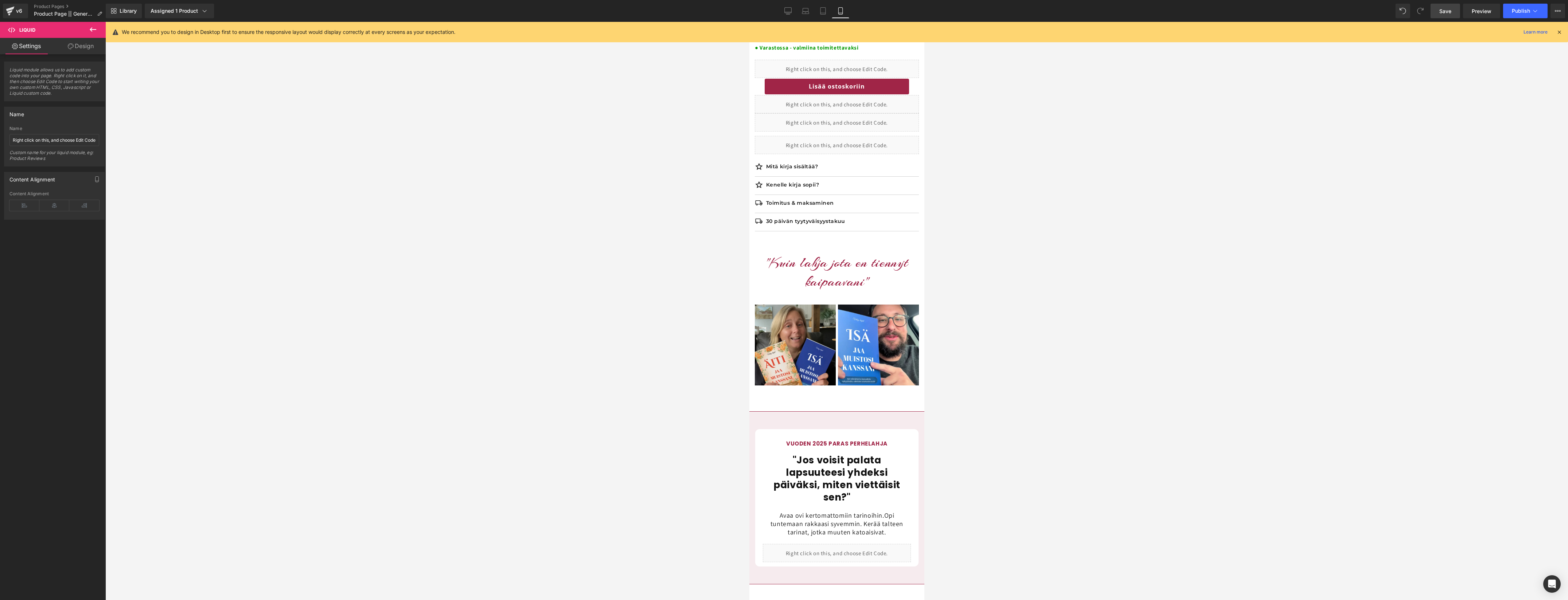
scroll to position [476, 0]
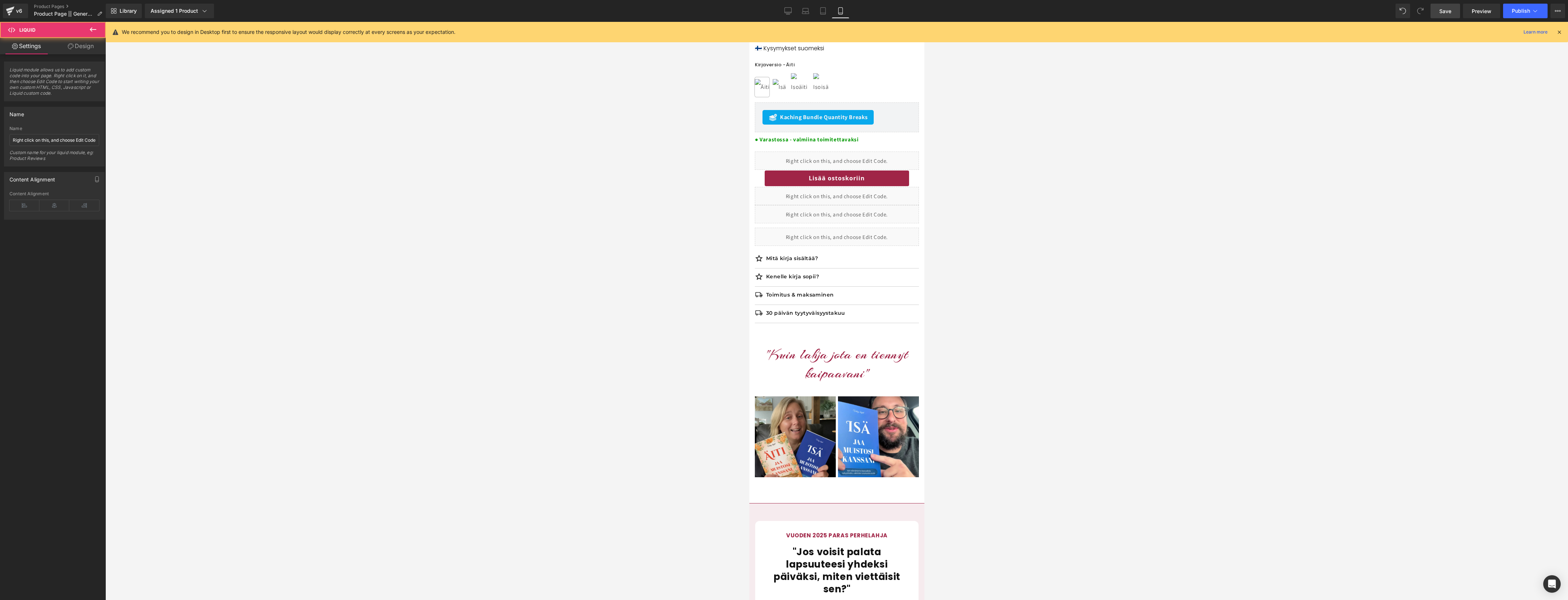
click at [836, 237] on div "Liquid" at bounding box center [836, 237] width 164 height 18
click at [844, 236] on div "Liquid" at bounding box center [836, 237] width 164 height 18
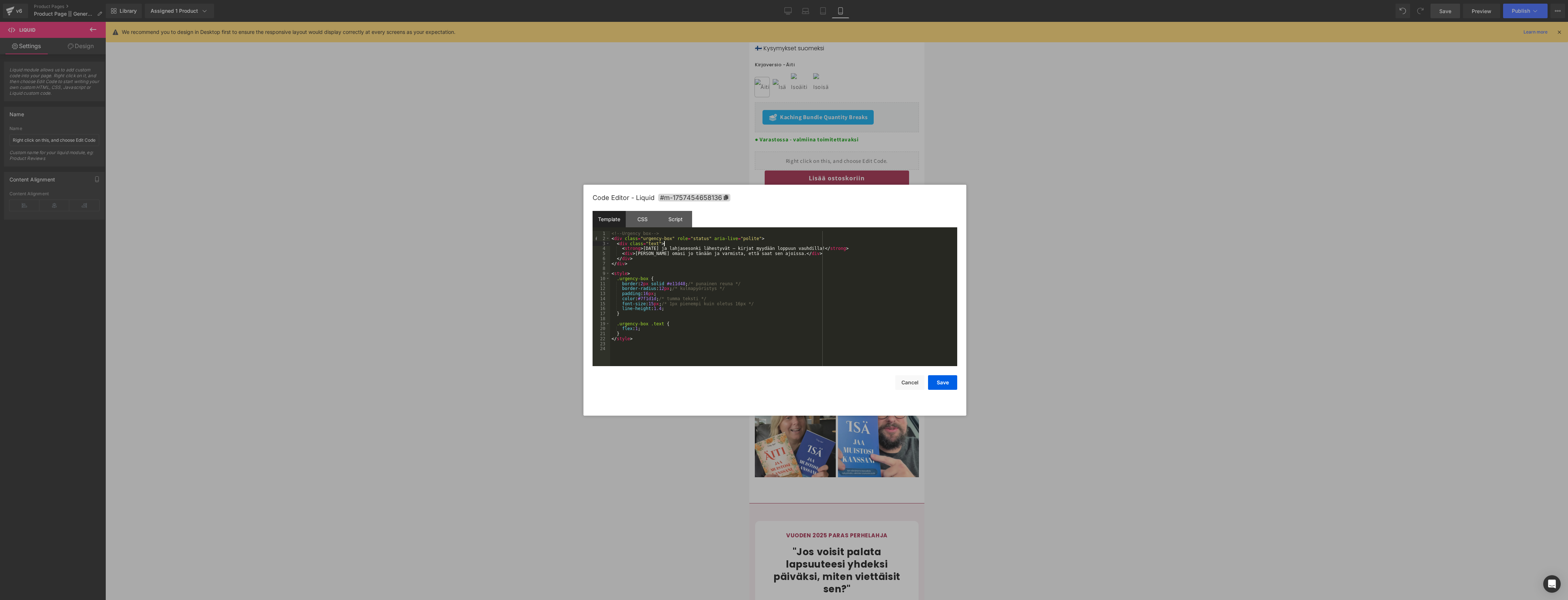
click at [744, 246] on div "<!-- Urgency box --> < div class = "urgency-box" role = "status" aria-live = "p…" at bounding box center [783, 303] width 347 height 145
click at [745, 249] on div "<!-- Urgency box --> < div class = "urgency-box" role = "status" aria-live = "p…" at bounding box center [783, 303] width 347 height 145
drag, startPoint x: 809, startPoint y: 247, endPoint x: 835, endPoint y: 248, distance: 26.0
click at [835, 248] on div "<!-- Urgency box --> < div class = "urgency-box" role = "status" aria-live = "p…" at bounding box center [783, 303] width 347 height 145
click at [950, 383] on button "Save" at bounding box center [942, 382] width 29 height 14
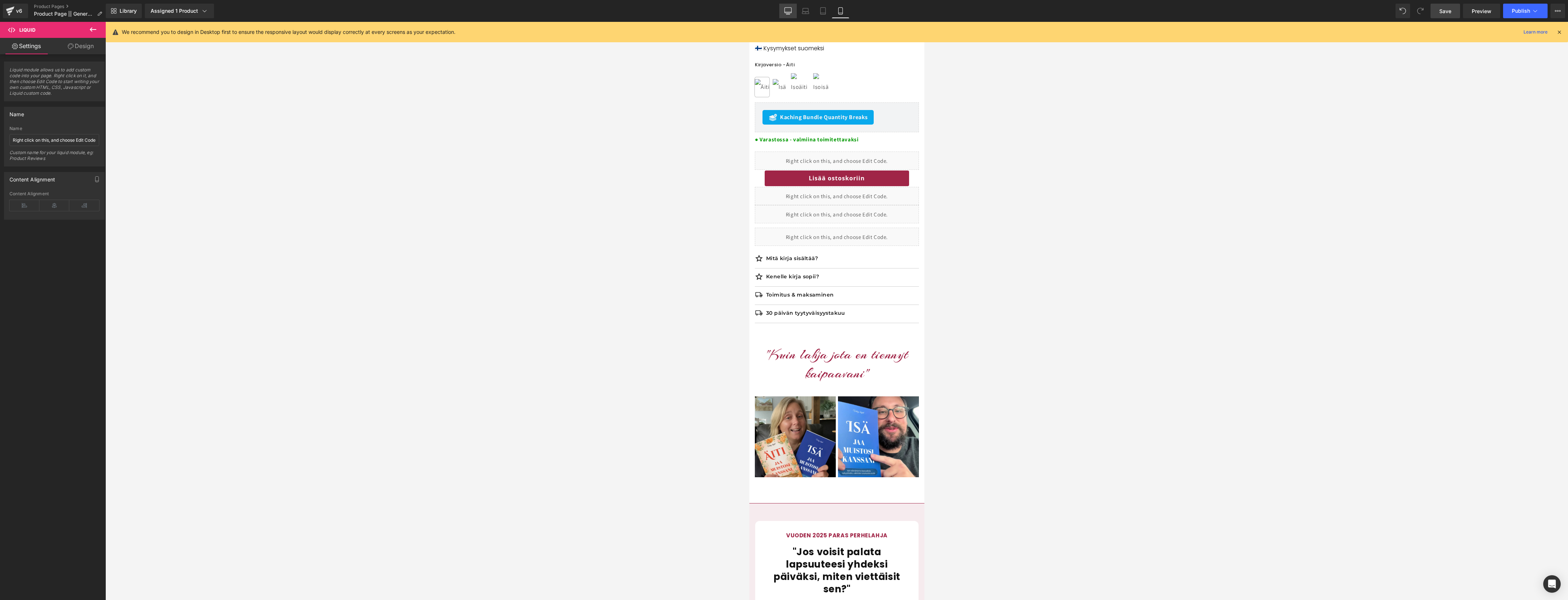
drag, startPoint x: 788, startPoint y: 12, endPoint x: 790, endPoint y: 16, distance: 4.5
click at [788, 12] on icon at bounding box center [788, 11] width 7 height 7
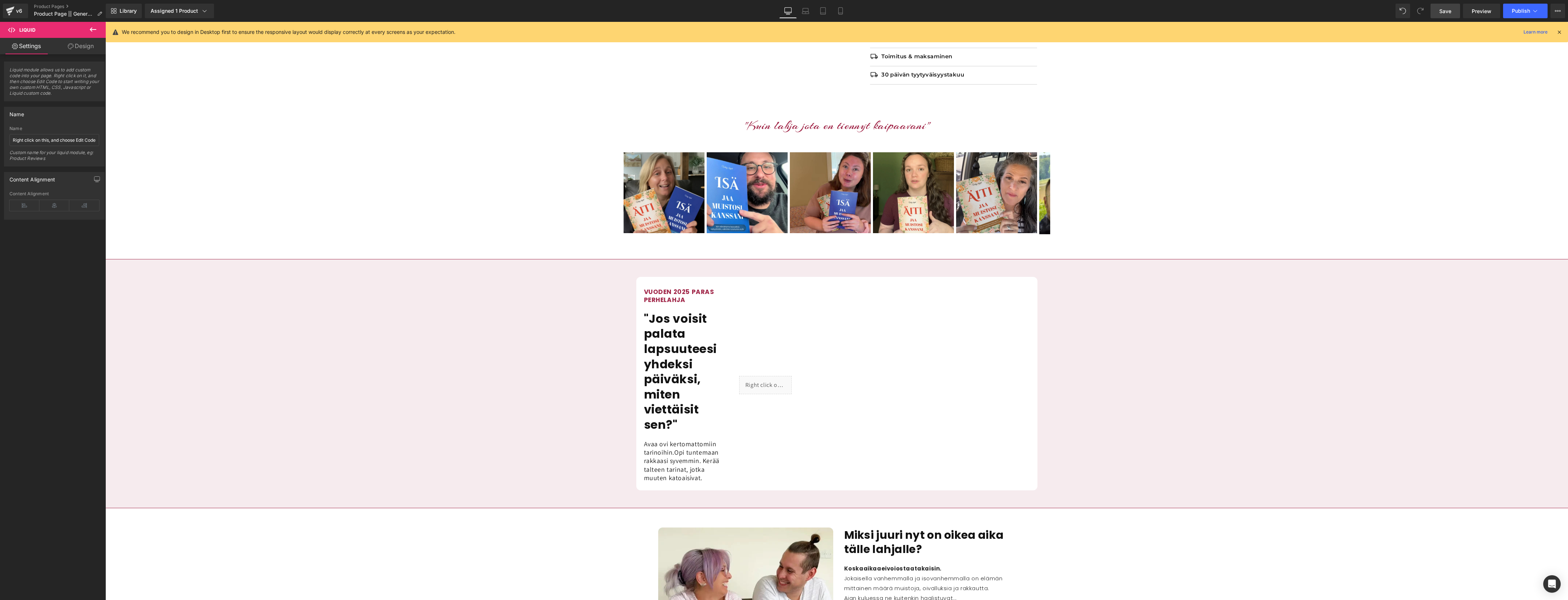
scroll to position [228, 0]
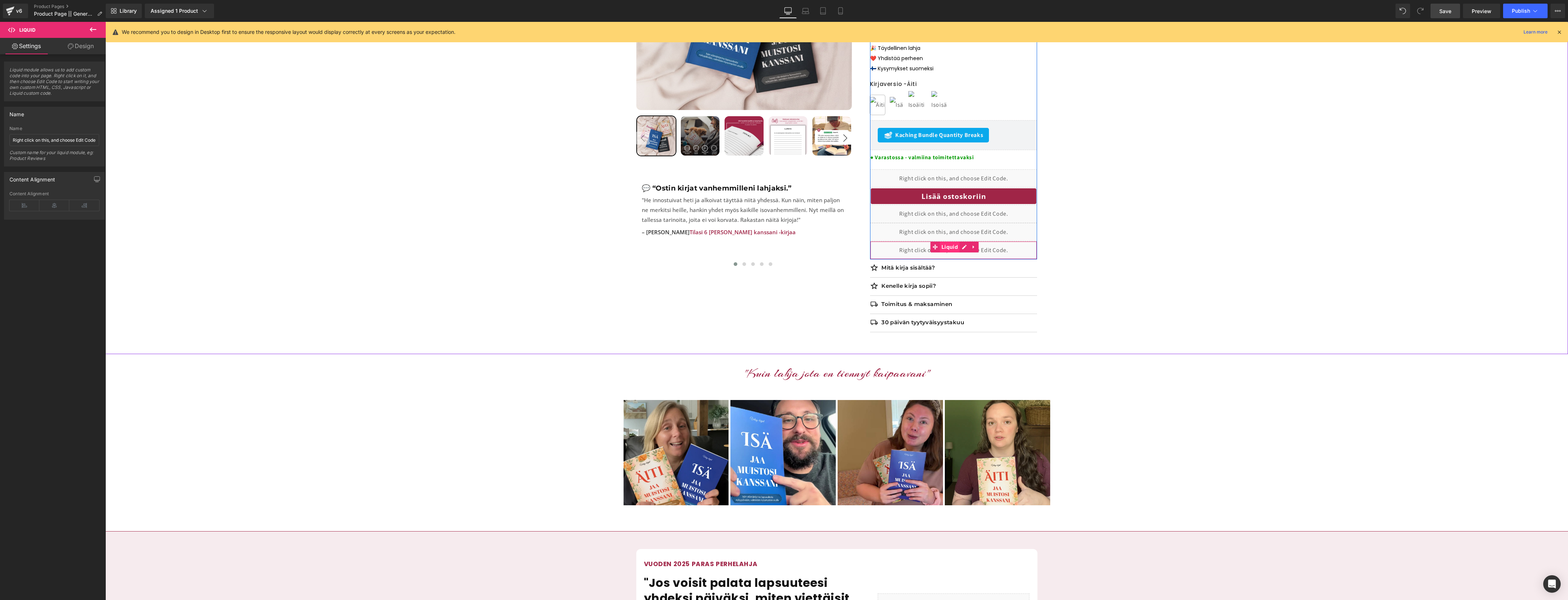
click at [948, 242] on span "Liquid" at bounding box center [950, 247] width 20 height 11
click at [87, 51] on link "Design" at bounding box center [80, 46] width 53 height 16
click at [52, 92] on div "Spacing" at bounding box center [54, 88] width 100 height 13
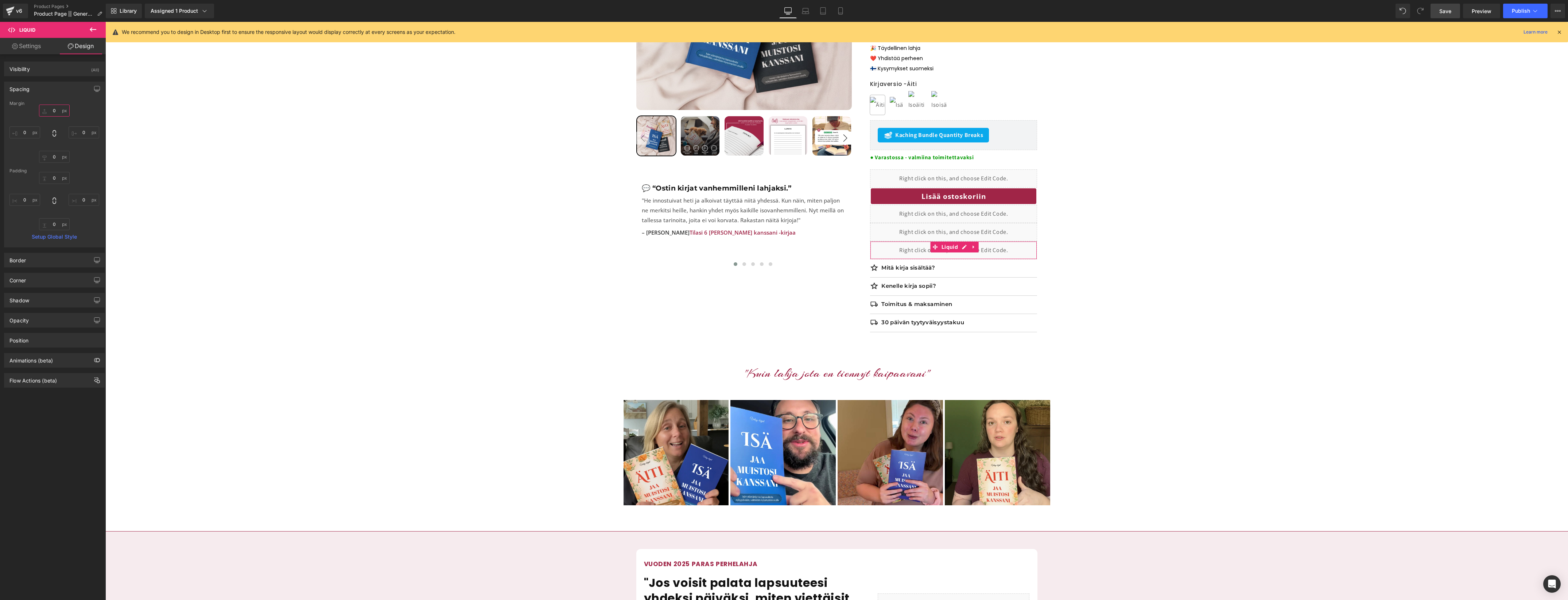
click at [56, 114] on input "0" at bounding box center [54, 111] width 31 height 12
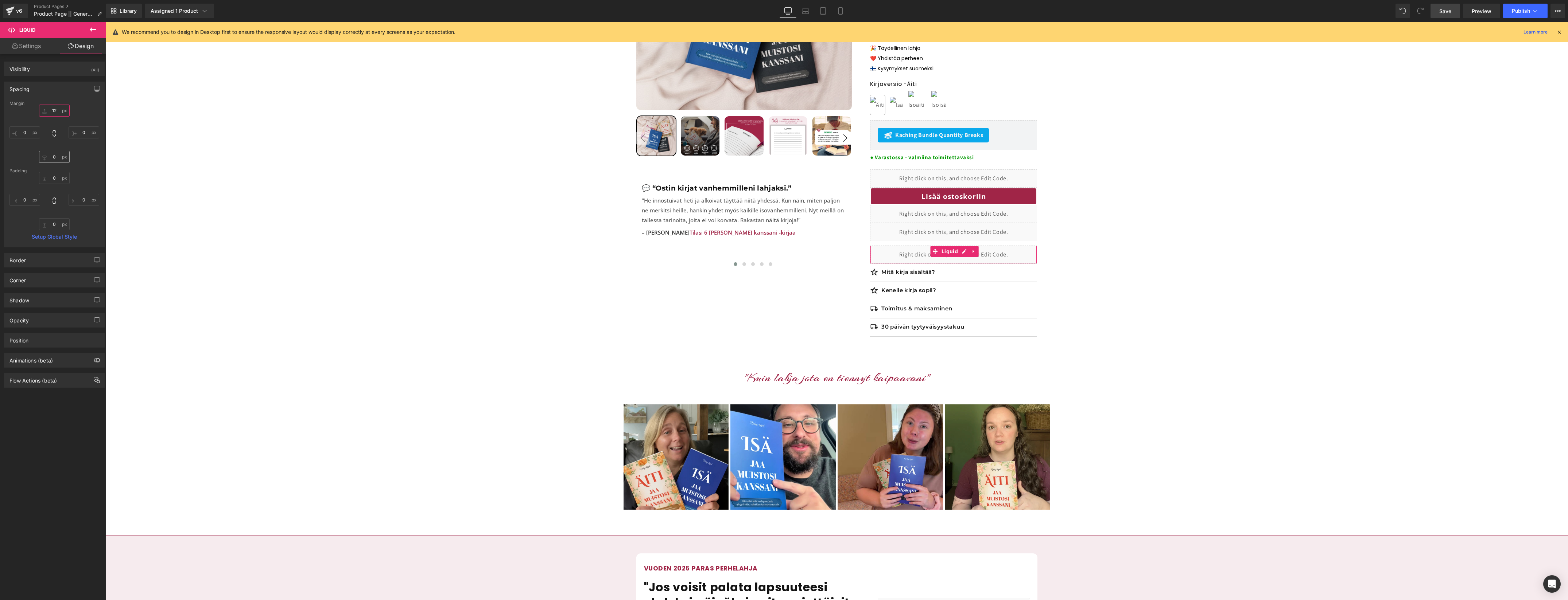
type input "12"
click at [55, 158] on input "0" at bounding box center [54, 157] width 31 height 12
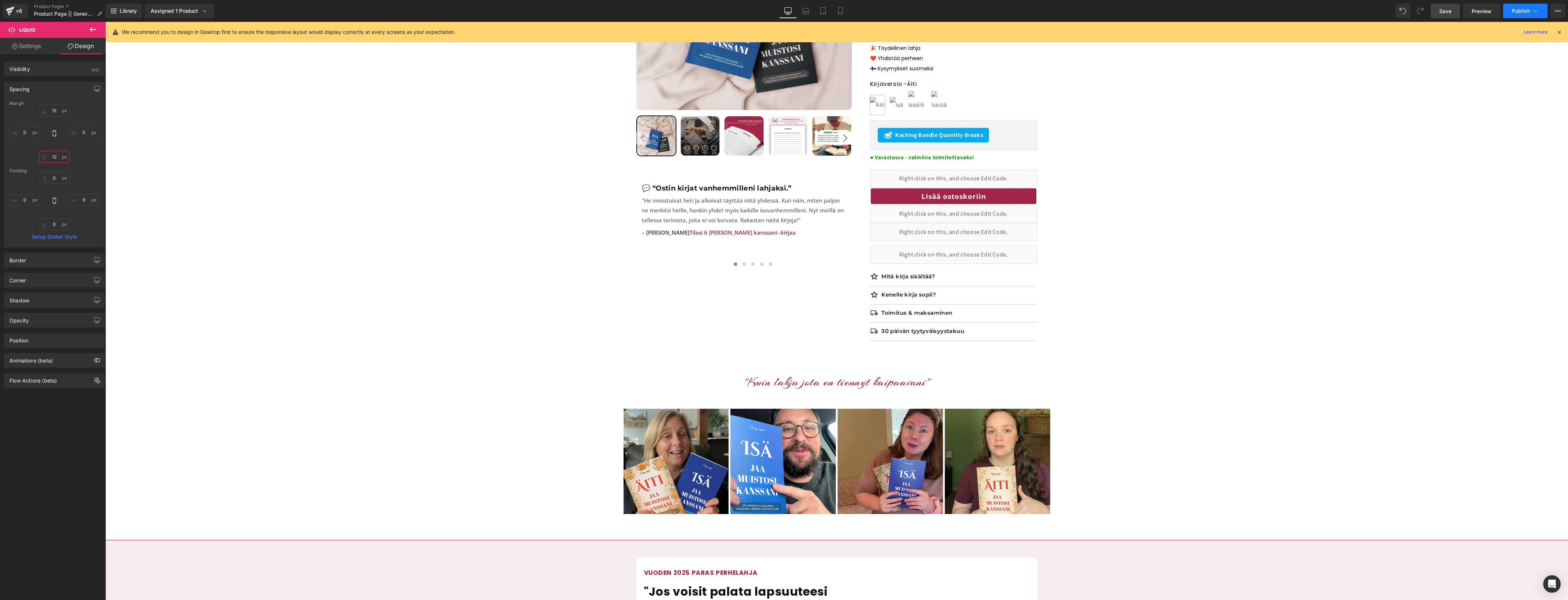
type input "12"
click at [1515, 10] on span "Publish" at bounding box center [1521, 11] width 18 height 6
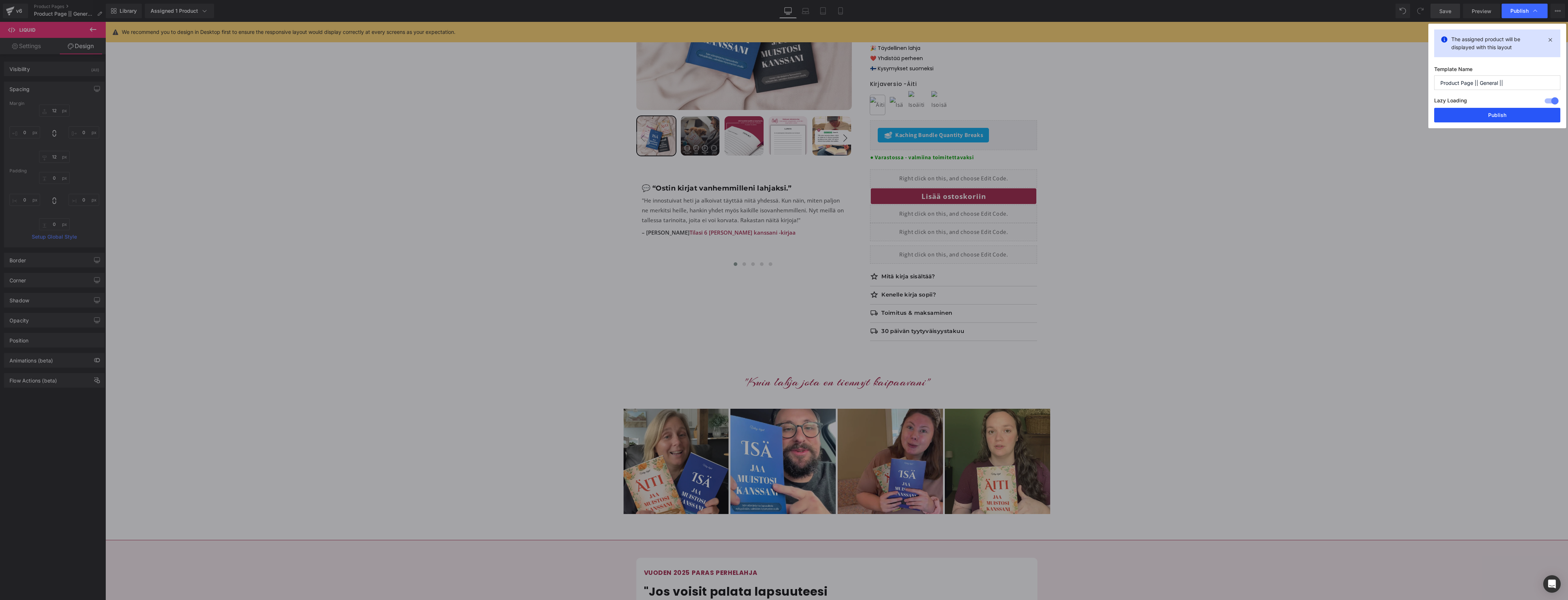
drag, startPoint x: 1486, startPoint y: 118, endPoint x: 1461, endPoint y: 1, distance: 119.6
click at [1486, 118] on button "Publish" at bounding box center [1497, 115] width 126 height 14
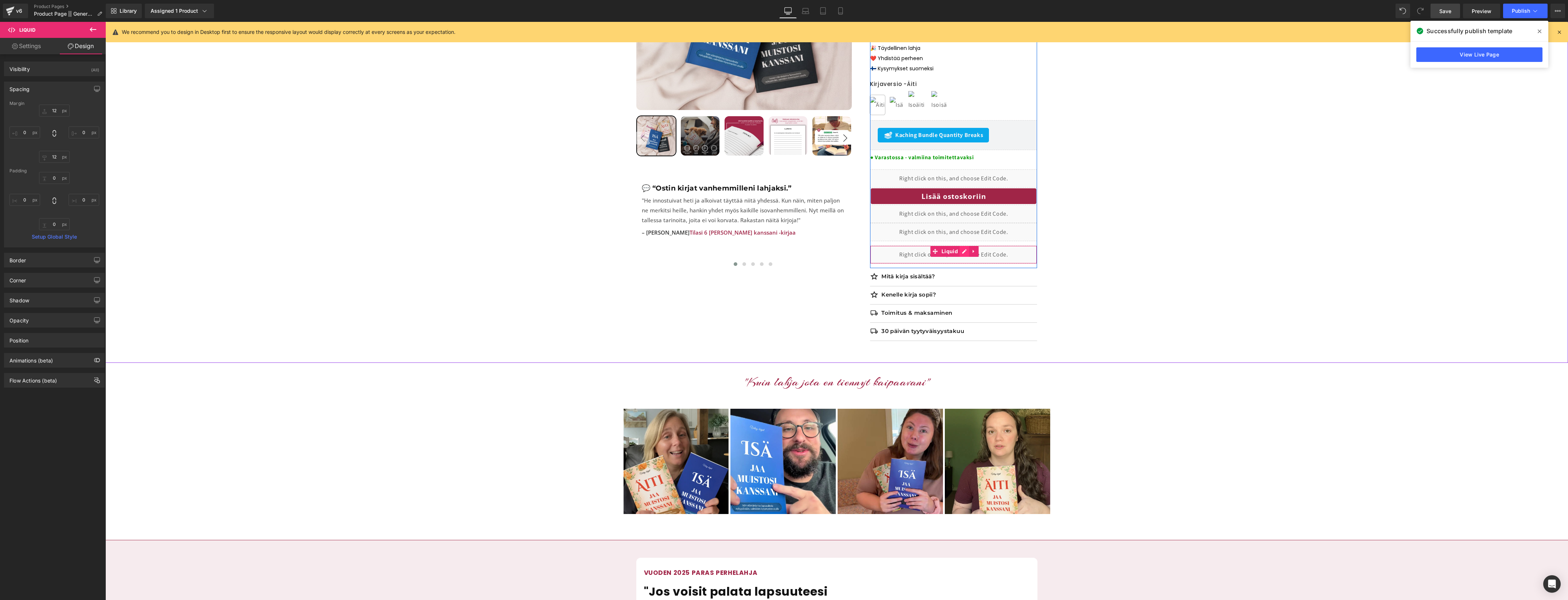
click at [965, 246] on div "Liquid" at bounding box center [953, 255] width 167 height 18
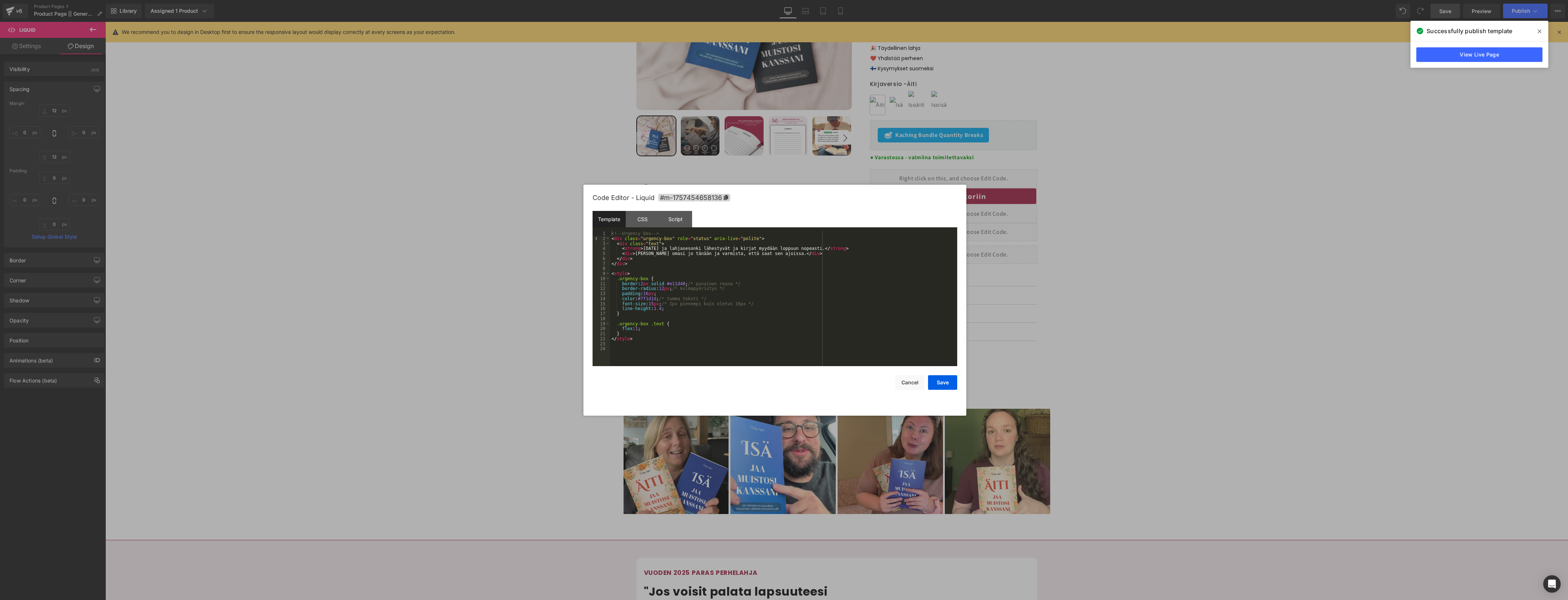
click at [708, 279] on div "<!-- Urgency box --> < div class = "urgency-box" role = "status" aria-live = "p…" at bounding box center [783, 303] width 347 height 145
click at [905, 387] on button "Cancel" at bounding box center [909, 382] width 29 height 14
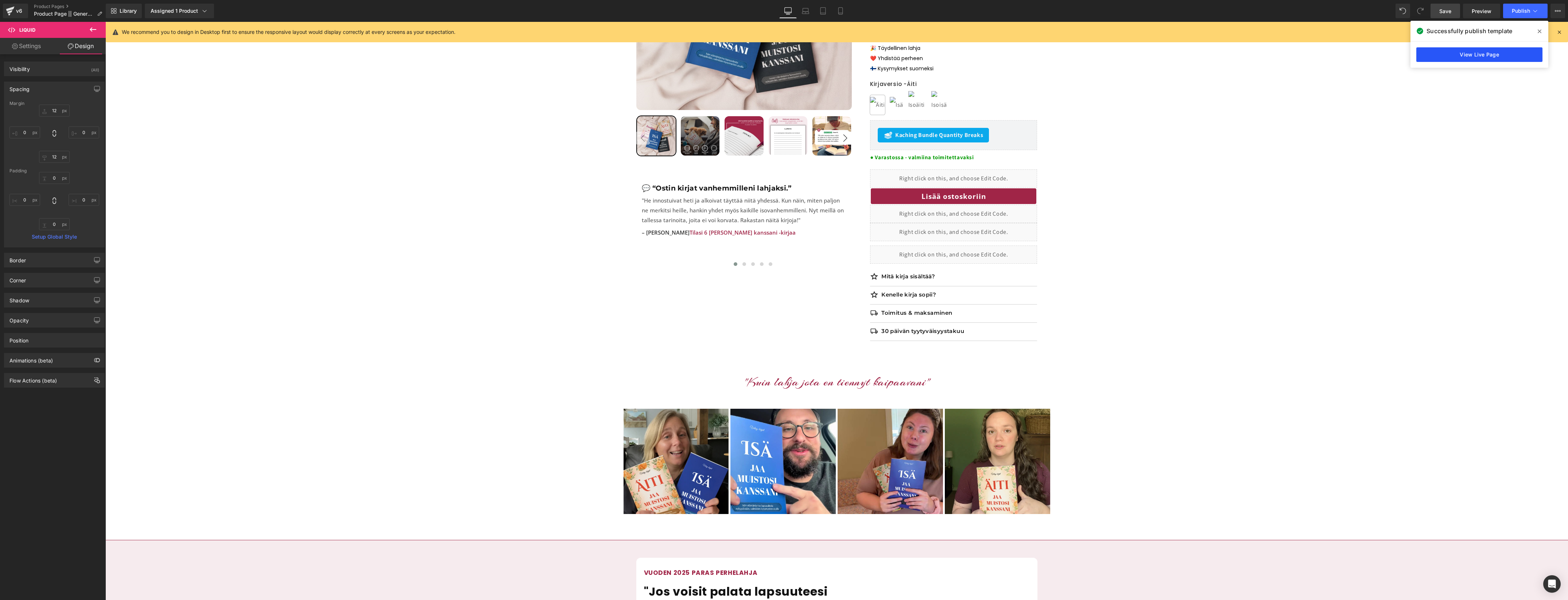
click at [1464, 53] on link "View Live Page" at bounding box center [1479, 54] width 126 height 14
click at [965, 246] on div "Liquid" at bounding box center [953, 255] width 167 height 18
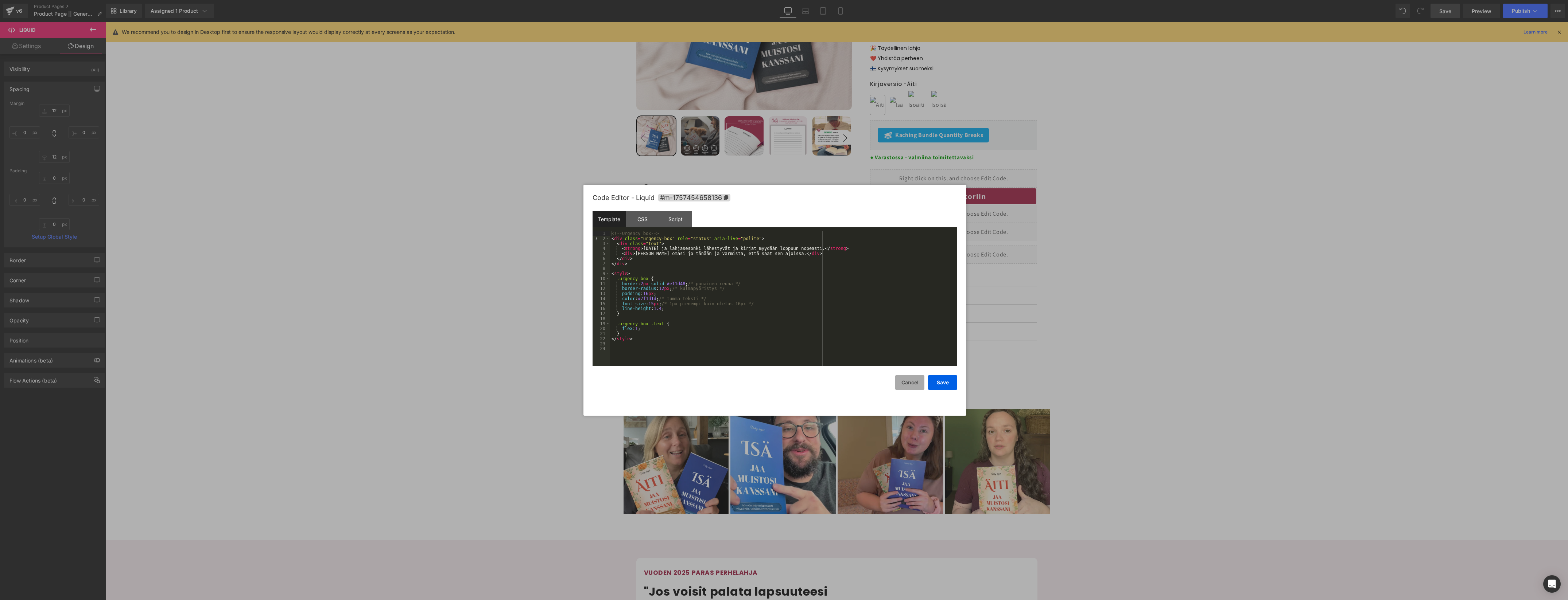
click at [914, 384] on button "Cancel" at bounding box center [909, 382] width 29 height 14
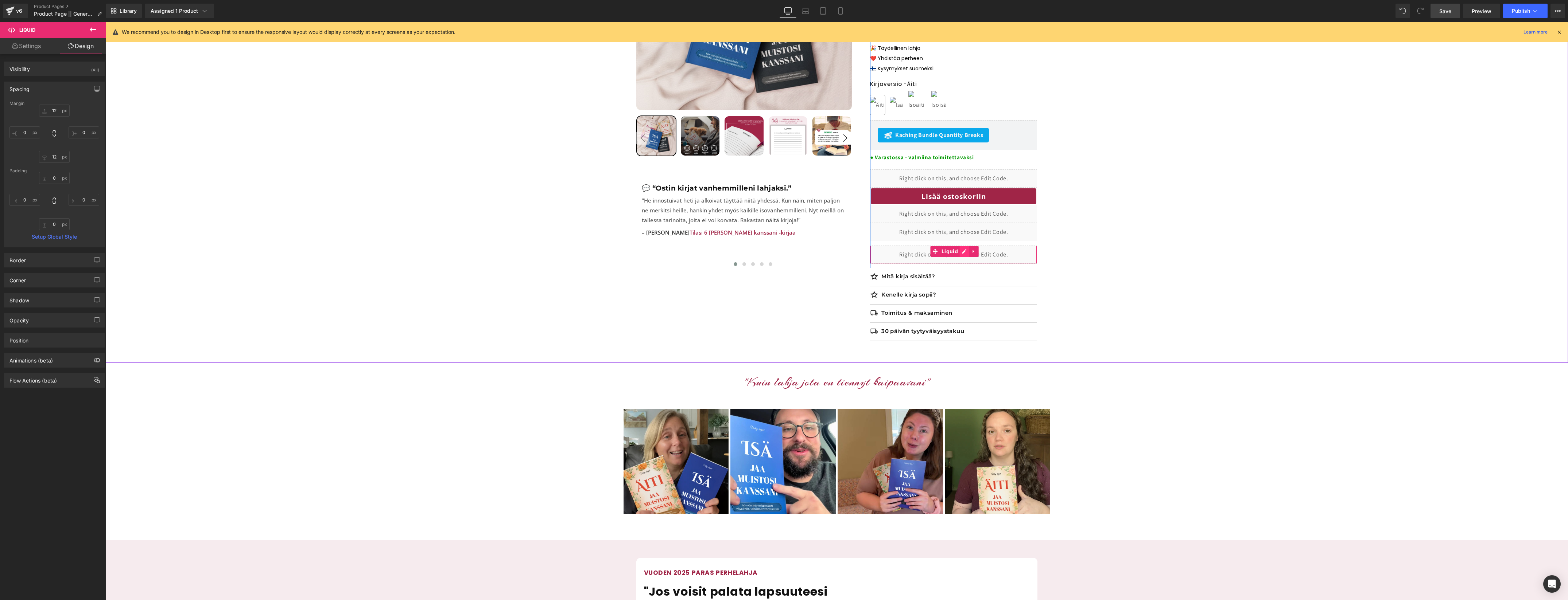
click at [968, 246] on div "Liquid" at bounding box center [953, 255] width 167 height 18
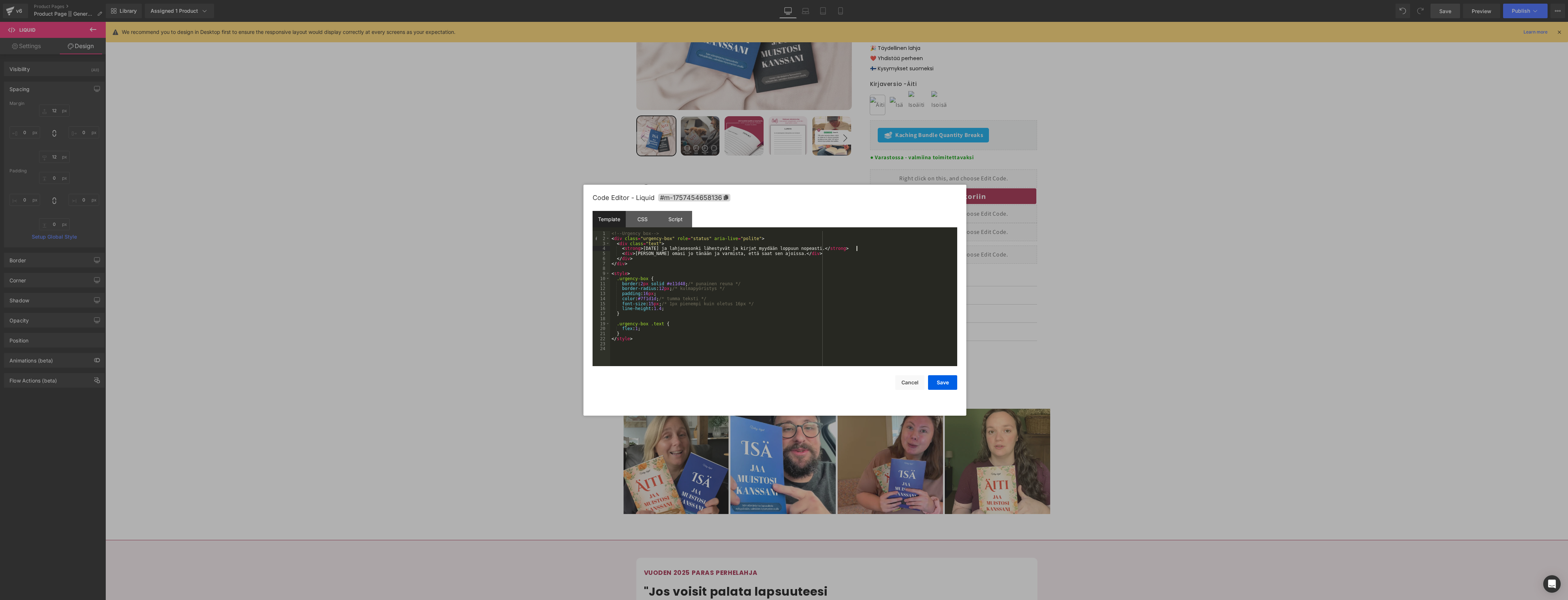
click at [863, 251] on div "<!-- Urgency box --> < div class = "urgency-box" role = "status" aria-live = "p…" at bounding box center [783, 303] width 347 height 145
click at [950, 381] on button "Save" at bounding box center [942, 382] width 29 height 14
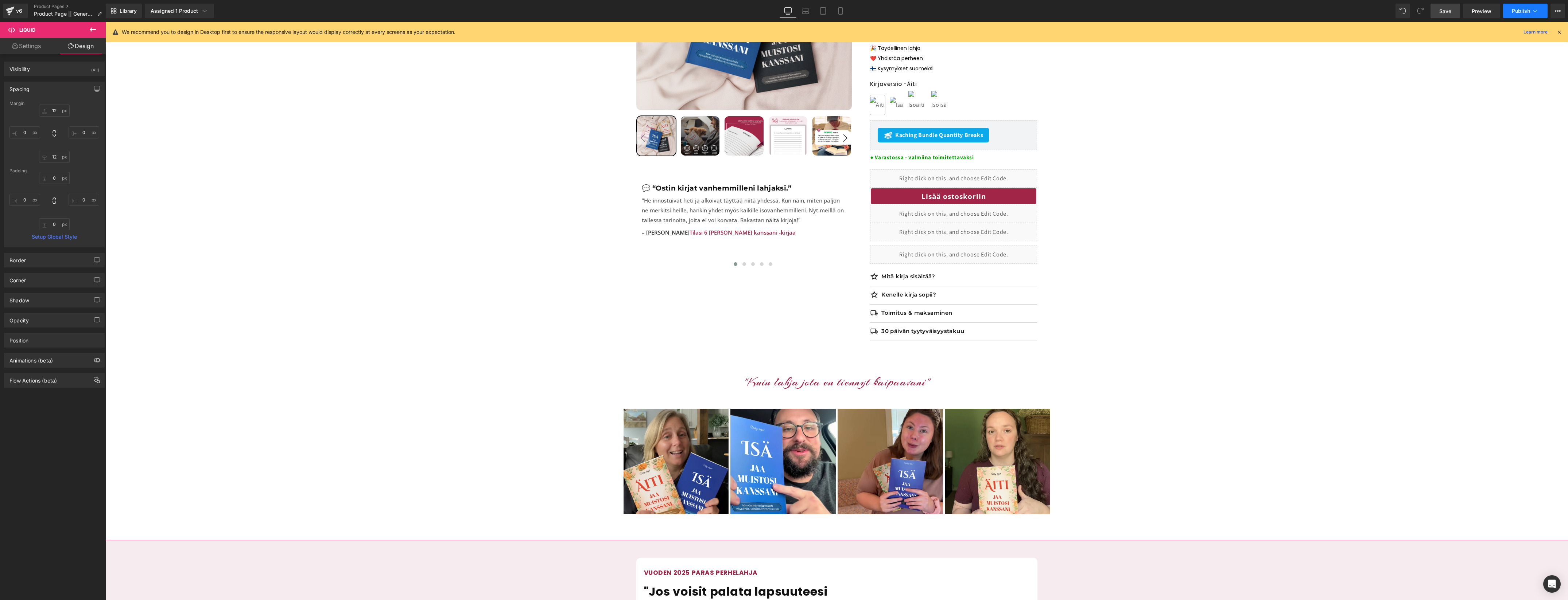
click at [1508, 13] on button "Publish" at bounding box center [1525, 10] width 44 height 14
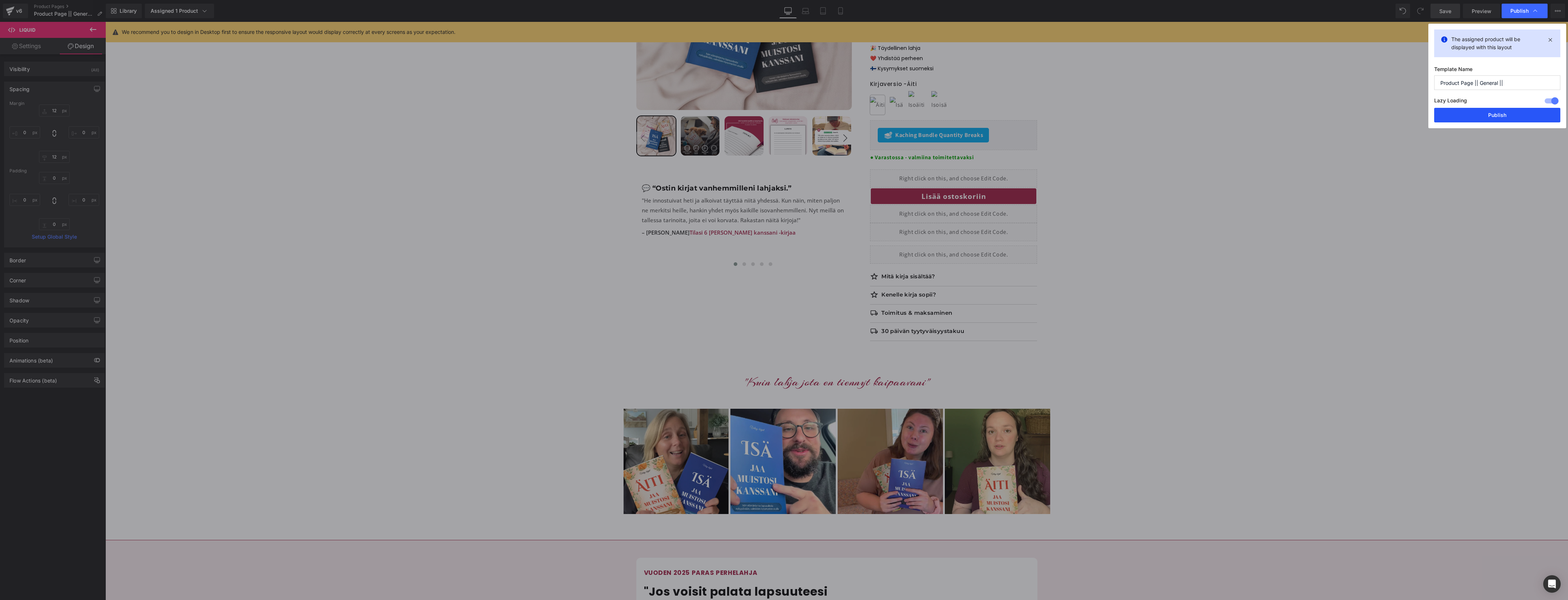
click at [1492, 112] on button "Publish" at bounding box center [1497, 115] width 126 height 14
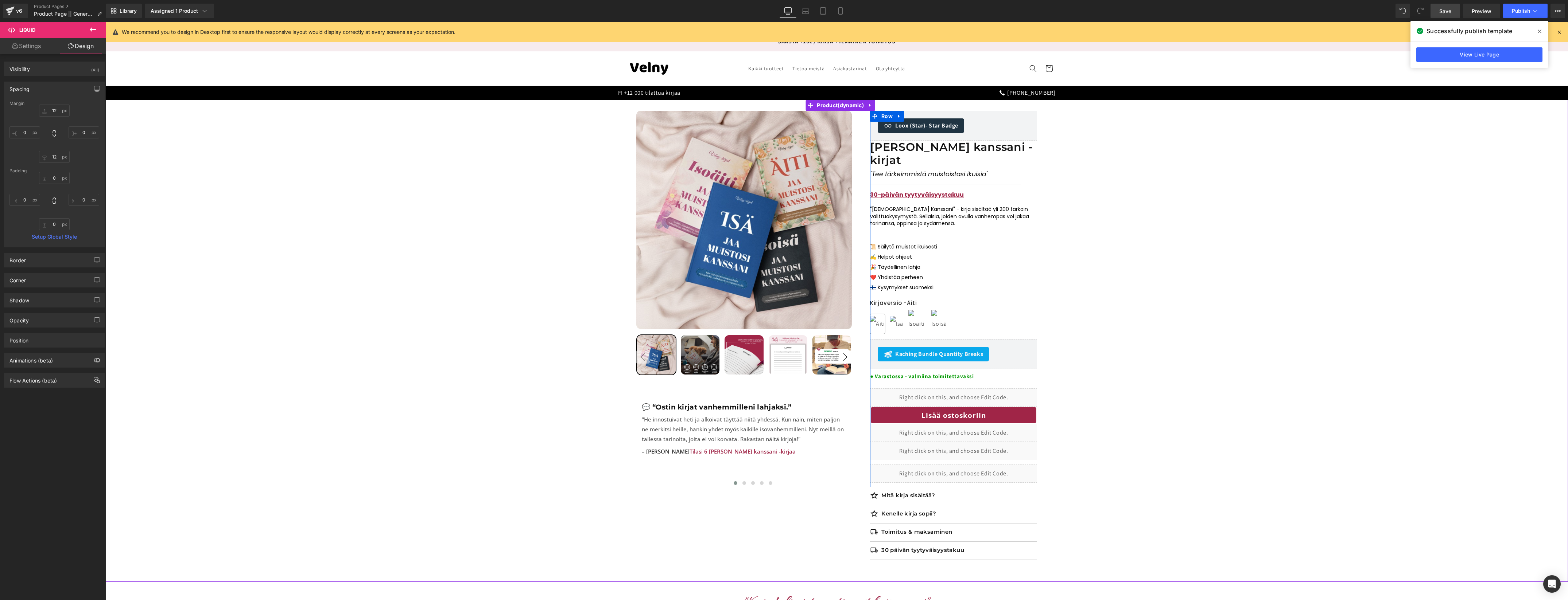
scroll to position [0, 0]
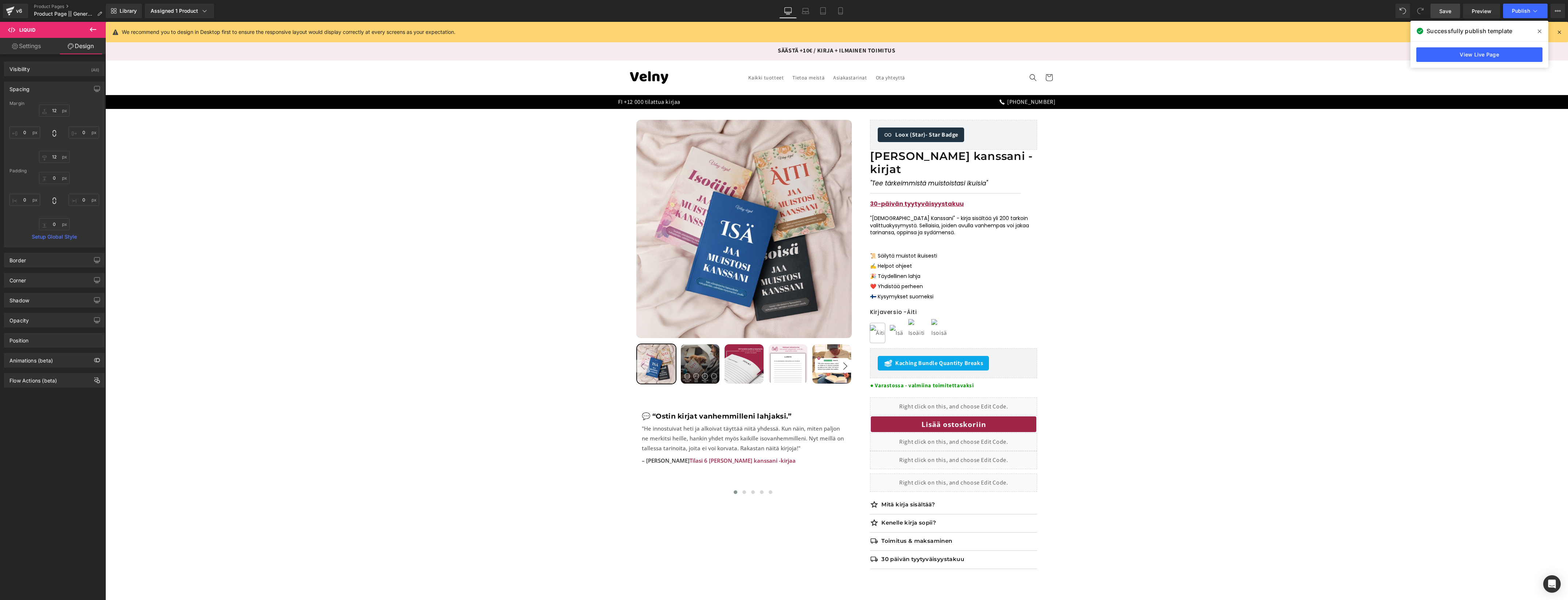
click at [840, 11] on icon at bounding box center [840, 11] width 7 height 7
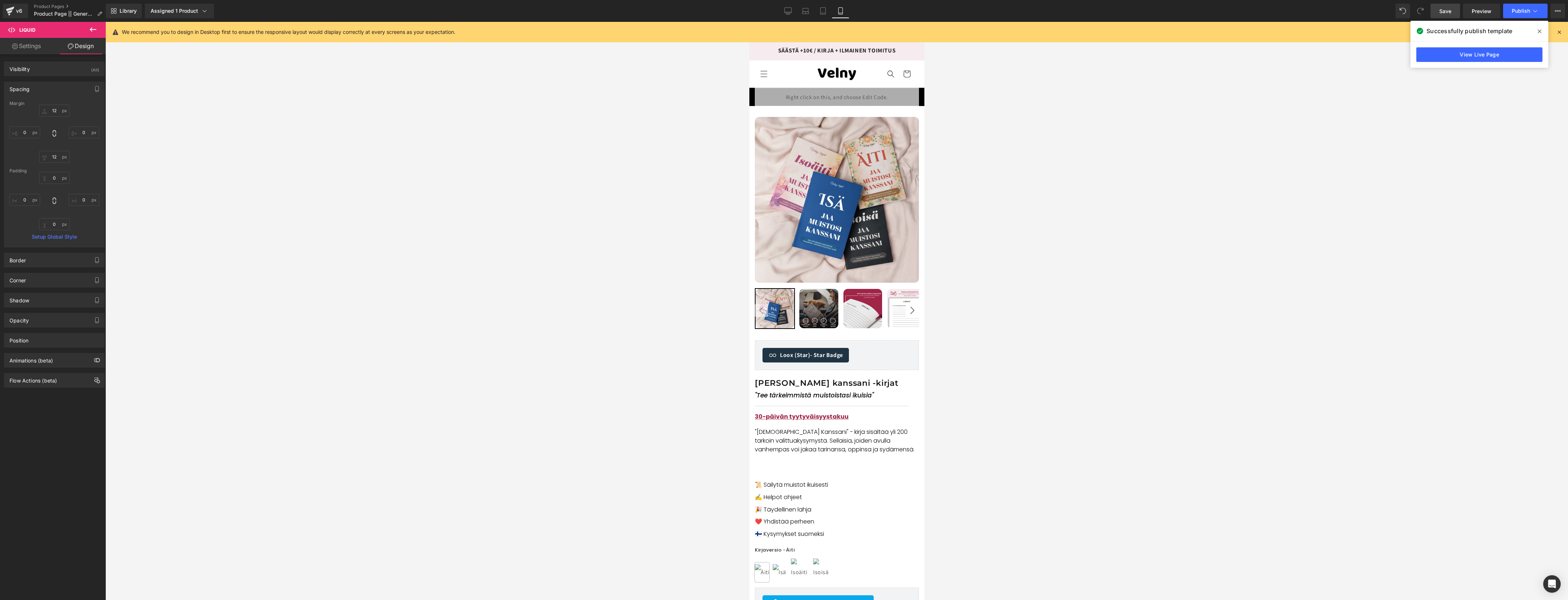
scroll to position [253, 0]
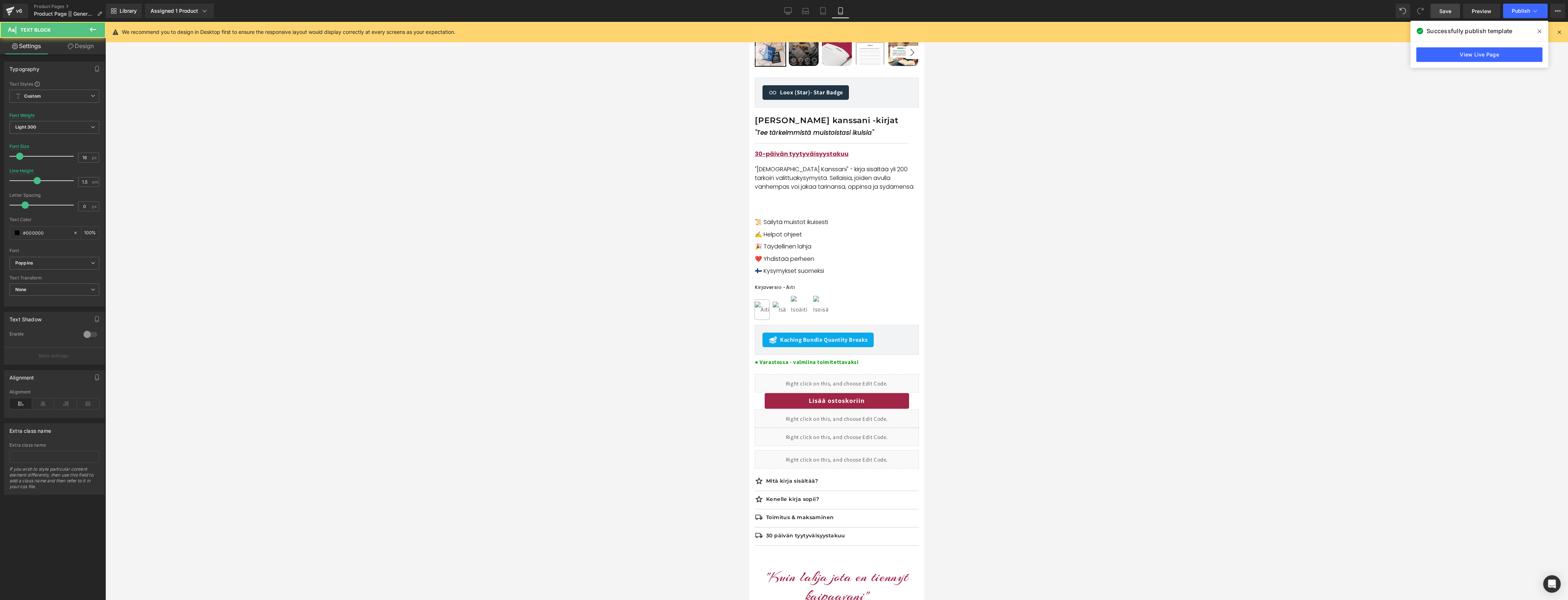
click at [815, 196] on p at bounding box center [836, 196] width 164 height 9
click at [815, 207] on p at bounding box center [836, 204] width 164 height 9
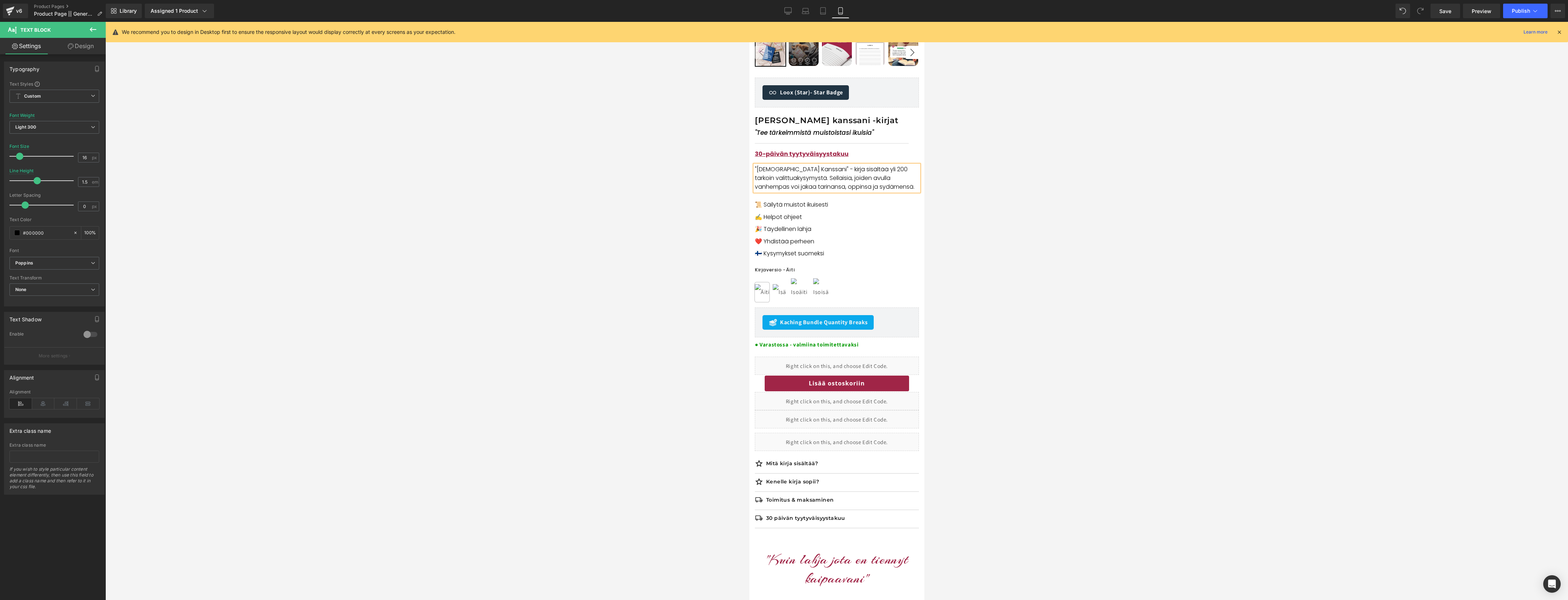
click at [1028, 213] on div at bounding box center [836, 311] width 1462 height 578
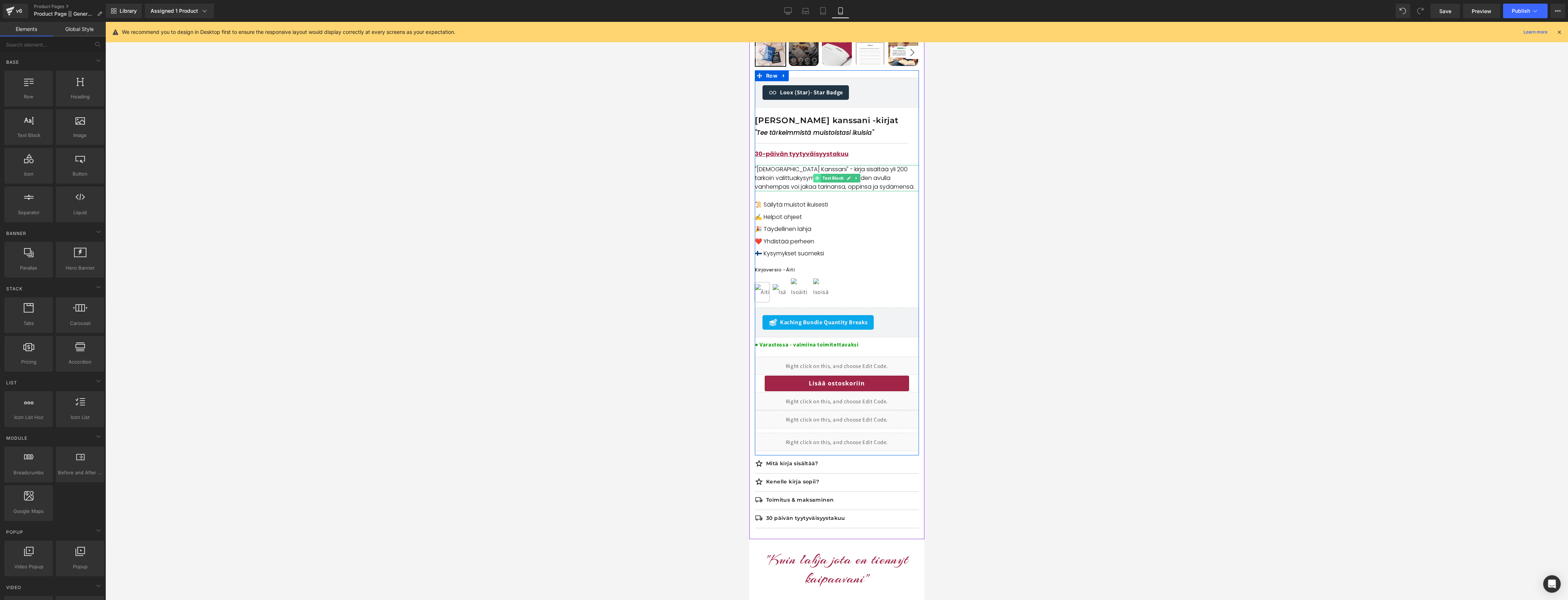
click at [815, 180] on icon at bounding box center [816, 178] width 4 height 4
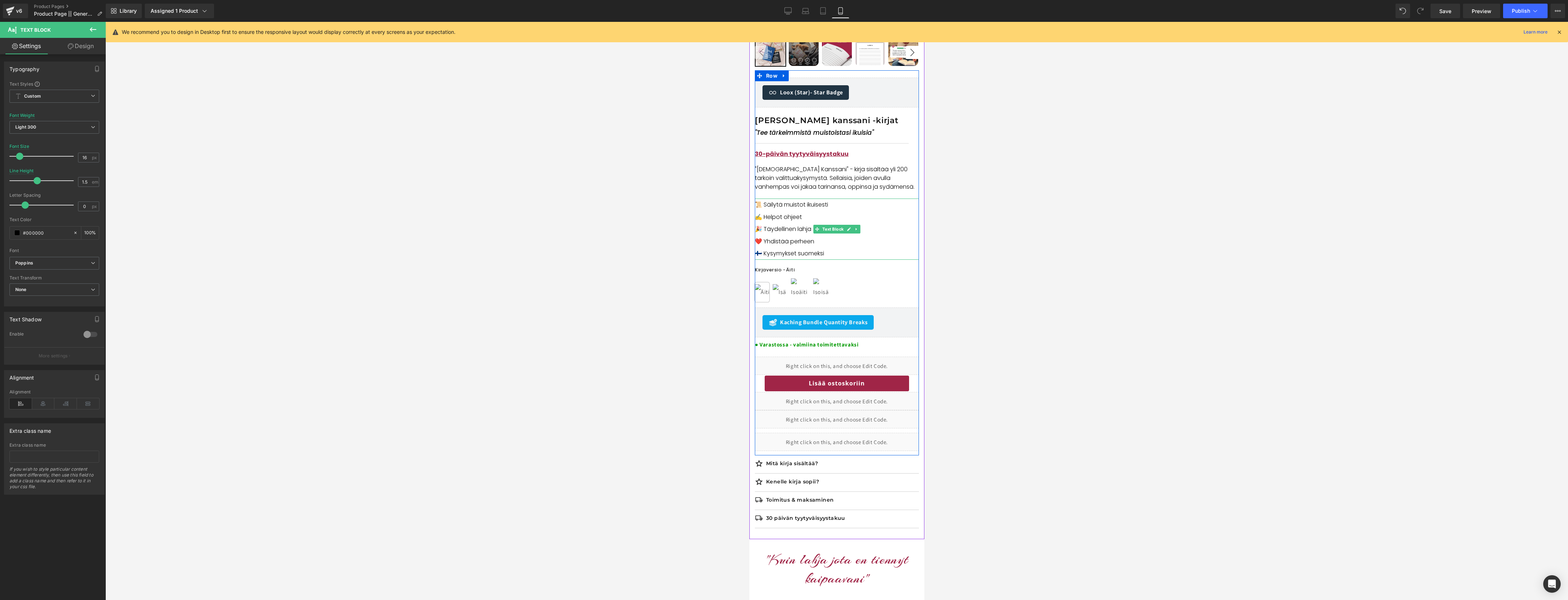
click at [774, 207] on p "📜 Säilytä muistot ikuisesti ✍️ Helpot ohjeet" at bounding box center [836, 210] width 164 height 25
click at [983, 233] on div at bounding box center [836, 311] width 1462 height 578
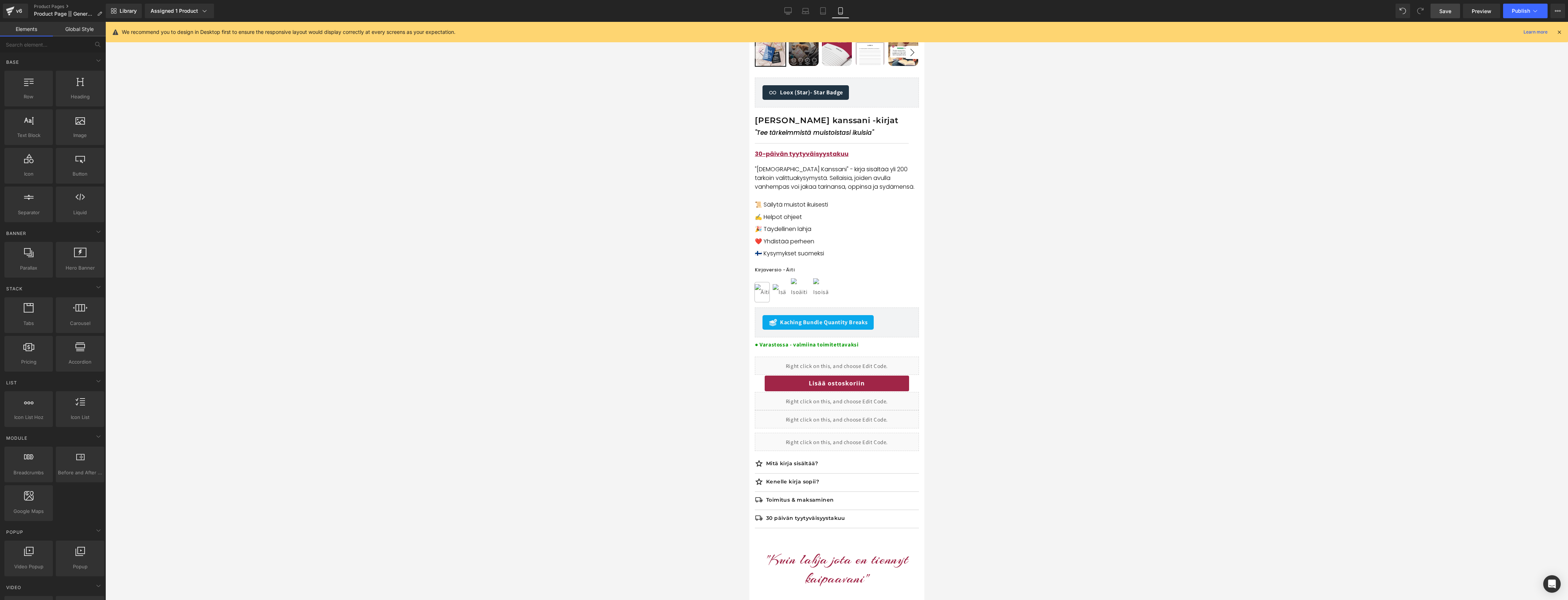
click at [1438, 8] on link "Save" at bounding box center [1444, 10] width 29 height 14
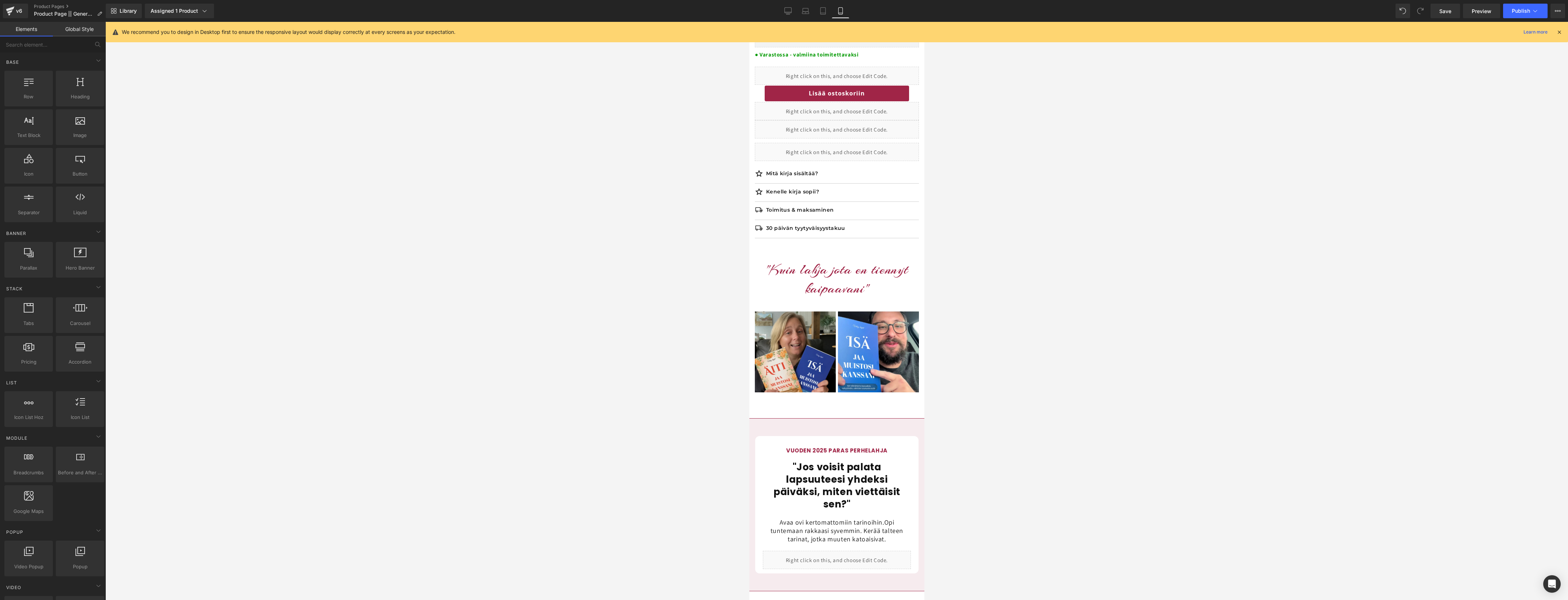
scroll to position [303, 0]
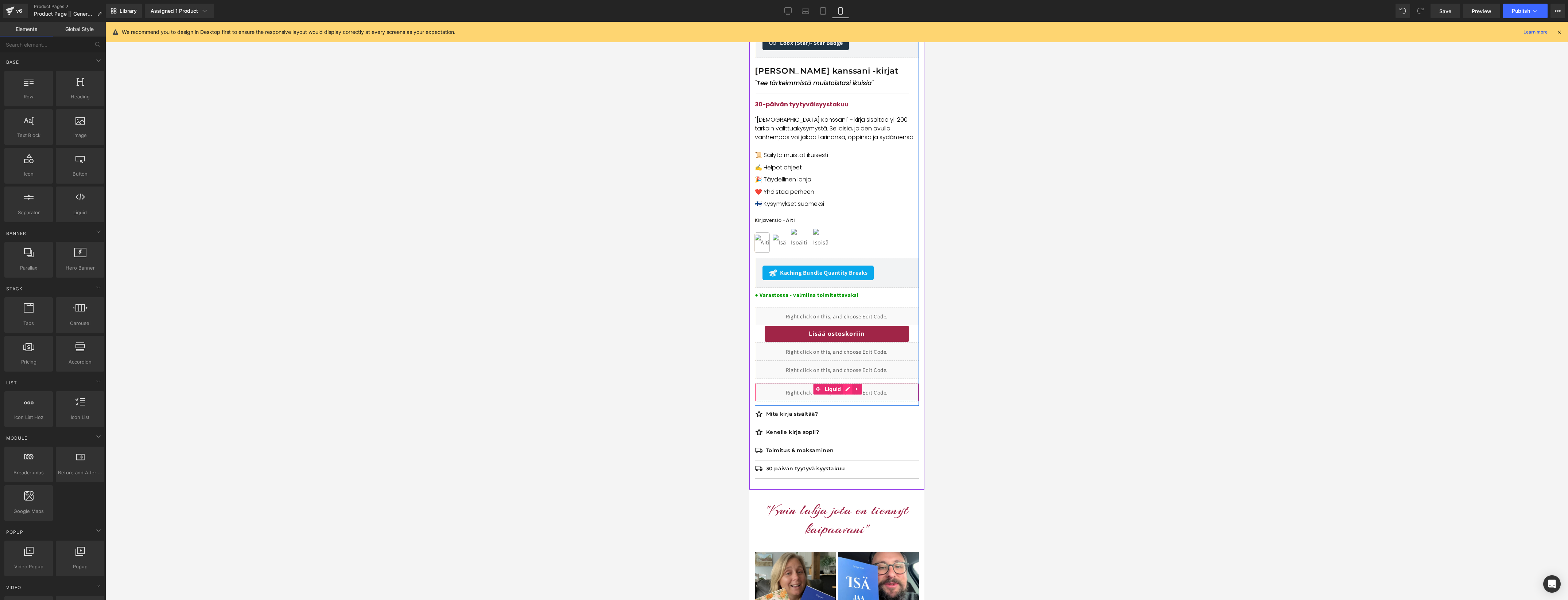
click at [848, 392] on div "Liquid" at bounding box center [836, 393] width 164 height 18
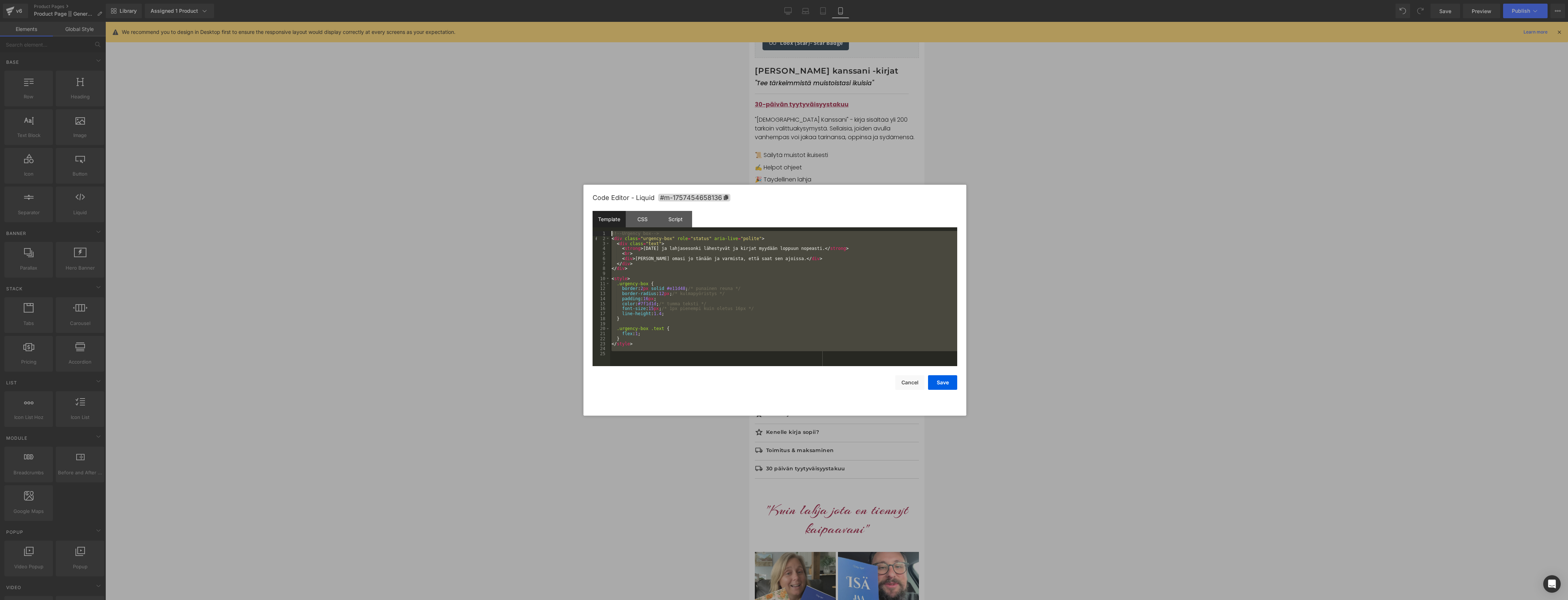
drag, startPoint x: 671, startPoint y: 363, endPoint x: 564, endPoint y: 148, distance: 240.2
click at [561, 151] on body "Text Block You are previewing how the will restyle your page. You can not edit …" at bounding box center [784, 300] width 1568 height 600
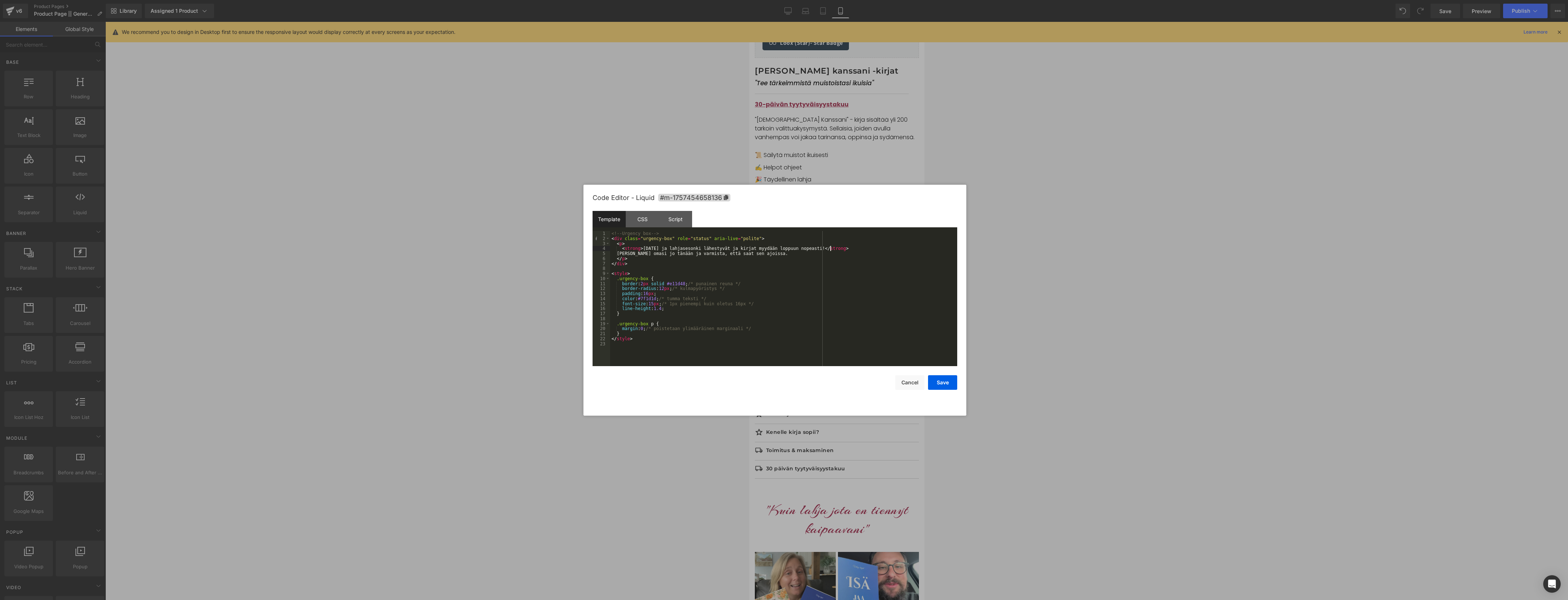
click at [830, 246] on div "<!-- Urgency box --> < div class = "urgency-box" role = "status" aria-live = "p…" at bounding box center [783, 303] width 347 height 145
drag, startPoint x: 766, startPoint y: 247, endPoint x: 827, endPoint y: 249, distance: 61.0
click at [827, 249] on div "<!-- Urgency box --> < div class = "urgency-box" role = "status" aria-live = "p…" at bounding box center [783, 303] width 347 height 145
click at [809, 250] on div "<!-- Urgency box --> < div class = "urgency-box" role = "status" aria-live = "p…" at bounding box center [783, 303] width 347 height 145
drag, startPoint x: 833, startPoint y: 249, endPoint x: 818, endPoint y: 249, distance: 15.0
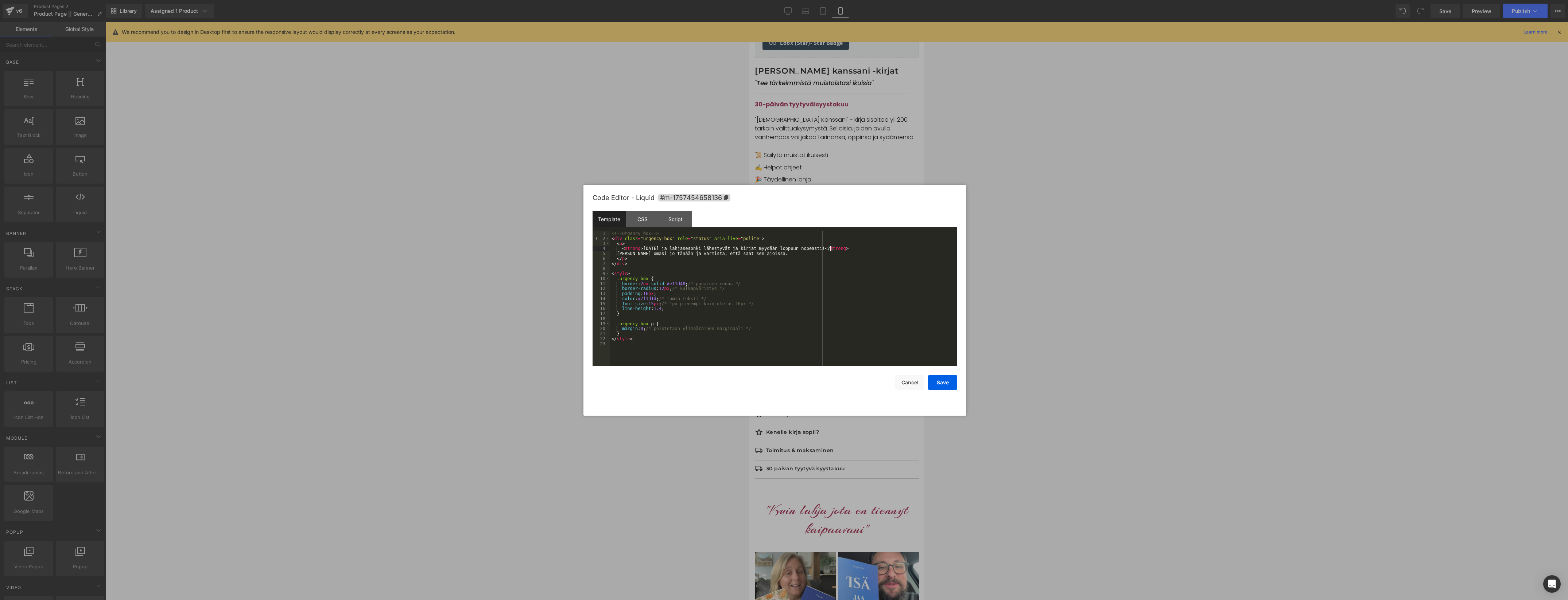
click at [818, 249] on div "<!-- Urgency box --> < div class = "urgency-box" role = "status" aria-live = "p…" at bounding box center [783, 303] width 347 height 145
click at [827, 252] on div "<!-- Urgency box --> < div class = "urgency-box" role = "status" aria-live = "p…" at bounding box center [783, 303] width 347 height 145
drag, startPoint x: 832, startPoint y: 247, endPoint x: 768, endPoint y: 247, distance: 64.0
click at [768, 247] on div "<!-- Urgency box --> < div class = "urgency-box" role = "status" aria-live = "p…" at bounding box center [783, 303] width 347 height 145
click at [746, 249] on div "<!-- Urgency box --> < div class = "urgency-box" role = "status" aria-live = "p…" at bounding box center [783, 303] width 347 height 145
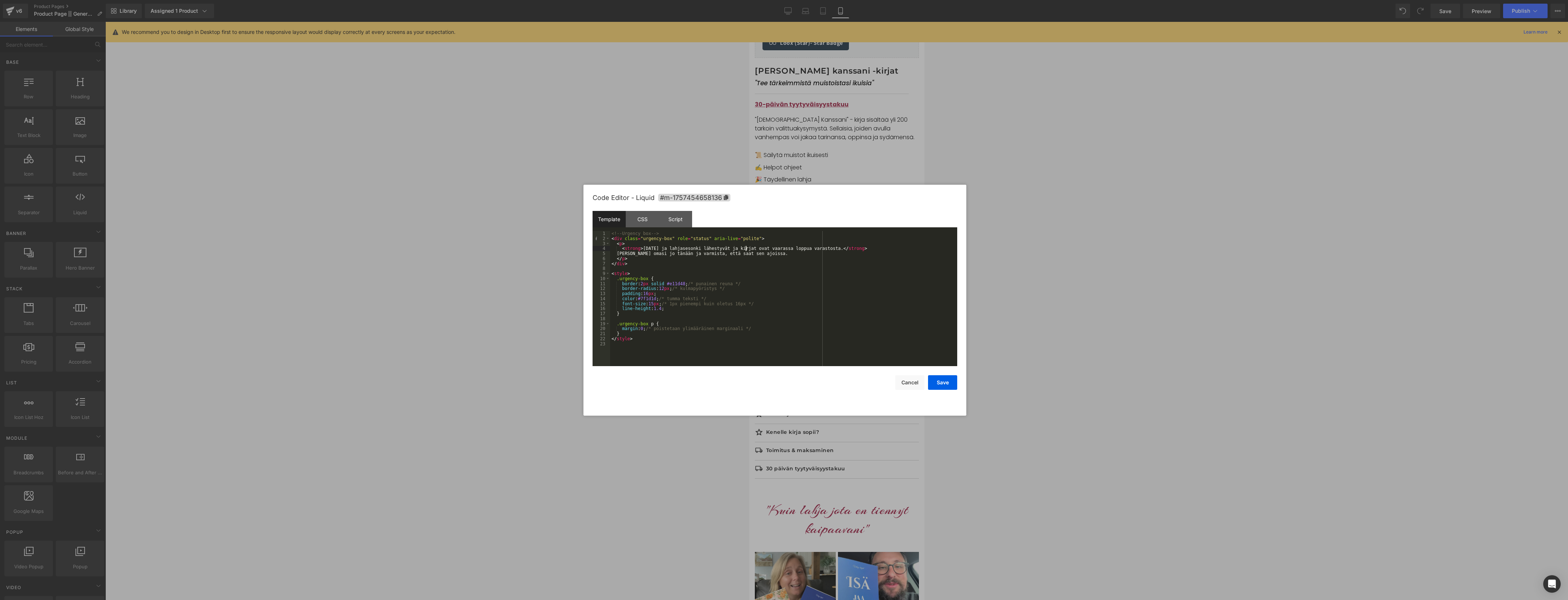
click at [749, 249] on div "<!-- Urgency box --> < div class = "urgency-box" role = "status" aria-live = "p…" at bounding box center [783, 303] width 347 height 145
click at [787, 246] on div "<!-- Urgency box --> < div class = "urgency-box" role = "status" aria-live = "p…" at bounding box center [783, 303] width 347 height 145
click at [621, 257] on div "<!-- Urgency box --> < div class = "urgency-box" role = "status" aria-live = "p…" at bounding box center [783, 303] width 347 height 145
click at [942, 387] on button "Save" at bounding box center [942, 382] width 29 height 14
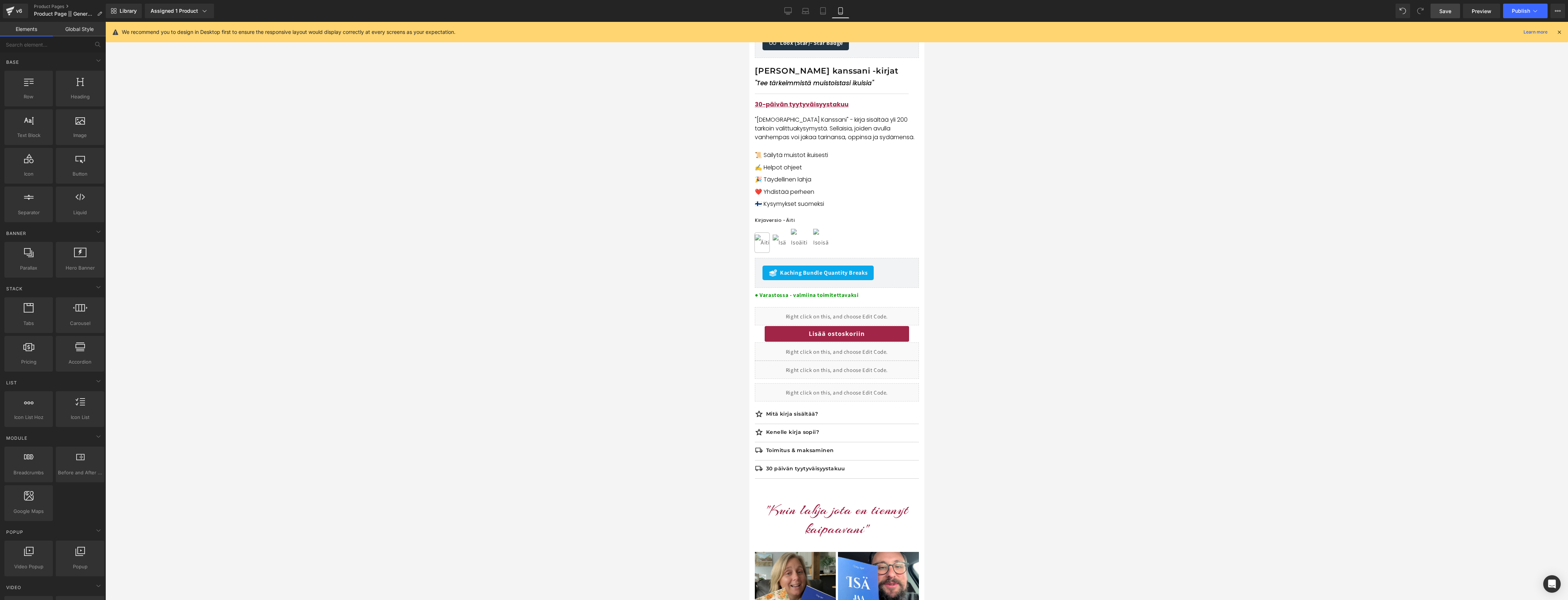
click at [1449, 16] on link "Save" at bounding box center [1444, 10] width 29 height 14
click at [1513, 7] on button "Publish" at bounding box center [1525, 10] width 44 height 14
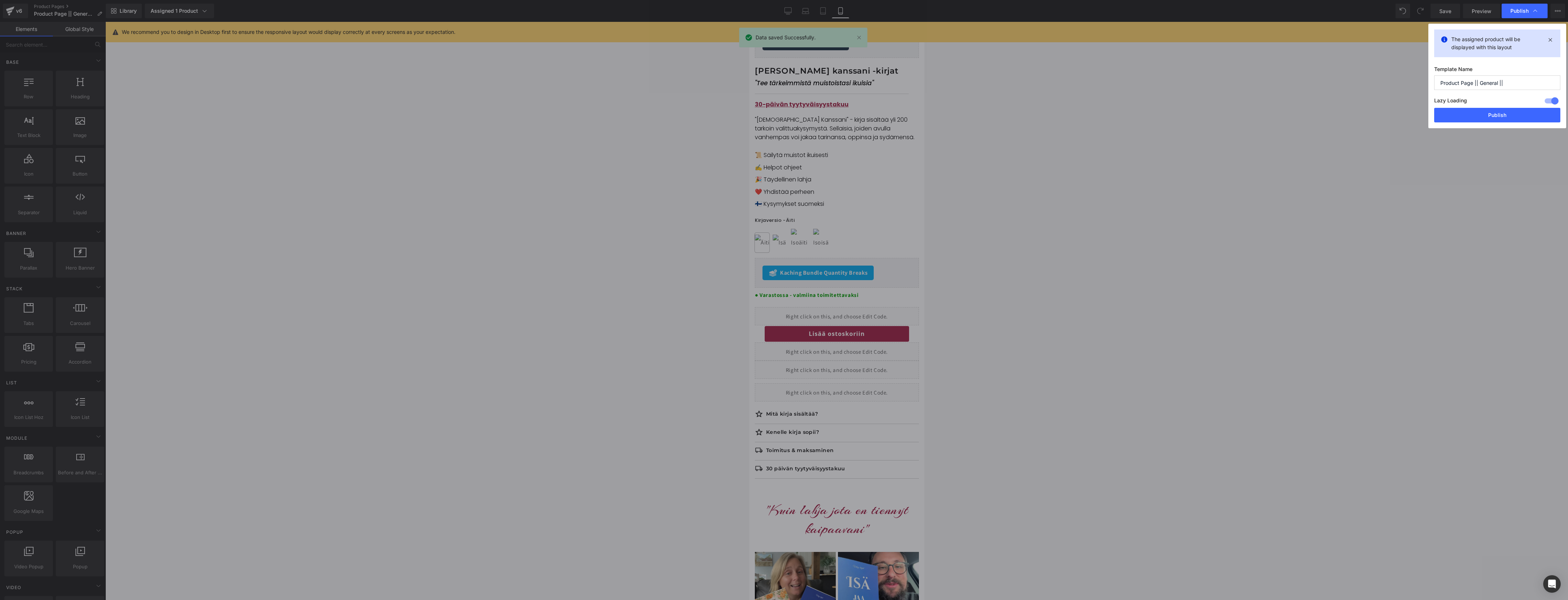
click at [1486, 112] on button "Publish" at bounding box center [1497, 115] width 126 height 14
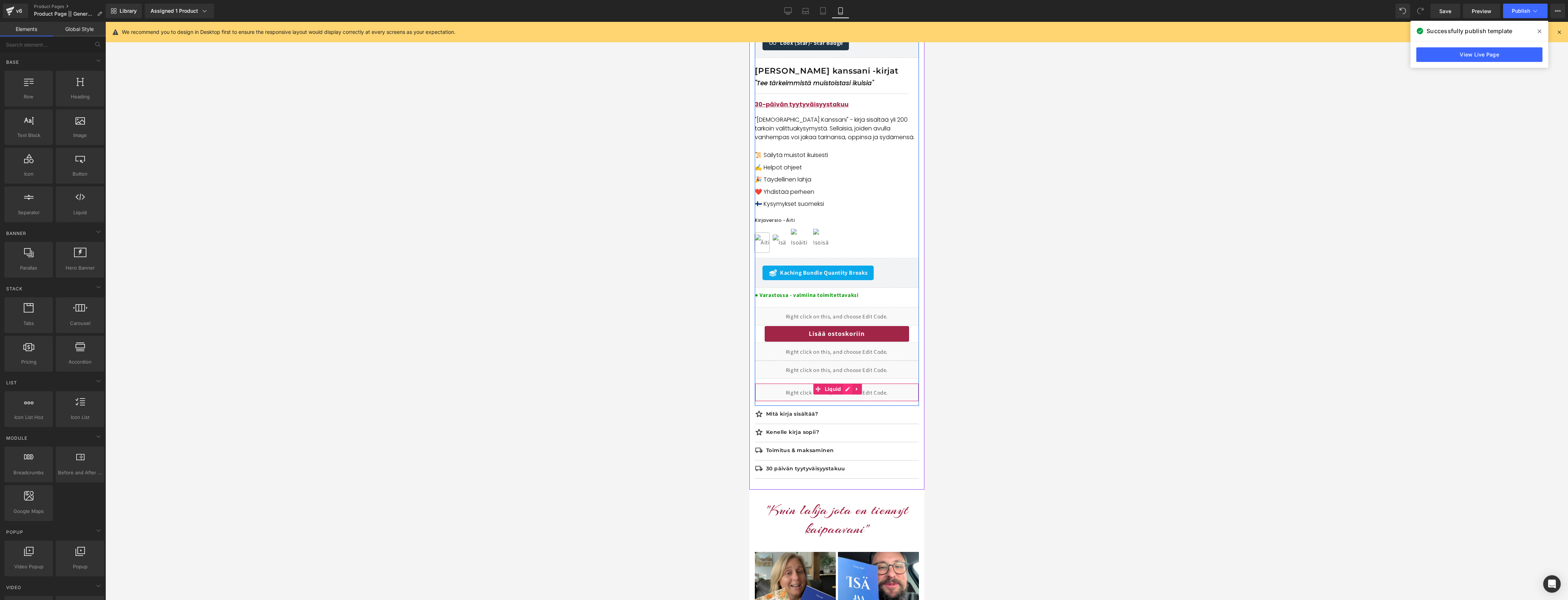
click at [848, 390] on div "Liquid" at bounding box center [836, 393] width 164 height 18
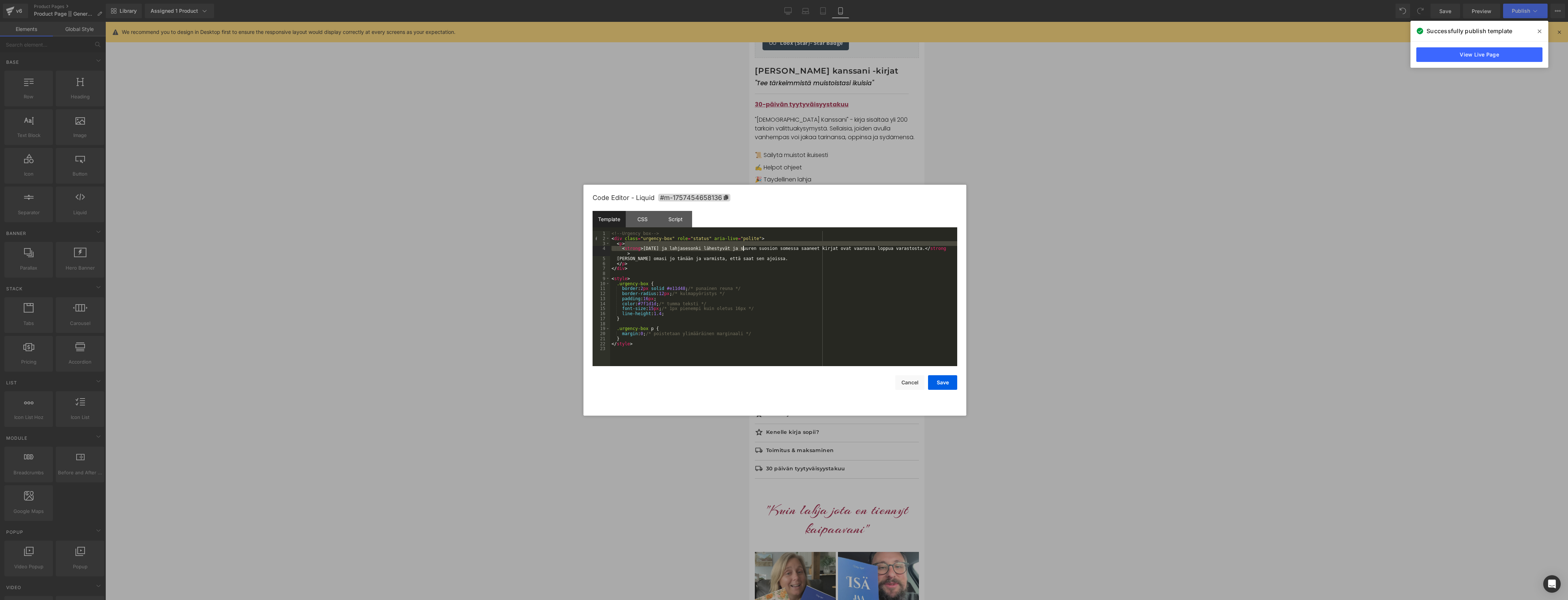
drag, startPoint x: 751, startPoint y: 246, endPoint x: 743, endPoint y: 247, distance: 8.1
click at [743, 247] on div "<!-- Urgency box --> < div class = "urgency-box" role = "status" aria-live = "p…" at bounding box center [783, 303] width 347 height 145
click at [748, 254] on div "<!-- Urgency box --> < div class = "urgency-box" role = "status" aria-live = "p…" at bounding box center [783, 303] width 347 height 145
drag, startPoint x: 750, startPoint y: 251, endPoint x: 743, endPoint y: 250, distance: 7.1
click at [743, 250] on div "<!-- Urgency box --> < div class = "urgency-box" role = "status" aria-live = "p…" at bounding box center [783, 303] width 347 height 145
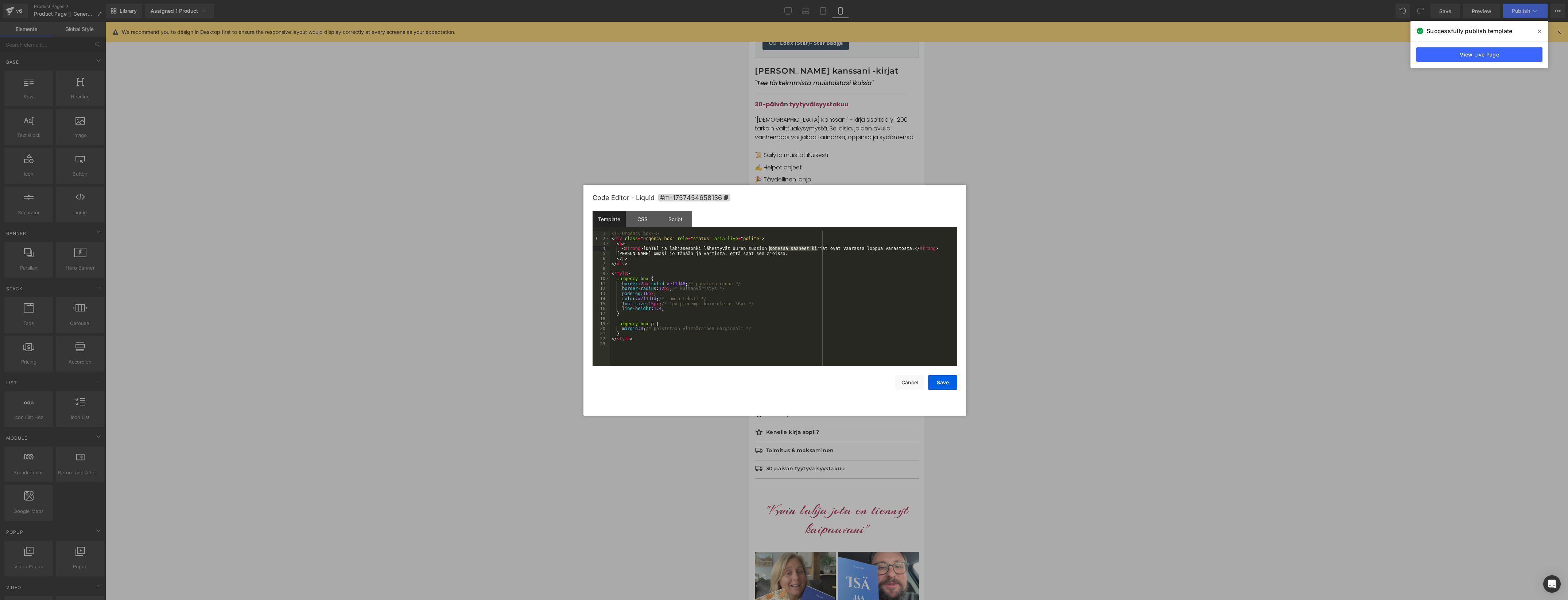
drag, startPoint x: 816, startPoint y: 248, endPoint x: 771, endPoint y: 249, distance: 45.0
click at [771, 249] on div "<!-- Urgency box --> < div class = "urgency-box" role = "status" aria-live = "p…" at bounding box center [783, 303] width 347 height 145
click at [769, 259] on div "<!-- Urgency box --> < div class = "urgency-box" role = "status" aria-live = "p…" at bounding box center [783, 303] width 347 height 145
click at [741, 247] on div "<!-- Urgency box --> < div class = "urgency-box" role = "status" aria-live = "p…" at bounding box center [783, 303] width 347 height 145
drag, startPoint x: 817, startPoint y: 248, endPoint x: 741, endPoint y: 248, distance: 76.0
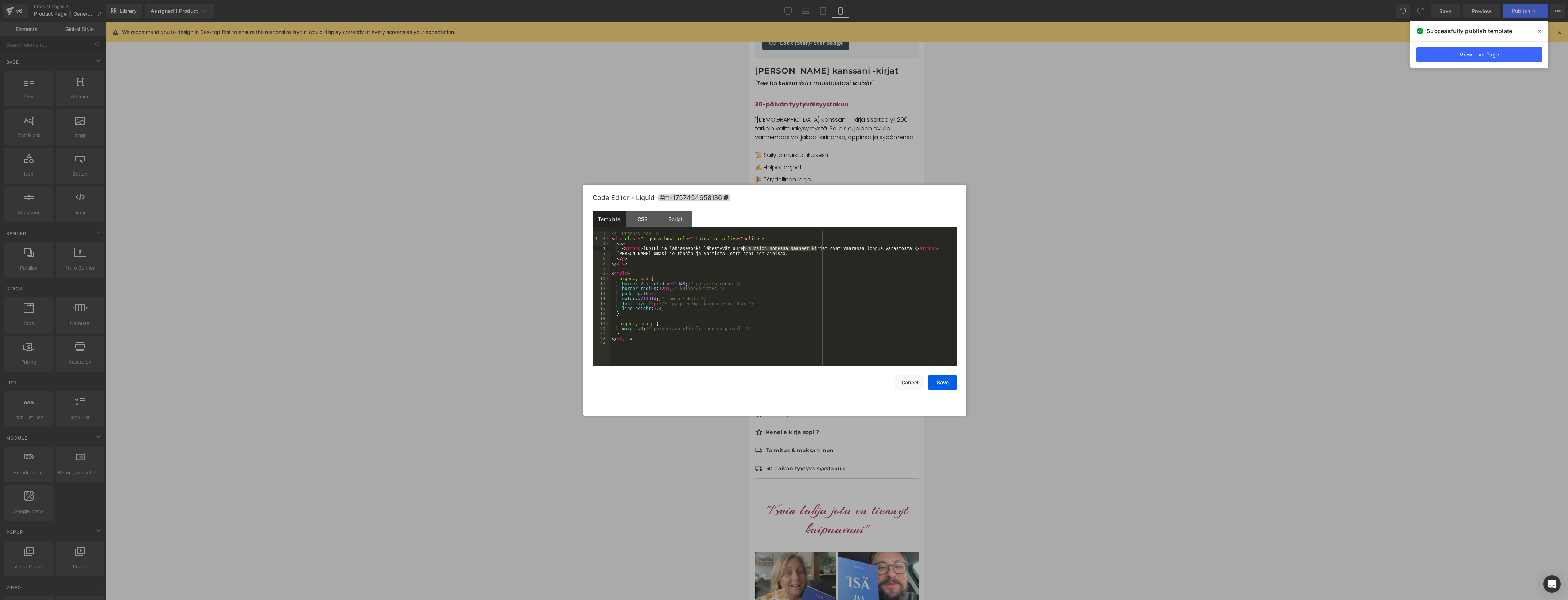
click at [741, 248] on div "<!-- Urgency box --> < div class = "urgency-box" role = "status" aria-live = "p…" at bounding box center [783, 303] width 347 height 145
click at [939, 379] on button "Save" at bounding box center [942, 382] width 29 height 14
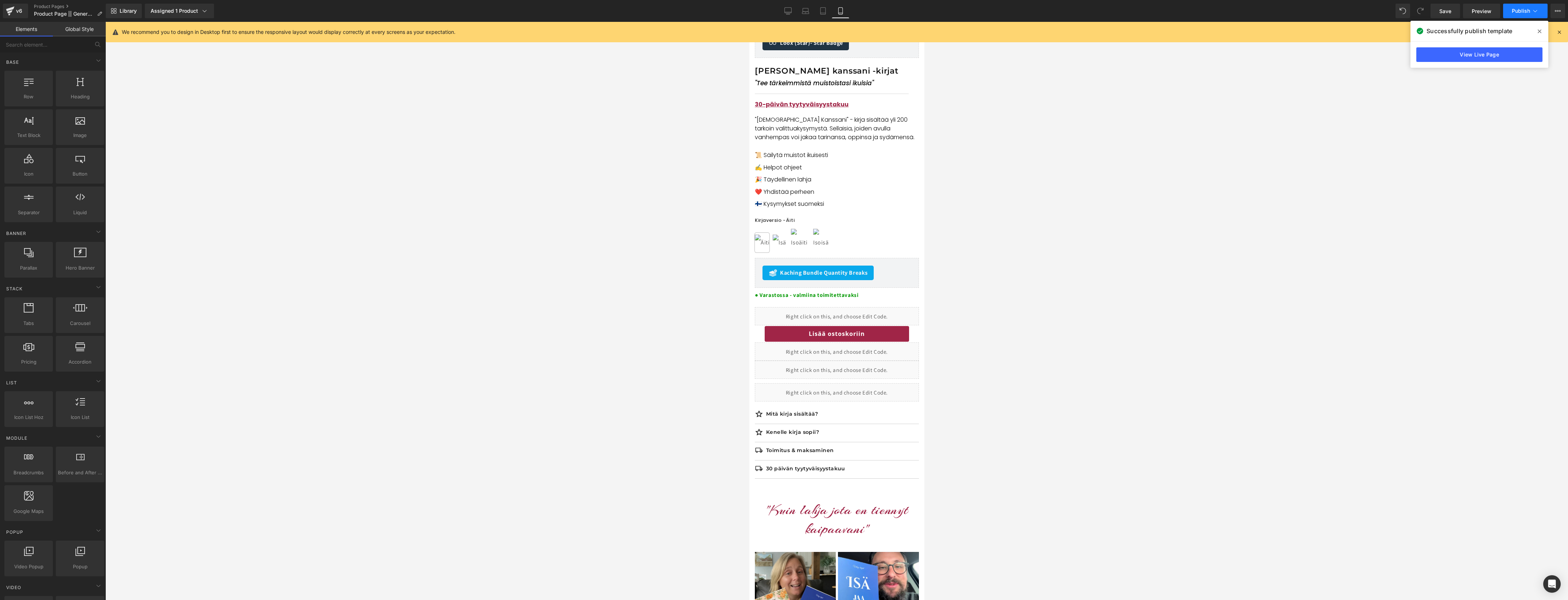
click at [1517, 9] on span "Publish" at bounding box center [1521, 11] width 18 height 6
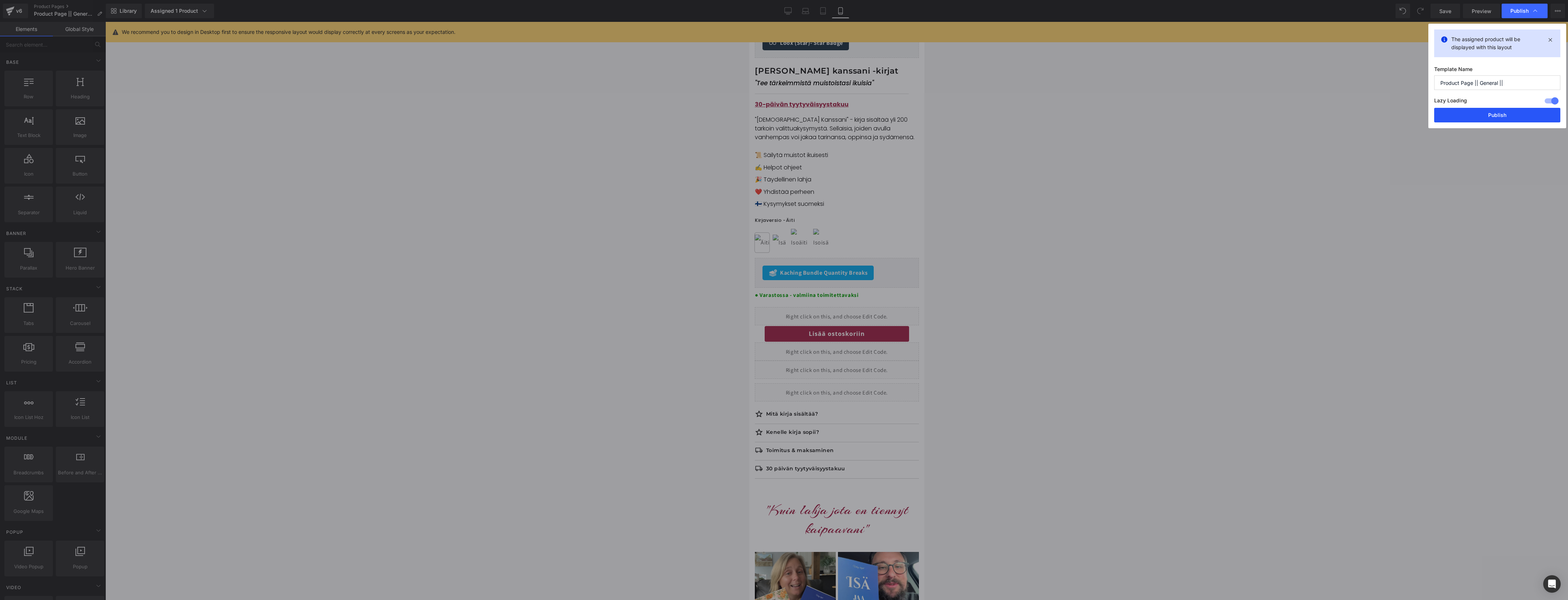
click at [1468, 114] on button "Publish" at bounding box center [1497, 115] width 126 height 14
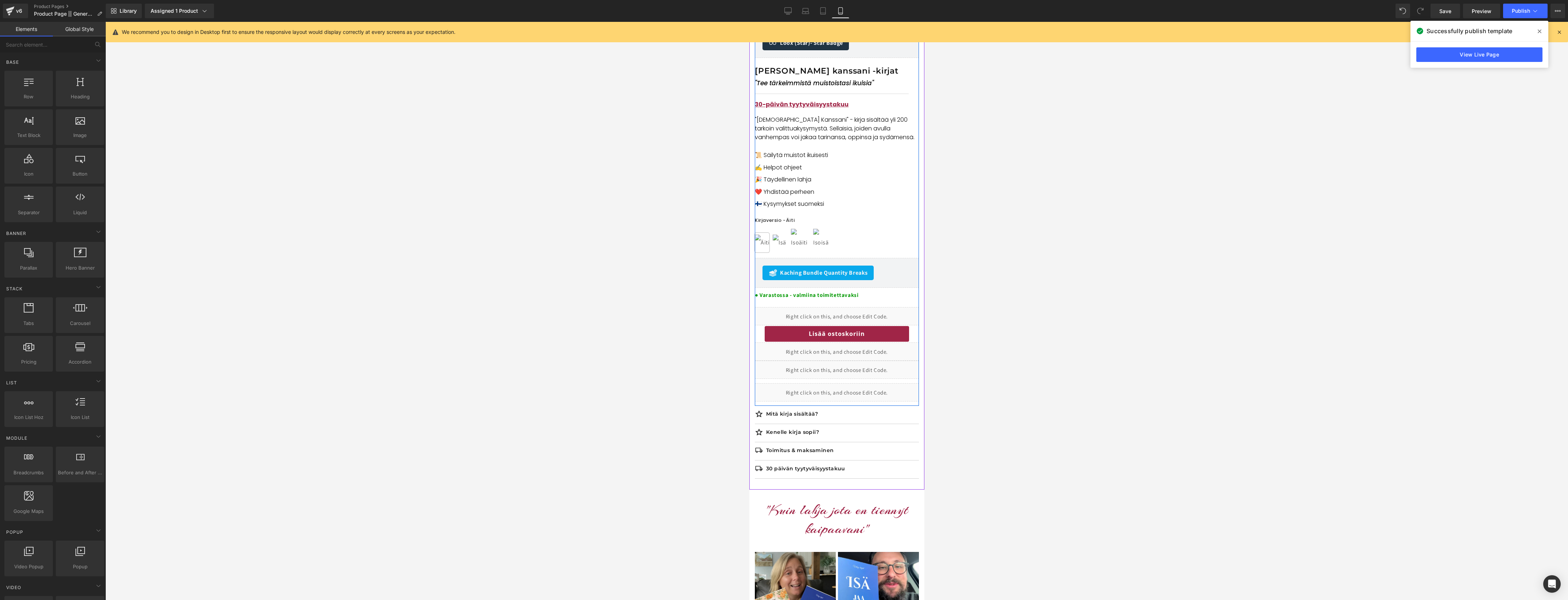
click at [846, 393] on div "Liquid" at bounding box center [836, 393] width 164 height 18
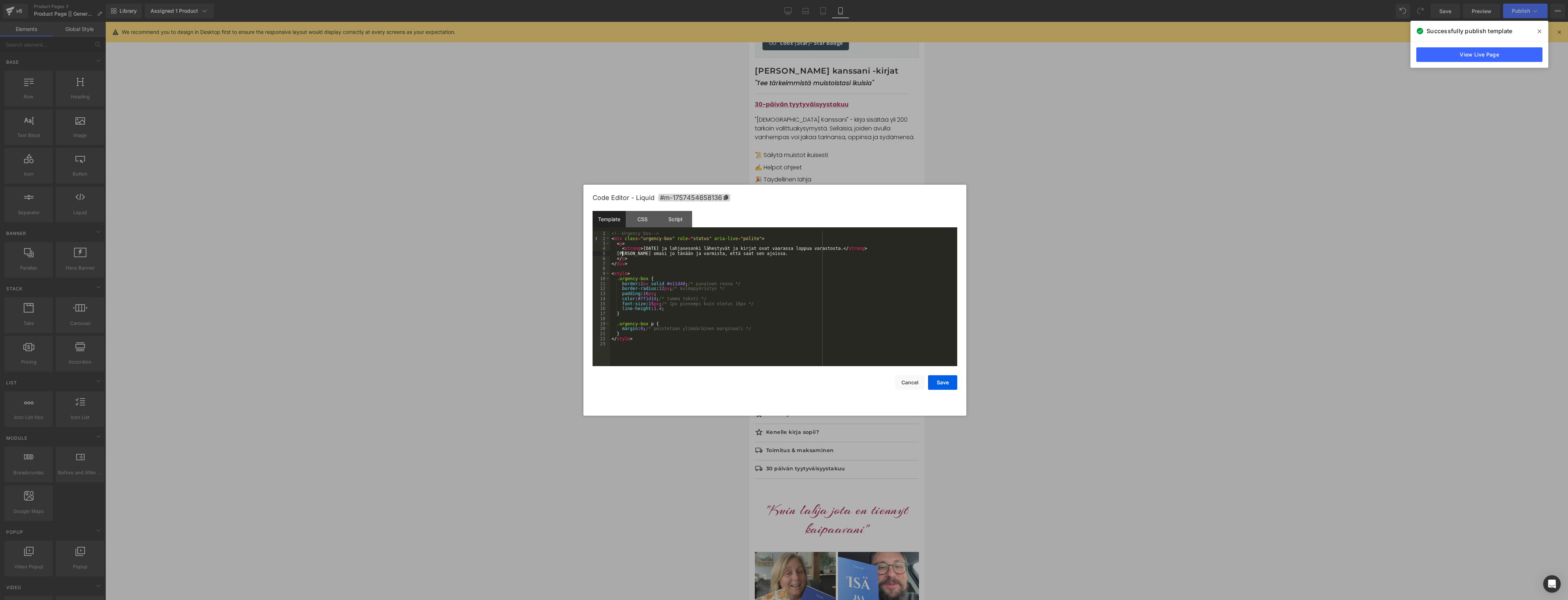
click at [621, 253] on div "<!-- Urgency box --> < div class = "urgency-box" role = "status" aria-live = "p…" at bounding box center [783, 303] width 347 height 145
click at [942, 385] on button "Save" at bounding box center [942, 382] width 29 height 14
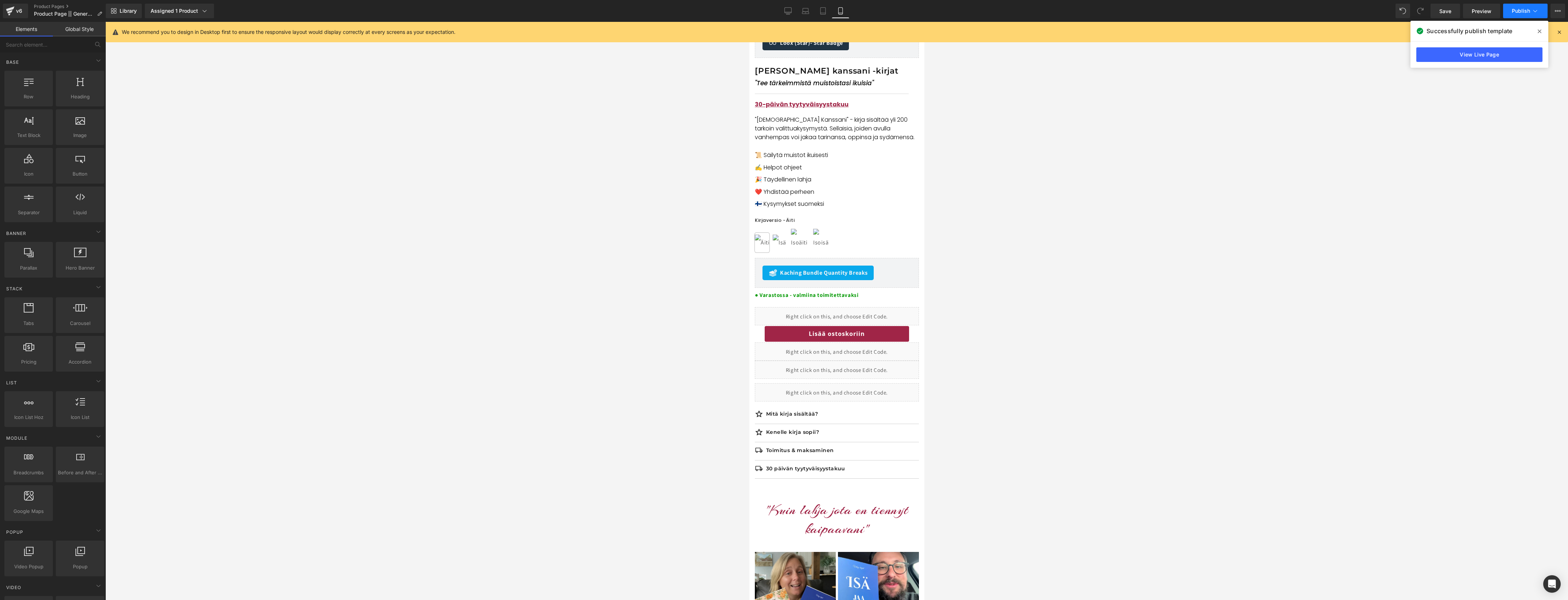
click at [1514, 16] on button "Publish" at bounding box center [1525, 10] width 44 height 14
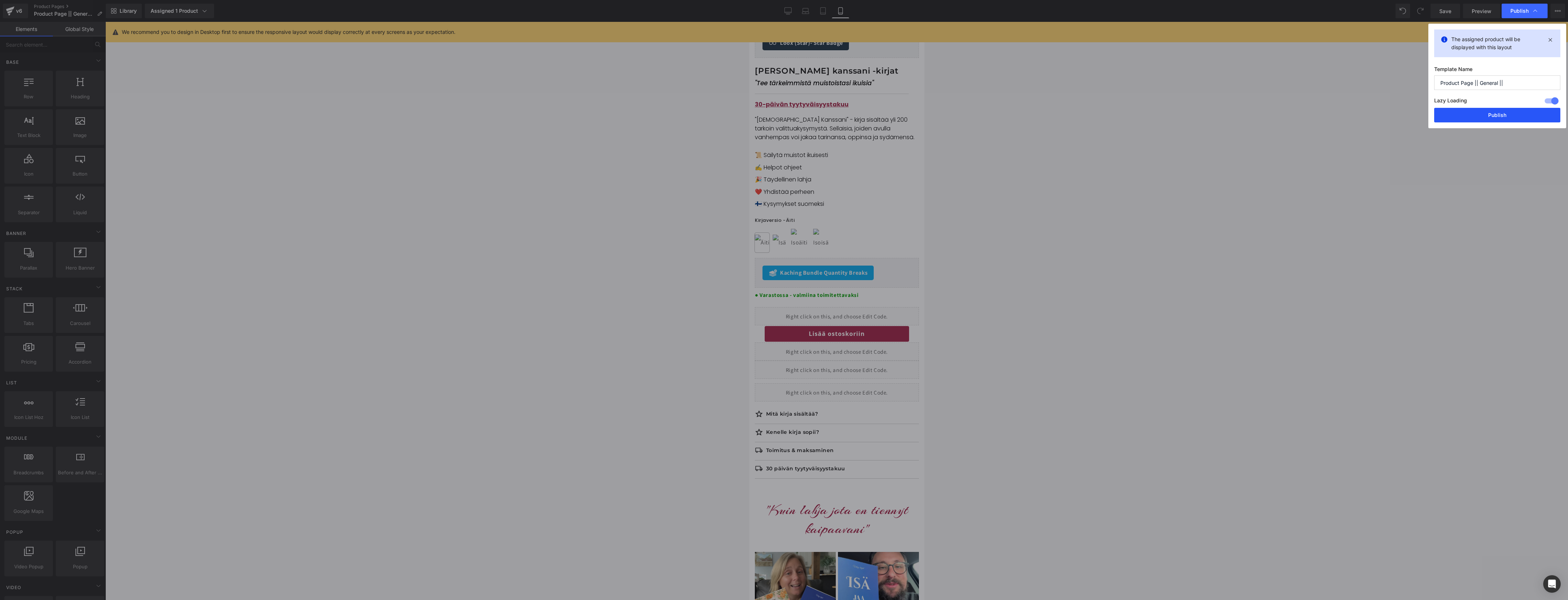
drag, startPoint x: 1474, startPoint y: 112, endPoint x: 94, endPoint y: 219, distance: 1384.1
click at [1474, 112] on button "Publish" at bounding box center [1497, 115] width 126 height 14
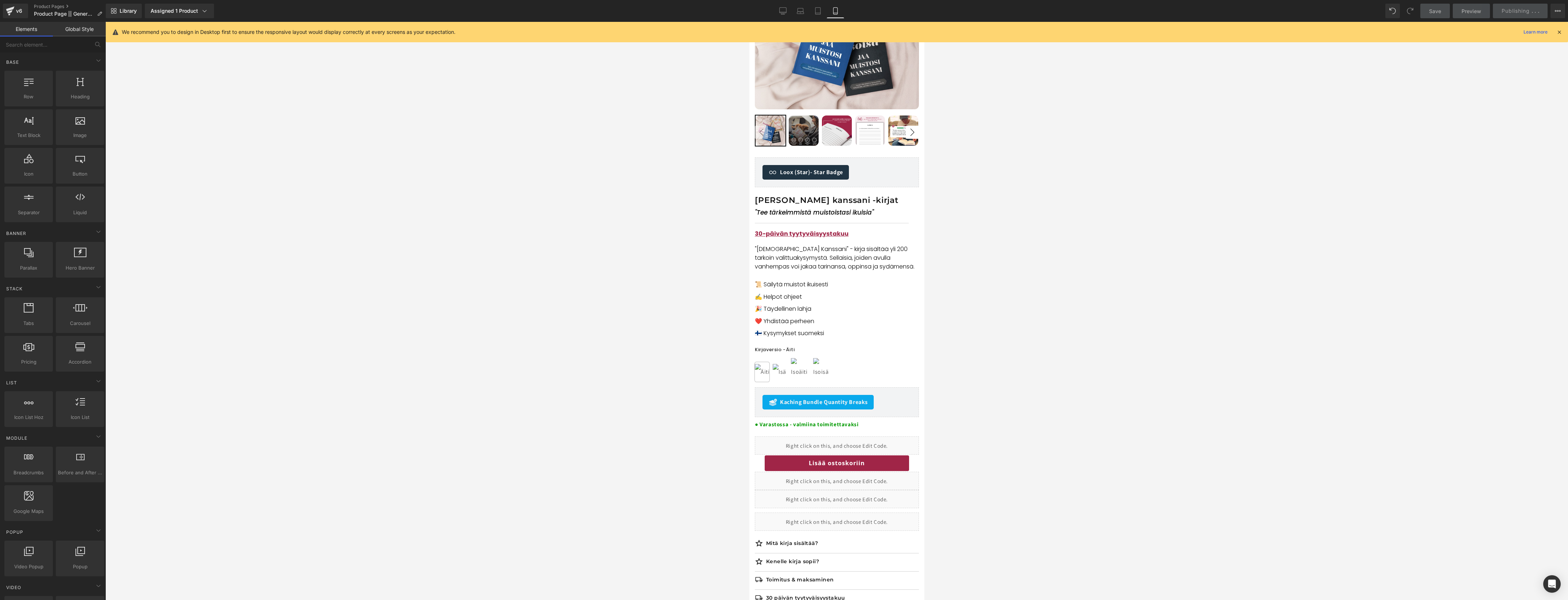
scroll to position [106, 0]
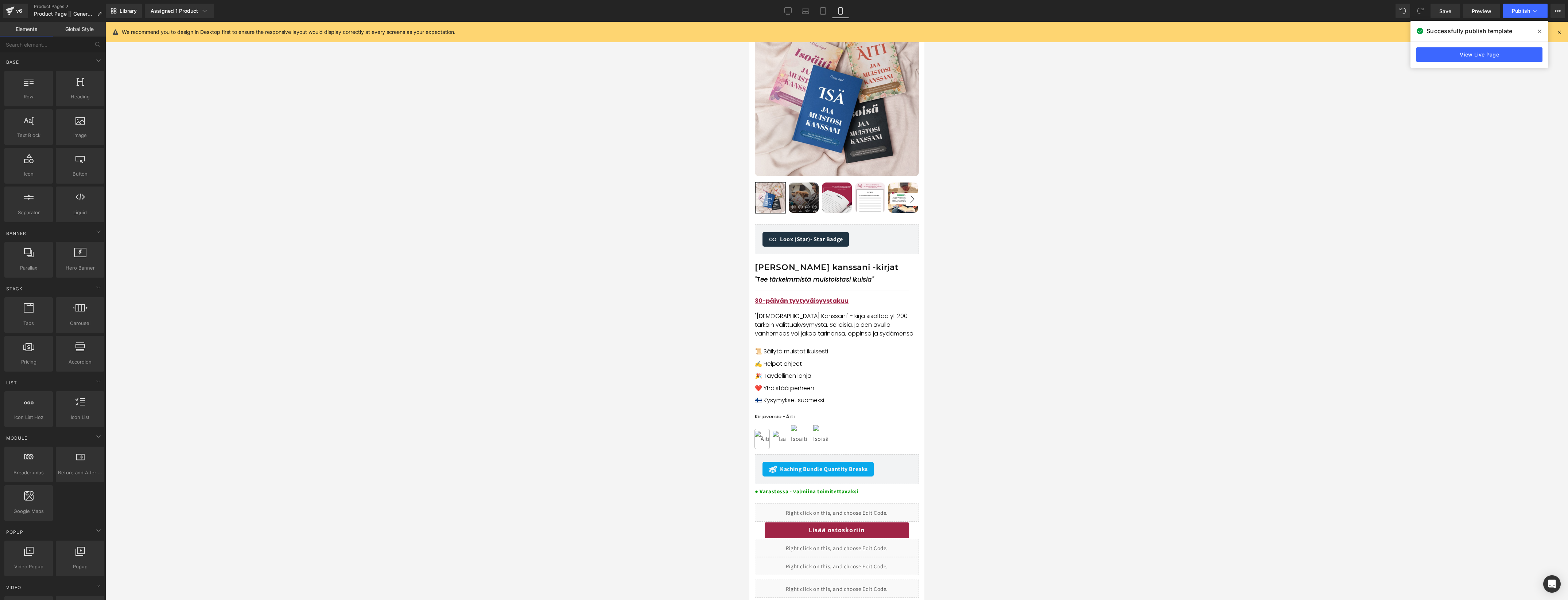
click at [1540, 32] on icon at bounding box center [1539, 31] width 4 height 6
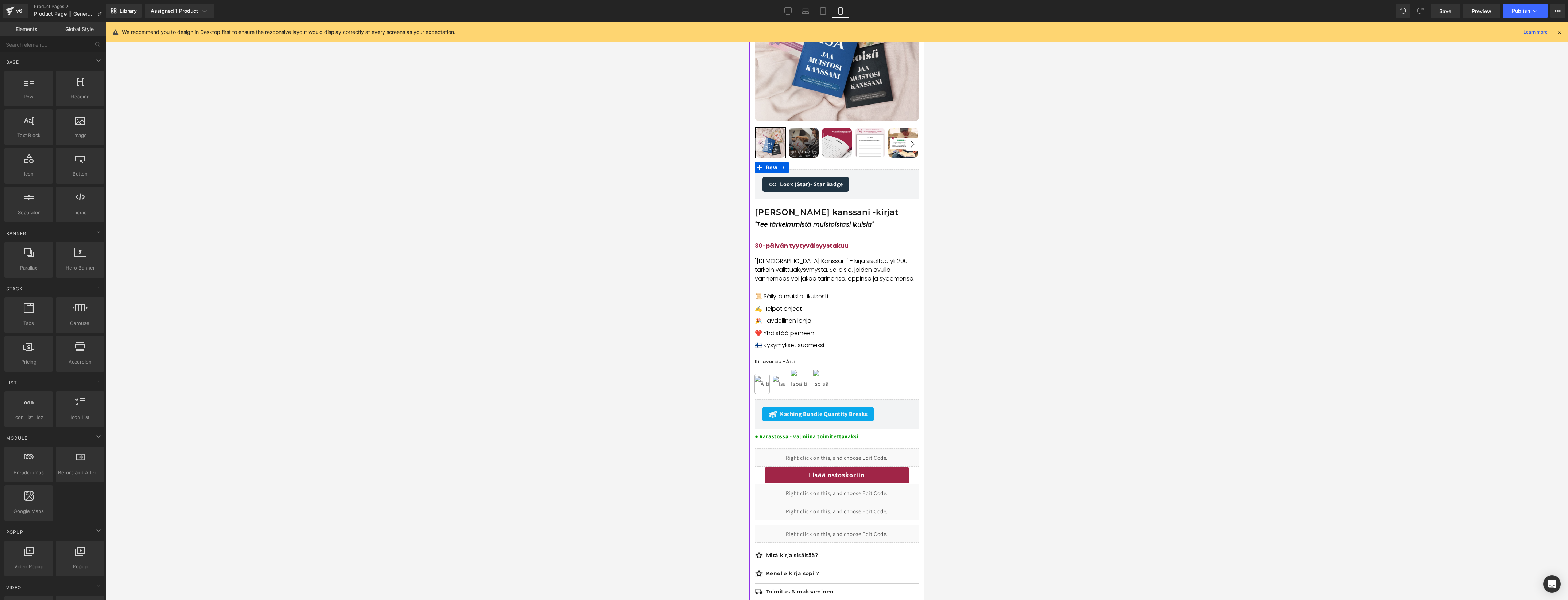
scroll to position [196, 0]
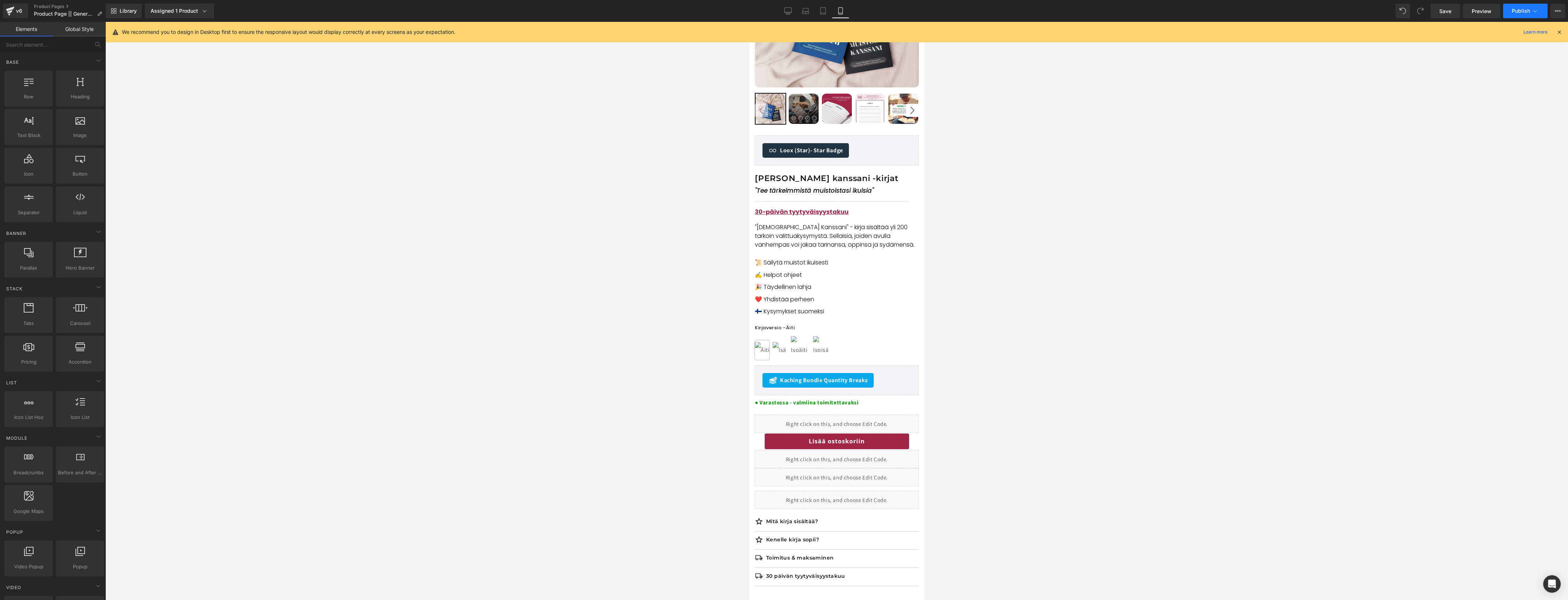
click at [1519, 17] on button "Publish" at bounding box center [1525, 10] width 44 height 14
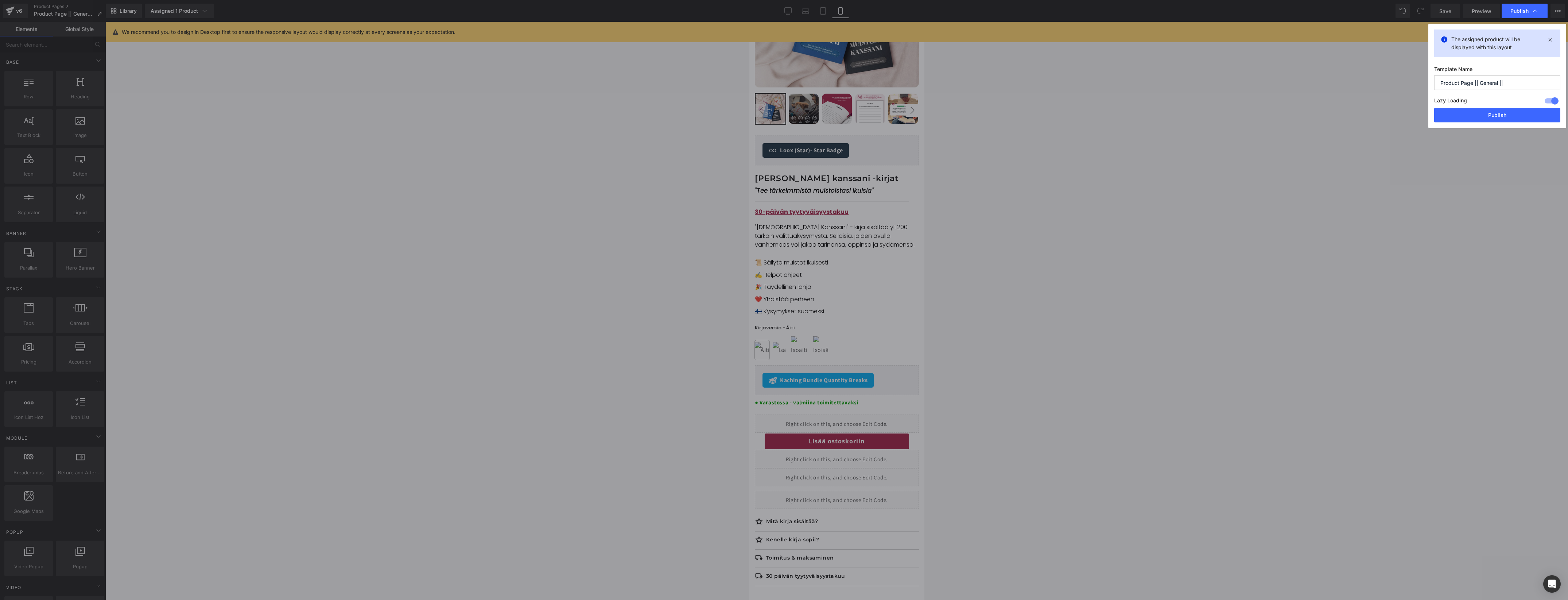
click at [1474, 113] on button "Publish" at bounding box center [1497, 115] width 126 height 14
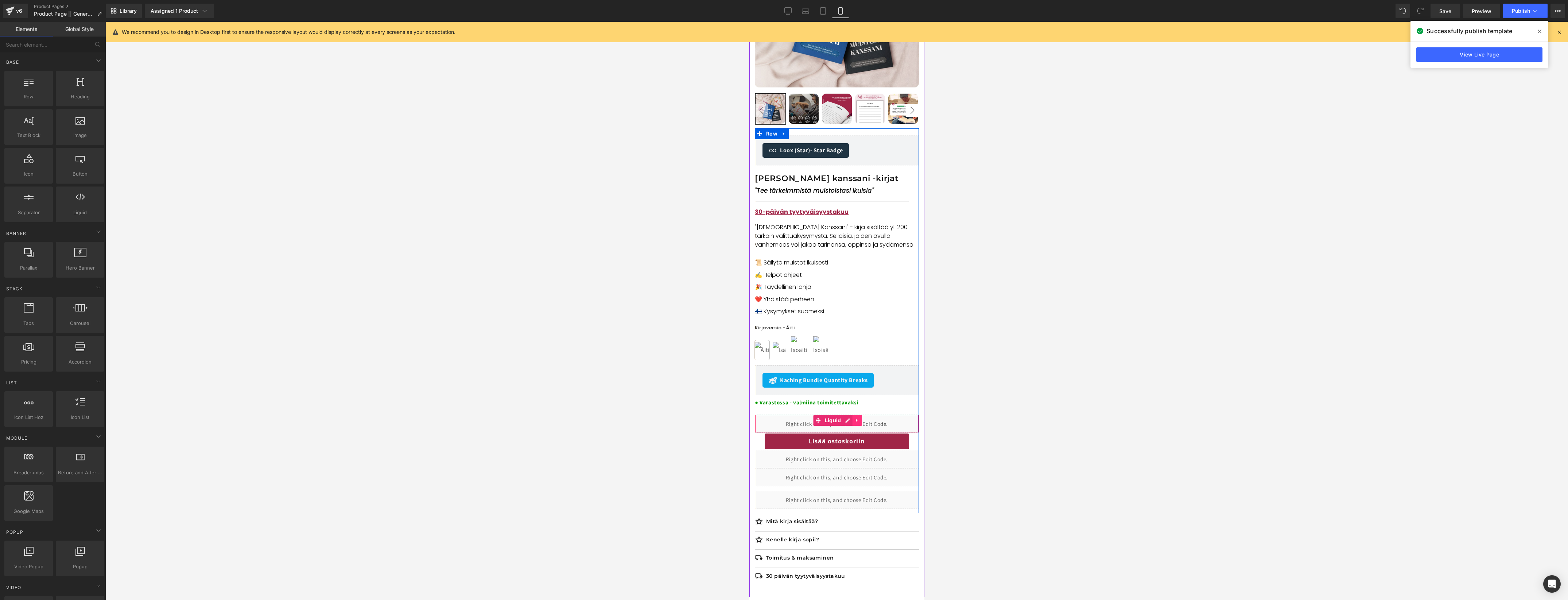
click at [859, 422] on icon at bounding box center [857, 420] width 5 height 5
click at [862, 421] on icon at bounding box center [861, 420] width 5 height 5
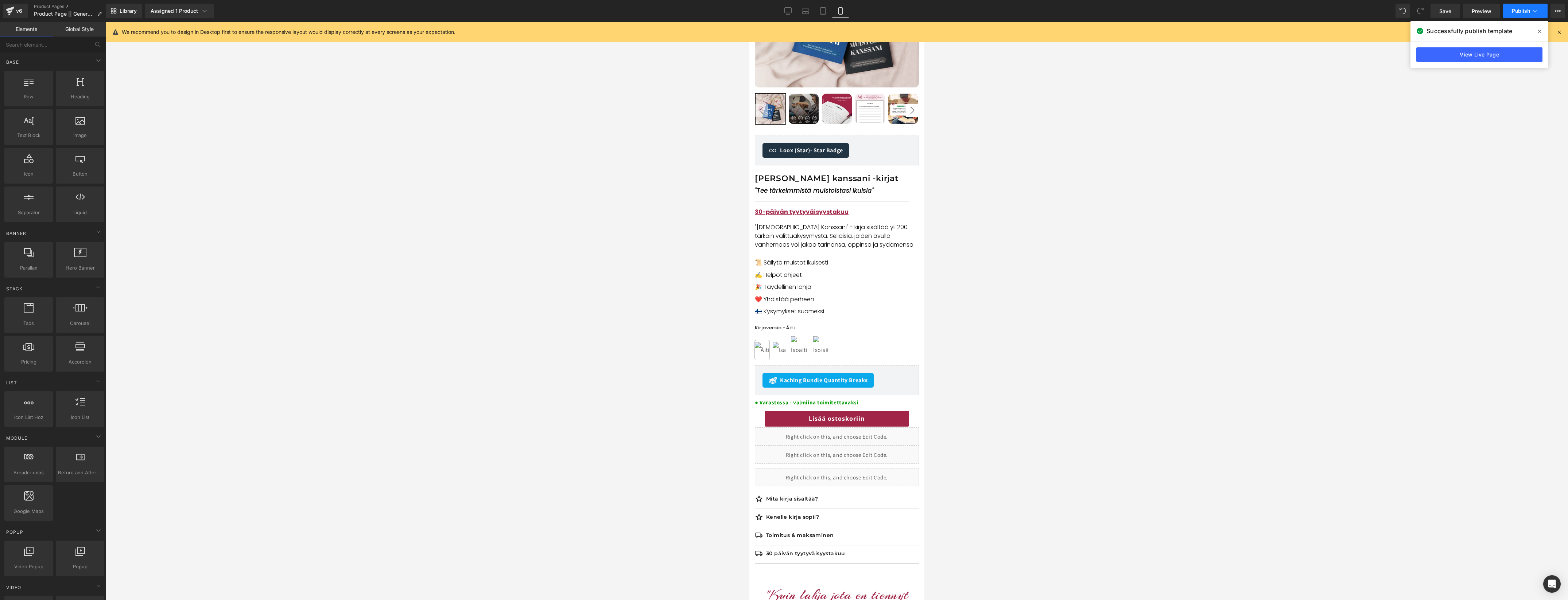
click at [1517, 11] on span "Publish" at bounding box center [1521, 11] width 18 height 6
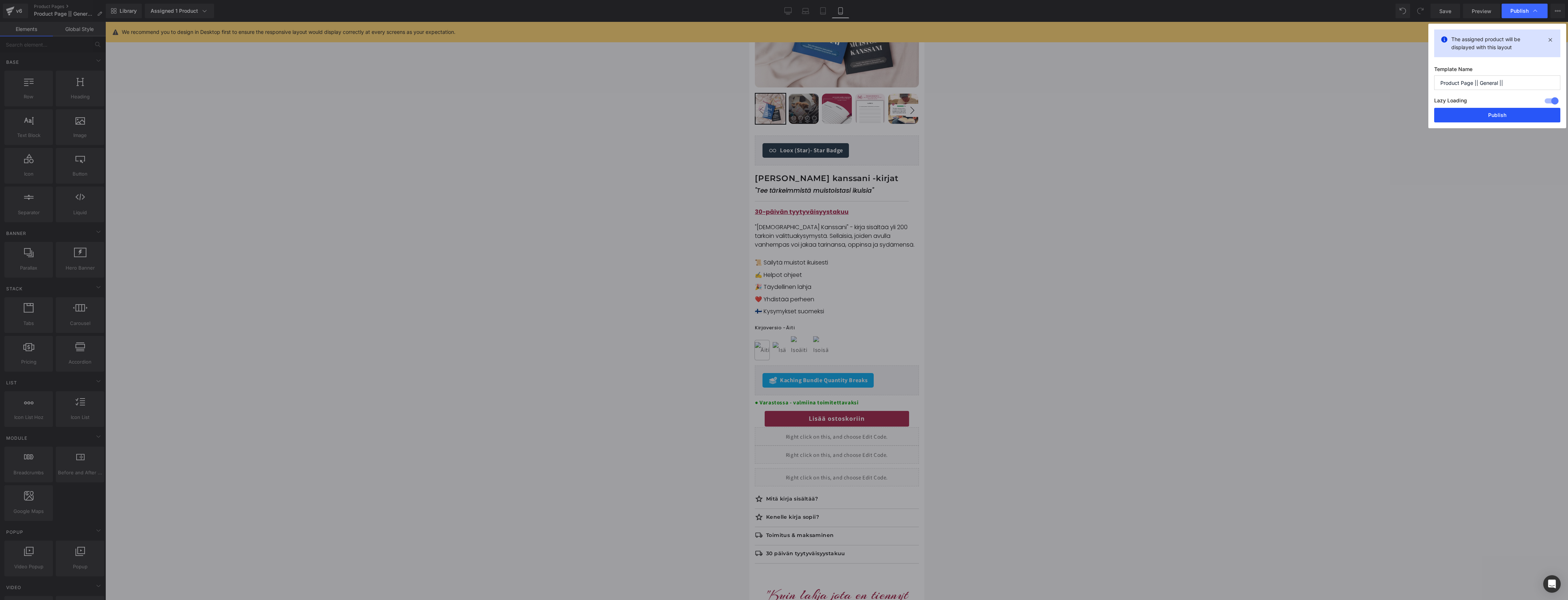
click at [1491, 118] on button "Publish" at bounding box center [1497, 115] width 126 height 14
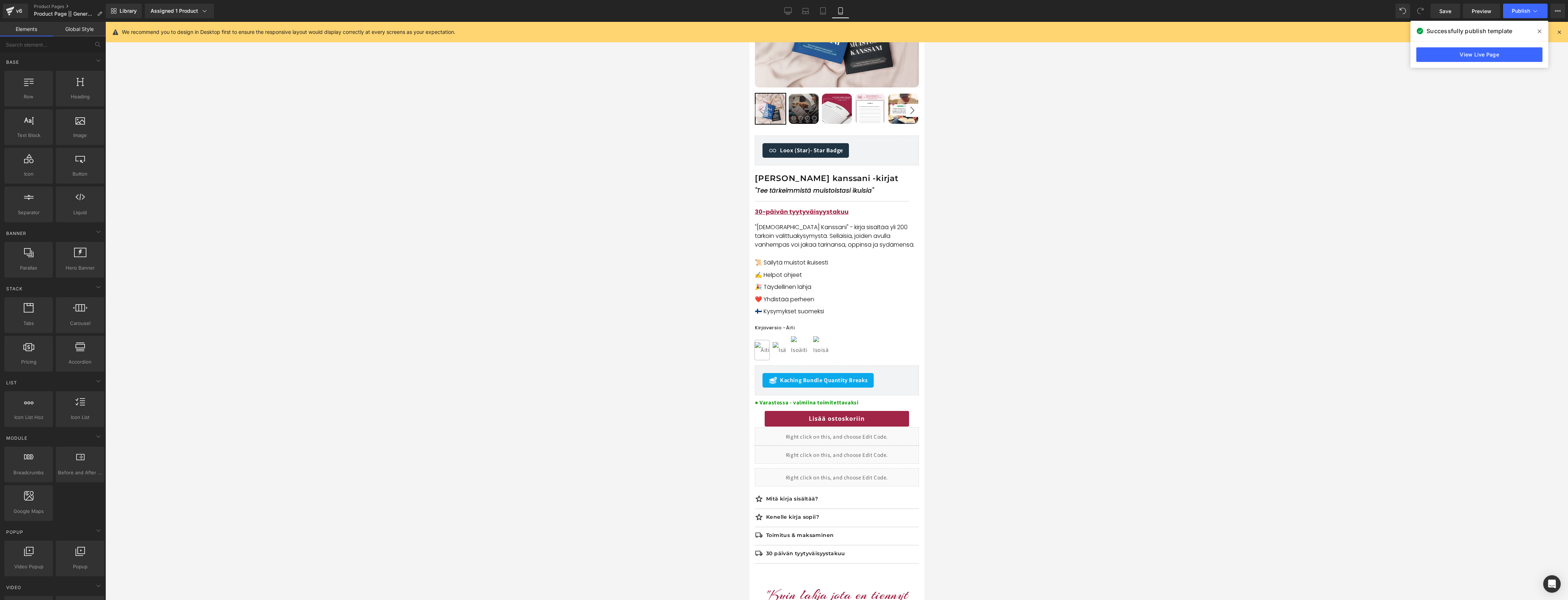
click at [1483, 58] on link "View Live Page" at bounding box center [1479, 54] width 126 height 14
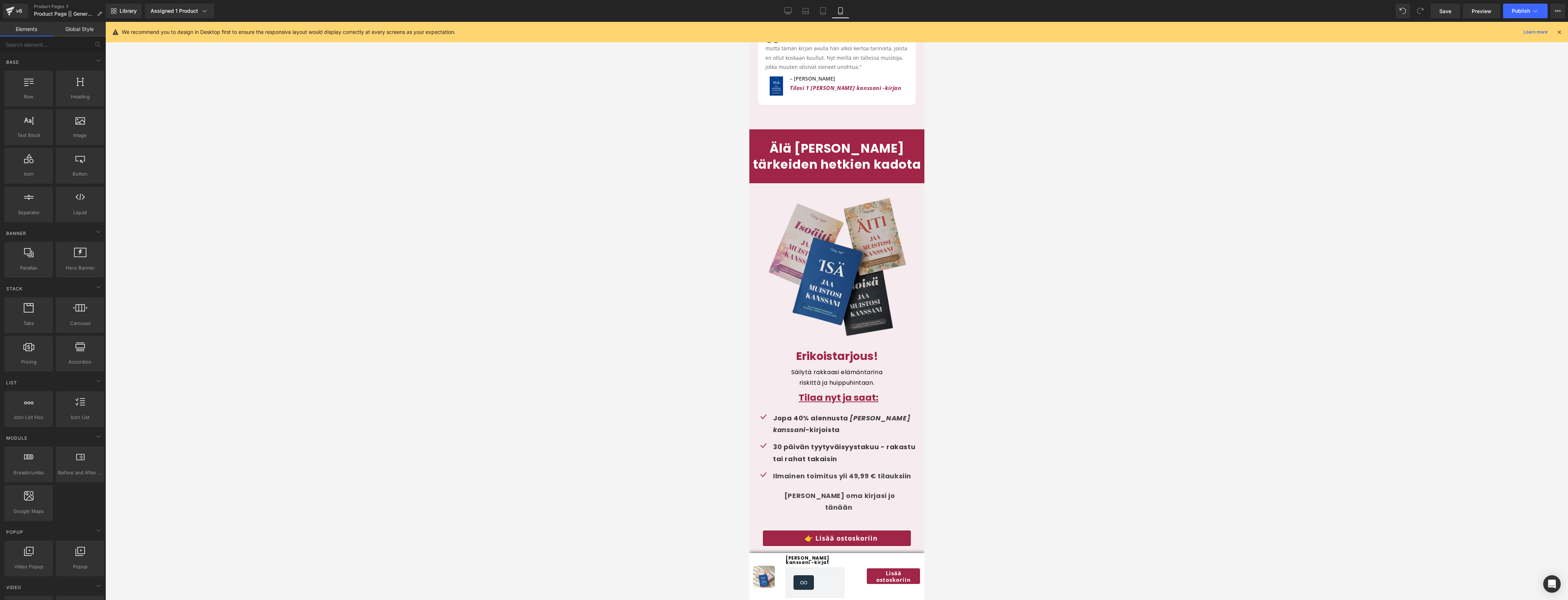
scroll to position [2836, 0]
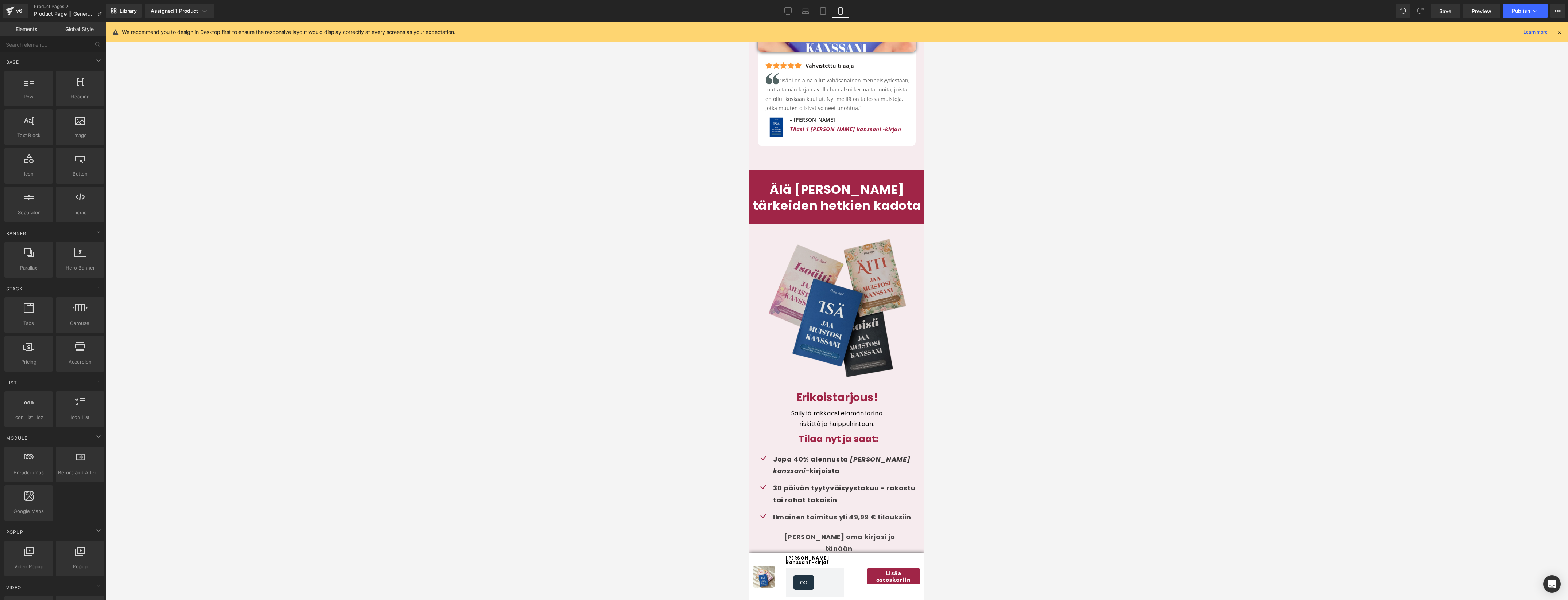
click at [875, 304] on img at bounding box center [836, 307] width 164 height 166
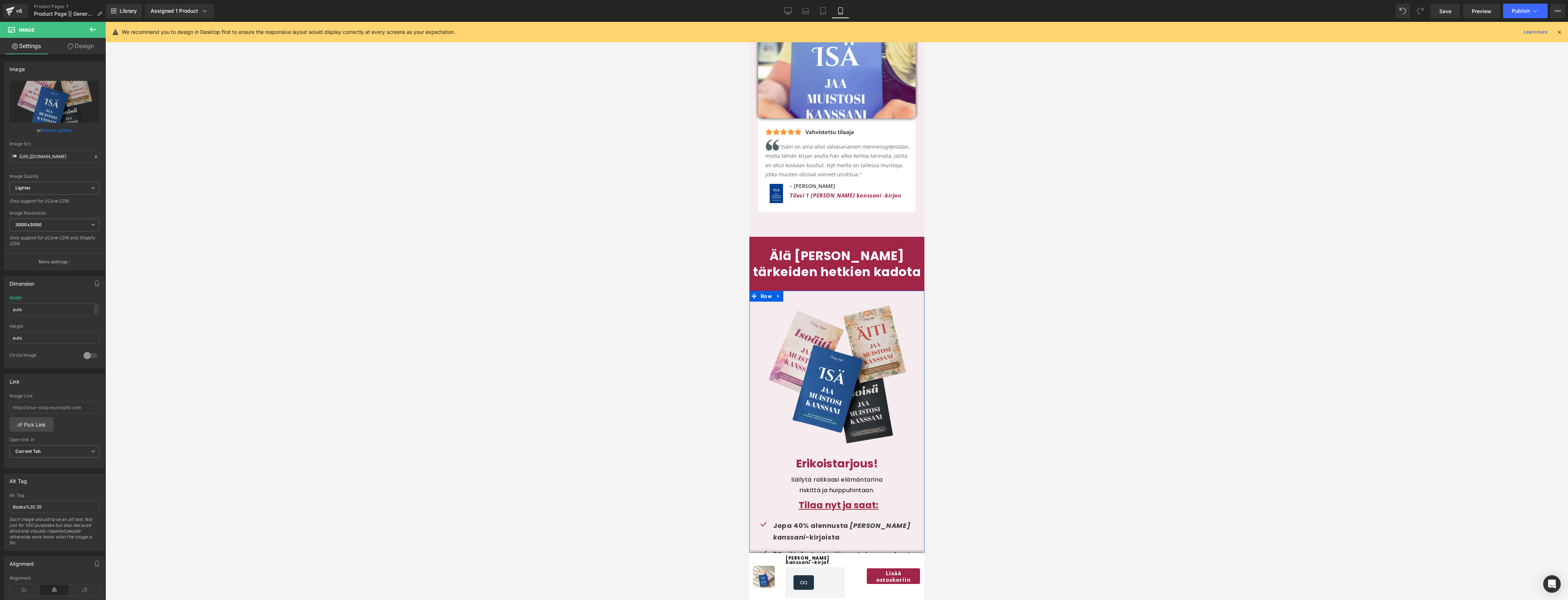
scroll to position [2746, 0]
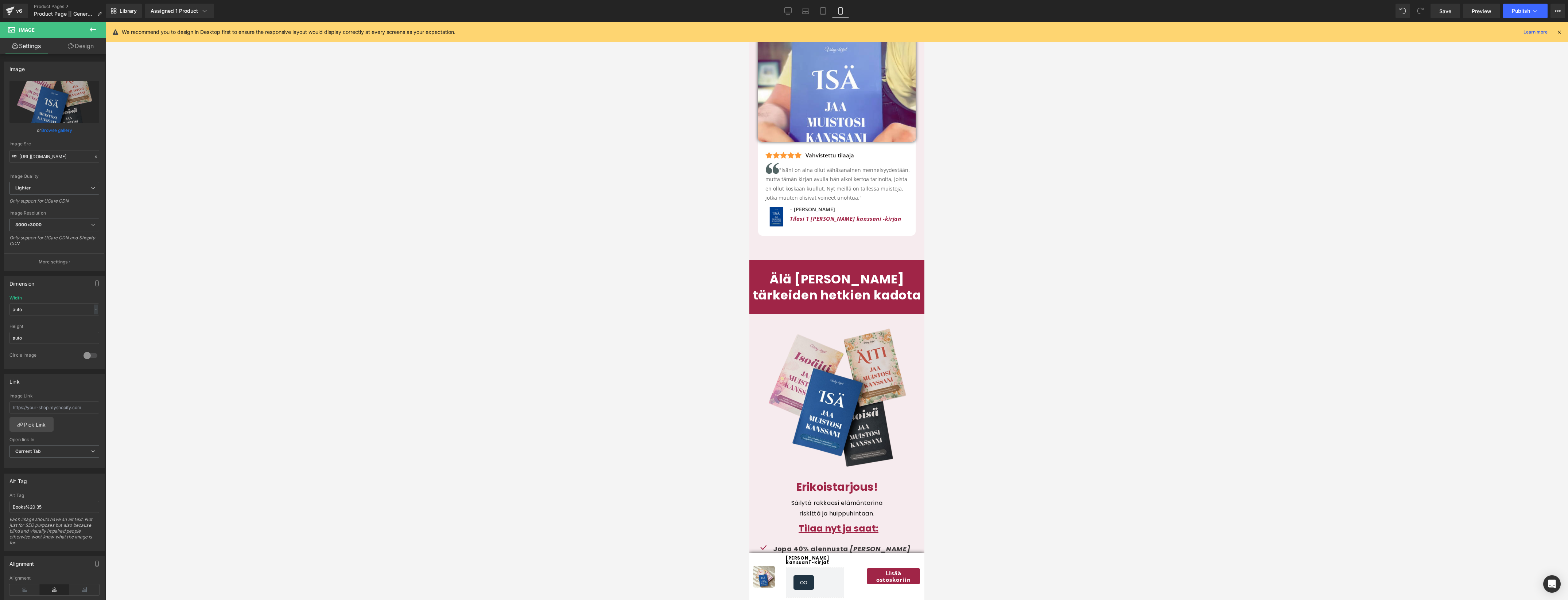
click at [909, 272] on div "Älä [PERSON_NAME] tärkeiden hetkien kadota Heading" at bounding box center [836, 287] width 175 height 32
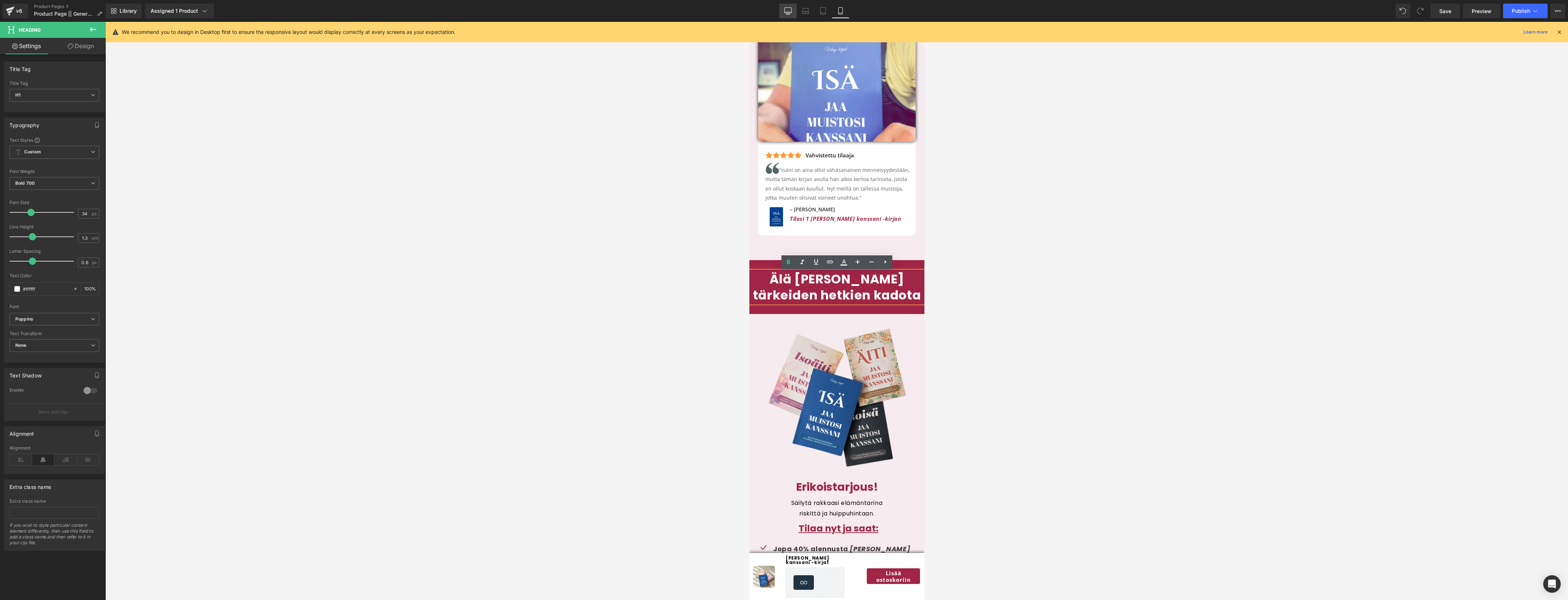
drag, startPoint x: 786, startPoint y: 11, endPoint x: 689, endPoint y: 71, distance: 114.1
click at [786, 11] on icon at bounding box center [788, 11] width 7 height 7
type input "100"
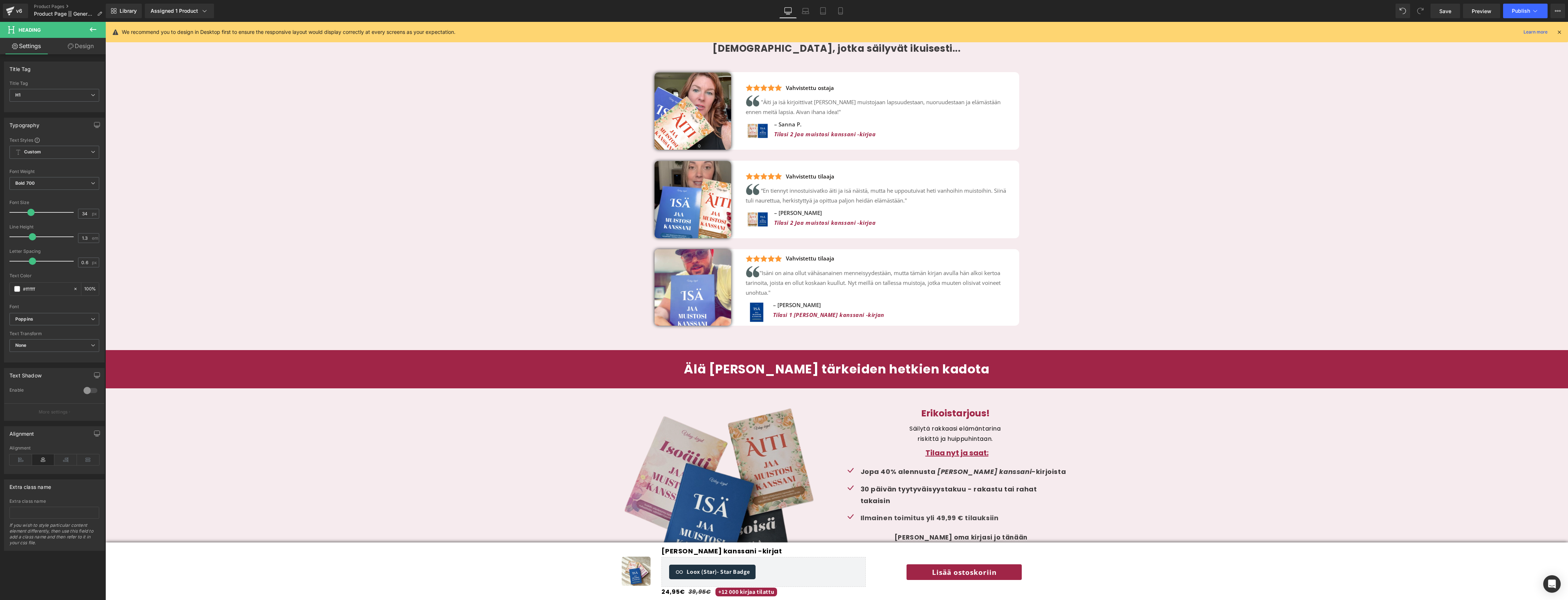
scroll to position [1798, 0]
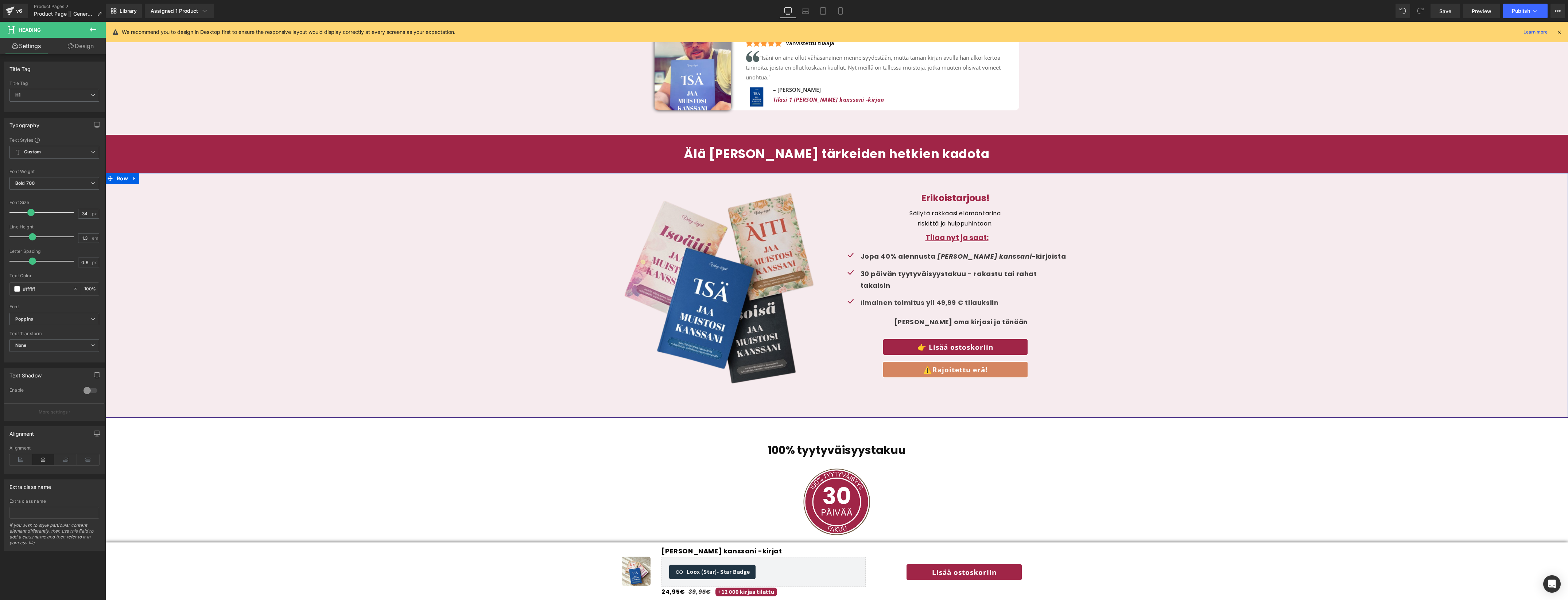
click at [534, 222] on div "Image Erikoistarjous! Heading Säilytä rakkaasi elämäntarina riskittä ja huippuh…" at bounding box center [836, 287] width 1462 height 228
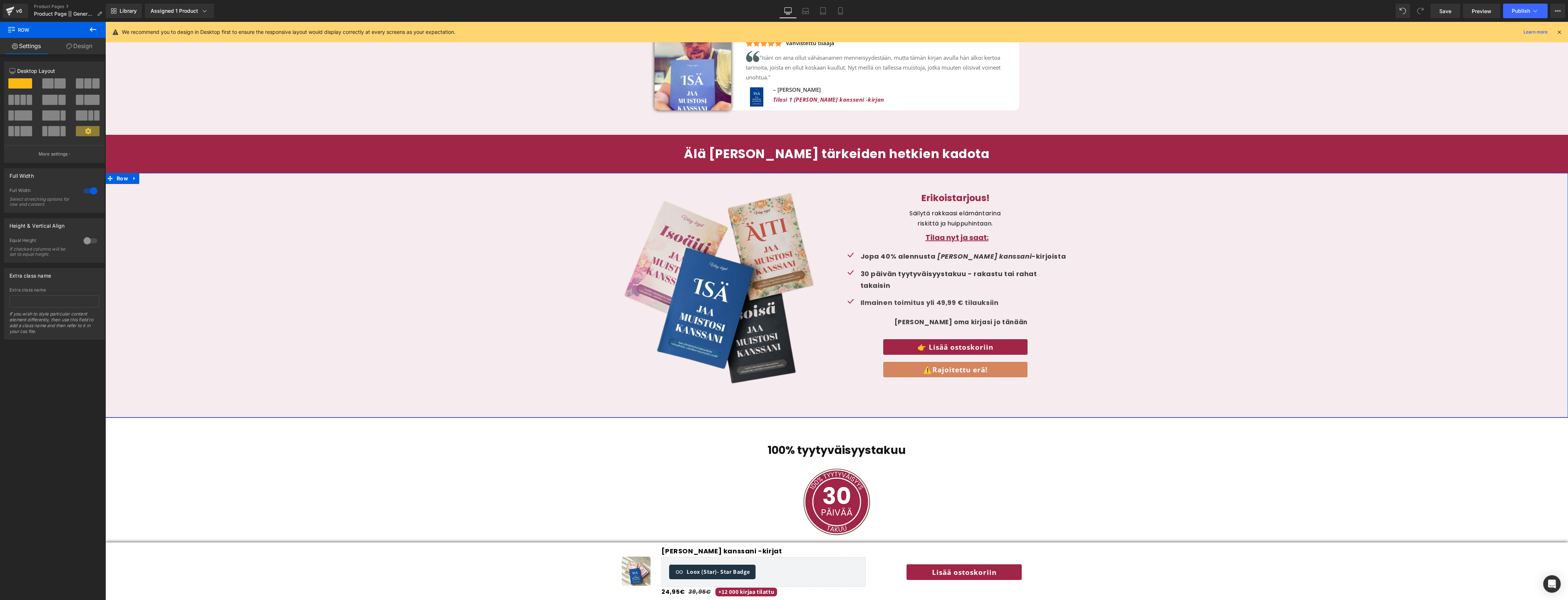
drag, startPoint x: 135, startPoint y: 165, endPoint x: 143, endPoint y: 165, distance: 8.0
click at [136, 175] on icon at bounding box center [134, 178] width 5 height 5
click at [157, 173] on link at bounding box center [153, 178] width 10 height 11
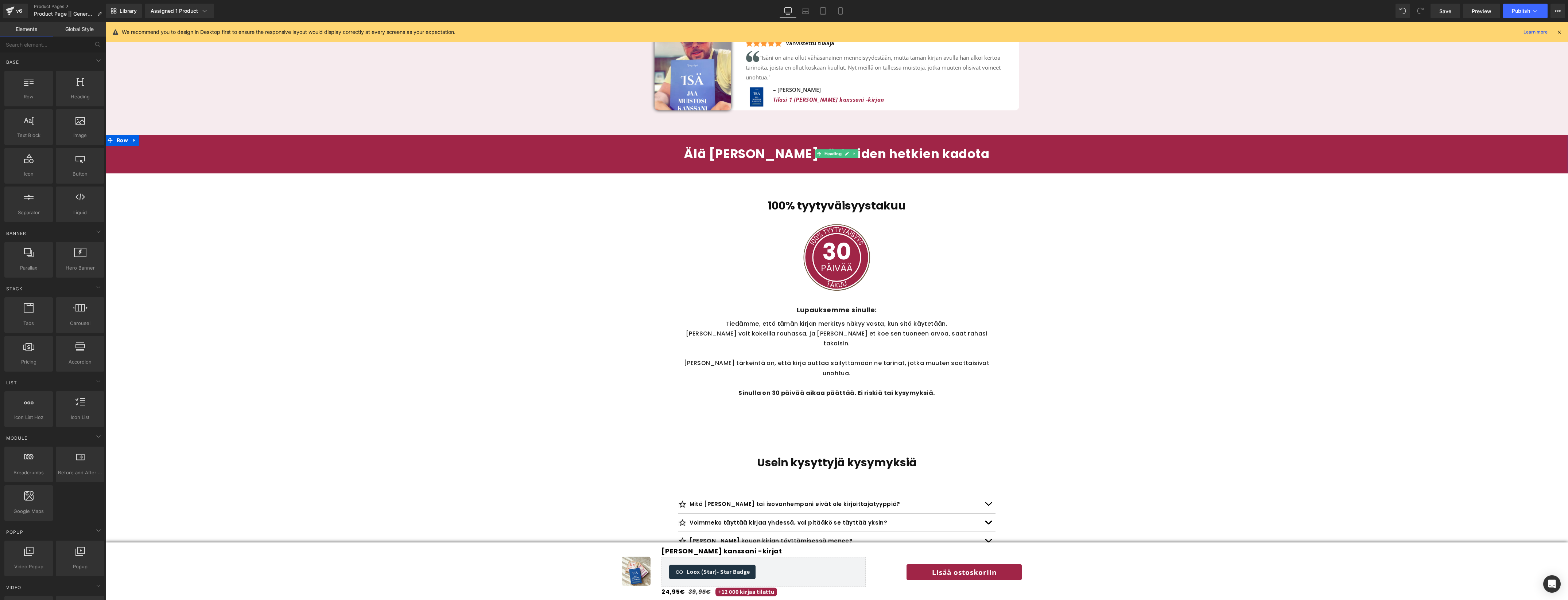
click at [236, 146] on h1 "Älä [PERSON_NAME] tärkeiden hetkien kadota" at bounding box center [836, 154] width 1462 height 16
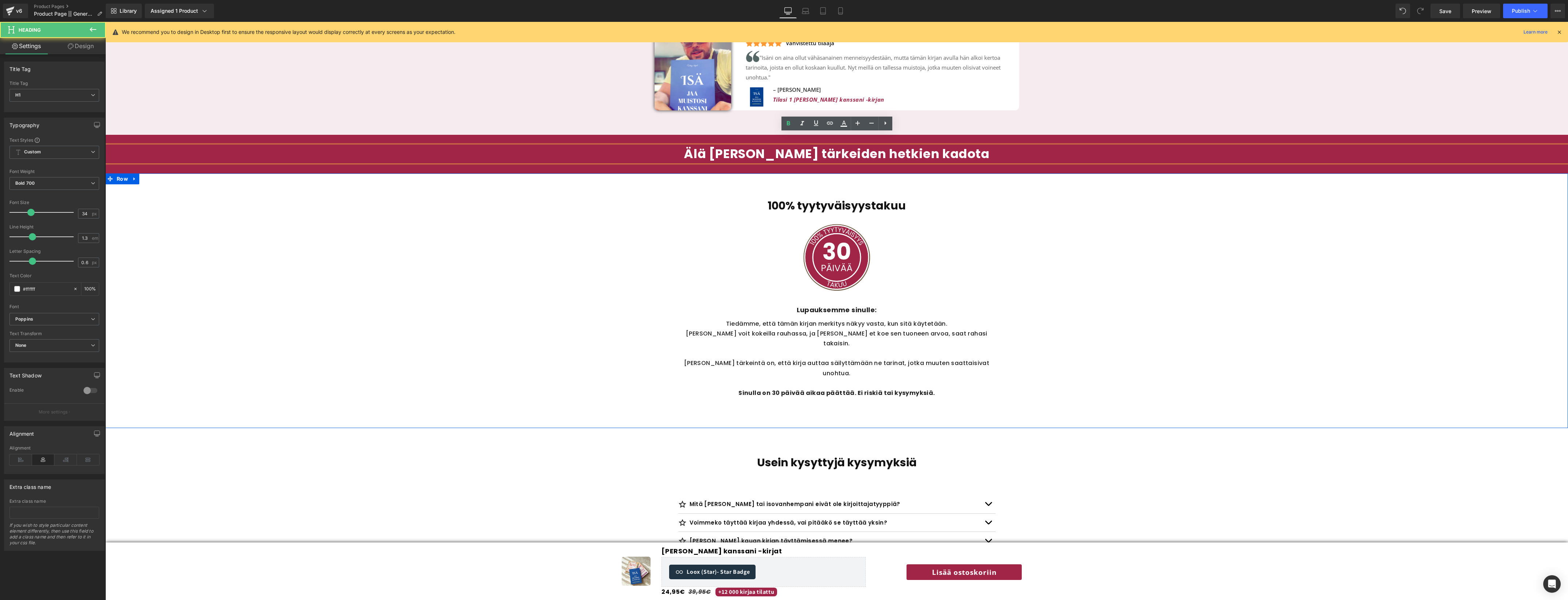
click at [236, 174] on div "100% tyytyväisyystakuu Heading Image Lupauksemme sinulle: Text Block Tiedämme, …" at bounding box center [836, 301] width 1462 height 255
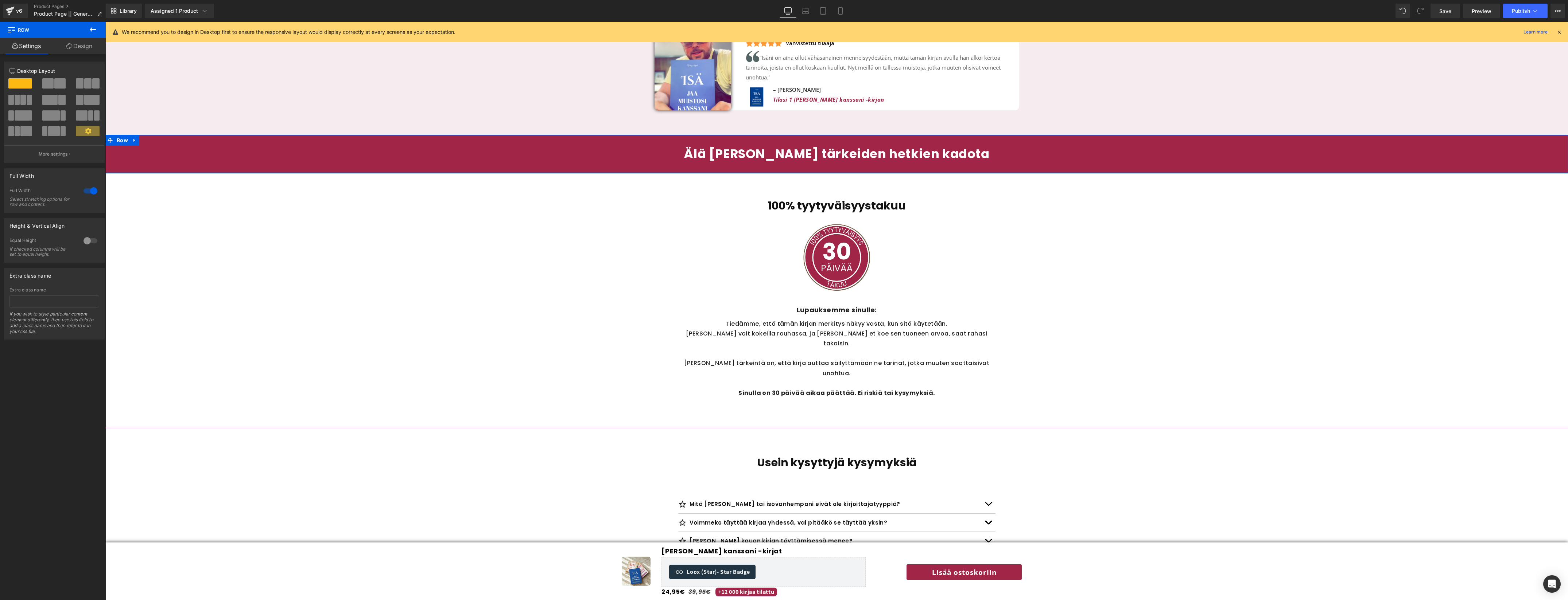
click at [135, 138] on icon at bounding box center [134, 140] width 5 height 5
click at [152, 138] on icon at bounding box center [153, 140] width 5 height 5
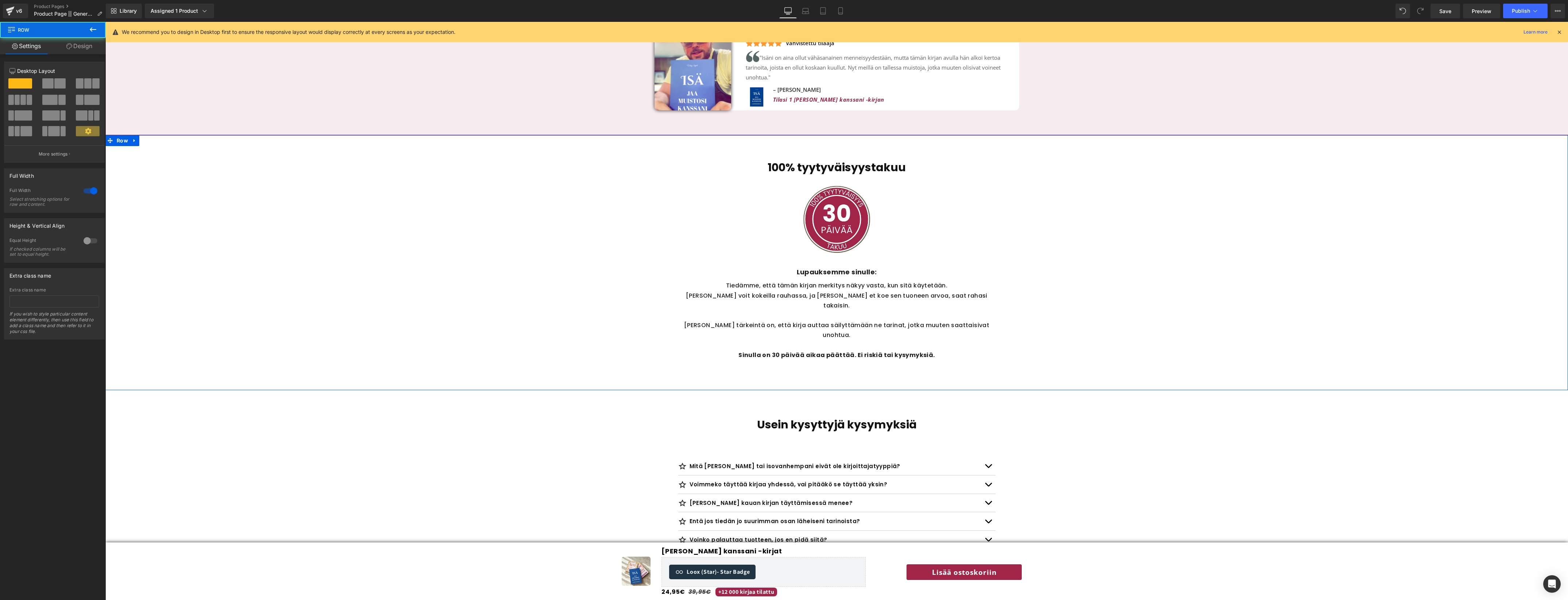
click at [432, 243] on div "100% tyytyväisyystakuu Heading Image Lupauksemme sinulle: Text Block Tiedämme, …" at bounding box center [836, 270] width 1462 height 240
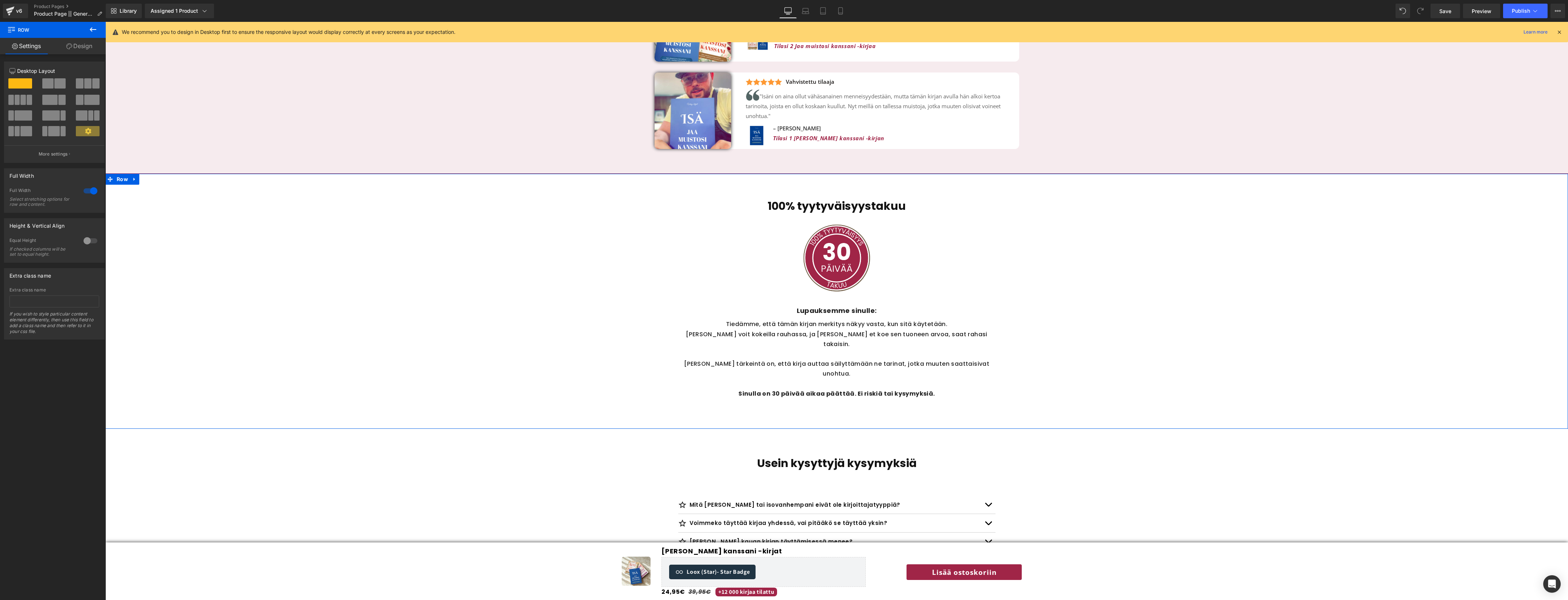
scroll to position [1914, 0]
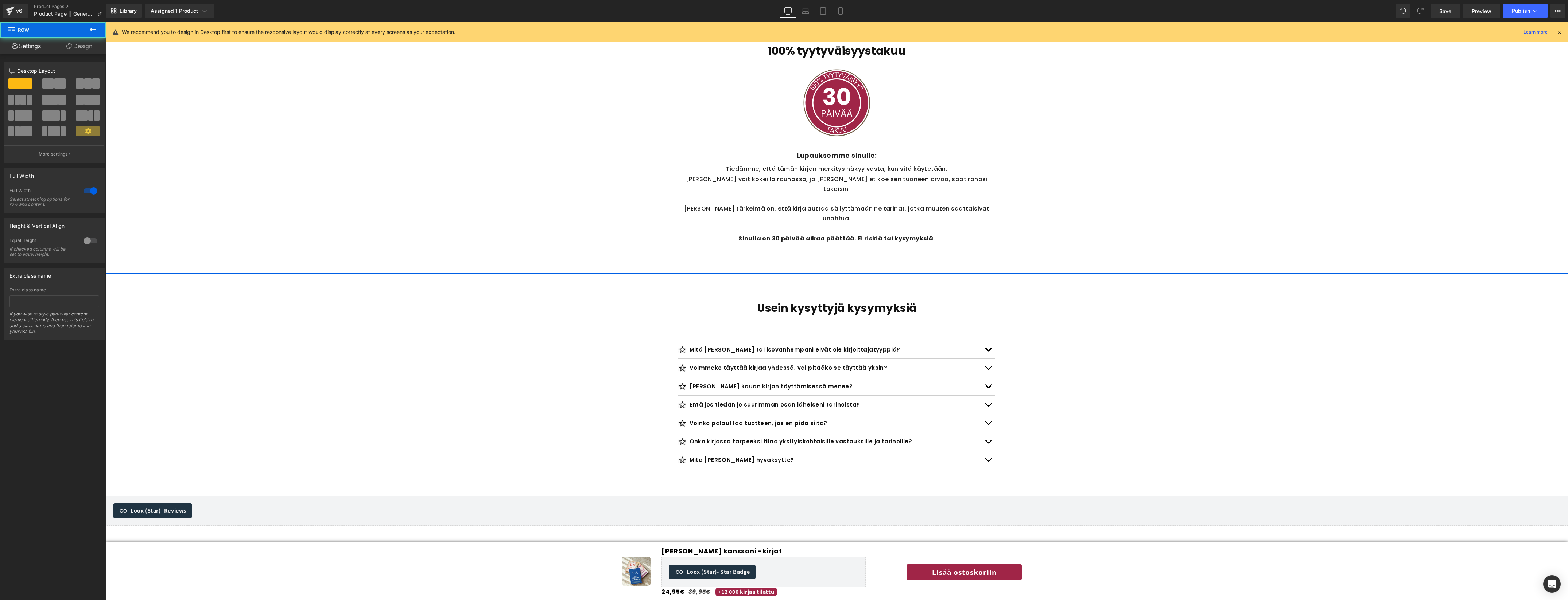
click at [560, 190] on div "100% tyytyväisyystakuu Heading Image Lupauksemme sinulle: Text Block Tiedämme, …" at bounding box center [836, 154] width 1462 height 240
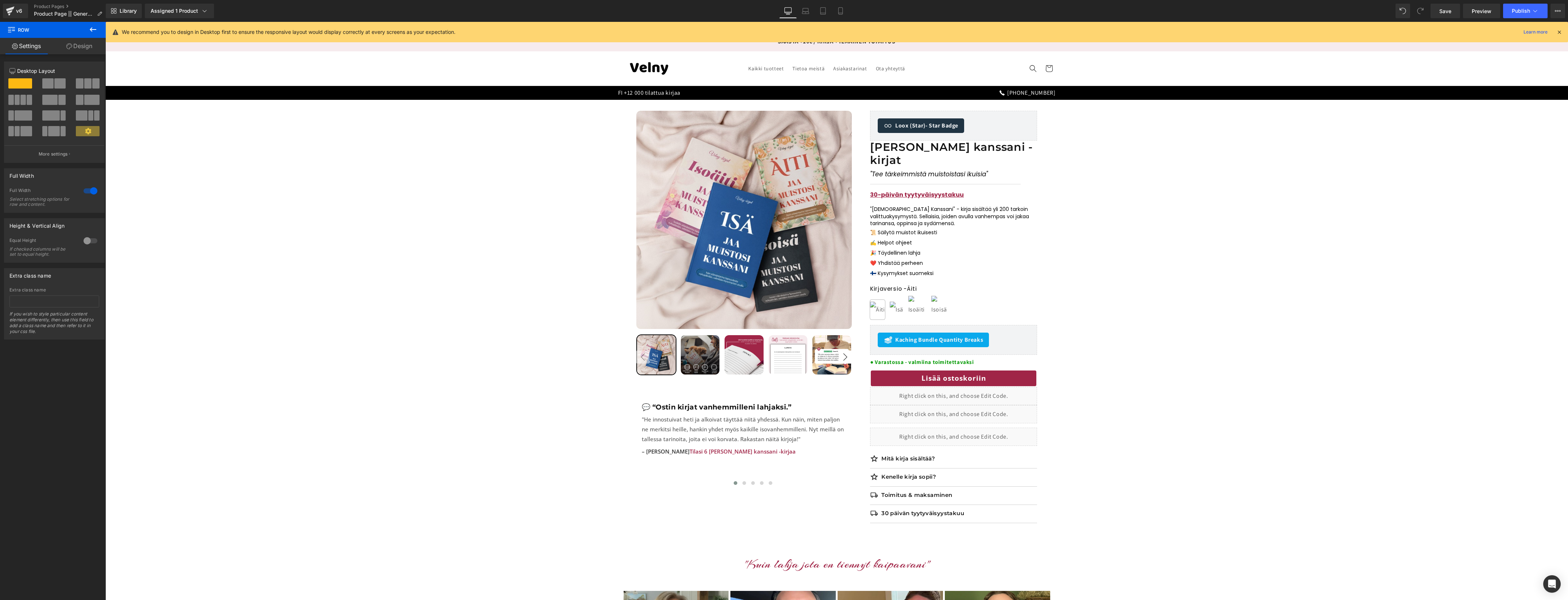
scroll to position [0, 0]
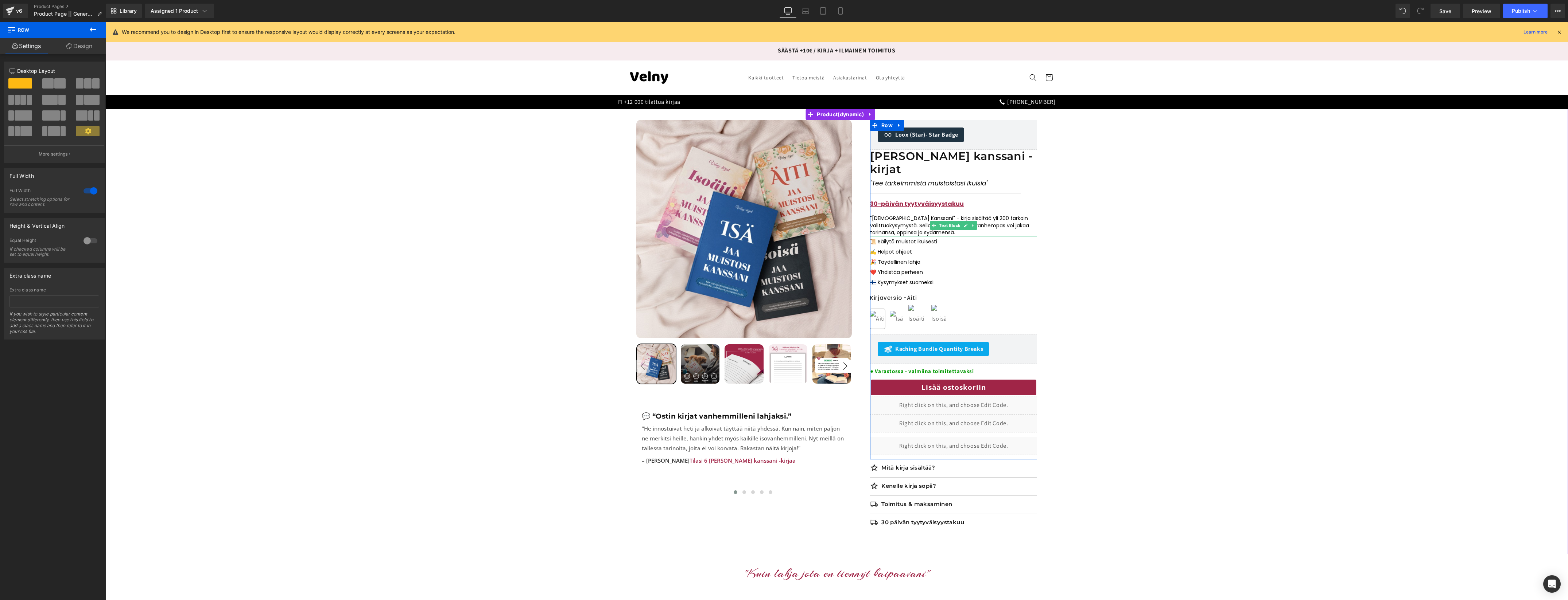
click at [917, 222] on span "kysymystä. Sellaisia, joiden avulla vanhempas voi jakaa tarinansa, oppinsa ja s…" at bounding box center [950, 228] width 159 height 14
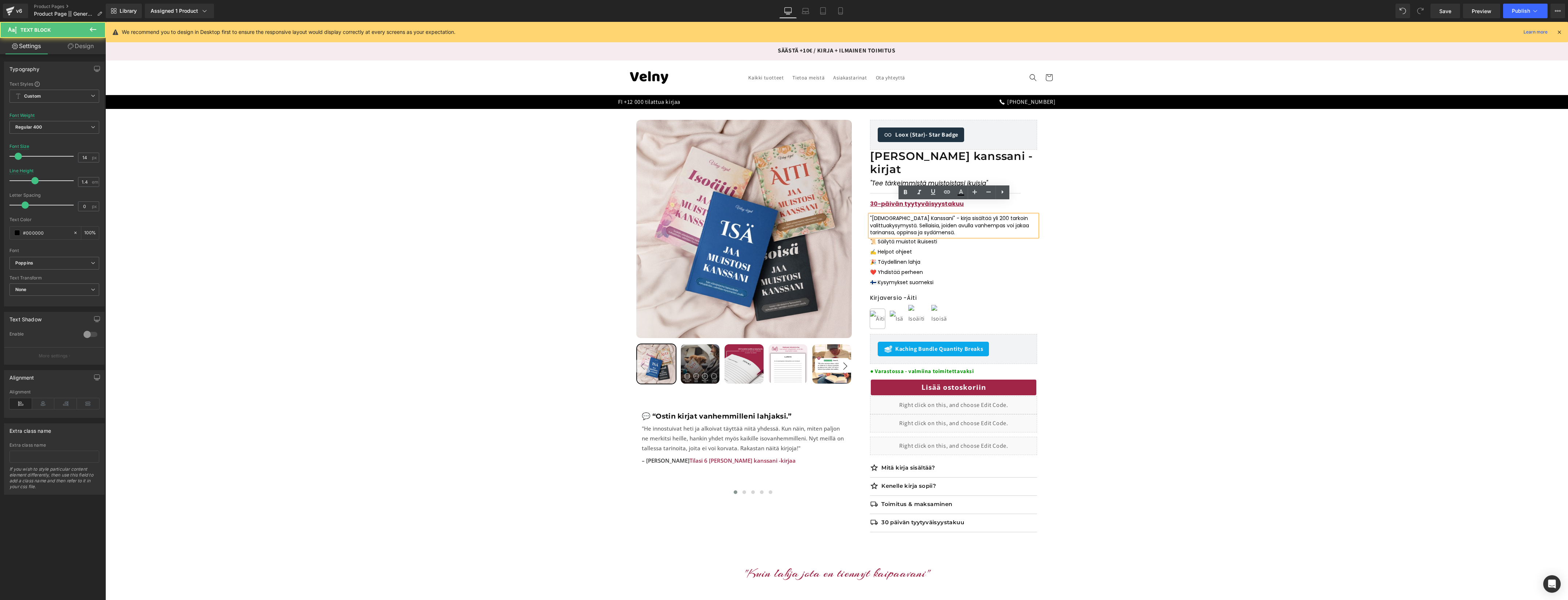
click at [1008, 222] on span "kysymystä. Sellaisia, joiden avulla vanhempas voi jakaa tarinansa, oppinsa ja s…" at bounding box center [950, 228] width 159 height 14
click at [1172, 200] on div "Sale Off 38 % (P) Image ‹ ›" at bounding box center [836, 331] width 1455 height 423
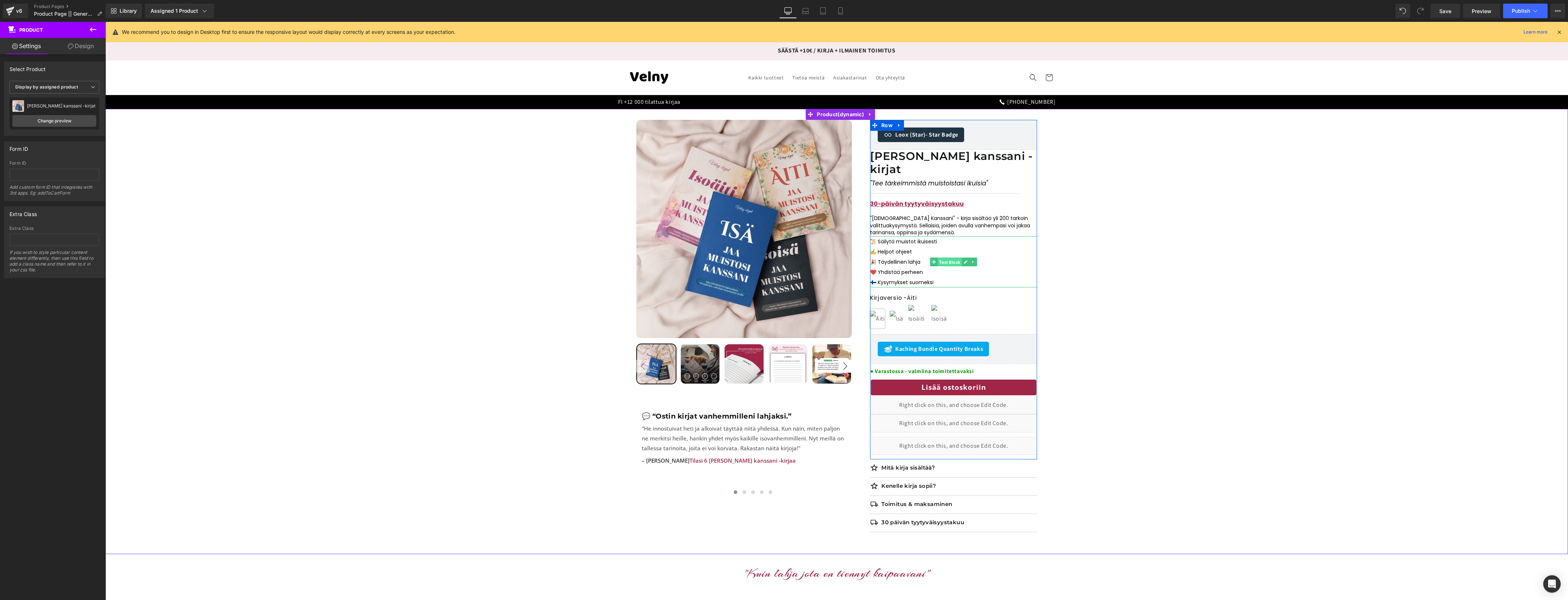
click at [950, 258] on span "Text Block" at bounding box center [950, 262] width 24 height 9
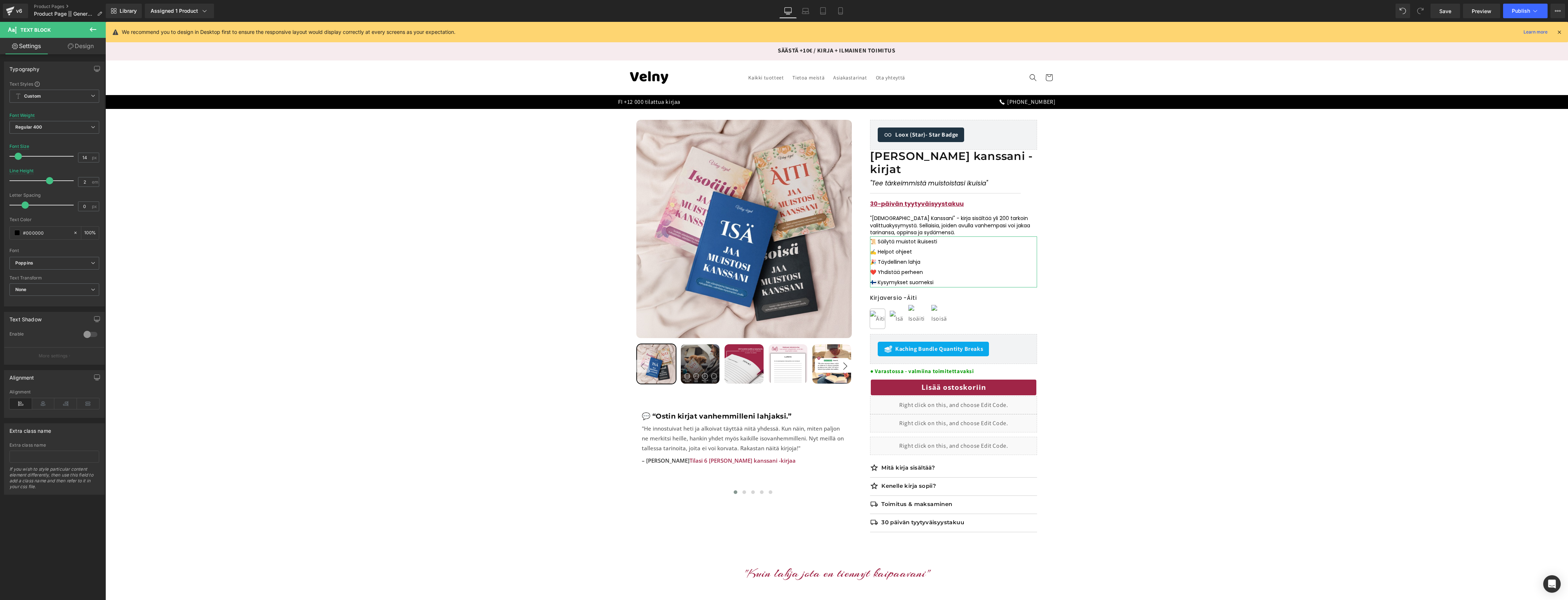
click at [86, 56] on div "Typography Text Styles Custom Custom Setup Global Style Custom Setup Global Sty…" at bounding box center [54, 181] width 109 height 250
click at [89, 49] on link "Design" at bounding box center [80, 46] width 53 height 16
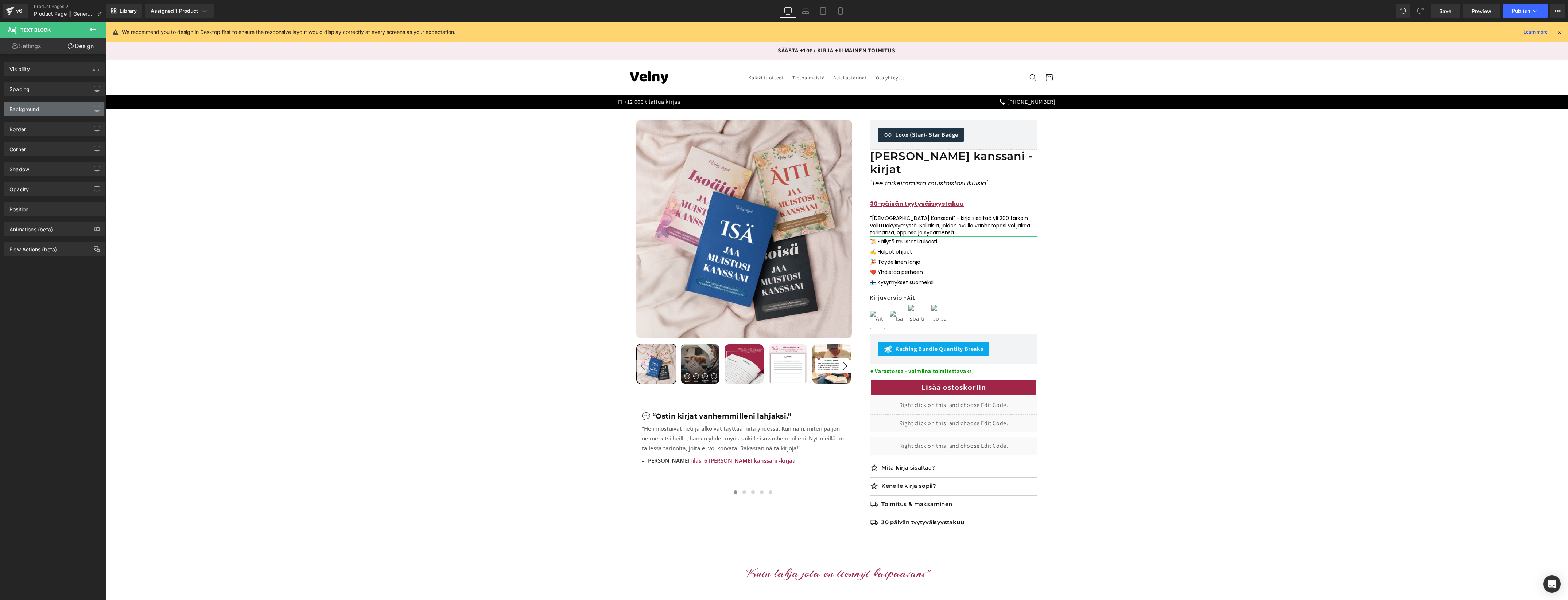
click at [58, 107] on div "Background" at bounding box center [54, 109] width 100 height 13
click at [61, 91] on div "Spacing" at bounding box center [54, 88] width 100 height 13
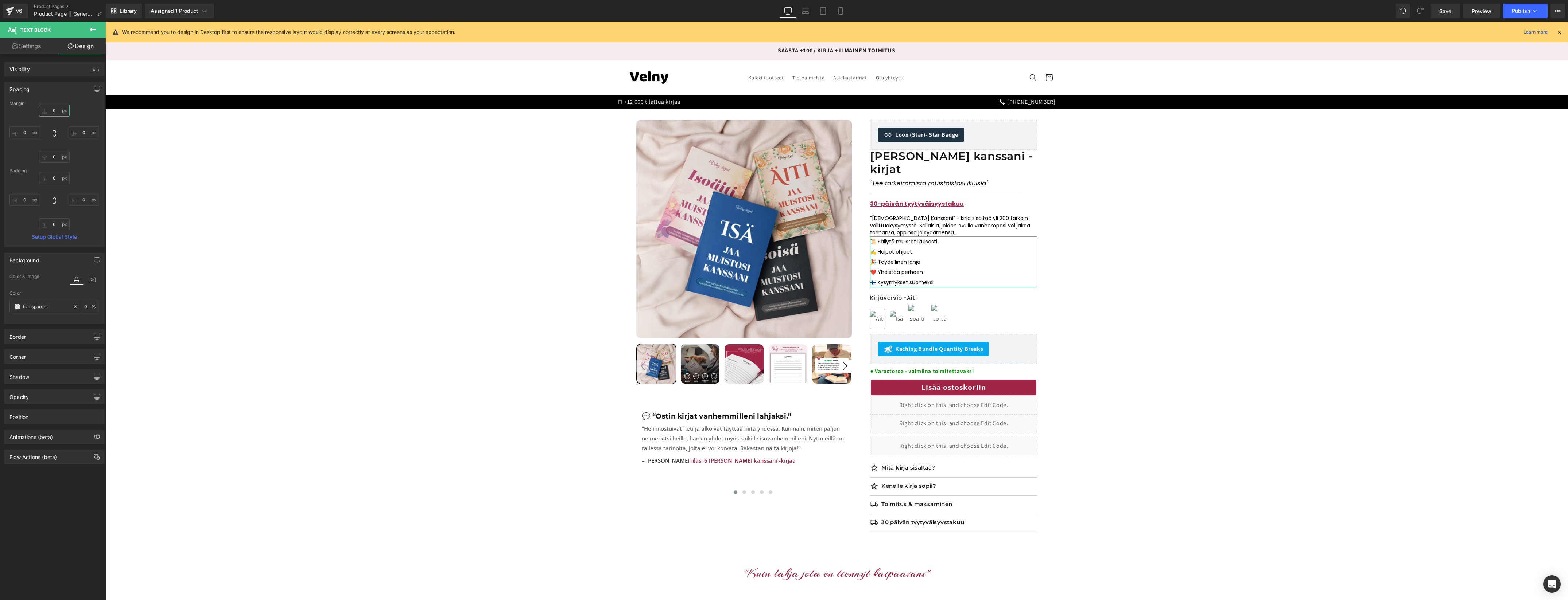
click at [56, 112] on input "0" at bounding box center [54, 111] width 31 height 12
click at [833, 8] on link "Mobile" at bounding box center [840, 10] width 17 height 14
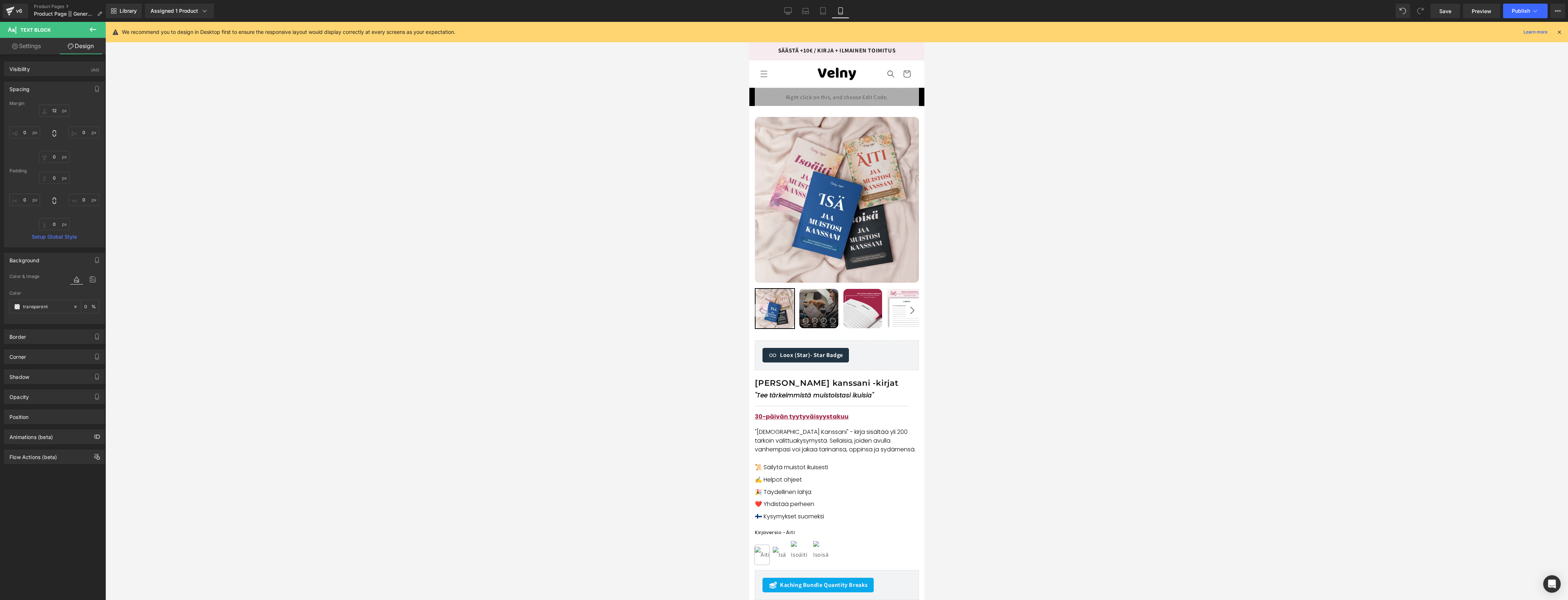
scroll to position [234, 0]
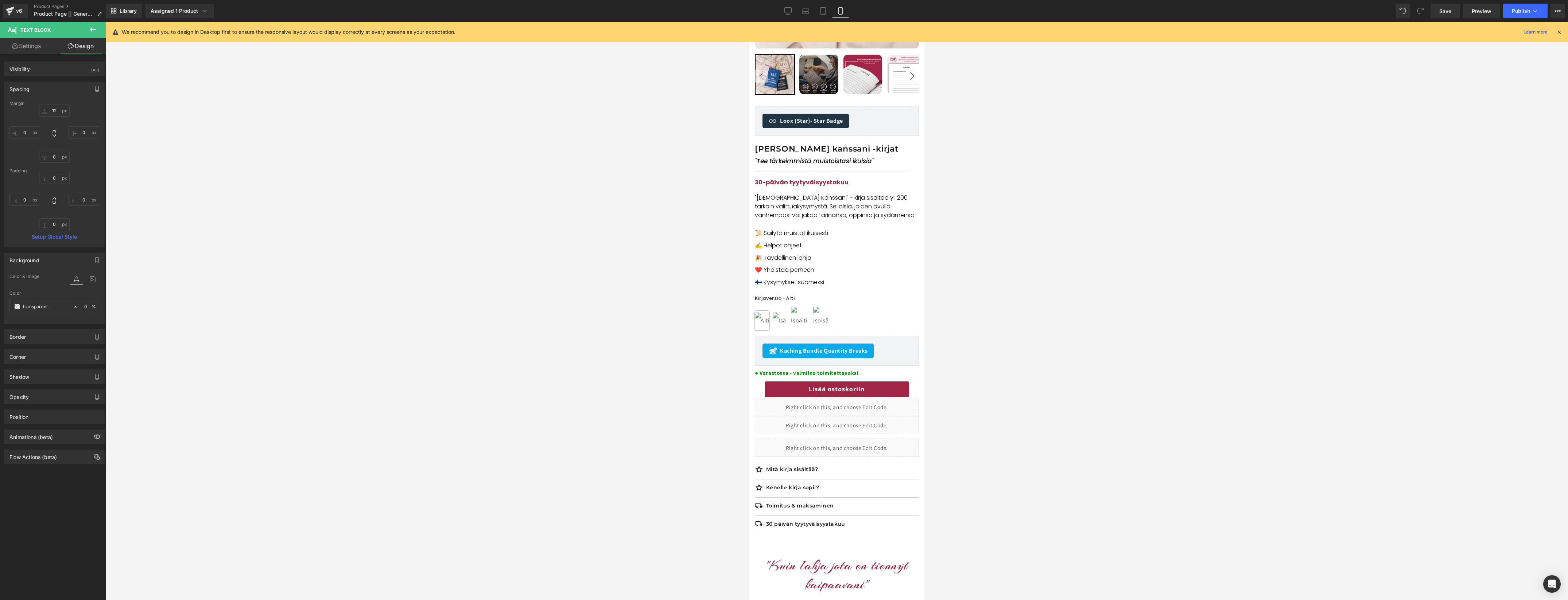
type input "8"
type input "0"
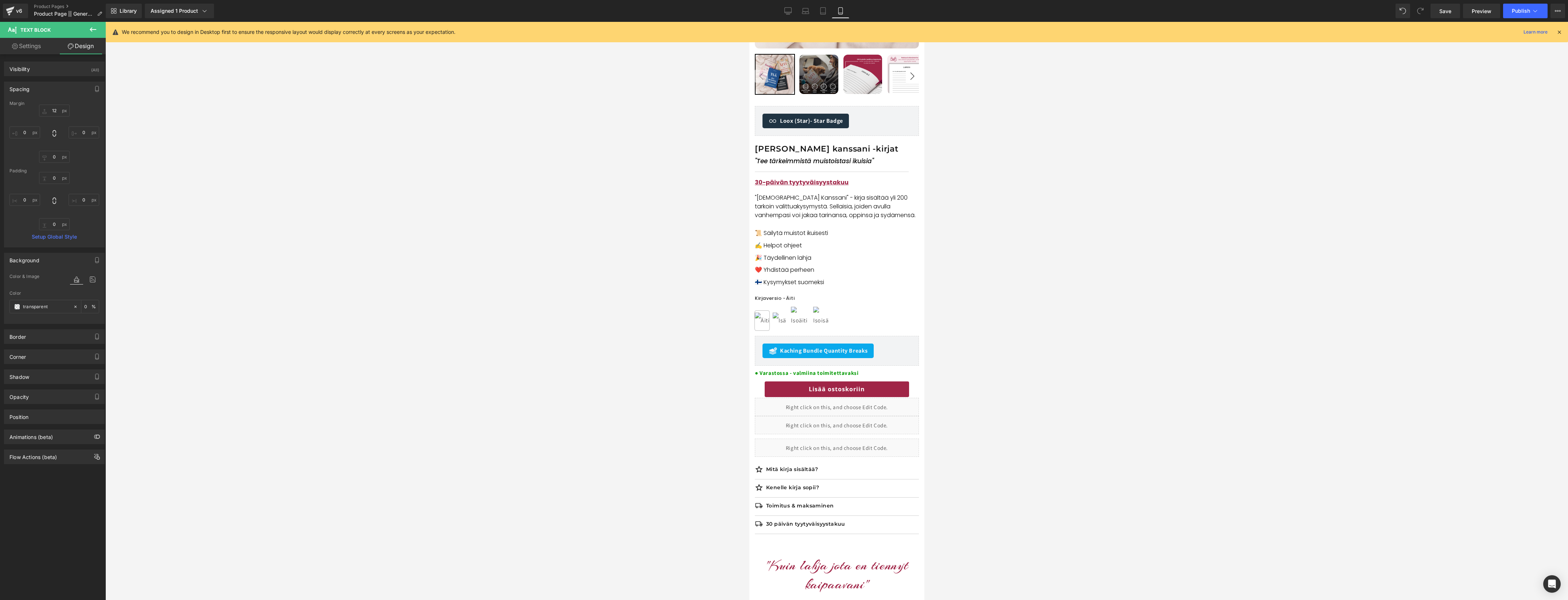
type input "0"
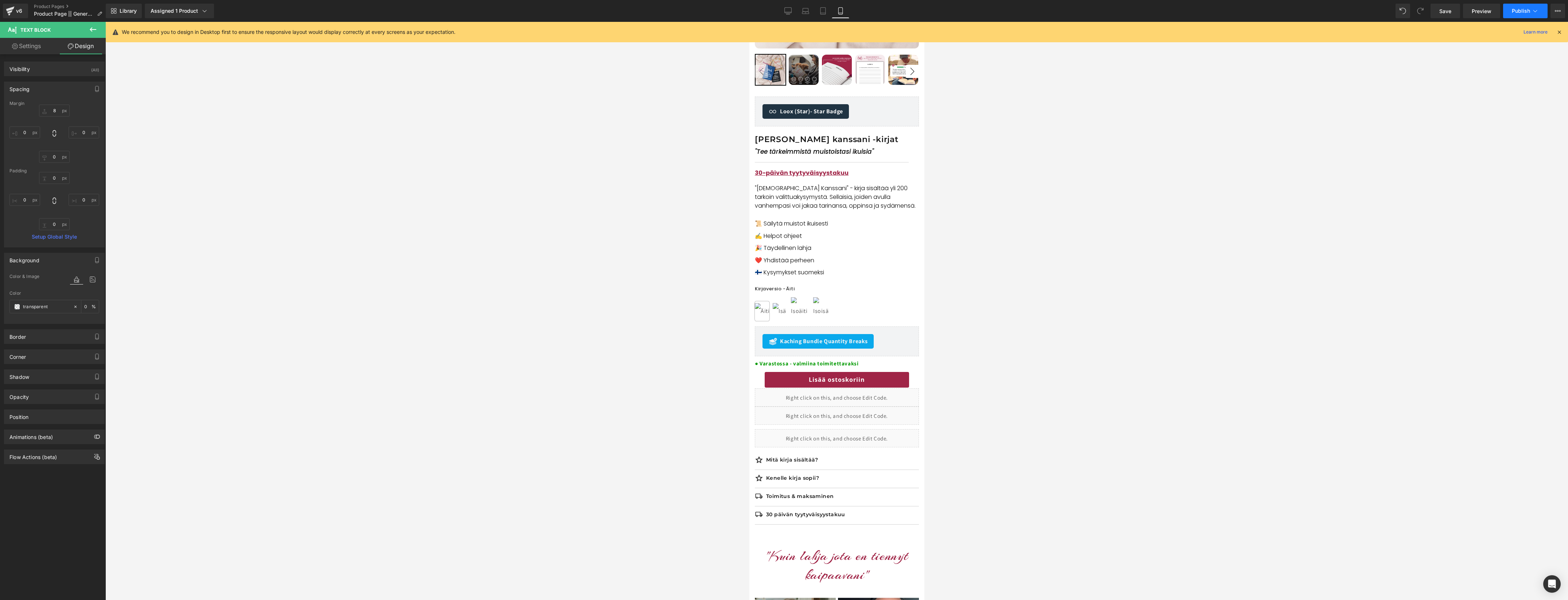
click at [1516, 12] on span "Publish" at bounding box center [1521, 11] width 18 height 6
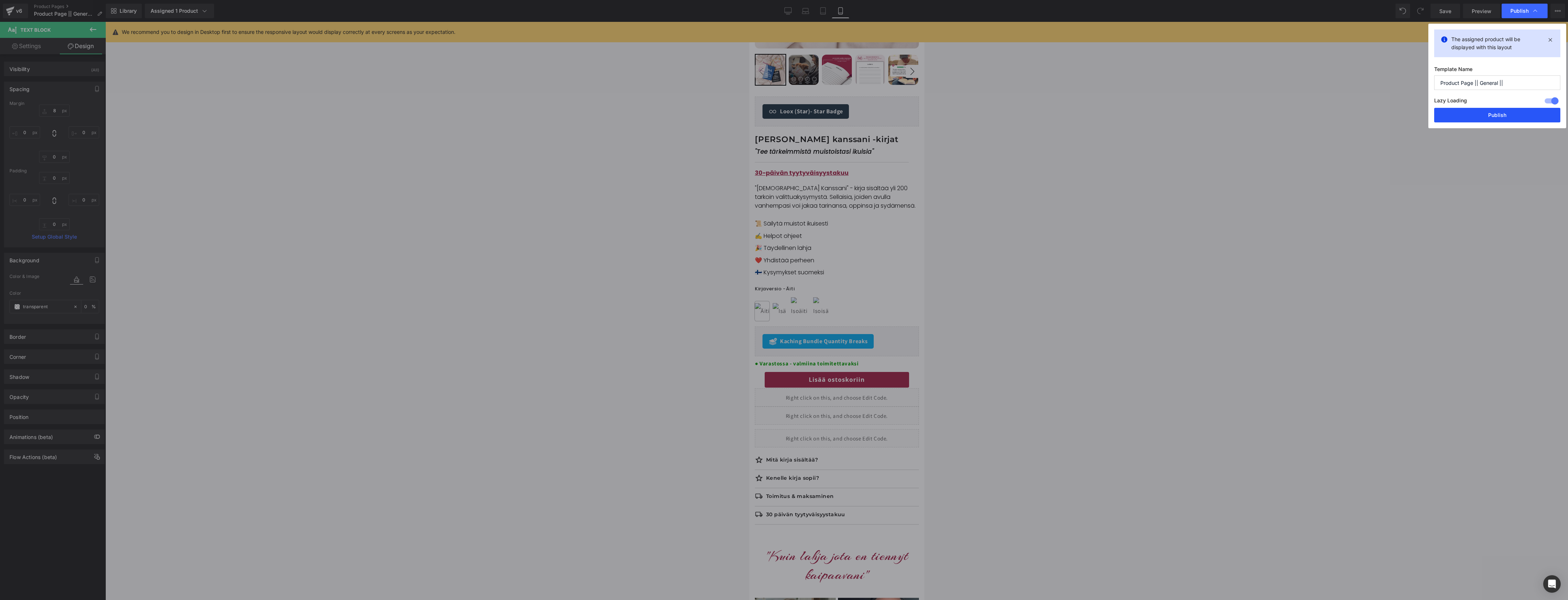
click at [1477, 112] on button "Publish" at bounding box center [1497, 115] width 126 height 14
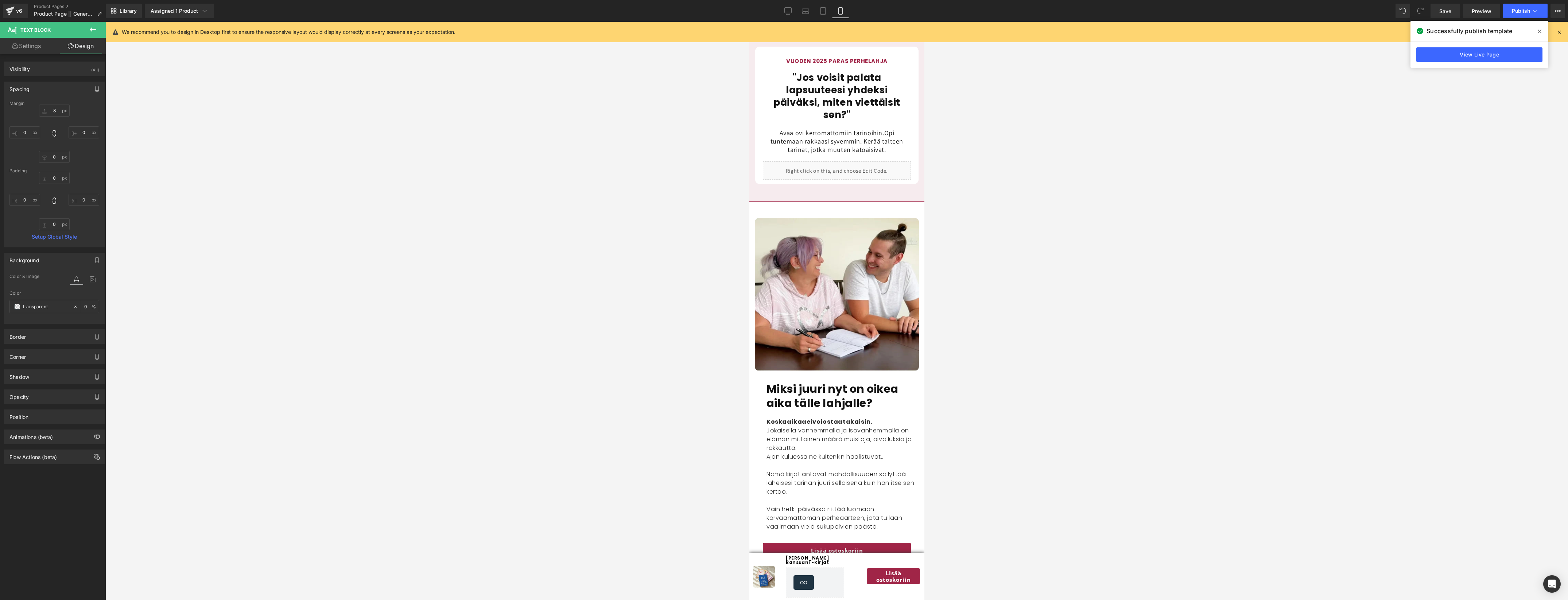
scroll to position [944, 0]
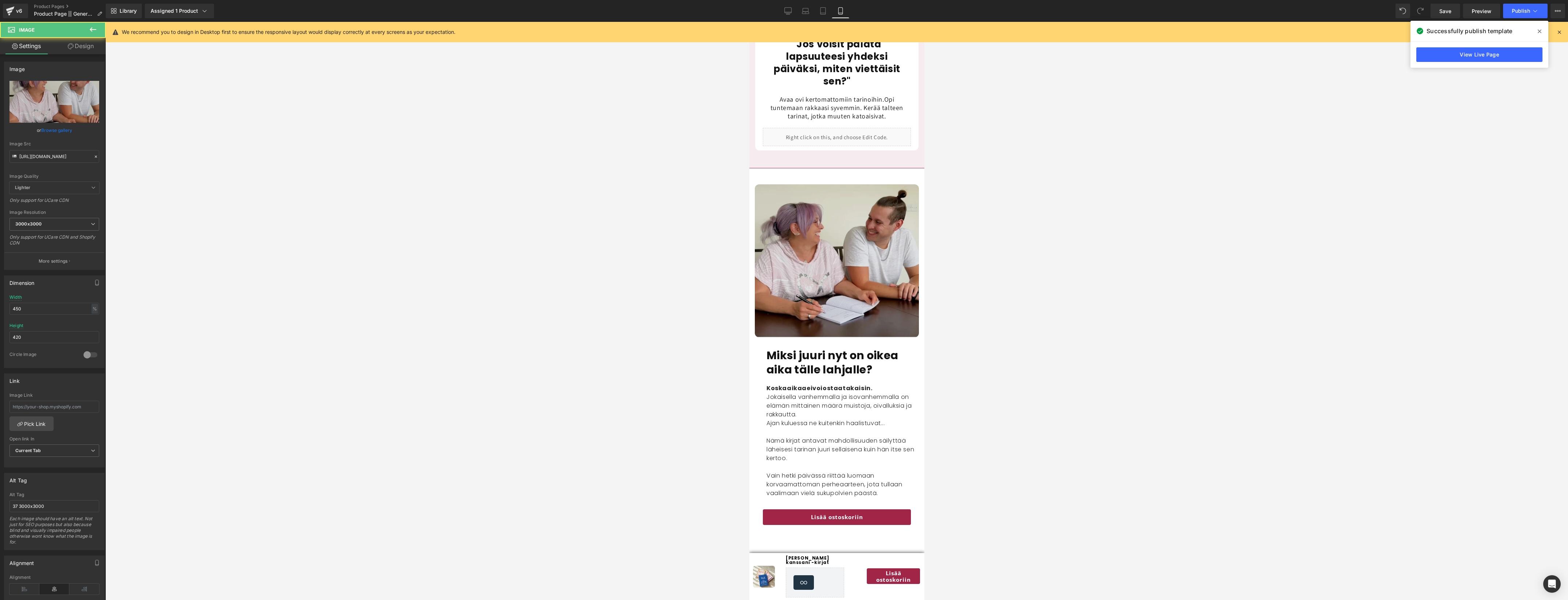
click at [812, 239] on img at bounding box center [836, 261] width 164 height 153
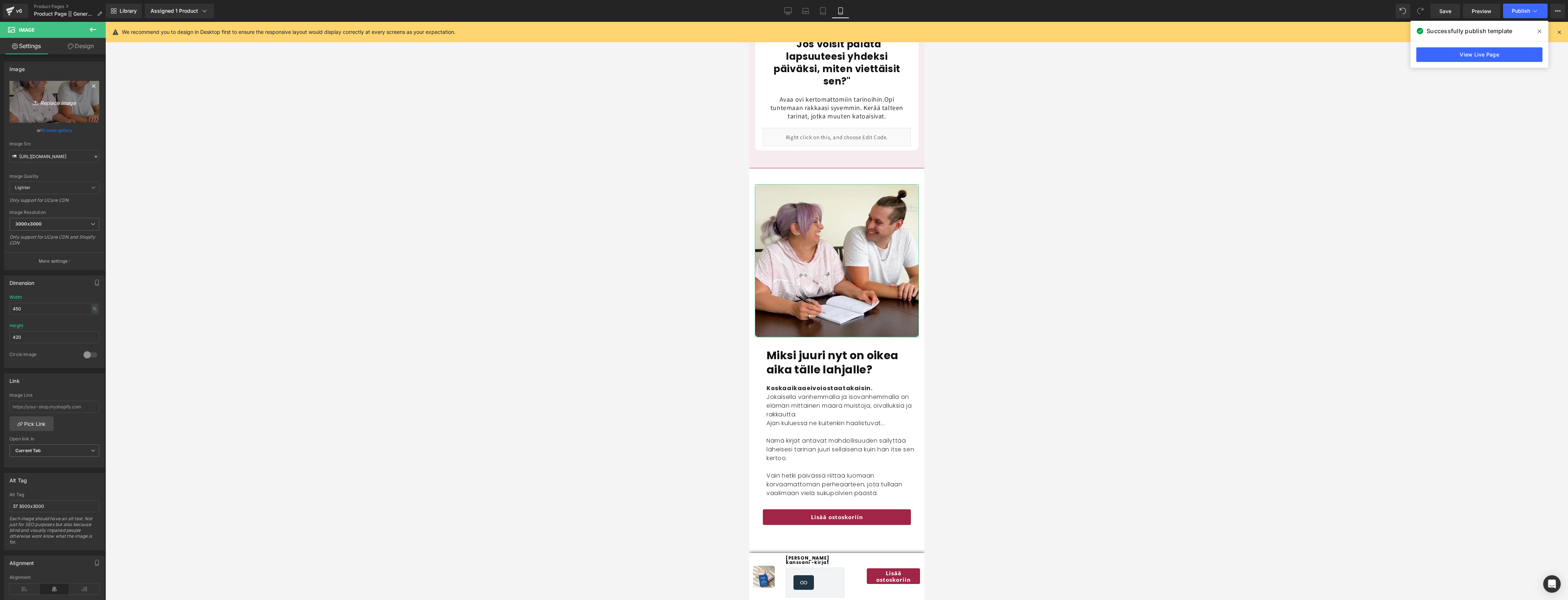
click at [63, 105] on icon "Replace Image" at bounding box center [55, 102] width 58 height 9
type input "C:\fakepath\ComfySole.webp"
type input "[URL][DOMAIN_NAME]"
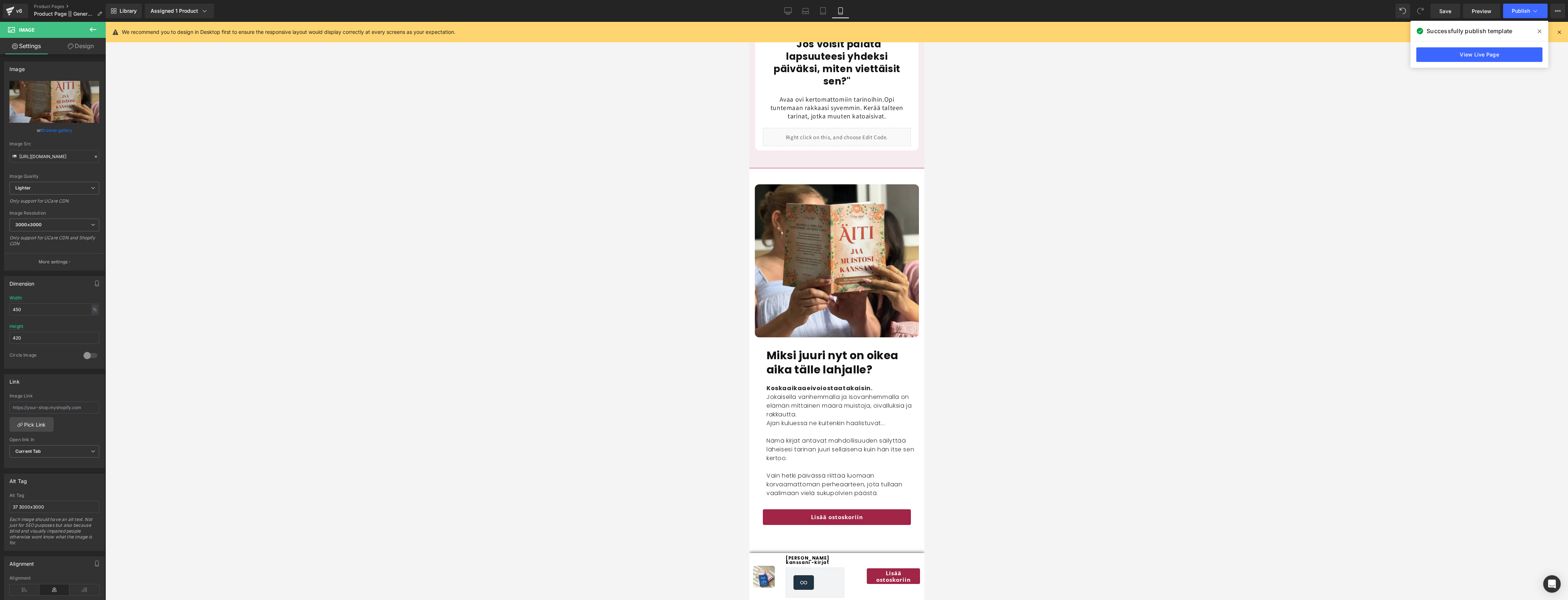
click at [1541, 28] on span at bounding box center [1540, 31] width 12 height 12
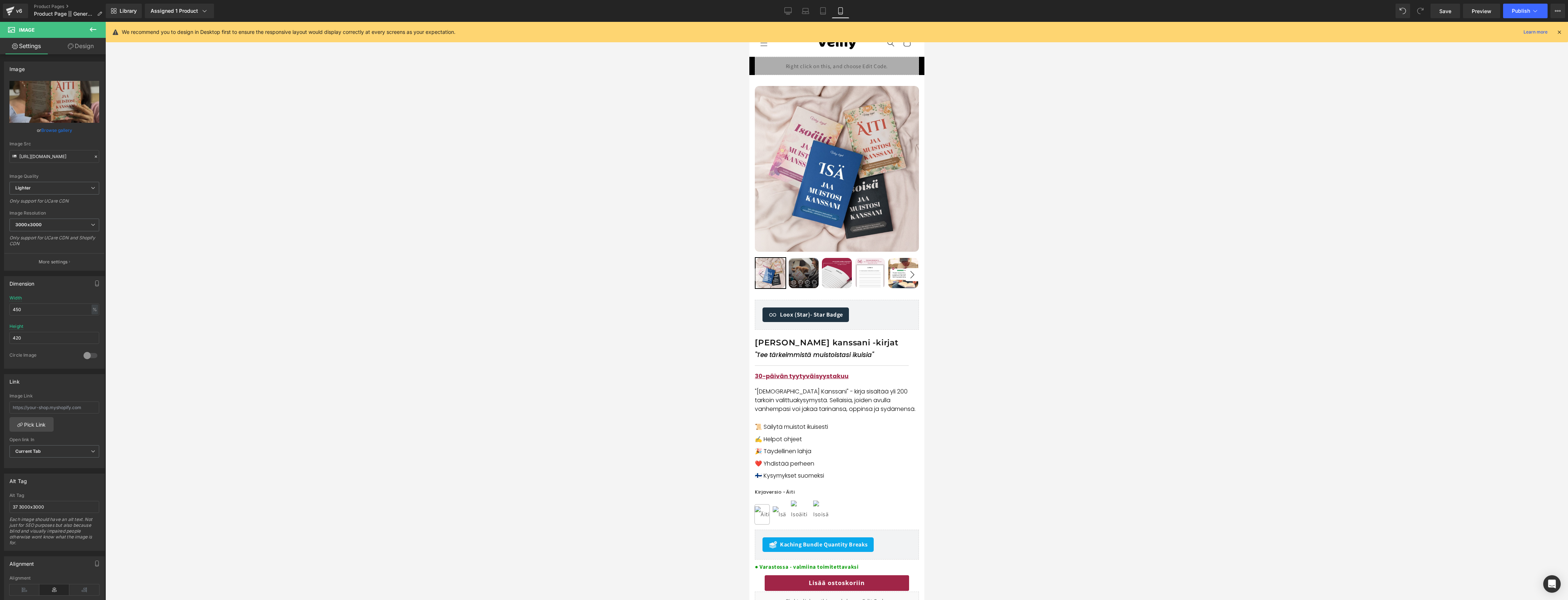
scroll to position [0, 0]
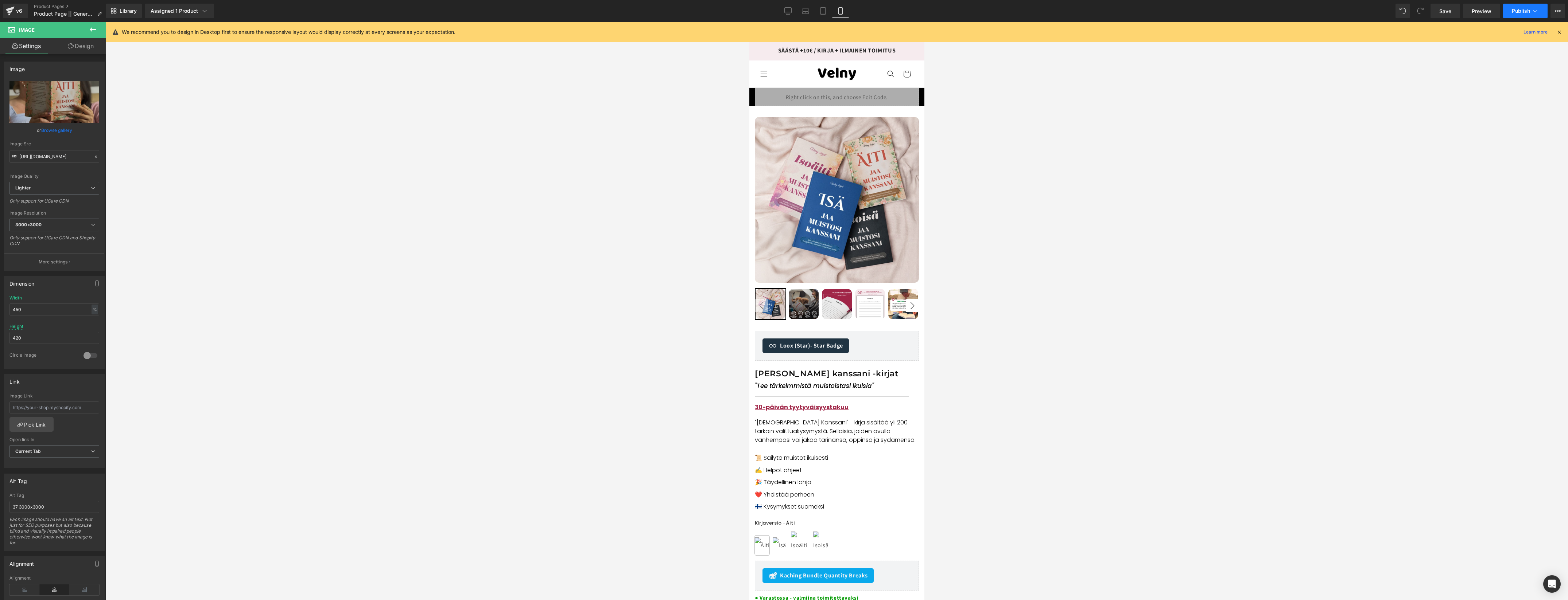
click at [1516, 10] on span "Publish" at bounding box center [1521, 11] width 18 height 6
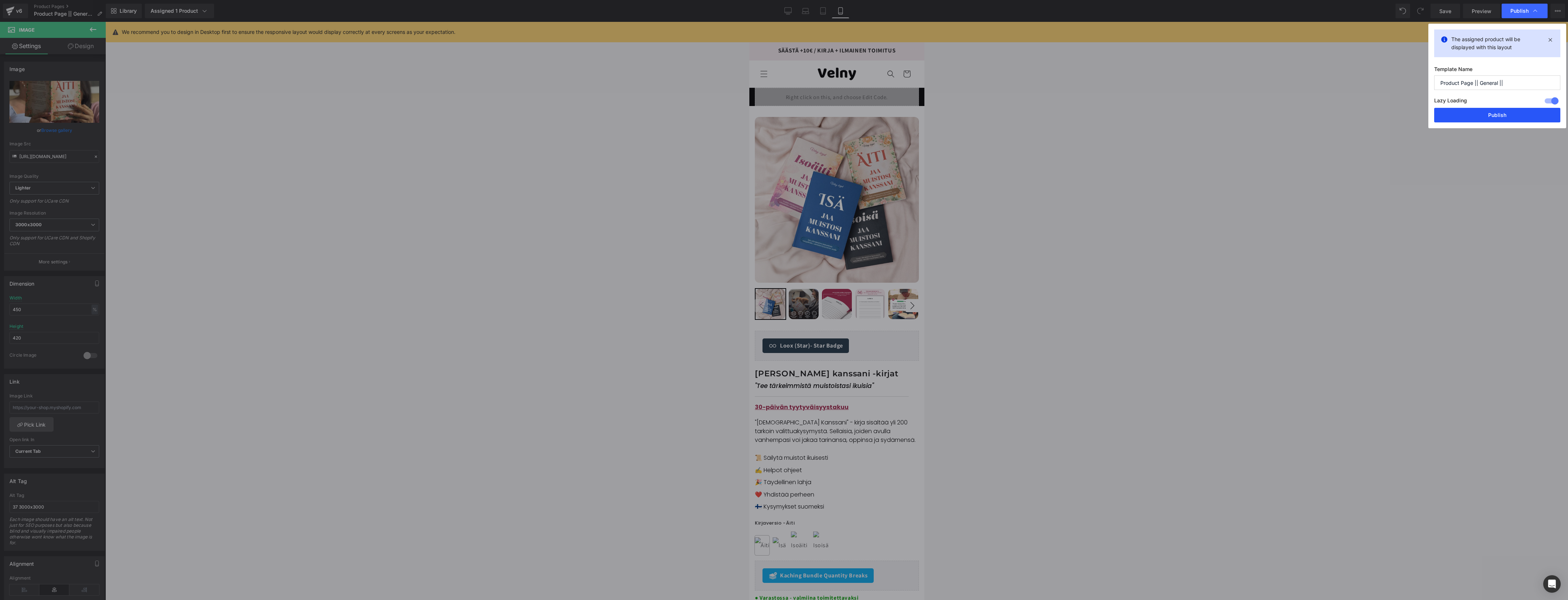
click at [1491, 115] on button "Publish" at bounding box center [1497, 115] width 126 height 14
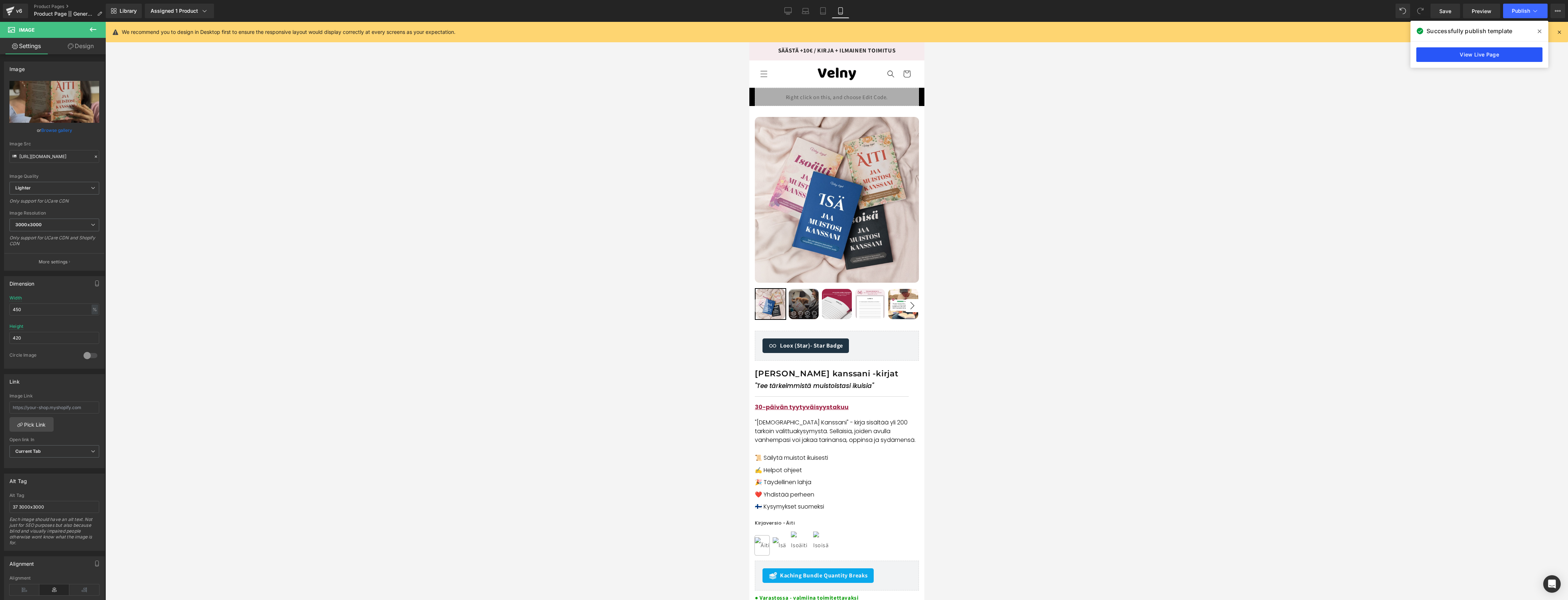
click at [1448, 54] on link "View Live Page" at bounding box center [1479, 54] width 126 height 14
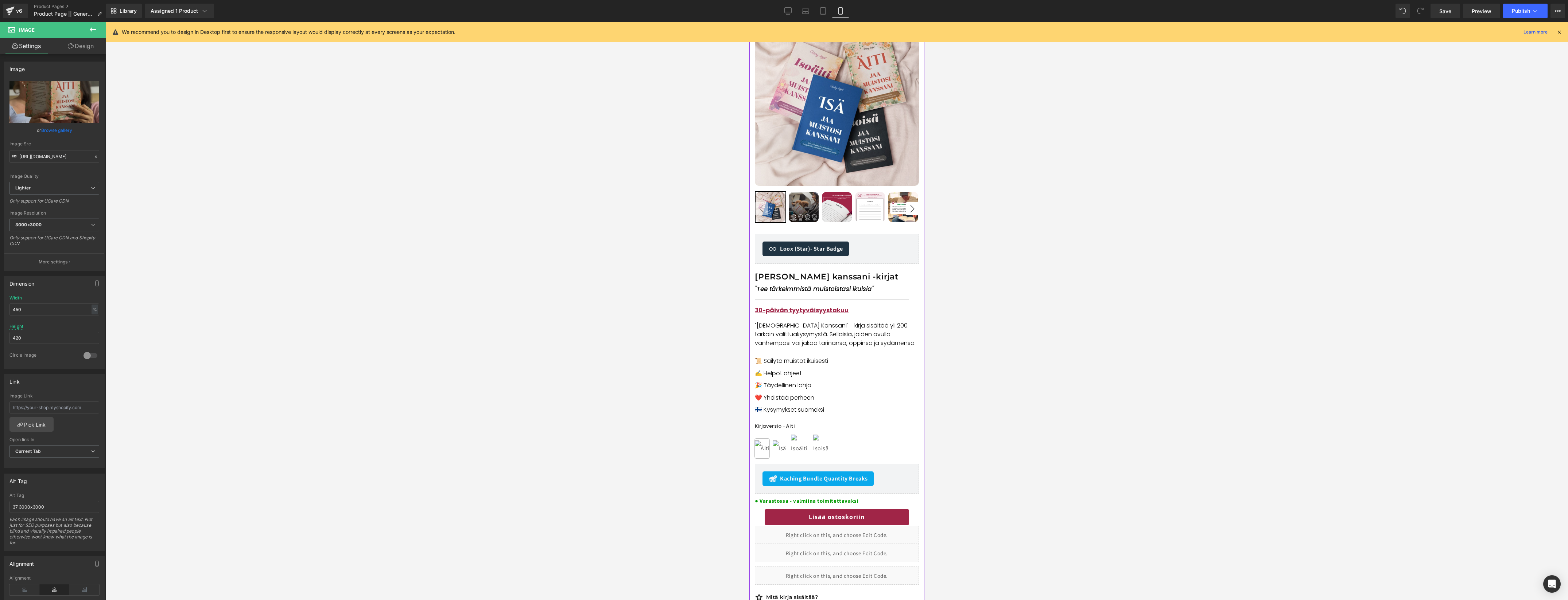
scroll to position [0, 0]
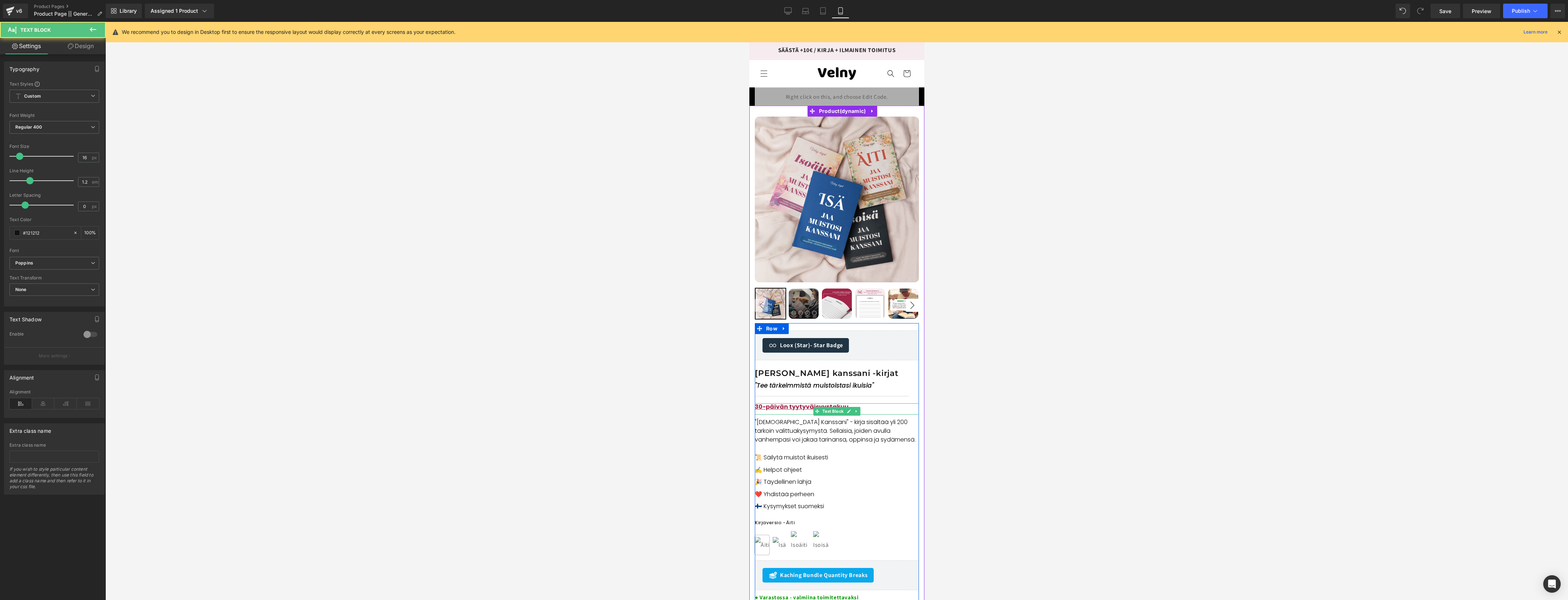
click at [774, 408] on span "30-päivän tyytyväisyystakuu" at bounding box center [800, 407] width 94 height 8
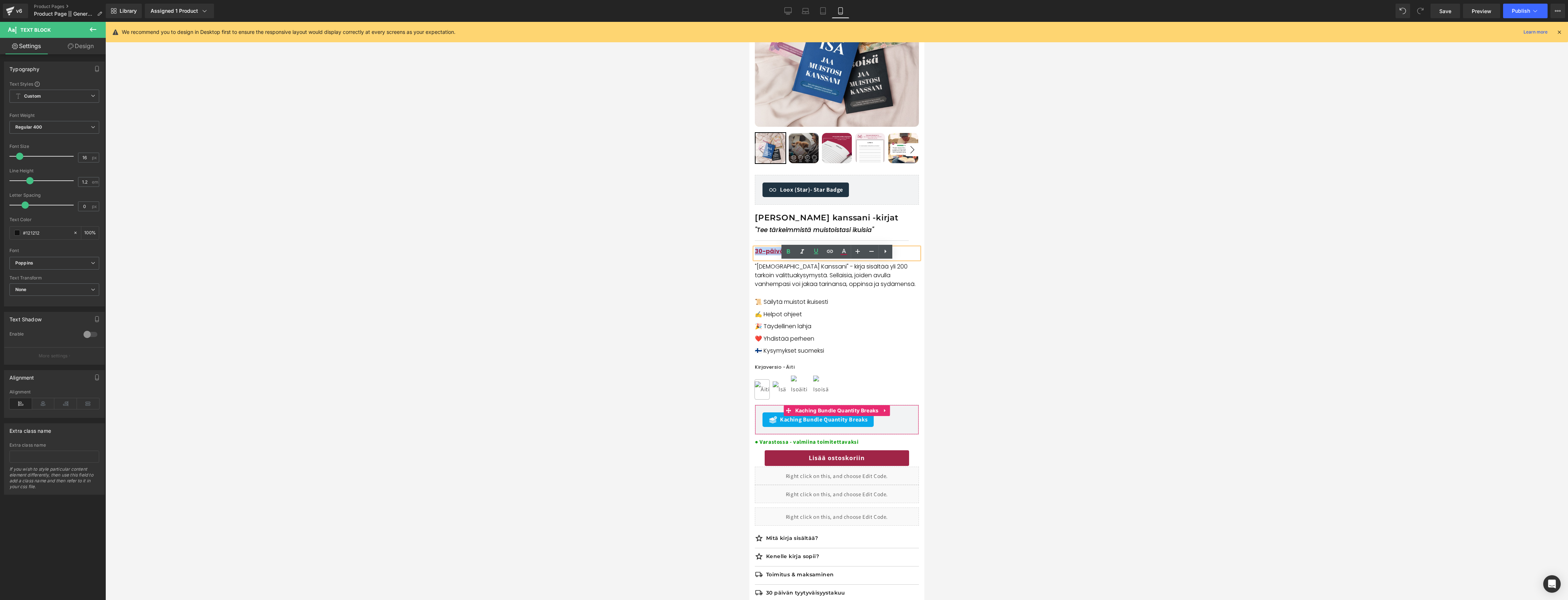
scroll to position [81, 0]
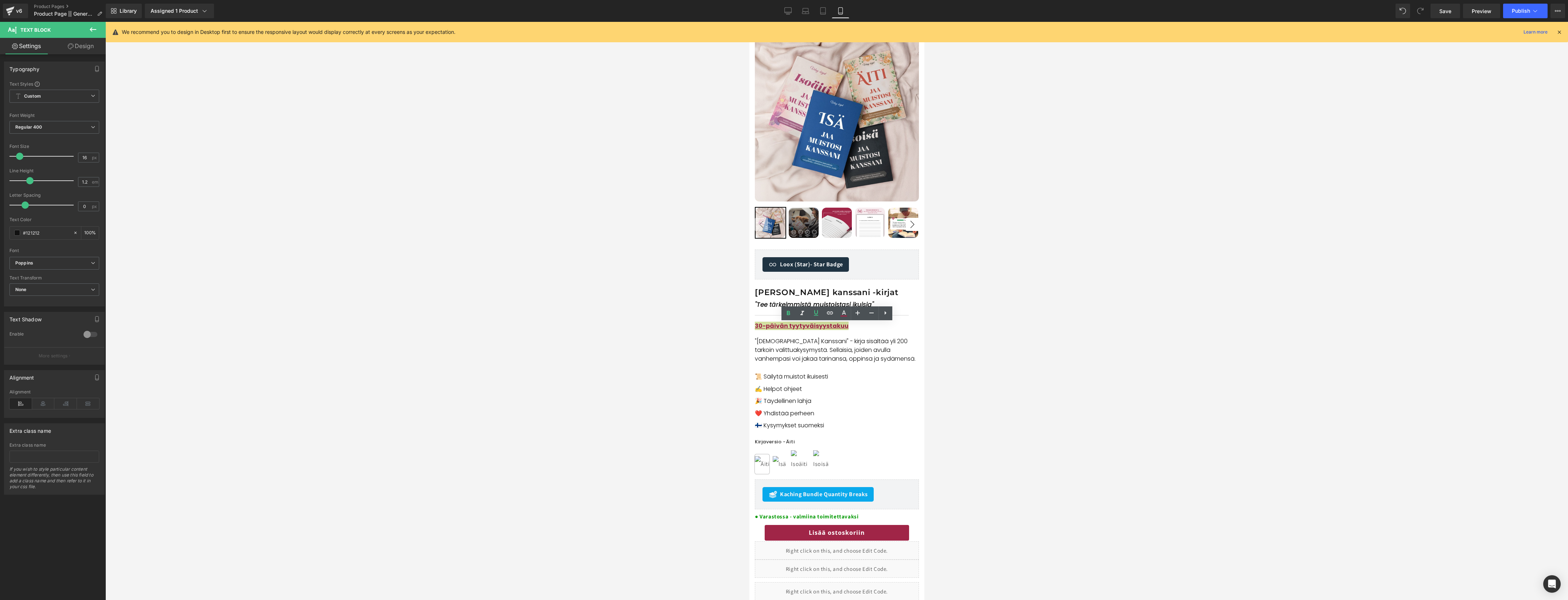
click at [998, 330] on div at bounding box center [836, 311] width 1462 height 578
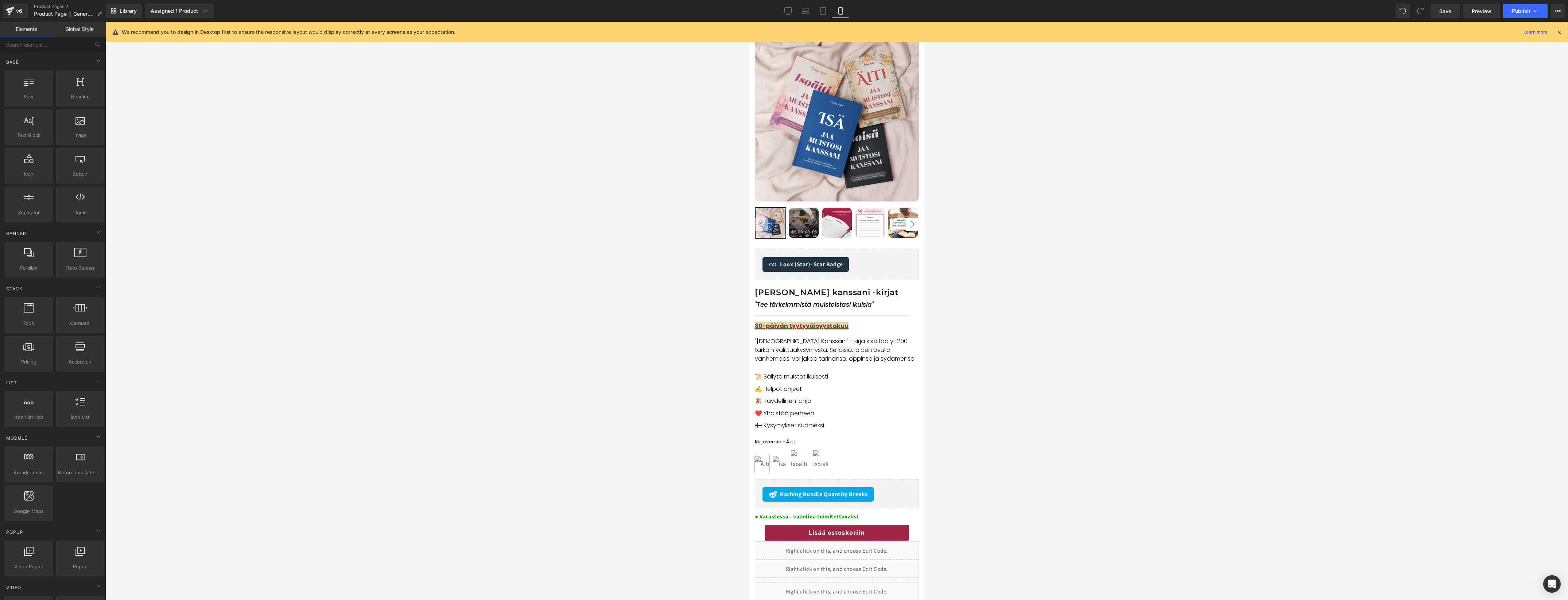
click at [997, 330] on div at bounding box center [836, 311] width 1462 height 578
click at [859, 377] on p "📜 Säilytä muistot ikuisesti ✍️ Helpot ohjeet" at bounding box center [836, 383] width 164 height 25
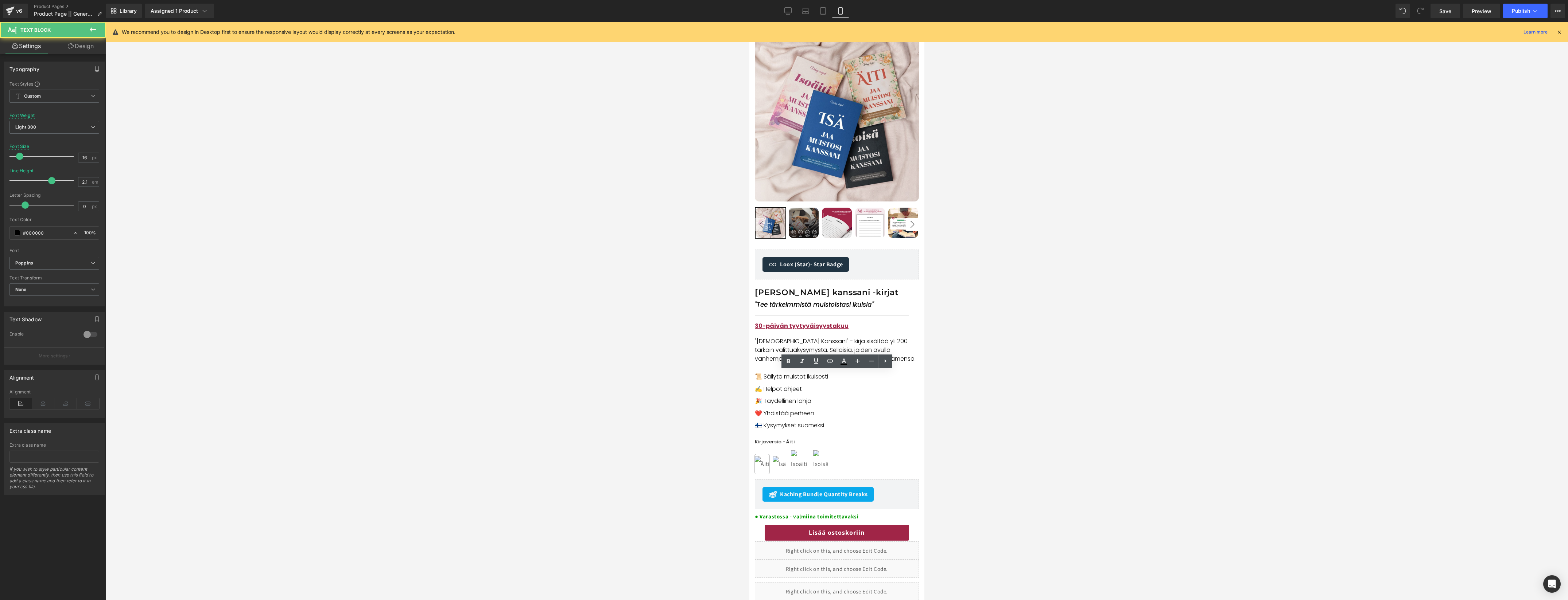
click at [675, 366] on div at bounding box center [836, 311] width 1462 height 578
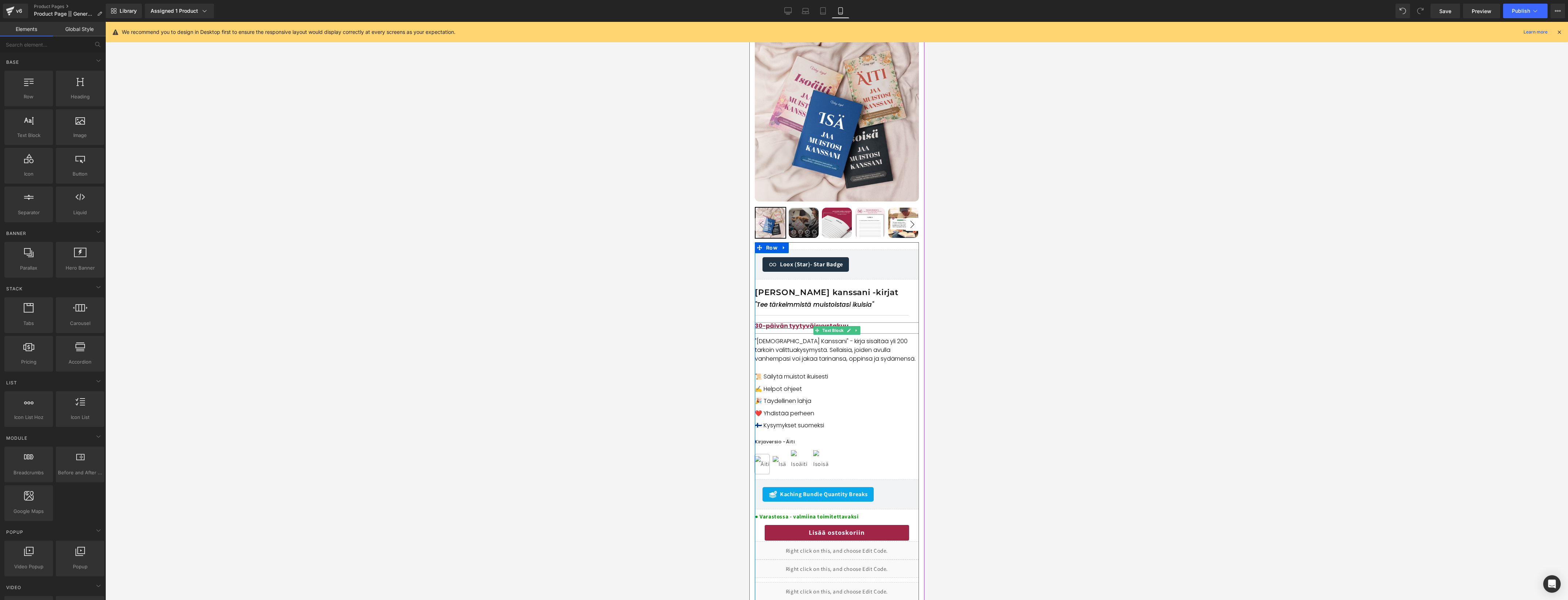
click at [795, 327] on span "30-päivän tyytyväisyystakuu" at bounding box center [800, 326] width 94 height 8
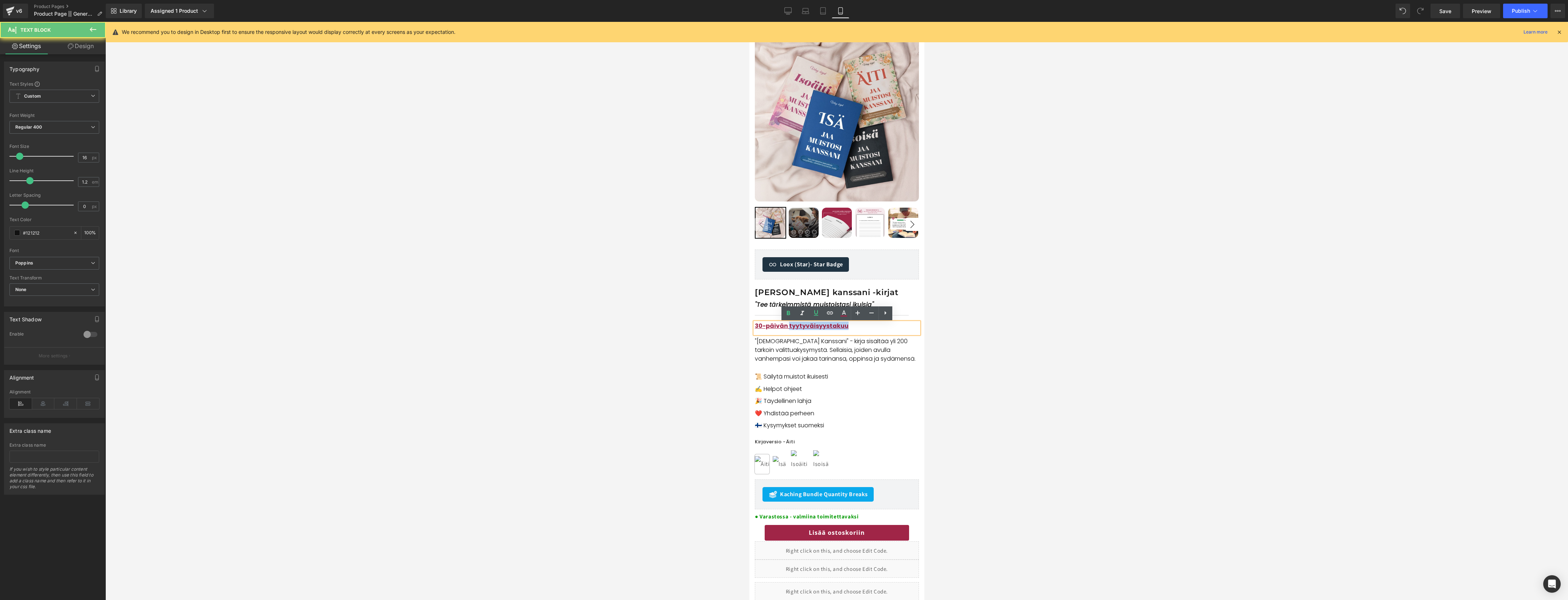
click at [795, 327] on span "30-päivän tyytyväisyystakuu" at bounding box center [800, 326] width 94 height 8
click at [755, 327] on span "Paras lahja isänpäiväksi" at bounding box center [792, 326] width 77 height 8
click at [834, 328] on p "Paras lahja isänpäiväksi" at bounding box center [836, 326] width 164 height 7
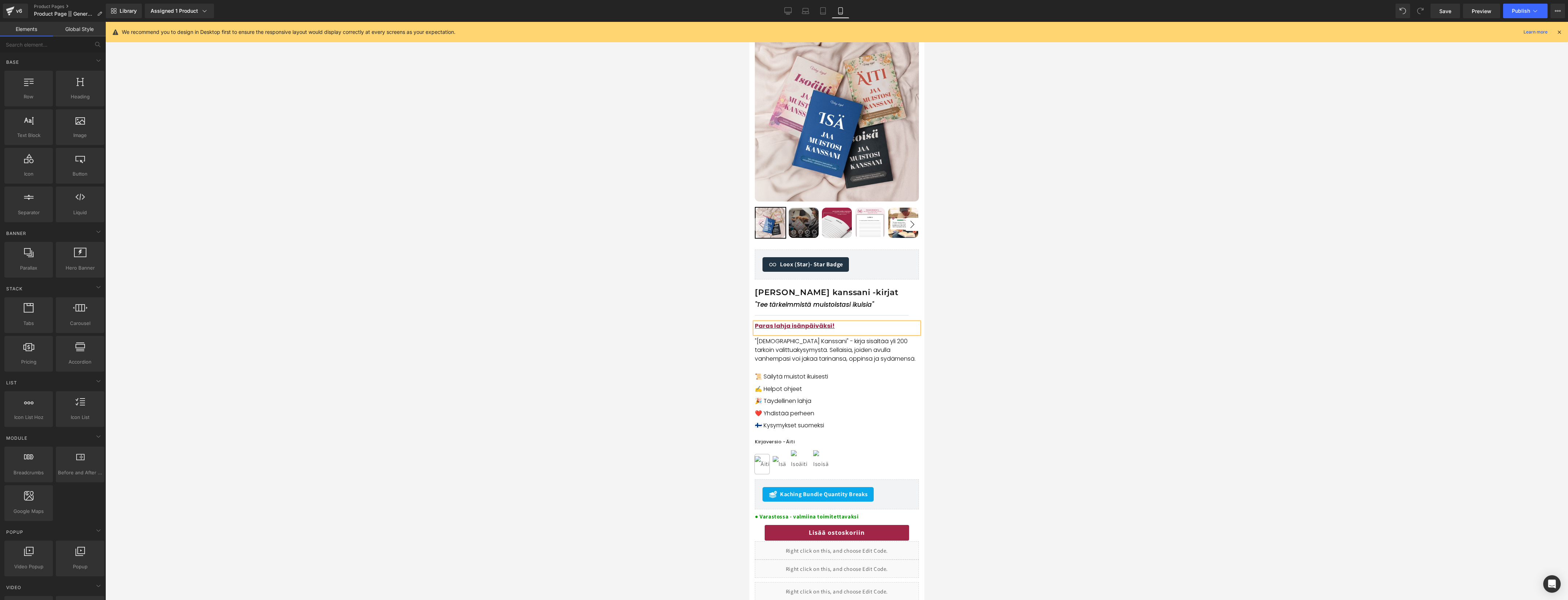
click at [653, 326] on div at bounding box center [836, 311] width 1462 height 578
click at [793, 327] on span "Paras lahja isänpäiväksi!" at bounding box center [794, 326] width 80 height 8
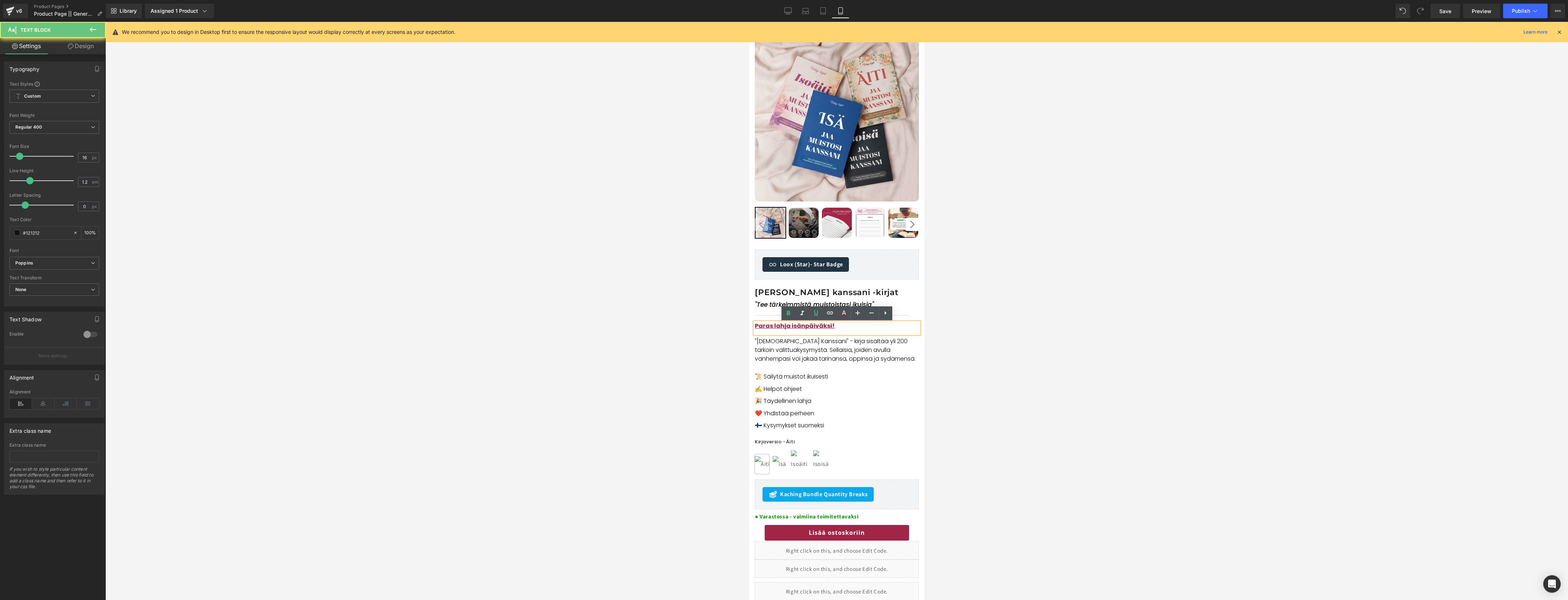
click at [836, 328] on p "Paras lahja isänpäiväksi!" at bounding box center [836, 326] width 164 height 7
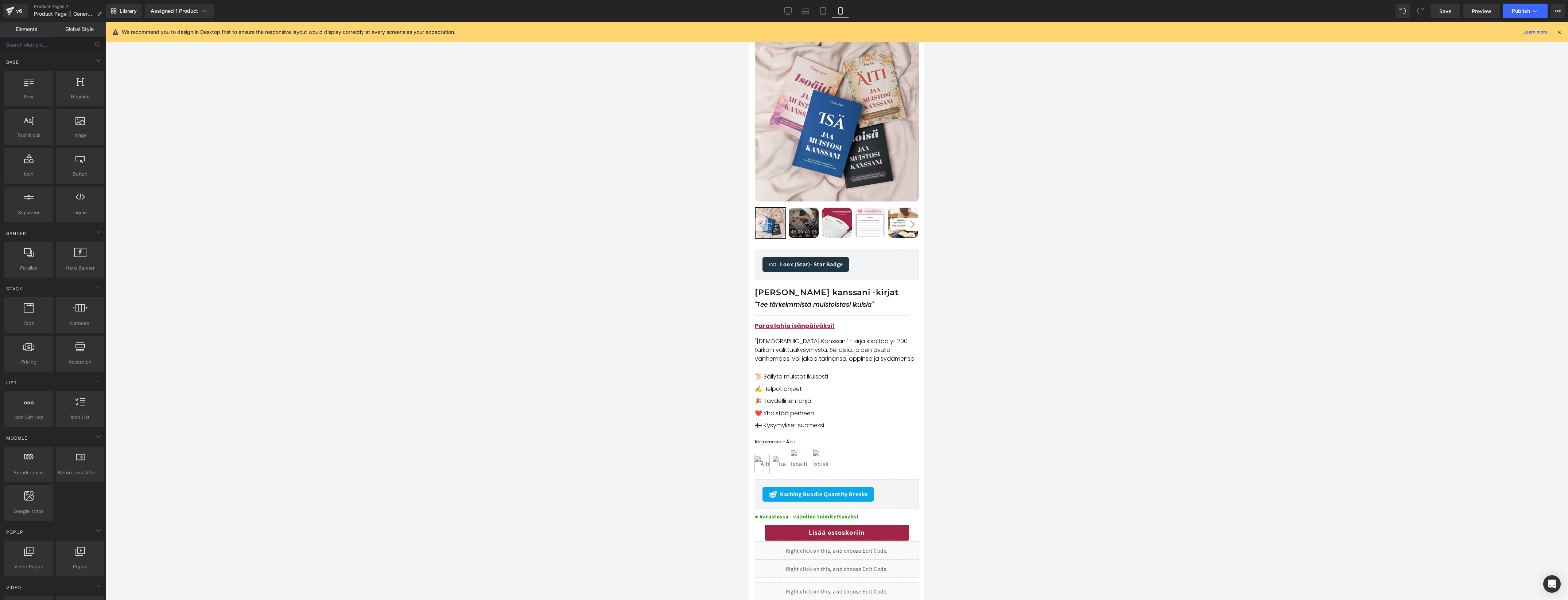
click at [647, 333] on div at bounding box center [836, 311] width 1462 height 578
click at [1521, 14] on button "Publish" at bounding box center [1525, 10] width 44 height 14
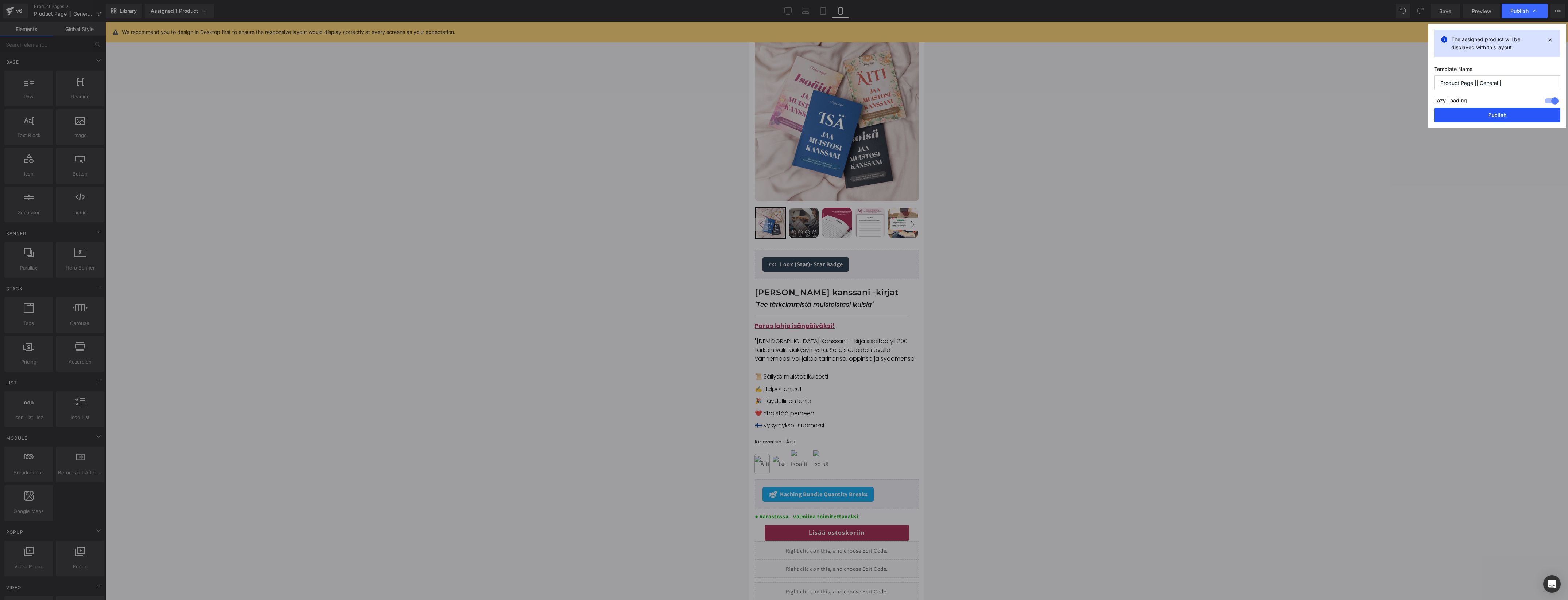
click at [1489, 115] on button "Publish" at bounding box center [1497, 115] width 126 height 14
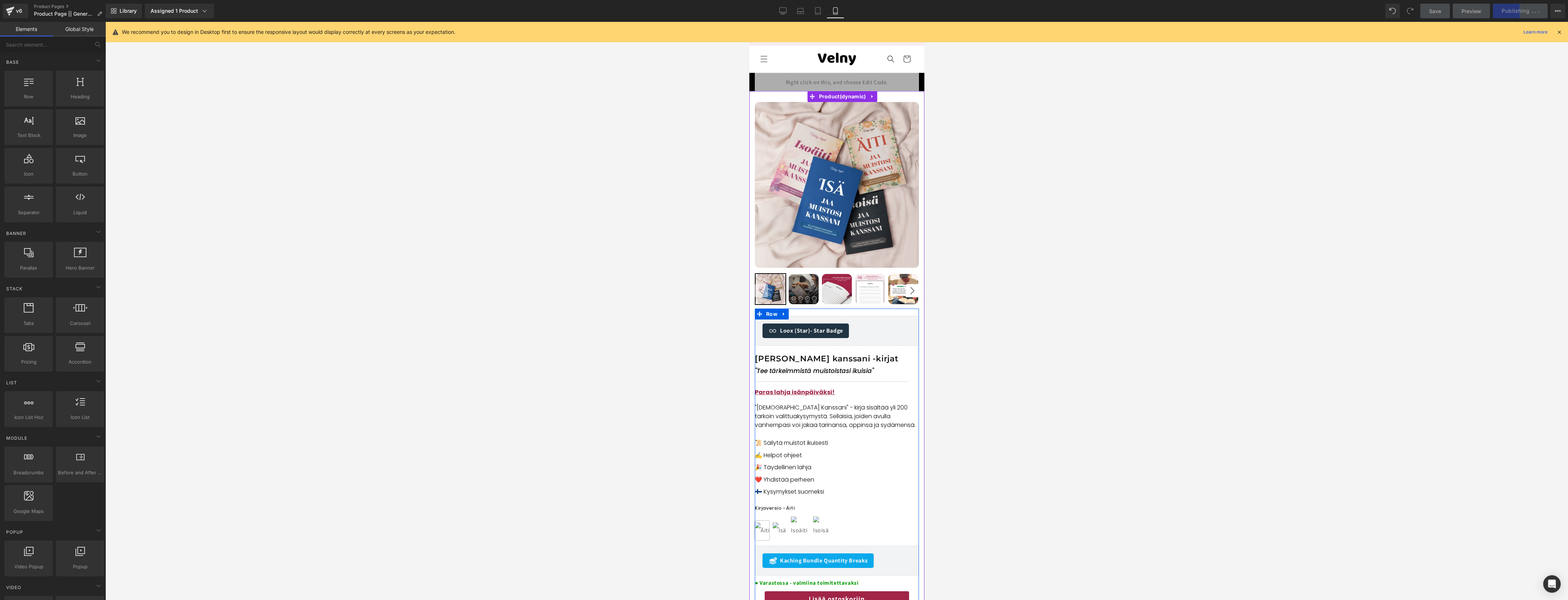
scroll to position [0, 0]
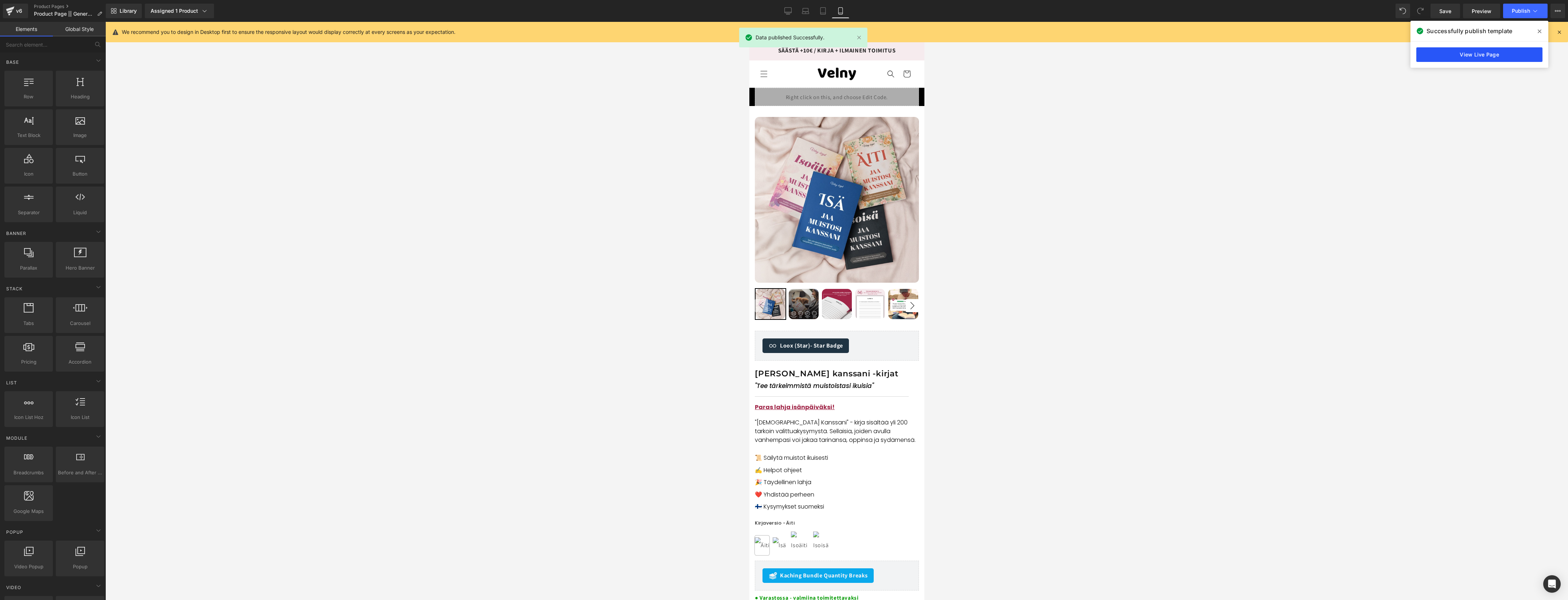
click at [1470, 58] on link "View Live Page" at bounding box center [1479, 54] width 126 height 14
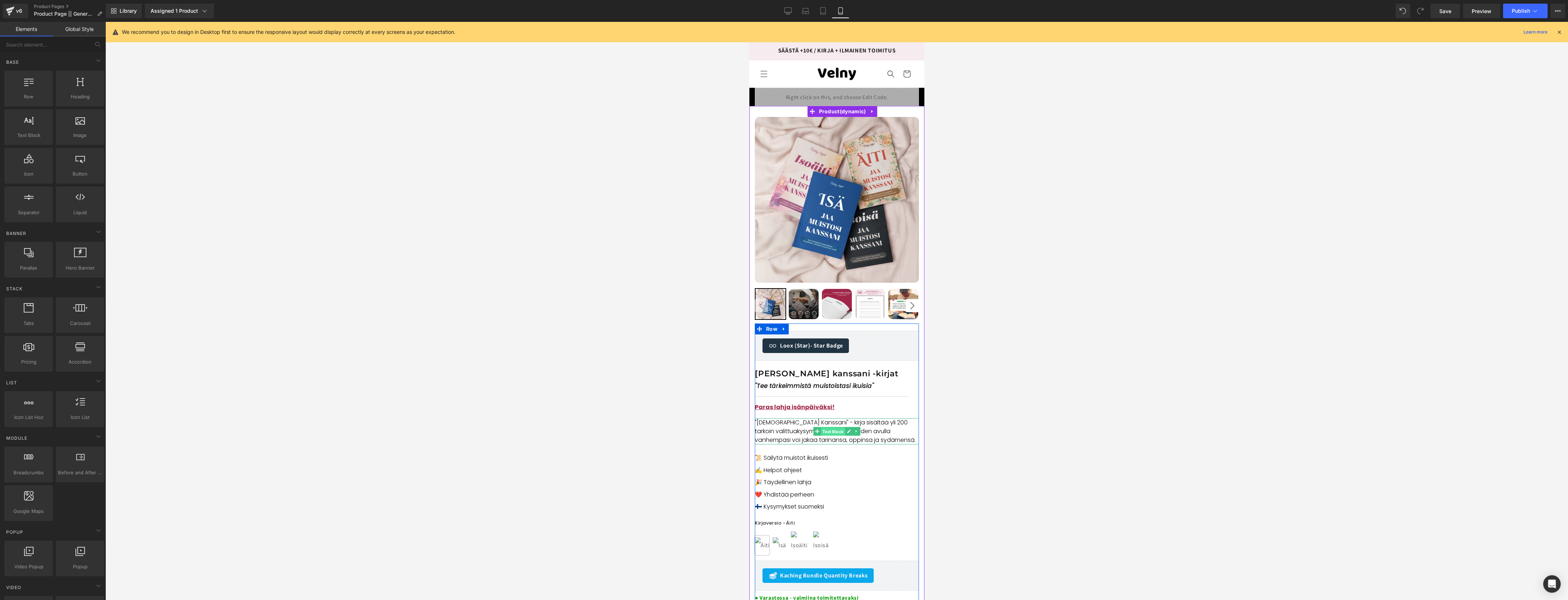
click at [824, 431] on span "Text Block" at bounding box center [833, 432] width 24 height 9
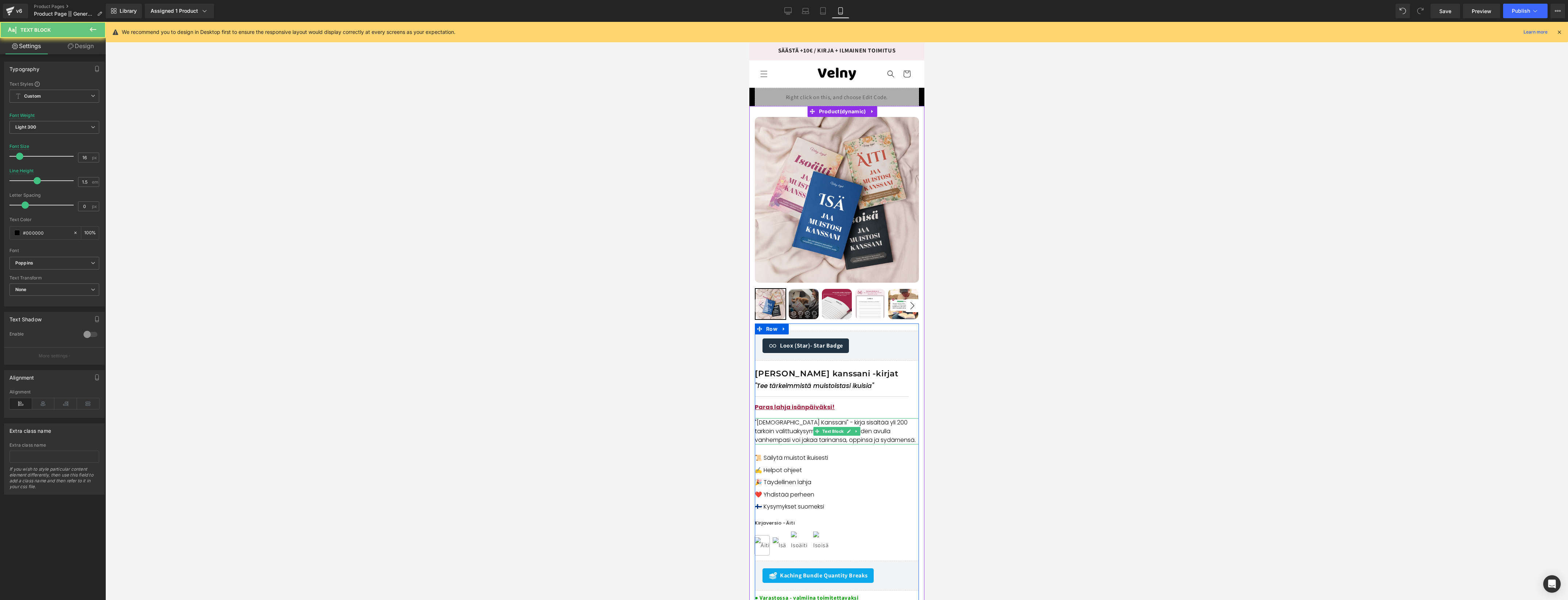
click at [826, 422] on p ""Jaa Muistosi Kanssani" - kirja sisältää yli 200 tarkoin valittua kysymystä. Se…" at bounding box center [836, 431] width 164 height 26
click at [1517, 11] on span "Publish" at bounding box center [1521, 11] width 18 height 6
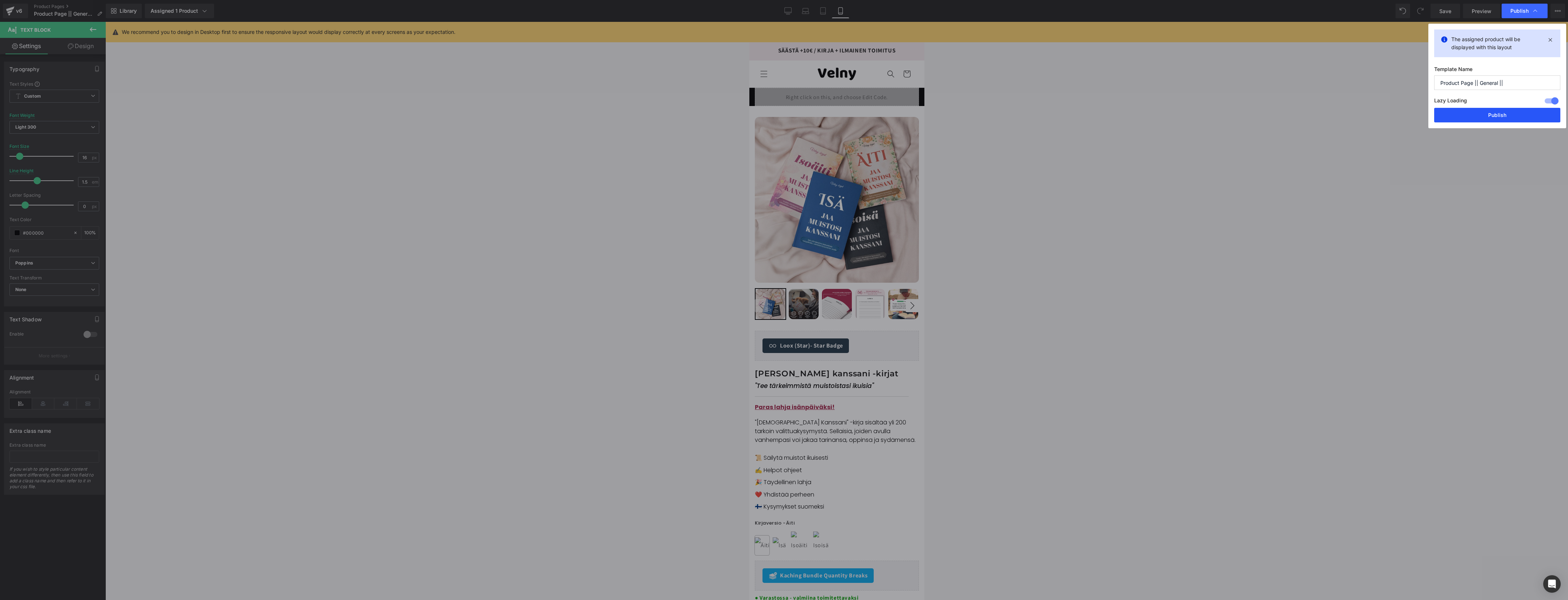
drag, startPoint x: 1491, startPoint y: 118, endPoint x: 3, endPoint y: 335, distance: 1503.7
click at [1491, 118] on button "Publish" at bounding box center [1497, 115] width 126 height 14
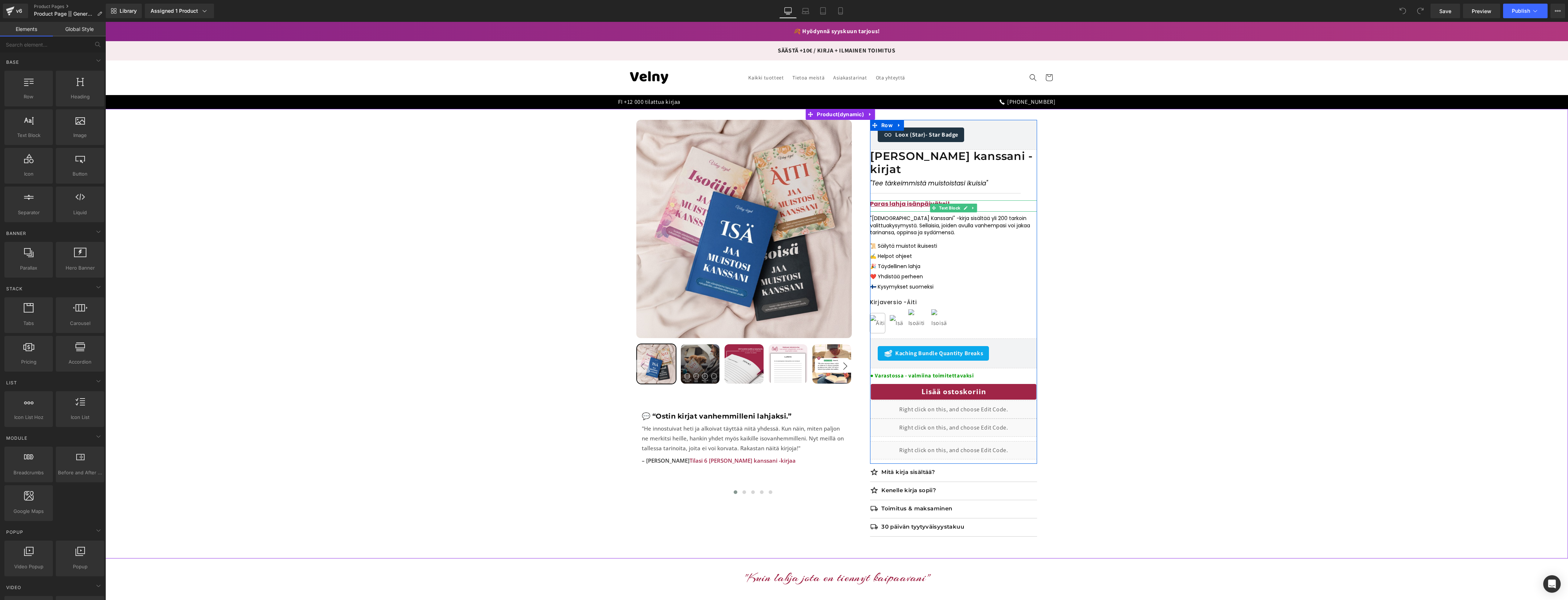
click at [962, 204] on link at bounding box center [965, 208] width 7 height 9
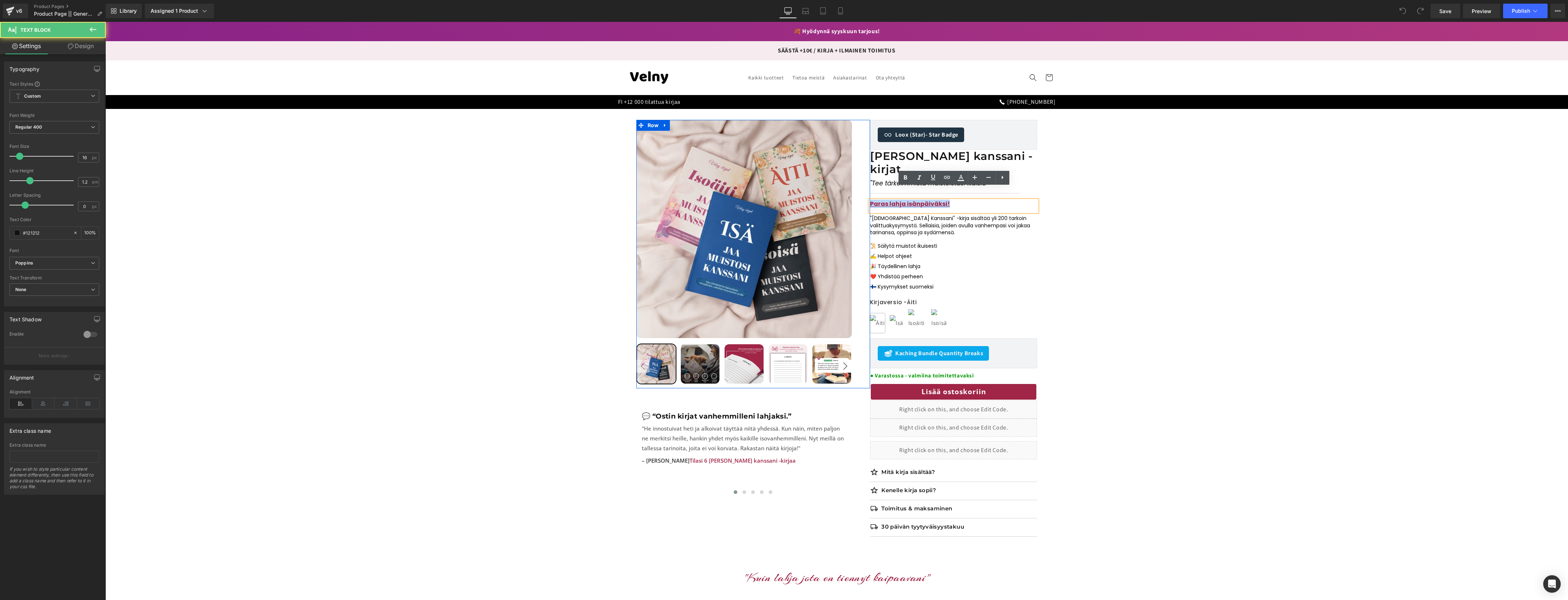
drag, startPoint x: 925, startPoint y: 189, endPoint x: 853, endPoint y: 190, distance: 72.0
click at [853, 190] on div "Sale Off 25 % (P) Image" at bounding box center [836, 333] width 401 height 428
click at [1103, 223] on div "Sale Off 25 % (P) Image ‹ ›" at bounding box center [836, 333] width 1455 height 428
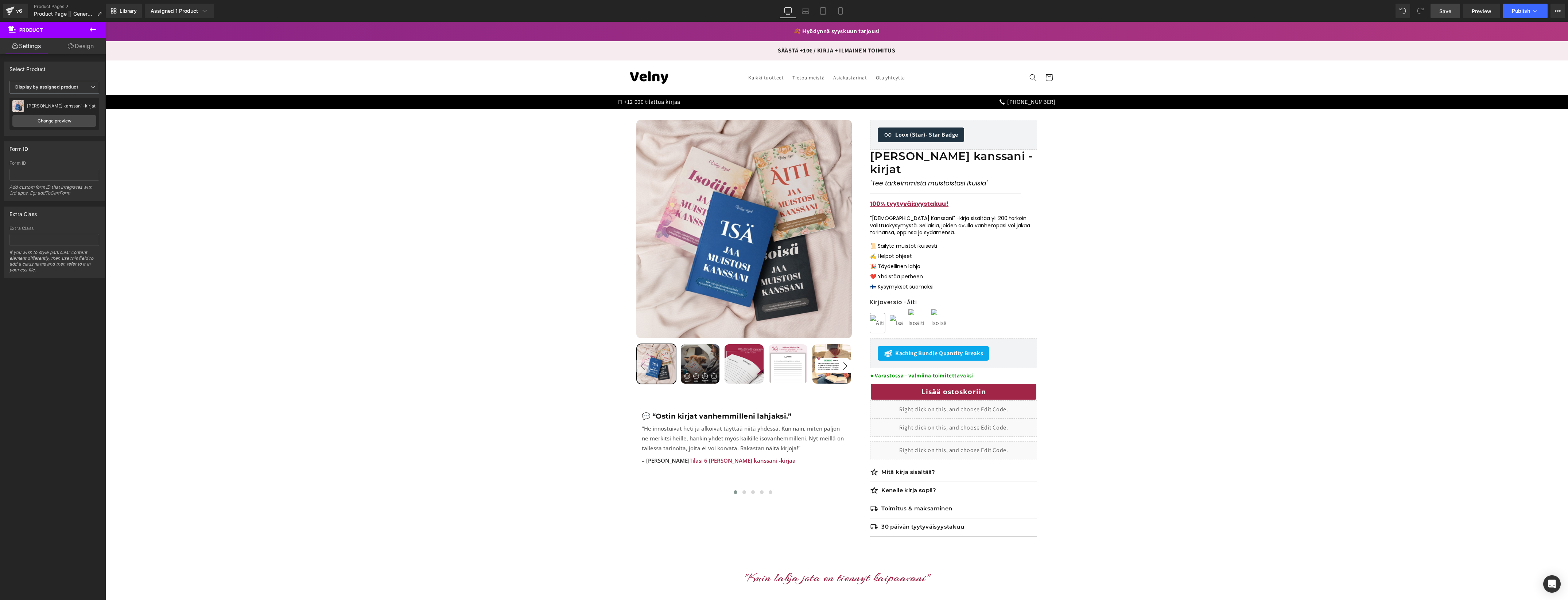
click at [1453, 12] on link "Save" at bounding box center [1444, 10] width 29 height 14
click at [839, 12] on icon at bounding box center [840, 11] width 7 height 7
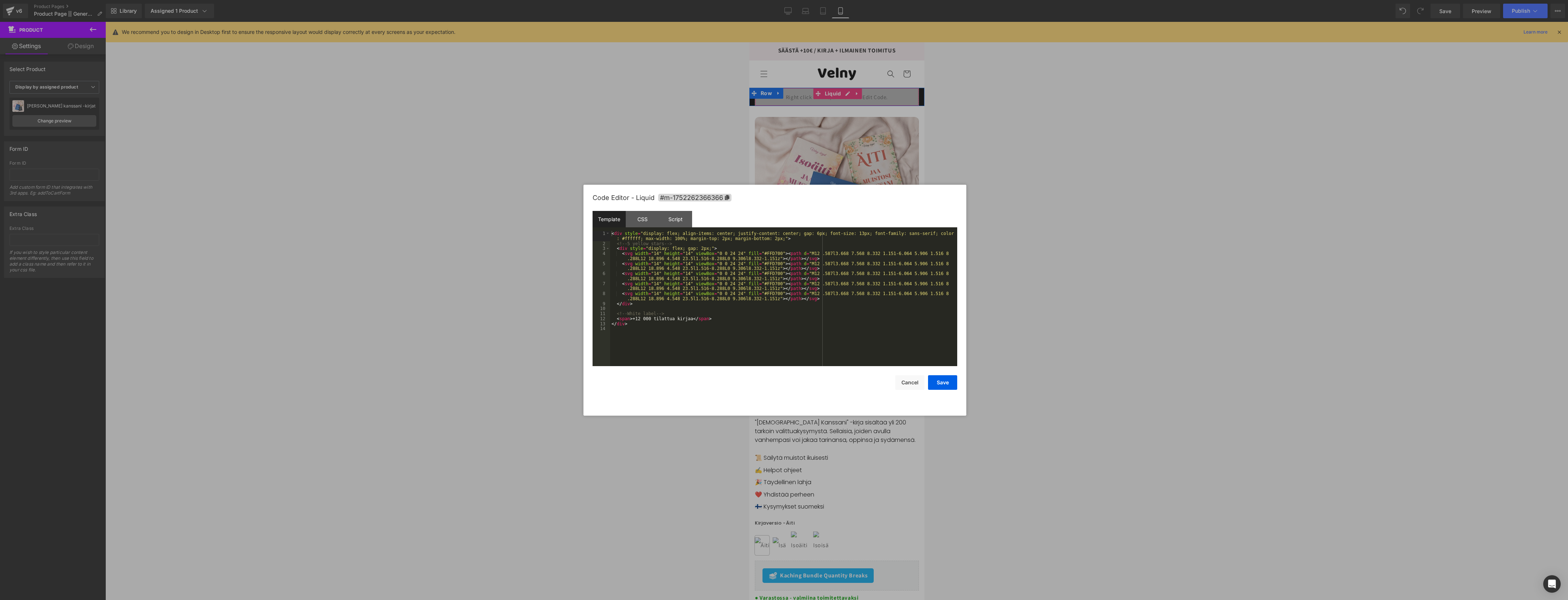
click at [846, 92] on div "Liquid" at bounding box center [836, 97] width 164 height 18
click at [905, 387] on button "Cancel" at bounding box center [909, 382] width 29 height 14
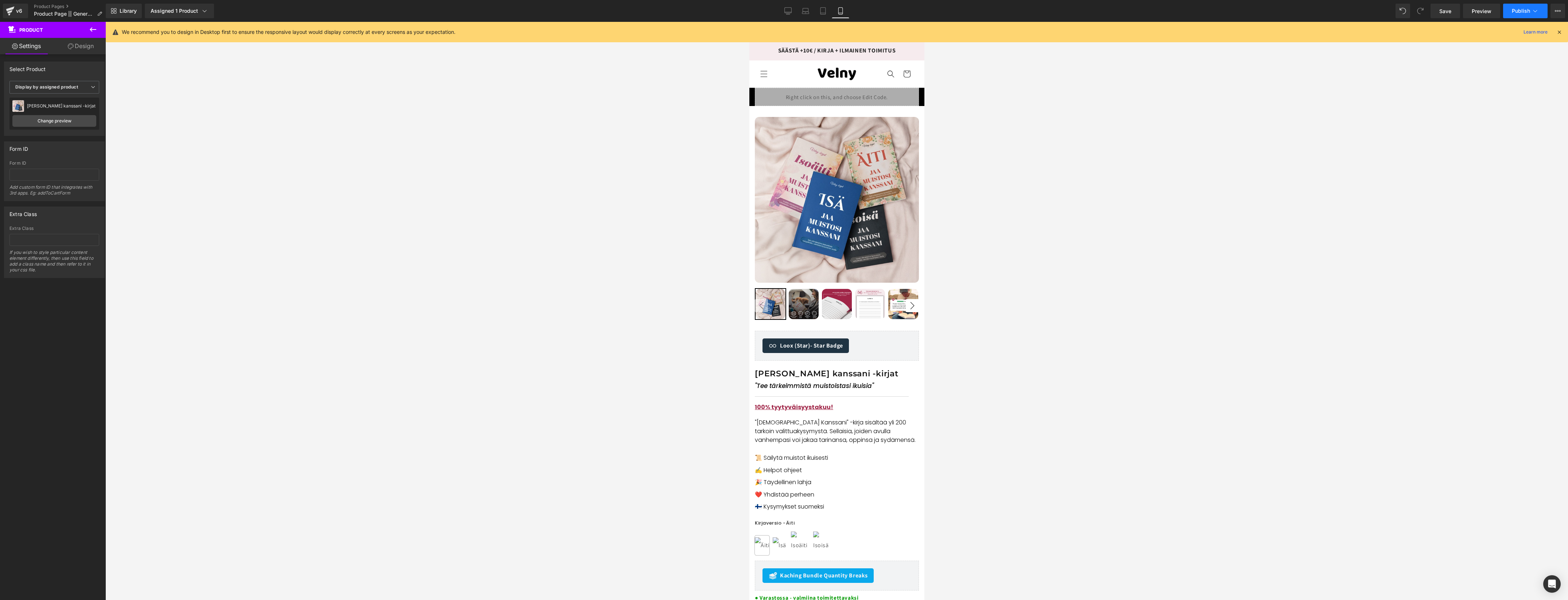
click at [1519, 10] on span "Publish" at bounding box center [1521, 11] width 18 height 6
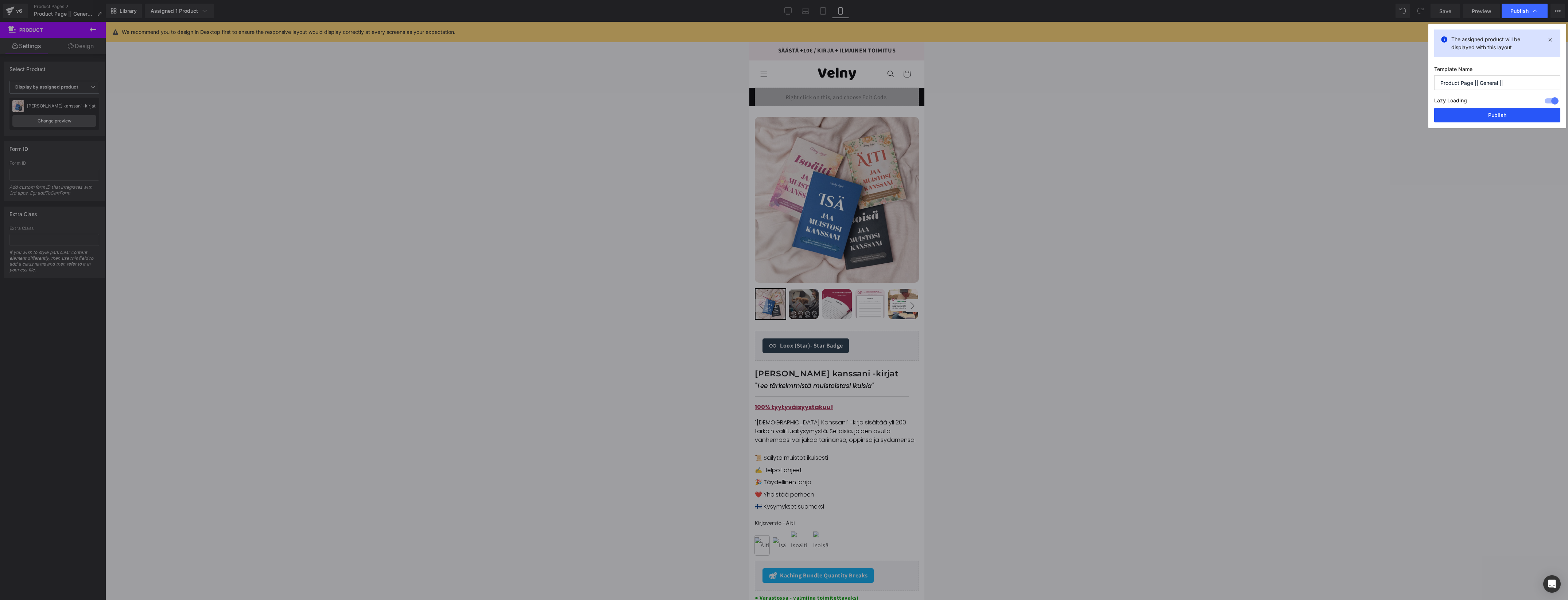
click at [1498, 117] on button "Publish" at bounding box center [1497, 115] width 126 height 14
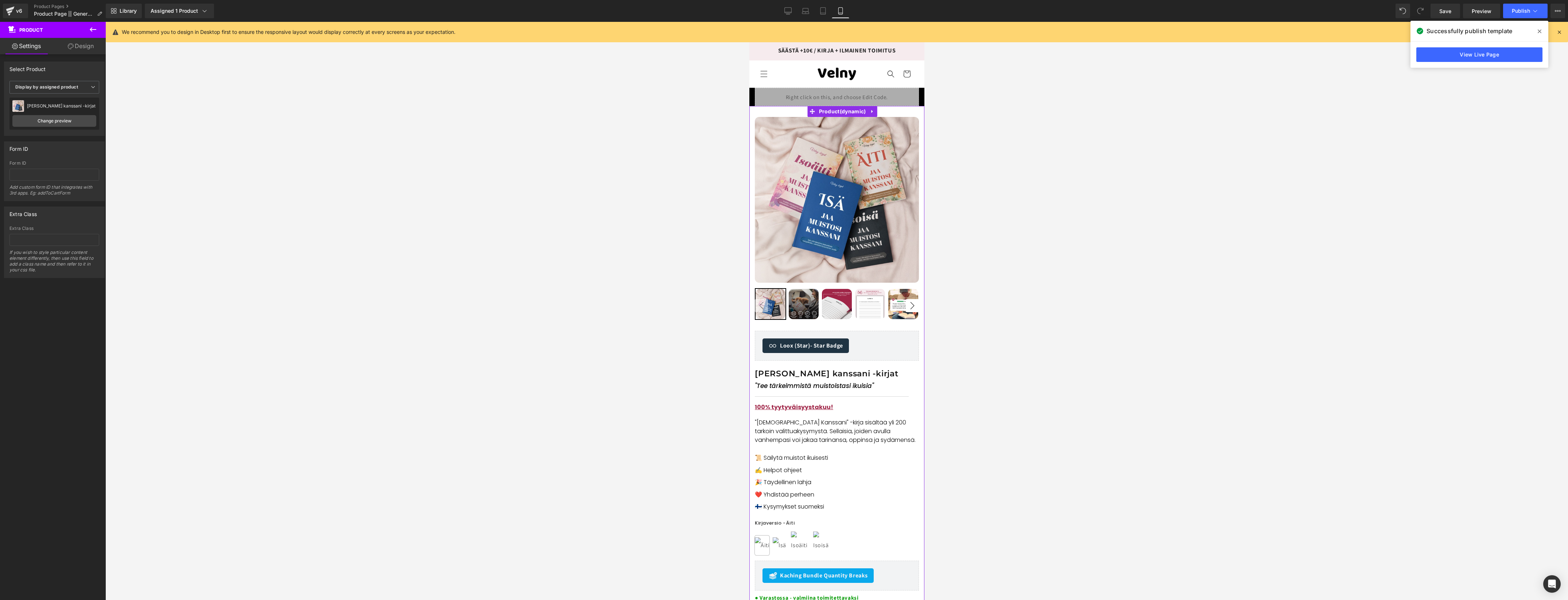
click at [768, 119] on span "Row" at bounding box center [771, 123] width 12 height 9
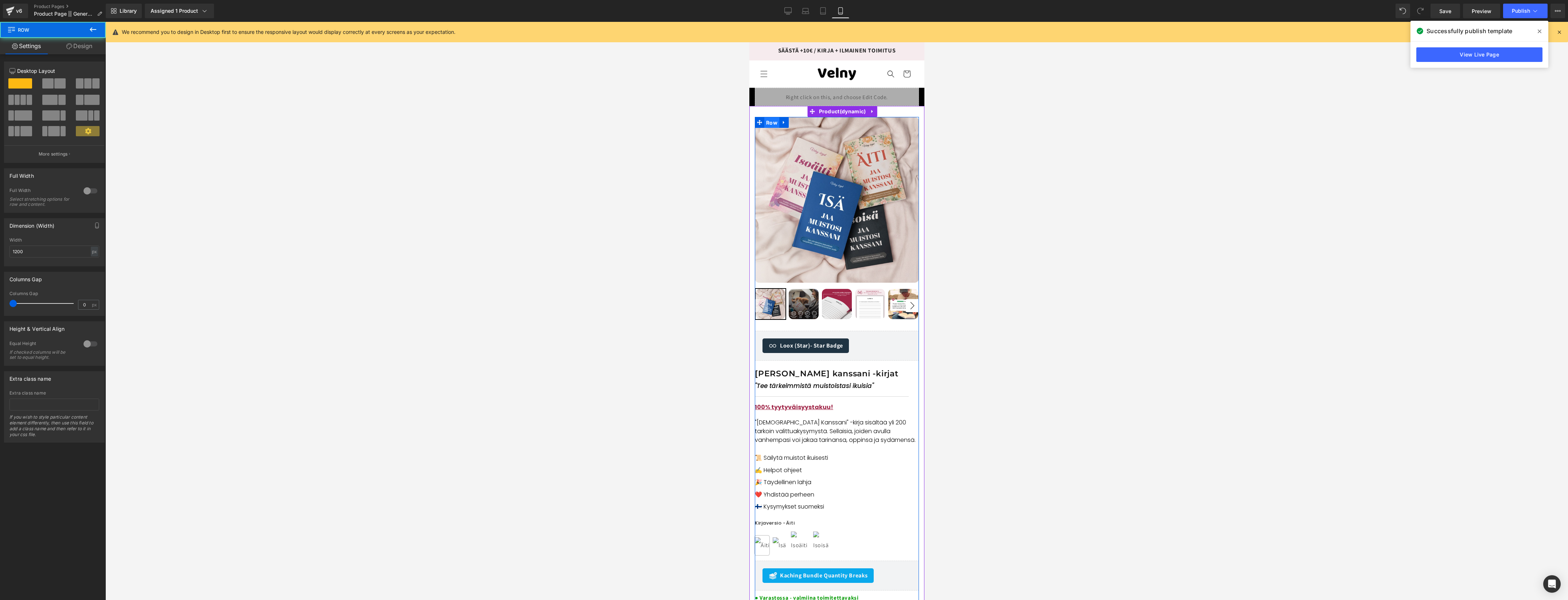
click at [770, 122] on span "Row" at bounding box center [771, 123] width 15 height 11
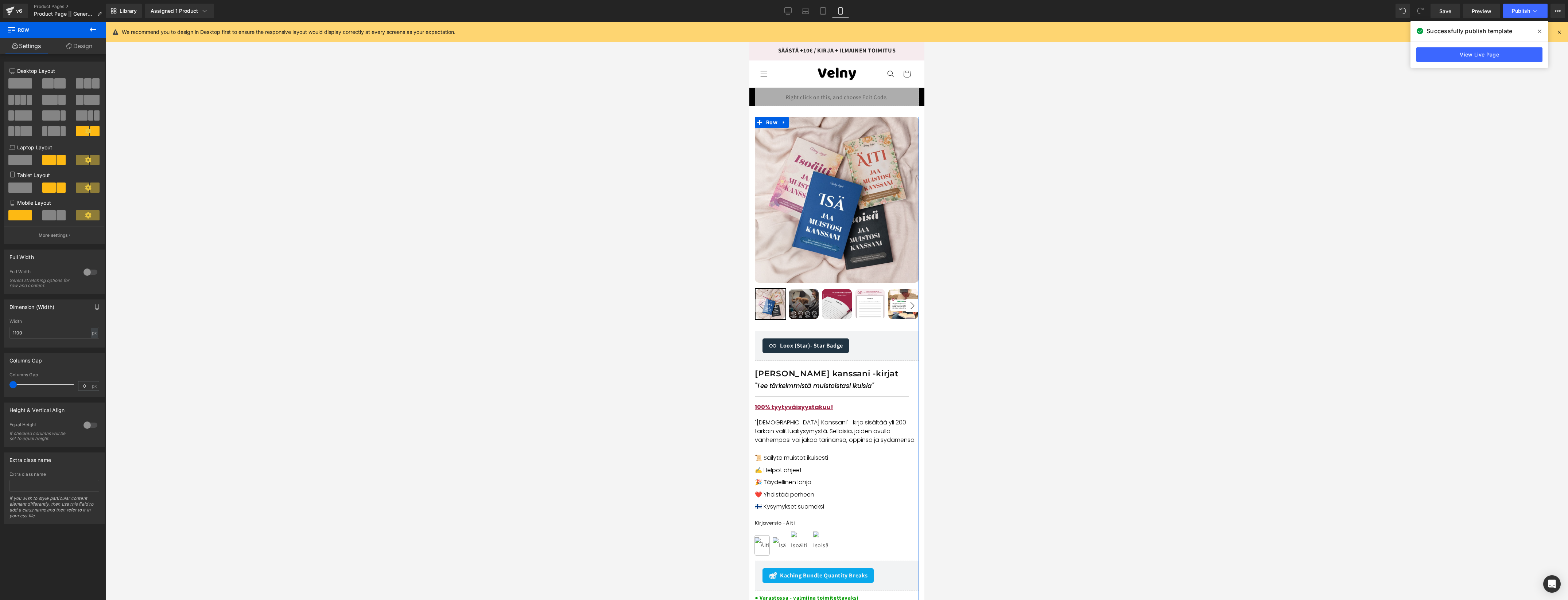
drag, startPoint x: 76, startPoint y: 47, endPoint x: 41, endPoint y: 91, distance: 56.2
click at [76, 47] on link "Design" at bounding box center [79, 46] width 53 height 16
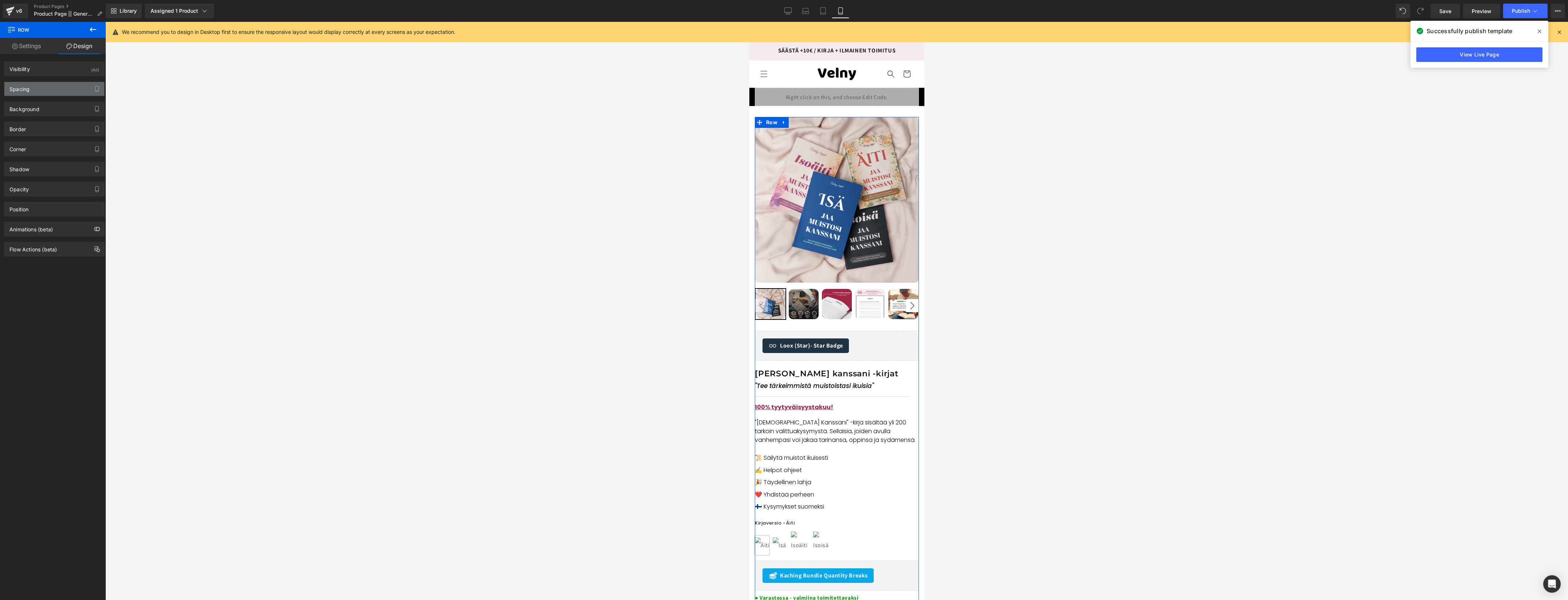
click at [40, 92] on div "Spacing" at bounding box center [54, 88] width 100 height 13
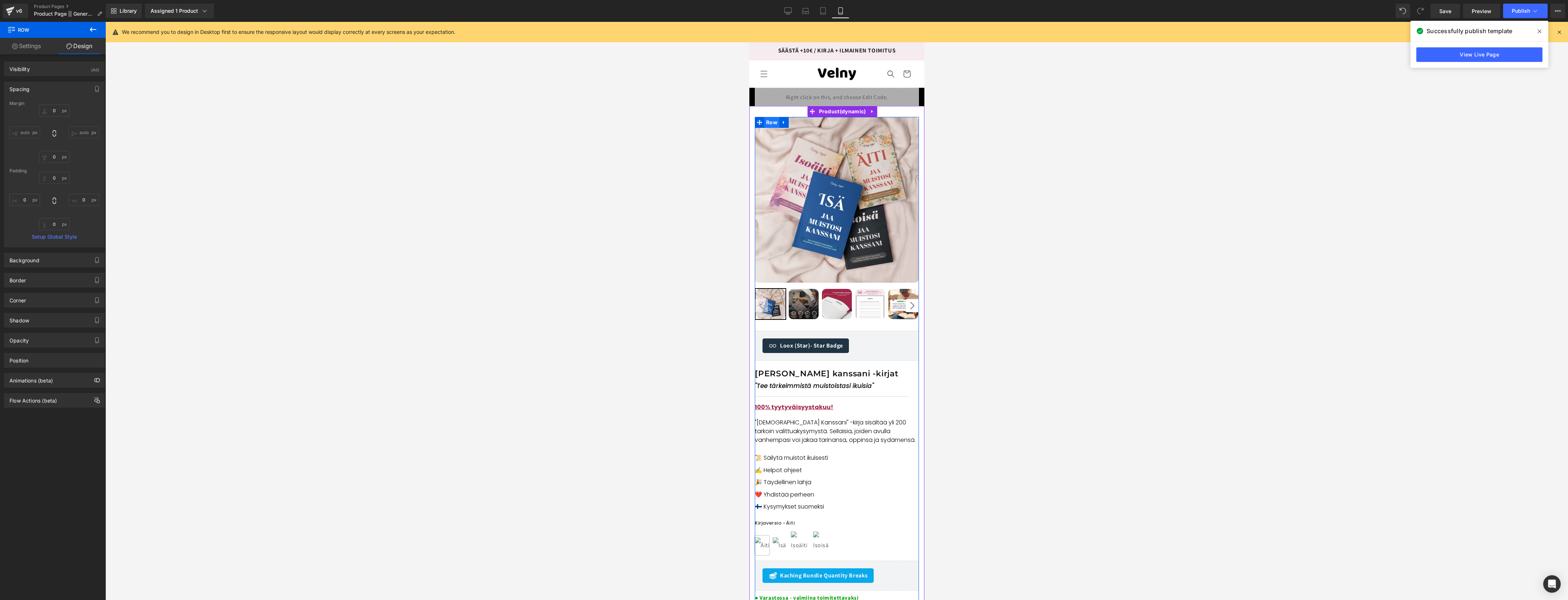
click at [772, 121] on span "Row" at bounding box center [771, 122] width 15 height 11
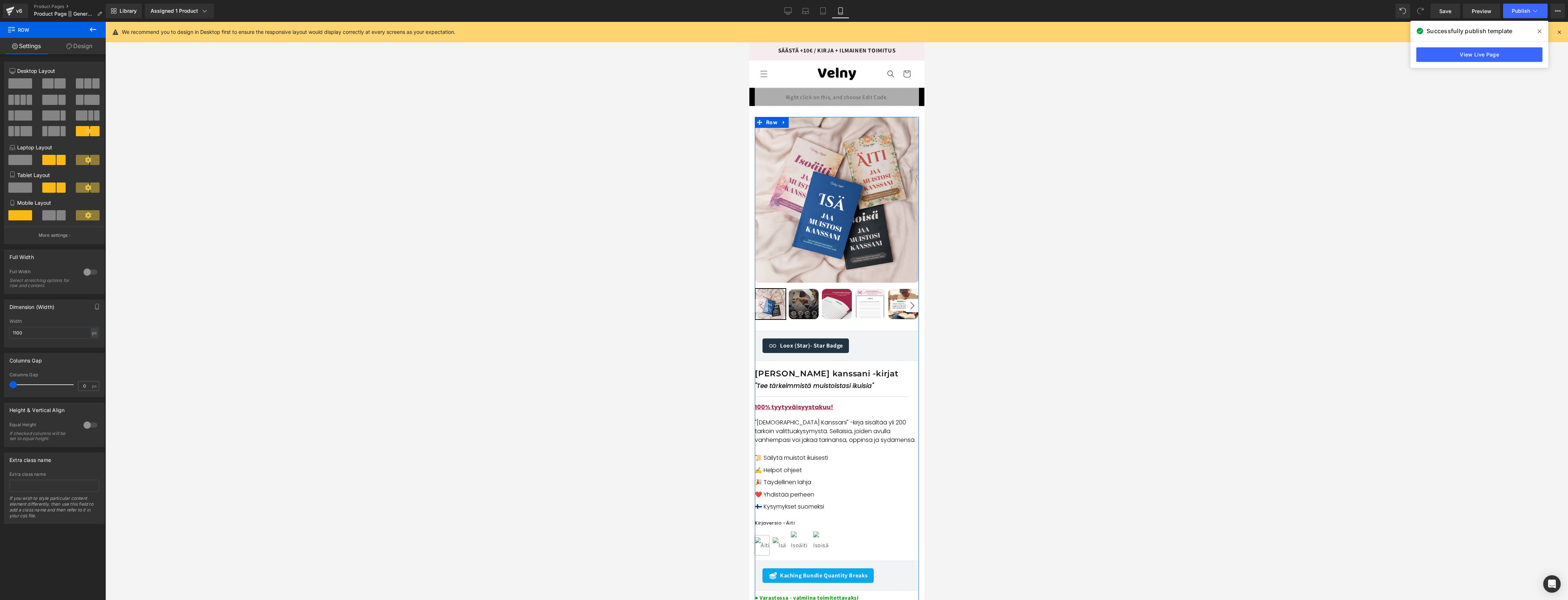
click at [83, 48] on link "Design" at bounding box center [79, 46] width 53 height 16
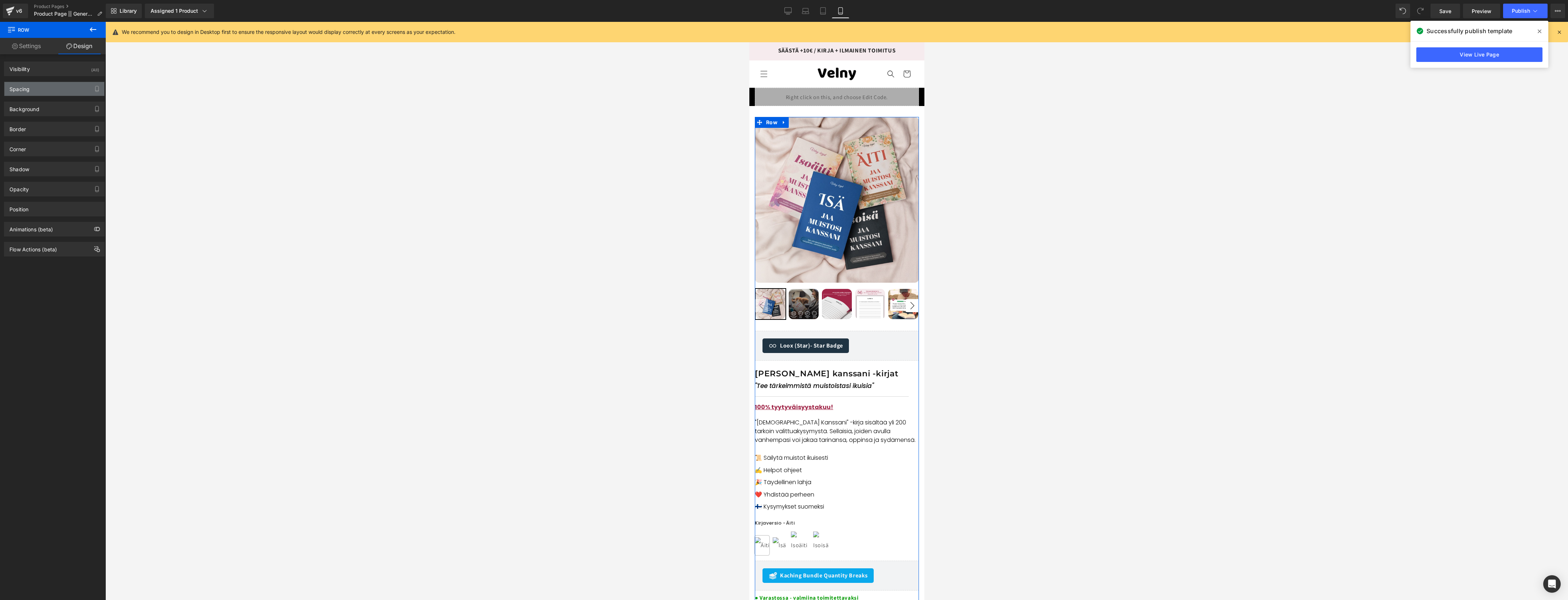
click at [41, 92] on div "Spacing" at bounding box center [54, 88] width 100 height 13
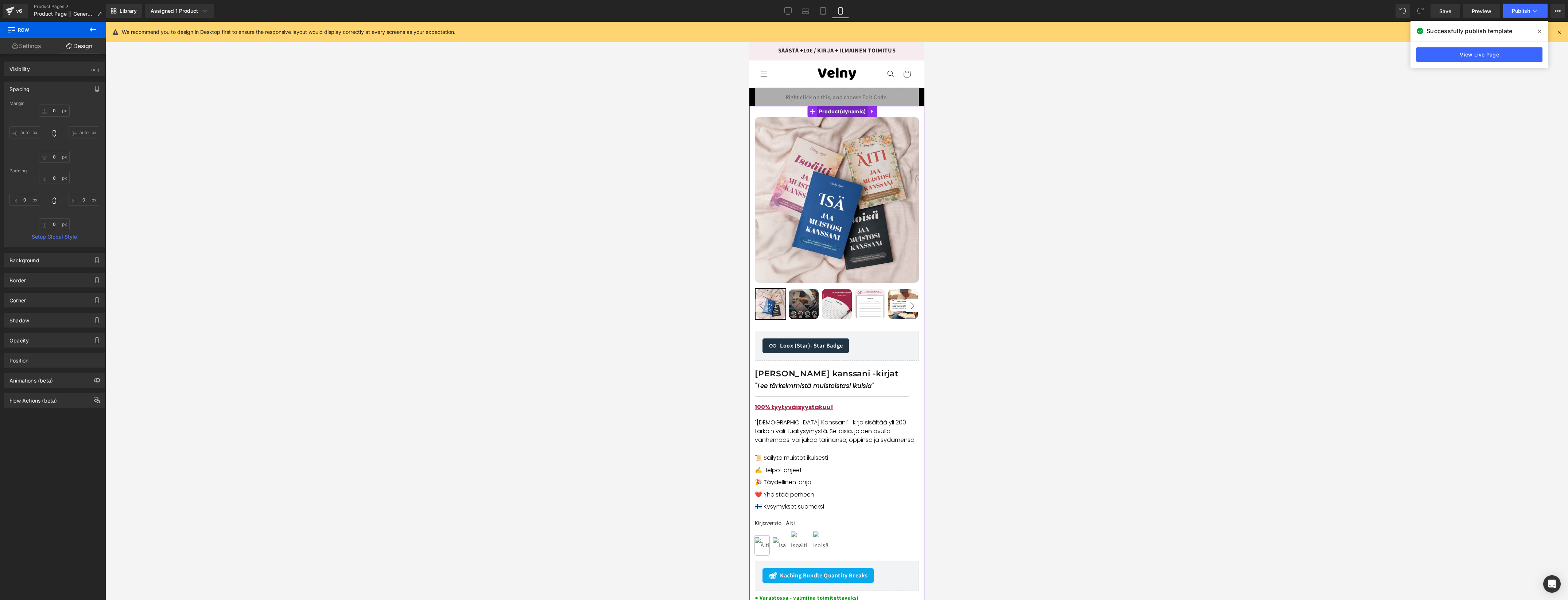
drag, startPoint x: 842, startPoint y: 111, endPoint x: 834, endPoint y: 115, distance: 8.9
click at [842, 111] on span "Product" at bounding box center [842, 112] width 51 height 11
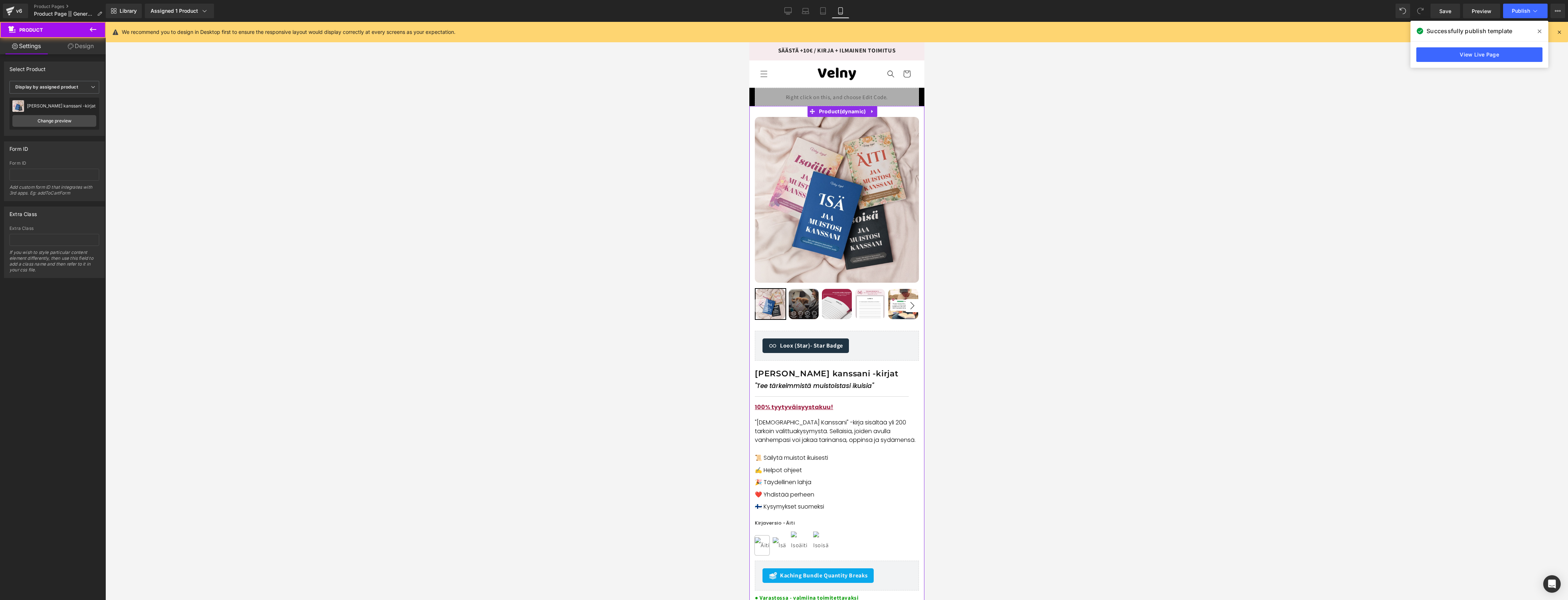
click at [80, 49] on link "Design" at bounding box center [80, 46] width 53 height 16
click at [58, 87] on div "Spacing" at bounding box center [54, 88] width 100 height 13
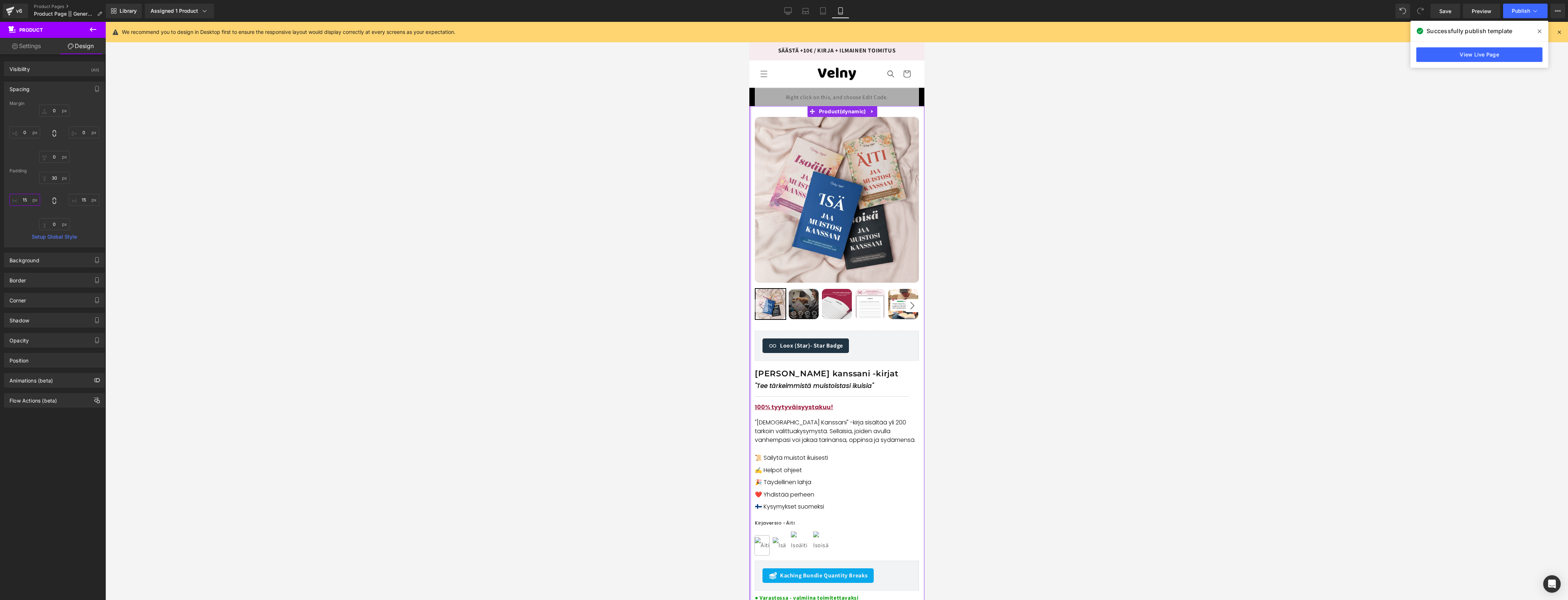
click at [28, 198] on input "text" at bounding box center [25, 200] width 31 height 12
type input "15"
click at [830, 200] on span "(P) Image" at bounding box center [836, 199] width 28 height 11
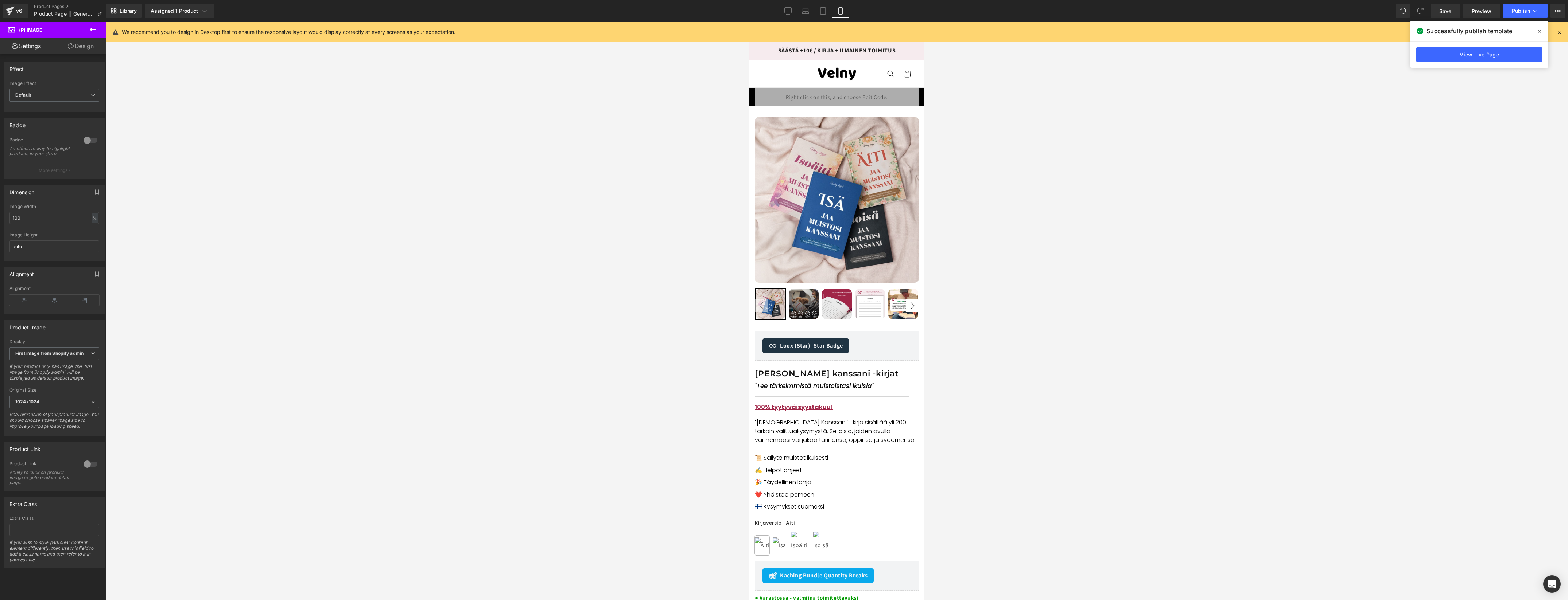
click at [80, 49] on link "Design" at bounding box center [80, 46] width 53 height 16
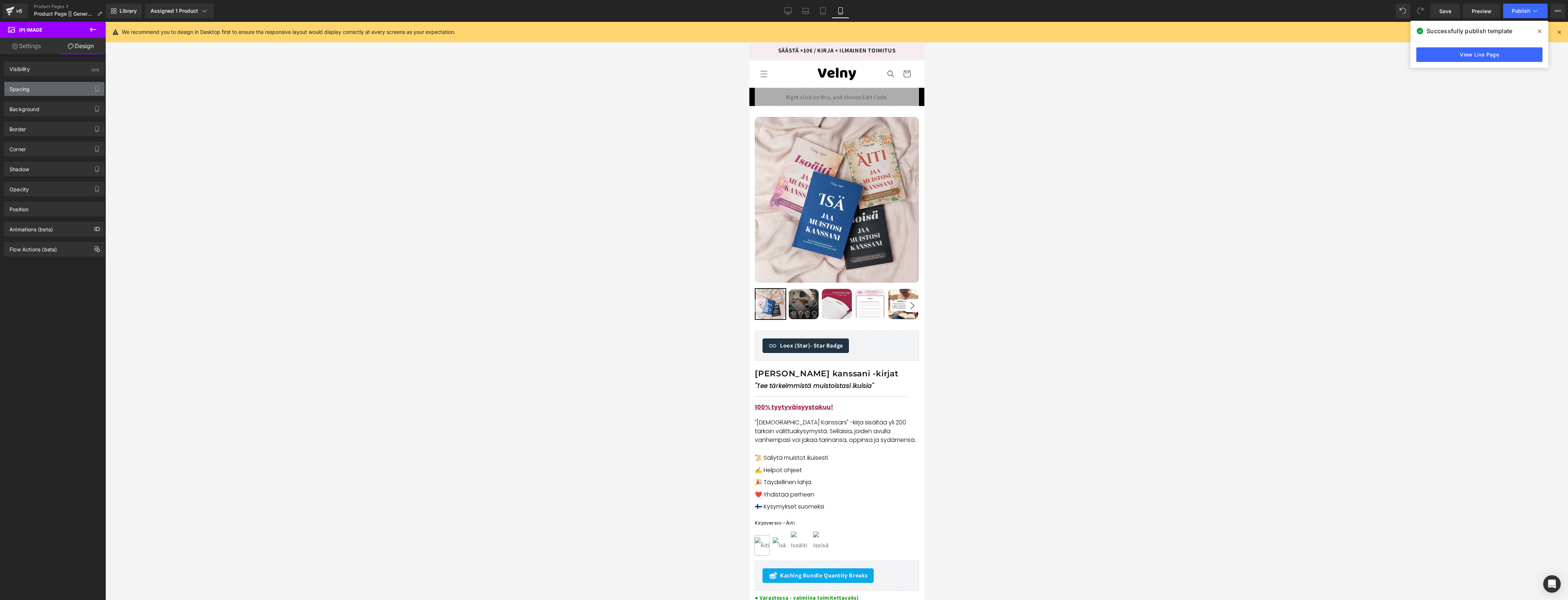
click at [64, 90] on div "Spacing" at bounding box center [54, 88] width 100 height 13
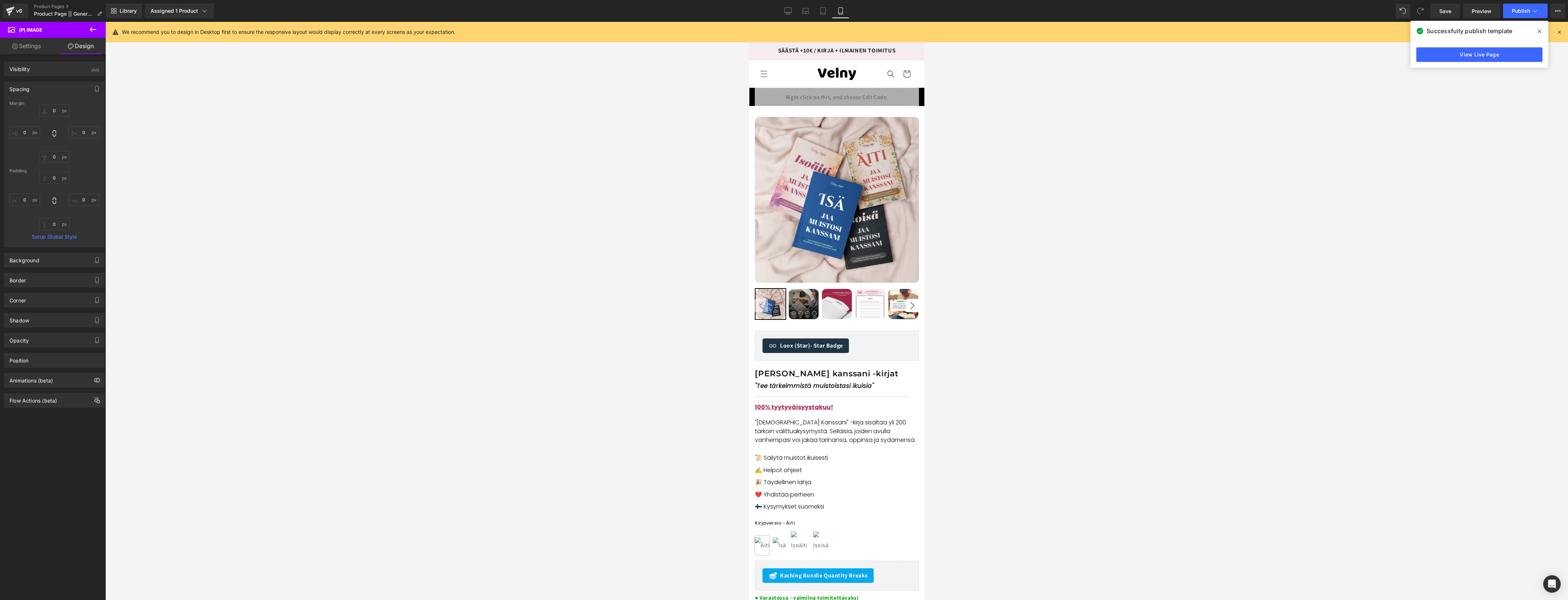
click at [1474, 55] on link "View Live Page" at bounding box center [1479, 54] width 126 height 14
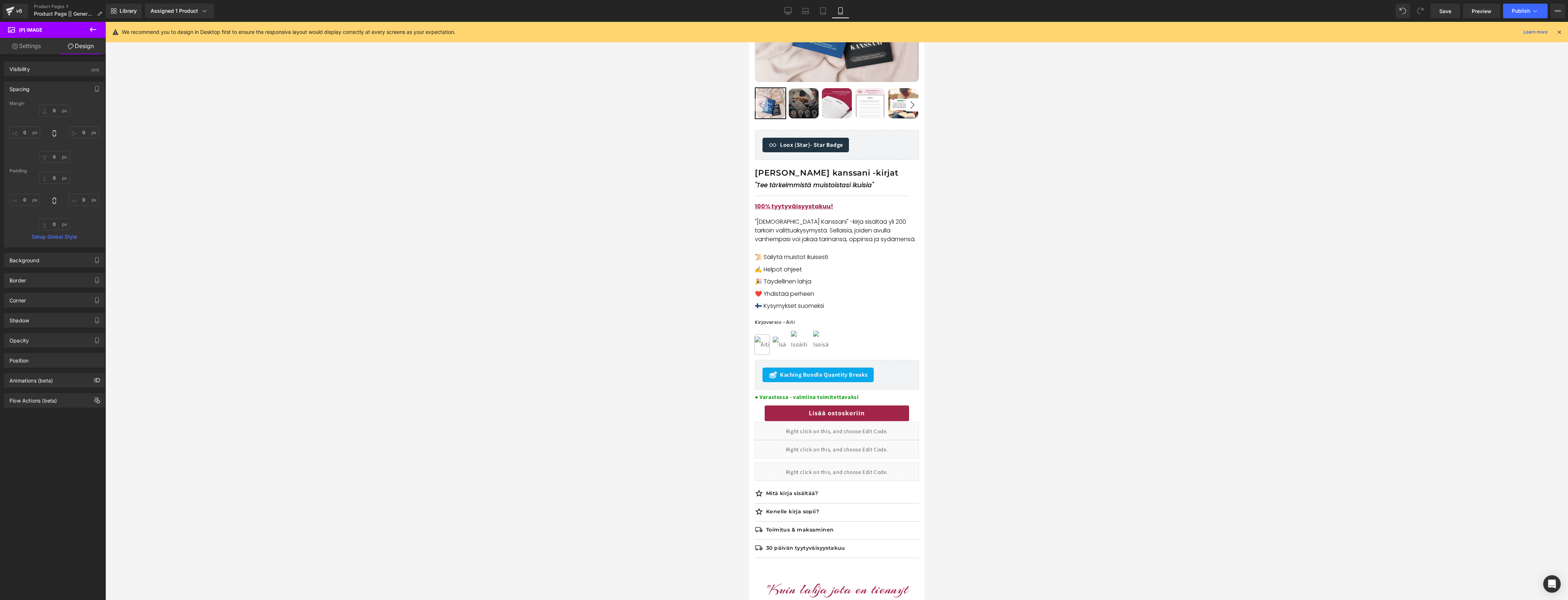
scroll to position [304, 0]
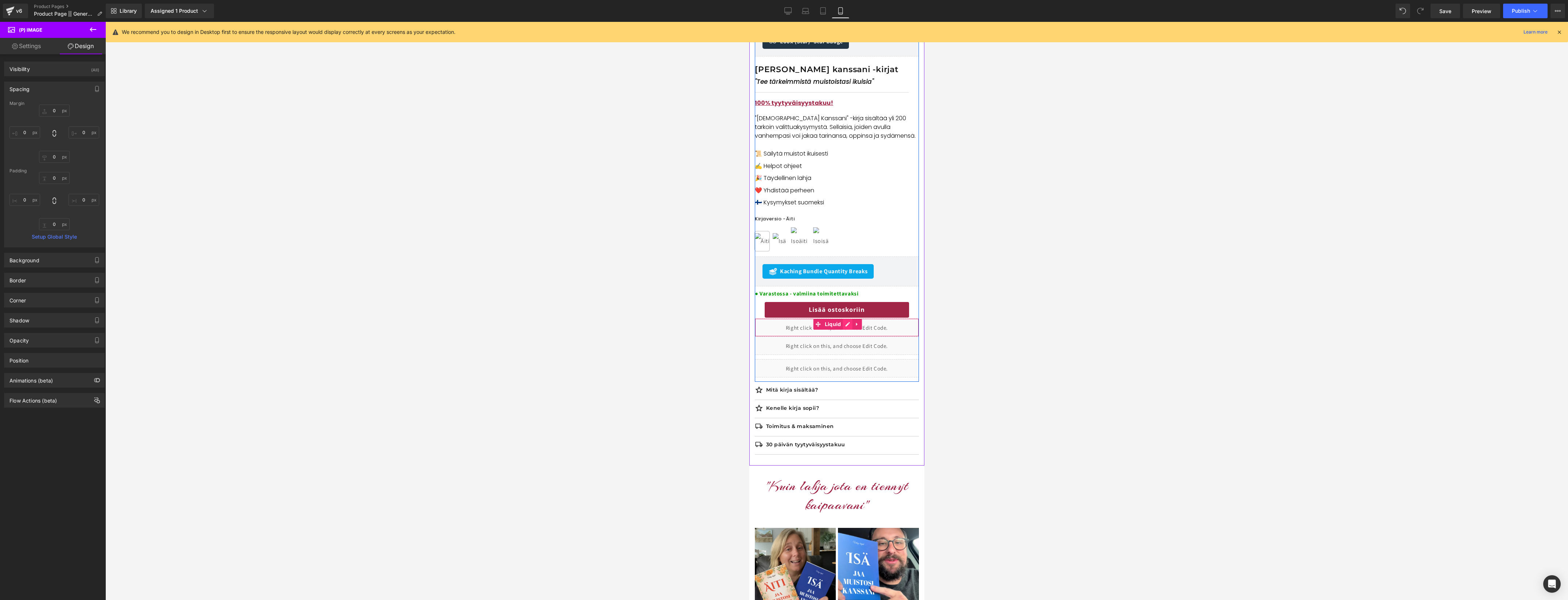
click at [849, 329] on div "Liquid" at bounding box center [836, 327] width 164 height 18
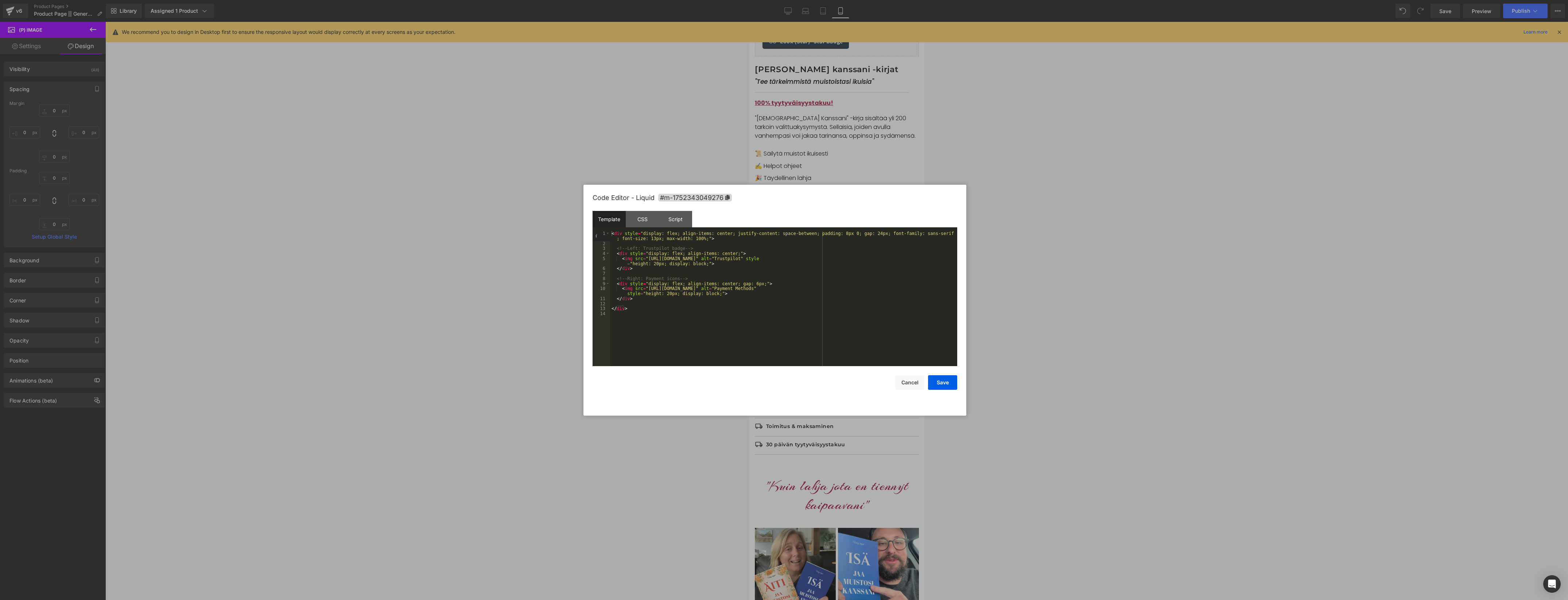
click at [906, 390] on div "Code Editor - Liquid #m-1752343049276 Template CSS Script Data 1 2 3 4 5 6 7 8 …" at bounding box center [774, 300] width 364 height 231
click at [906, 383] on button "Cancel" at bounding box center [909, 382] width 29 height 14
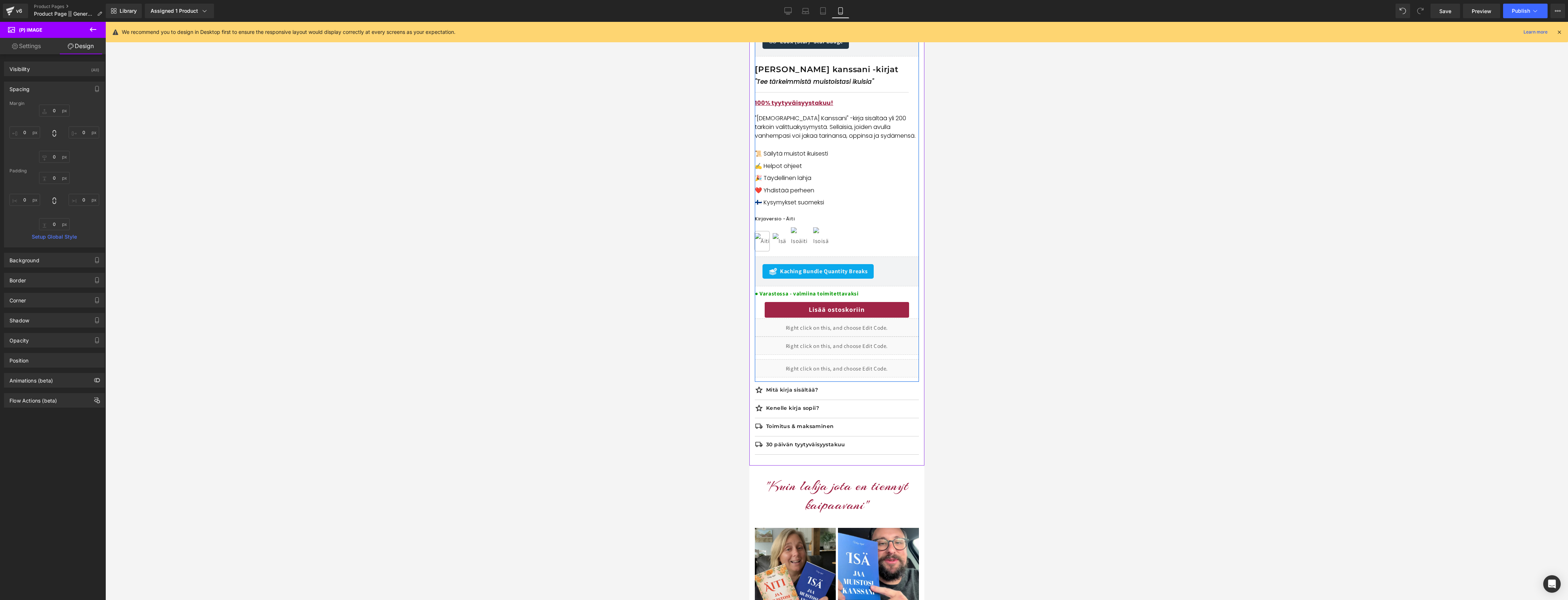
click at [847, 366] on div "Liquid" at bounding box center [836, 369] width 164 height 18
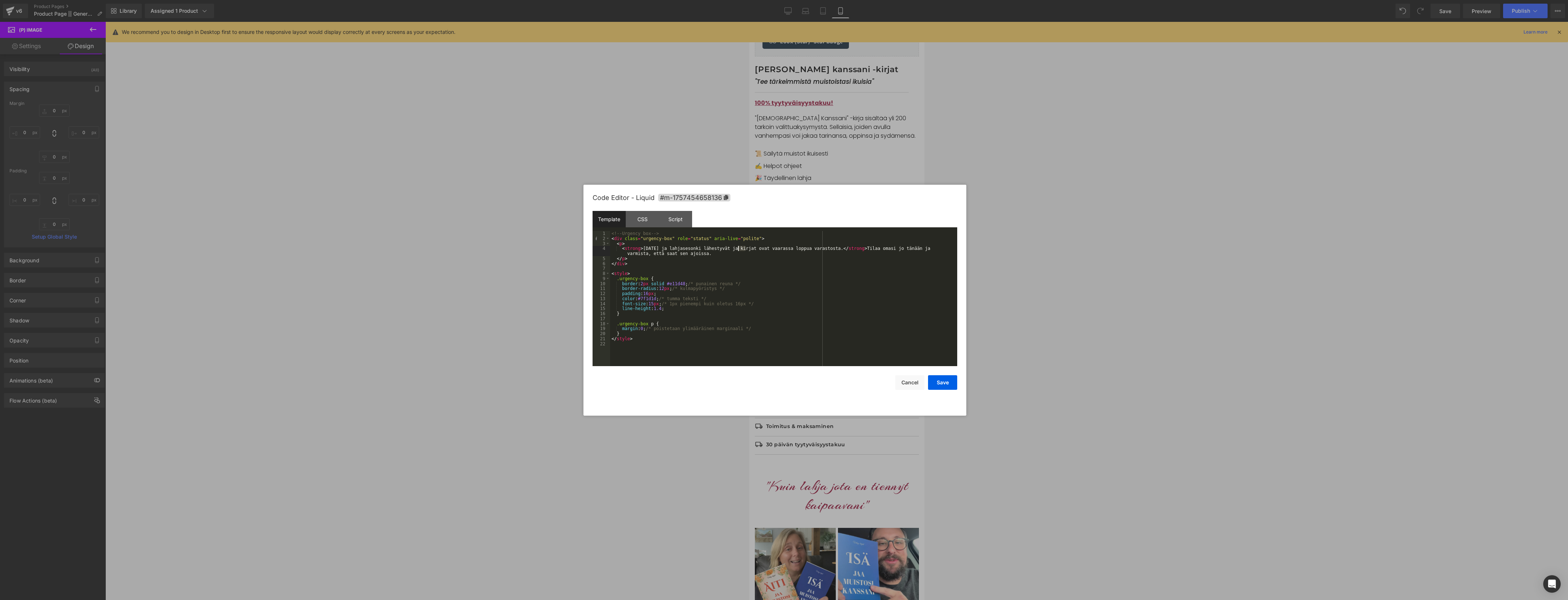
drag, startPoint x: 747, startPoint y: 248, endPoint x: 774, endPoint y: 284, distance: 45.0
click at [738, 248] on div "<!-- Urgency box --> < div class = "urgency-box" role = "status" aria-live = "p…" at bounding box center [783, 303] width 347 height 145
click at [944, 379] on button "Save" at bounding box center [942, 382] width 29 height 14
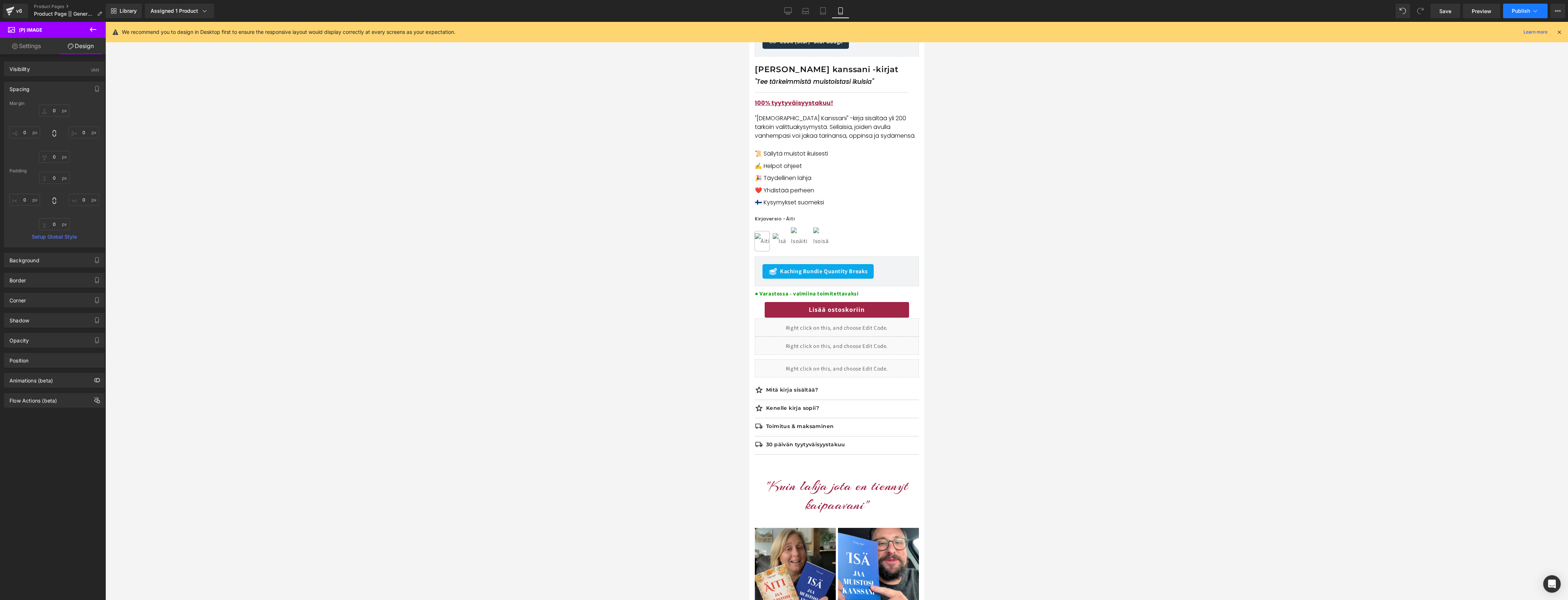
click at [1519, 9] on span "Publish" at bounding box center [1521, 11] width 18 height 6
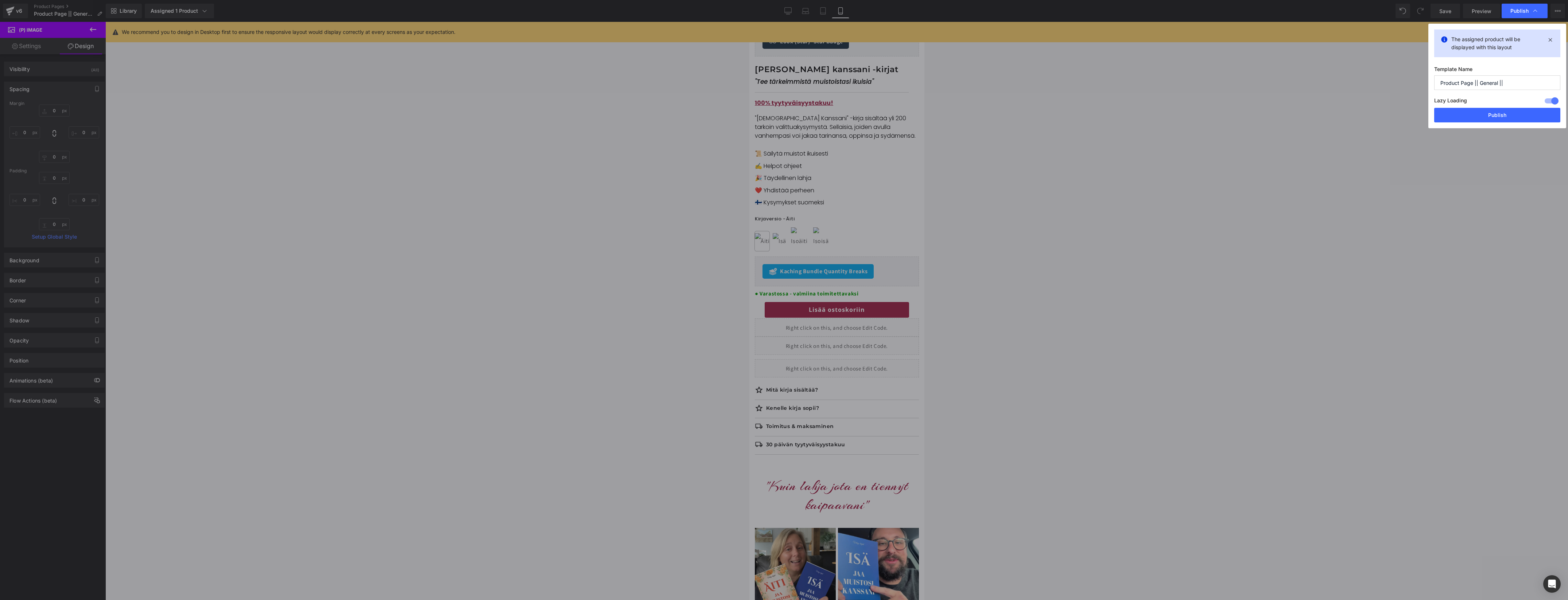
click at [1493, 118] on button "Publish" at bounding box center [1497, 115] width 126 height 14
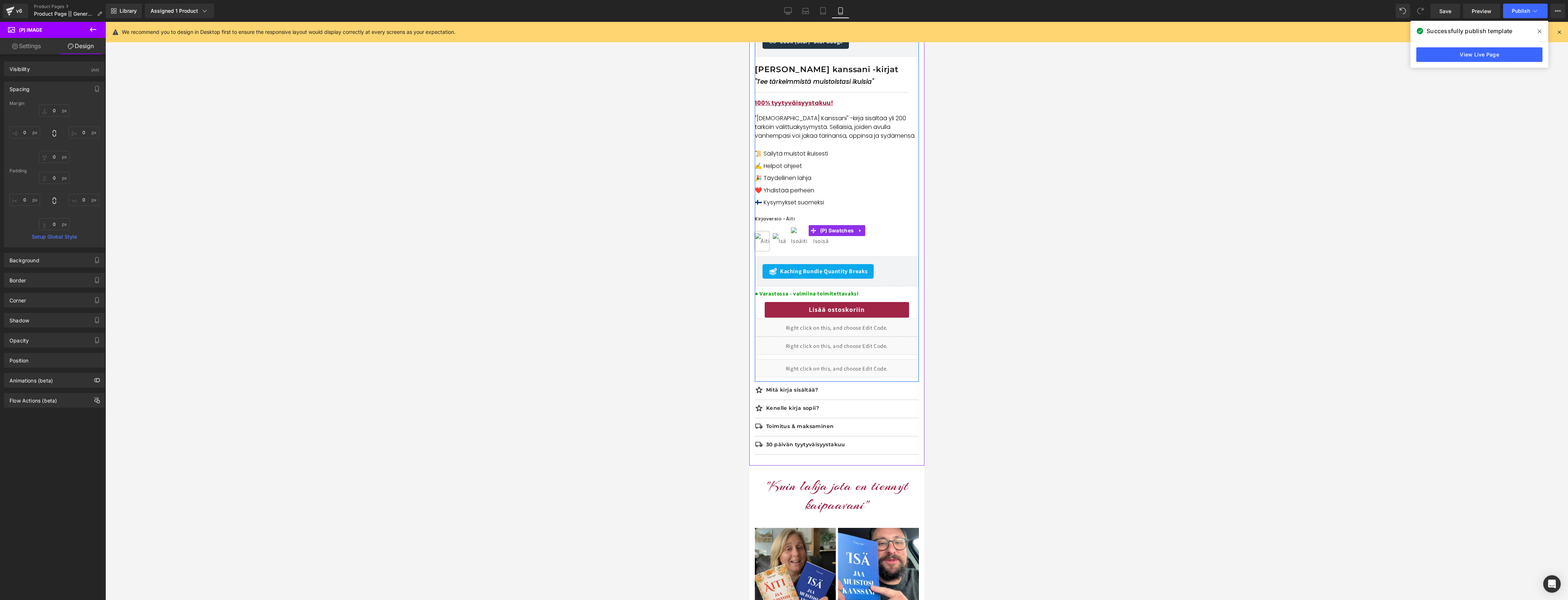
scroll to position [0, 0]
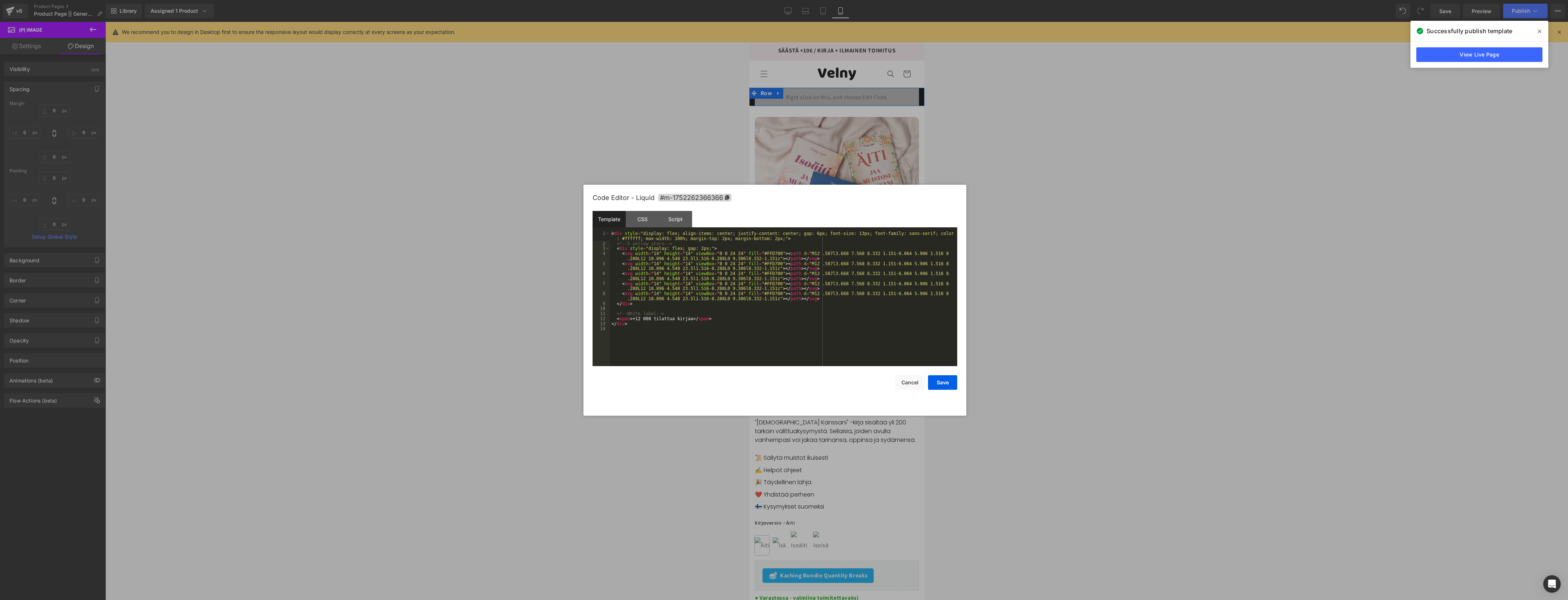
drag, startPoint x: 846, startPoint y: 95, endPoint x: 1589, endPoint y: 148, distance: 744.9
click at [846, 95] on div "Liquid" at bounding box center [836, 97] width 164 height 18
click at [638, 225] on div "CSS" at bounding box center [642, 219] width 33 height 16
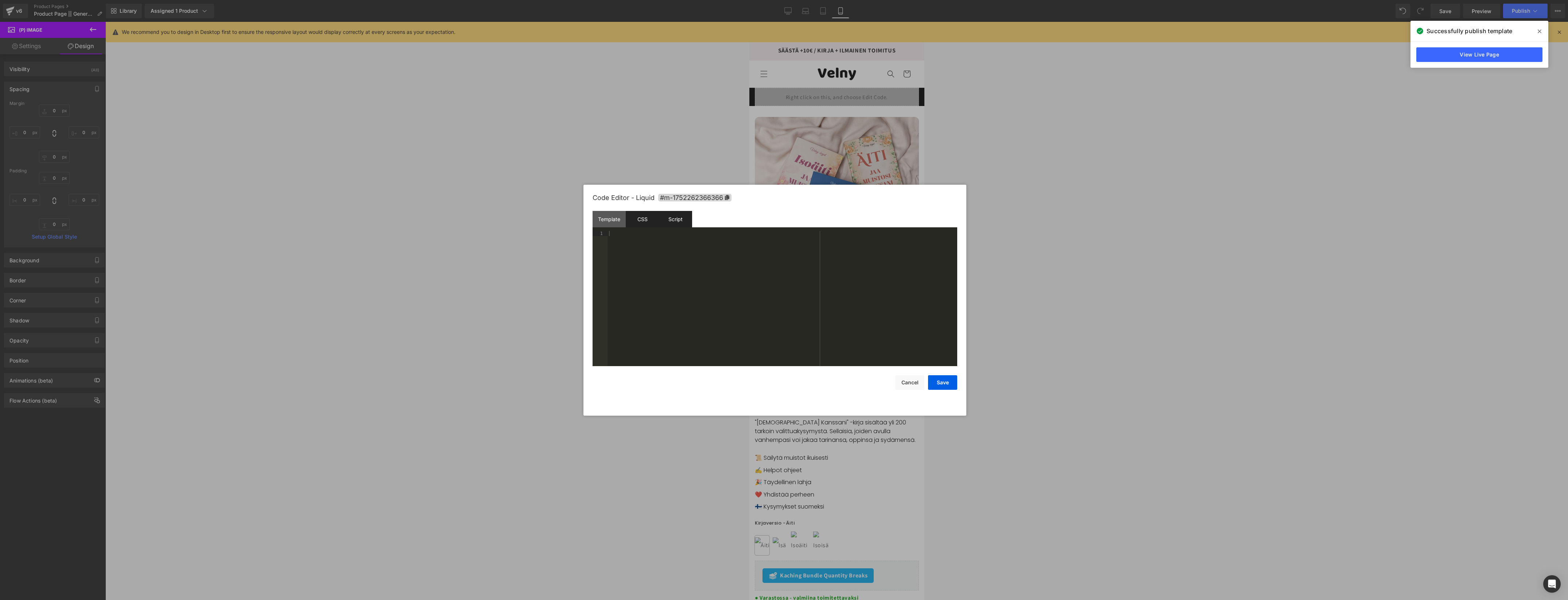
click at [674, 225] on div "Script" at bounding box center [675, 219] width 33 height 16
click at [641, 219] on div "CSS" at bounding box center [642, 219] width 33 height 16
click at [610, 213] on div "Template" at bounding box center [609, 219] width 33 height 16
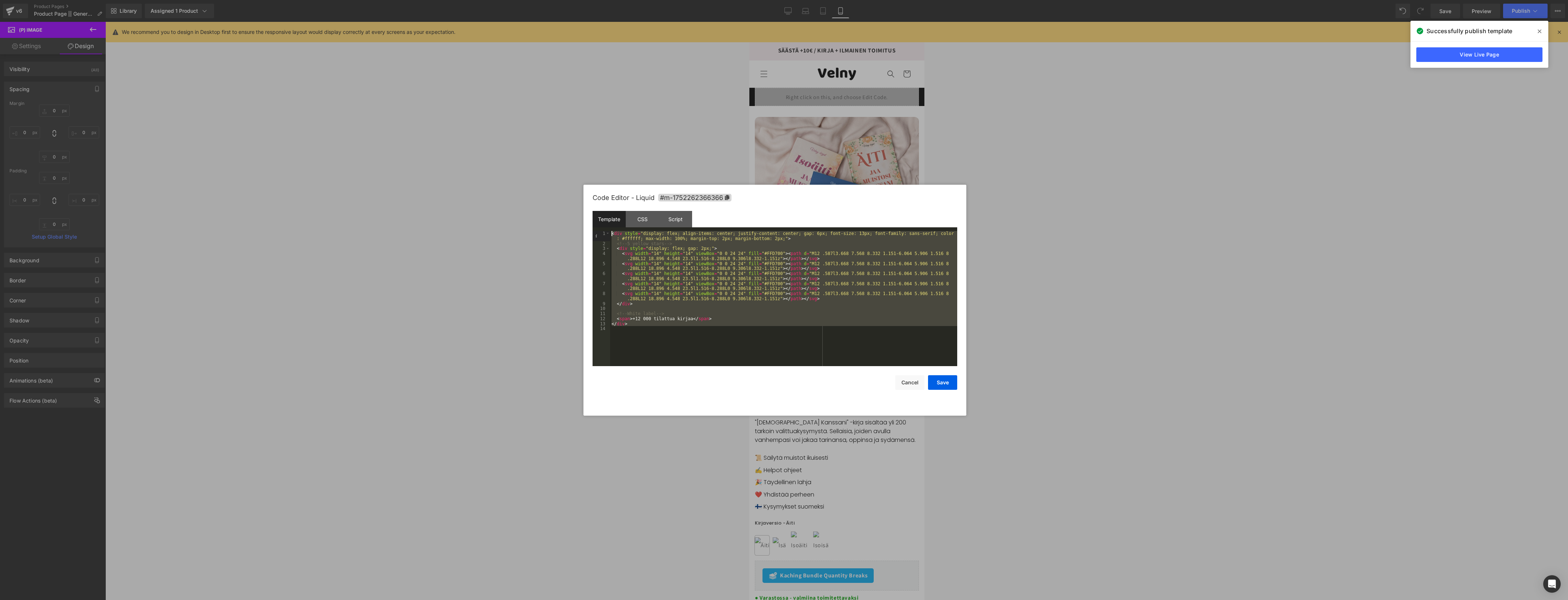
drag, startPoint x: 683, startPoint y: 341, endPoint x: 578, endPoint y: 196, distance: 179.0
click at [578, 196] on body "(P) Image You are previewing how the will restyle your page. You can not edit E…" at bounding box center [784, 300] width 1568 height 600
drag, startPoint x: 717, startPoint y: 354, endPoint x: 719, endPoint y: 340, distance: 14.1
click at [718, 350] on div "< div style = "display: flex; align-items: center; justify-content: center; gap…" at bounding box center [783, 306] width 347 height 151
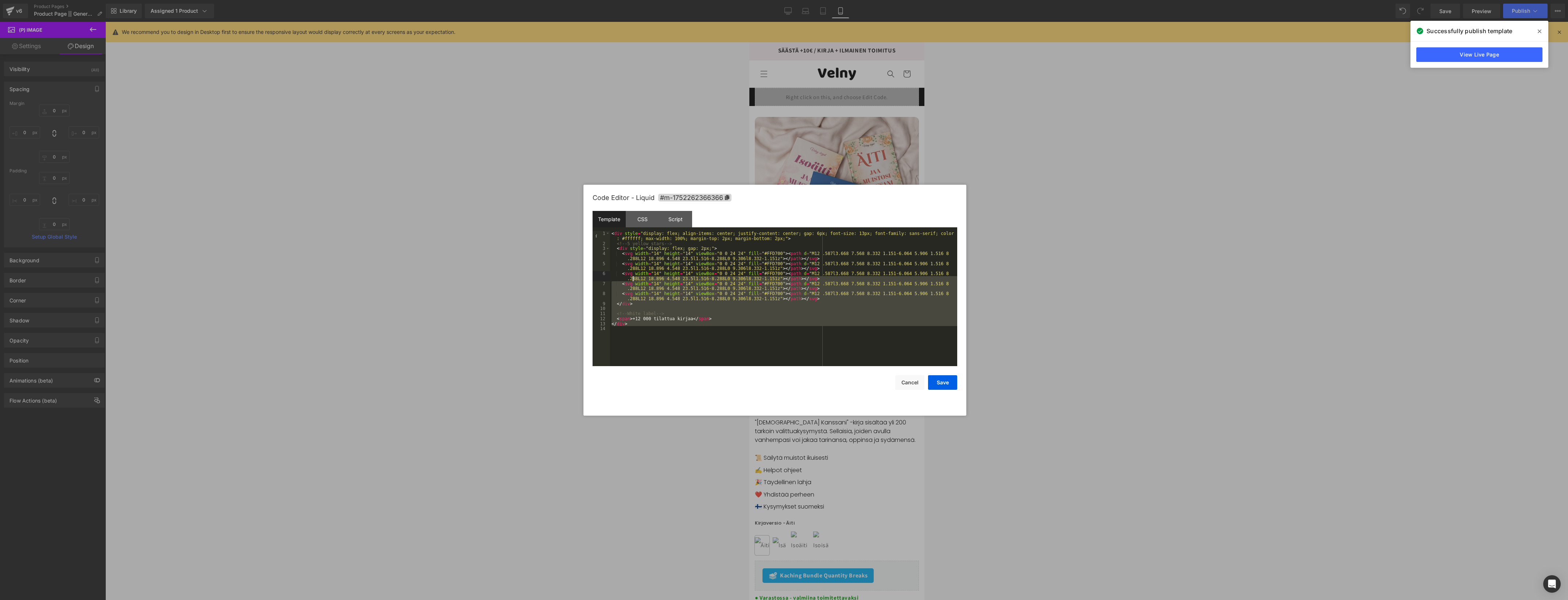
drag, startPoint x: 684, startPoint y: 322, endPoint x: 573, endPoint y: 200, distance: 164.9
click at [573, 200] on body "(P) Image You are previewing how the will restyle your page. You can not edit E…" at bounding box center [784, 300] width 1568 height 600
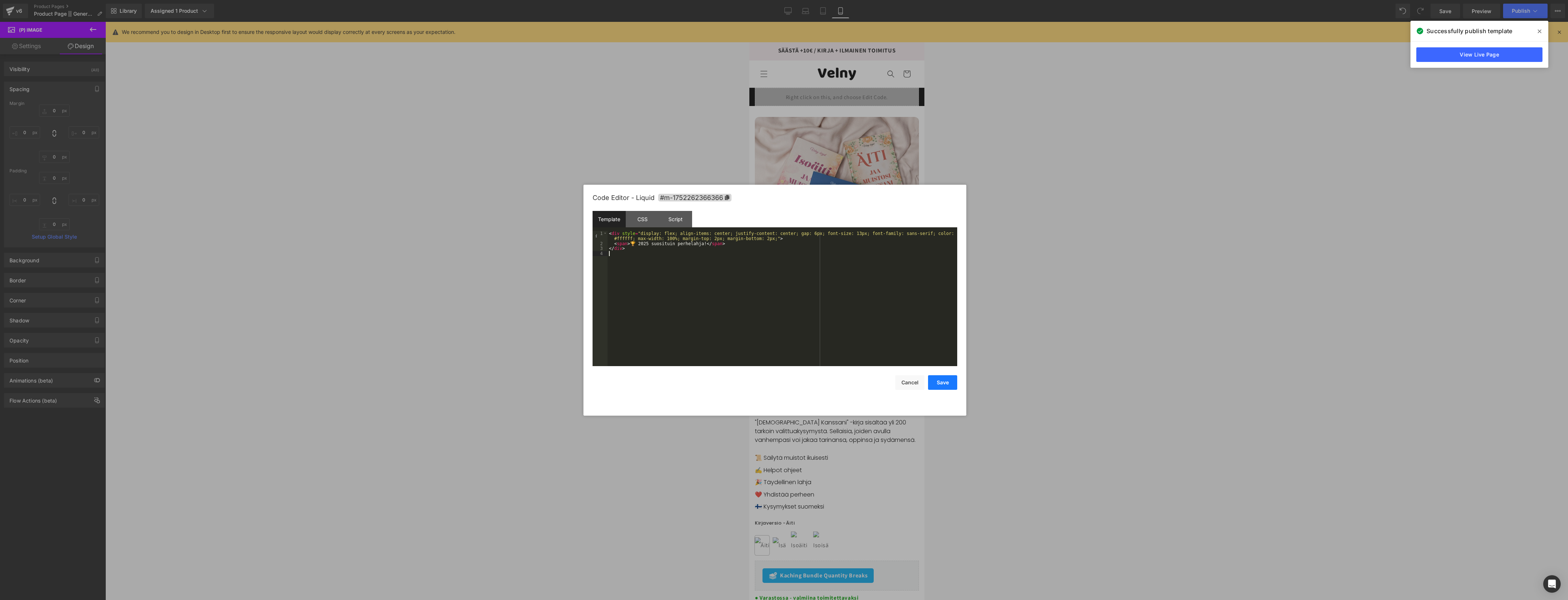
click at [947, 381] on button "Save" at bounding box center [942, 382] width 29 height 14
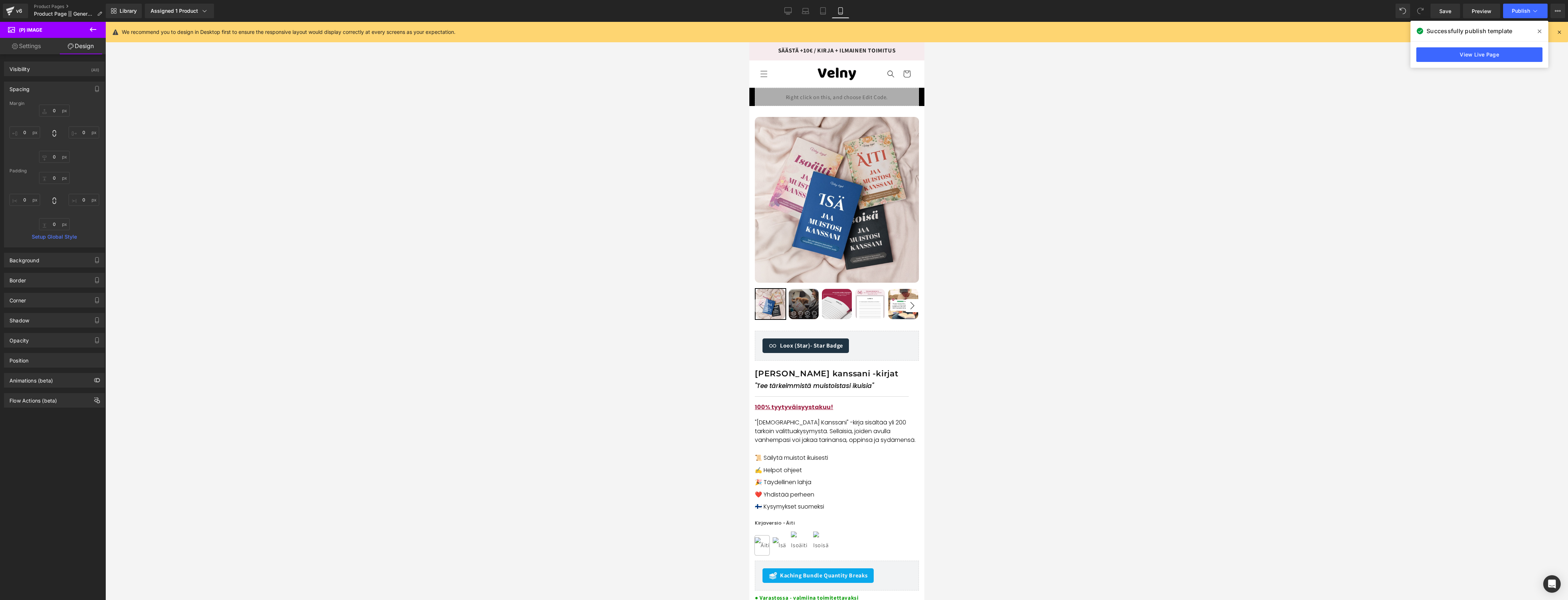
drag, startPoint x: 1544, startPoint y: 29, endPoint x: 1508, endPoint y: 20, distance: 37.1
click at [1544, 29] on span at bounding box center [1540, 31] width 12 height 12
click at [1442, 16] on link "Save" at bounding box center [1444, 10] width 29 height 14
click at [1477, 9] on span "Preview" at bounding box center [1481, 11] width 19 height 7
click at [1516, 13] on span "Publish" at bounding box center [1521, 11] width 18 height 6
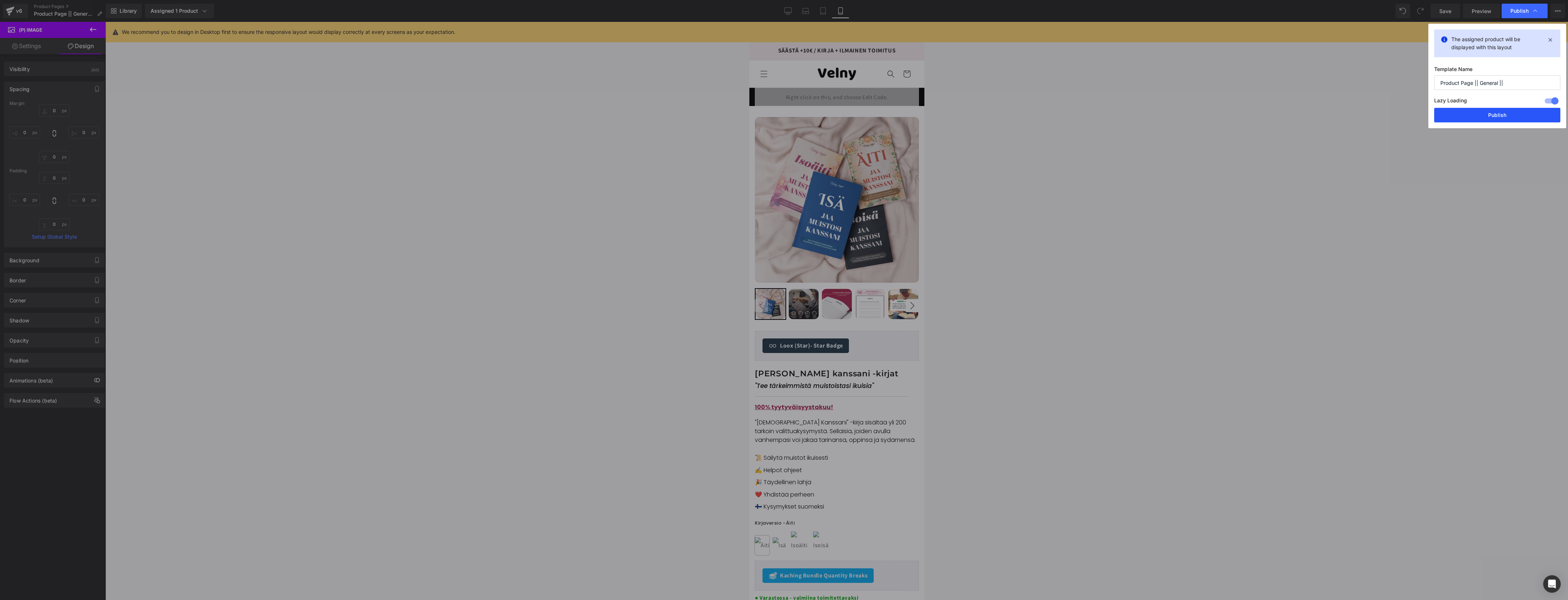
click at [1494, 116] on button "Publish" at bounding box center [1497, 115] width 126 height 14
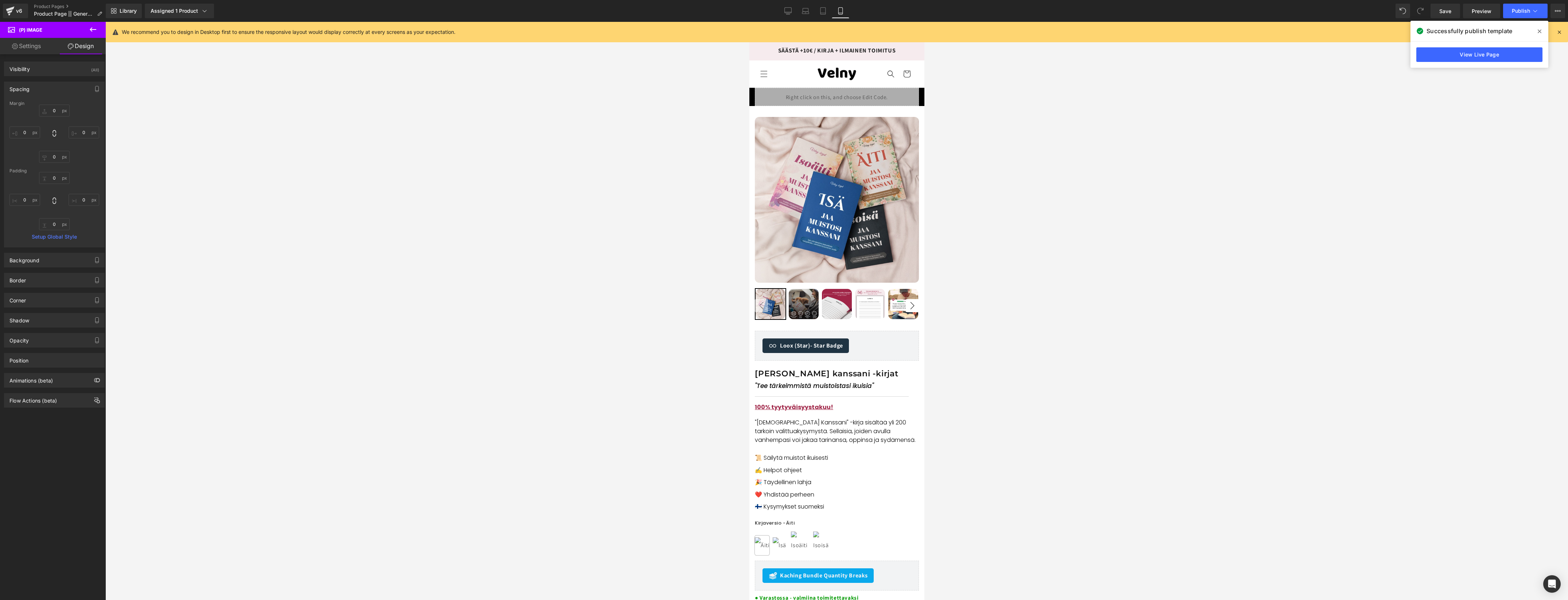
click at [1536, 28] on span at bounding box center [1540, 31] width 12 height 12
